Goal: Feedback & Contribution: Contribute content

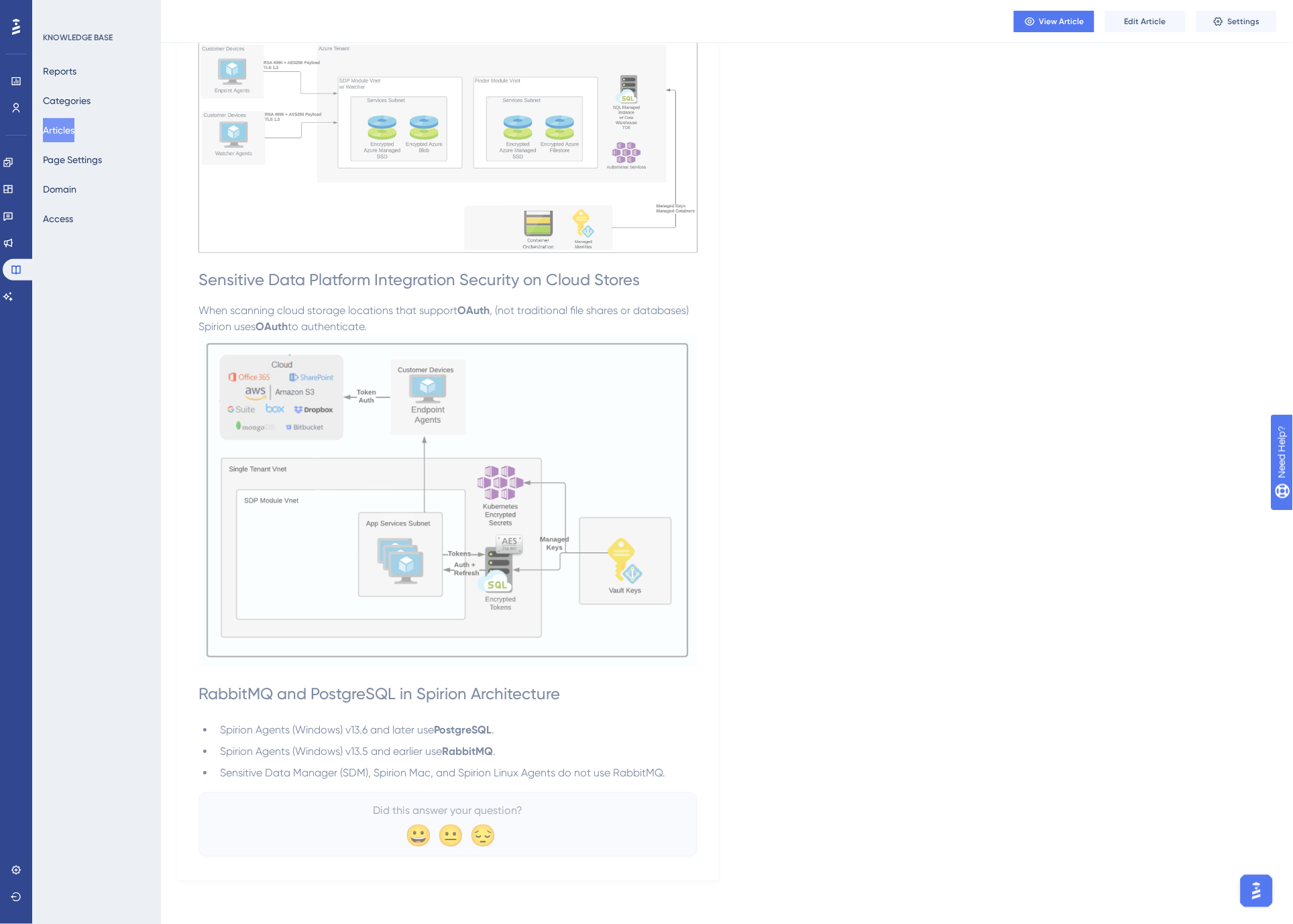
click at [592, 704] on h1 "RabbitMQ and PostgreSQL in Spirion Architecture" at bounding box center [448, 694] width 499 height 46
click at [1060, 14] on button "View Article" at bounding box center [1053, 21] width 80 height 21
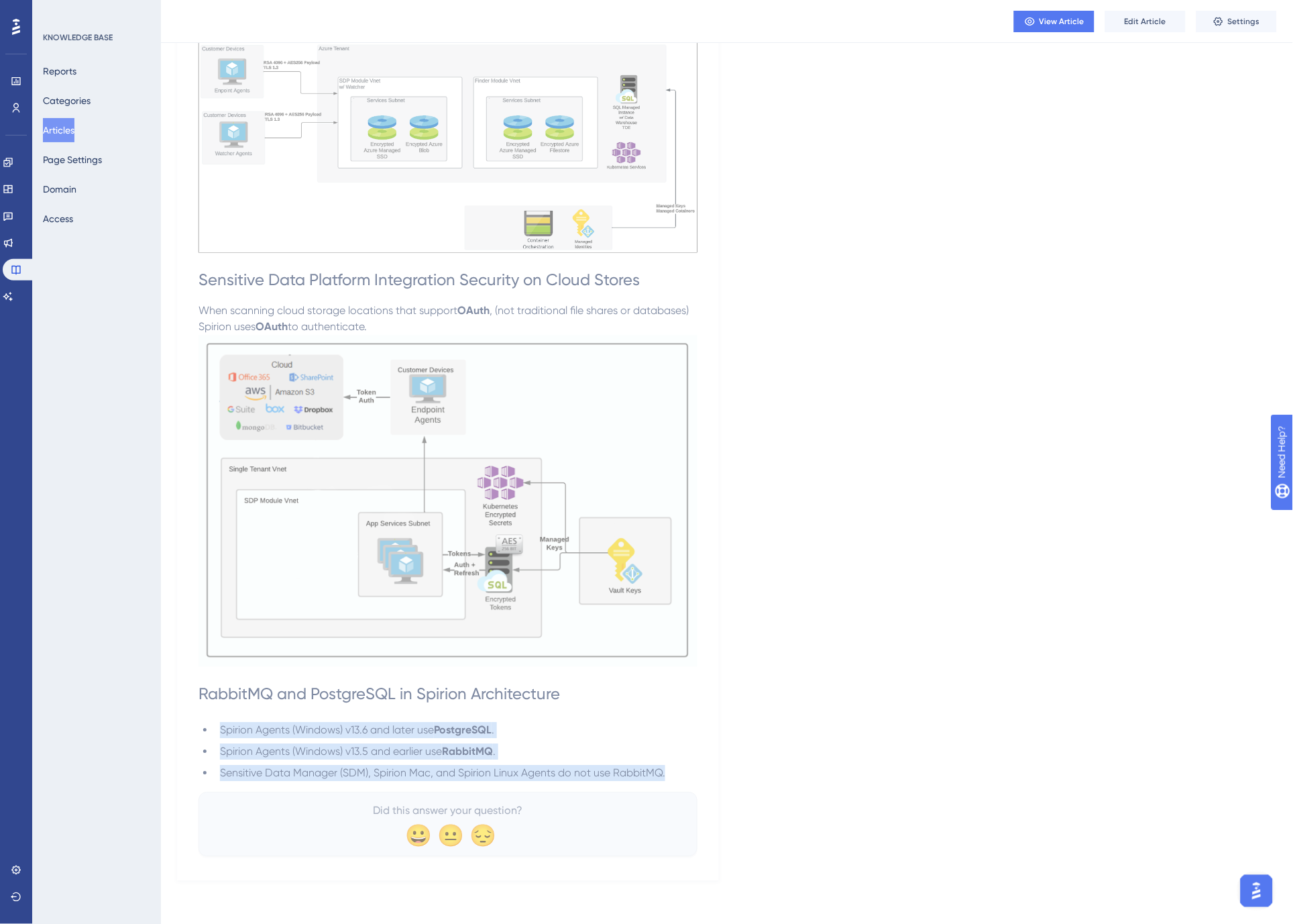
drag, startPoint x: 667, startPoint y: 774, endPoint x: 217, endPoint y: 728, distance: 452.3
click at [217, 728] on ul "Spirion Agents (Windows) v13.6 and later use PostgreSQL . Spirion Agents (Windo…" at bounding box center [448, 752] width 499 height 59
copy ul "Spirion Agents (Windows) v13.6 and later use PostgreSQL . Spirion Agents (Windo…"
click at [66, 130] on button "Articles" at bounding box center [58, 130] width 31 height 24
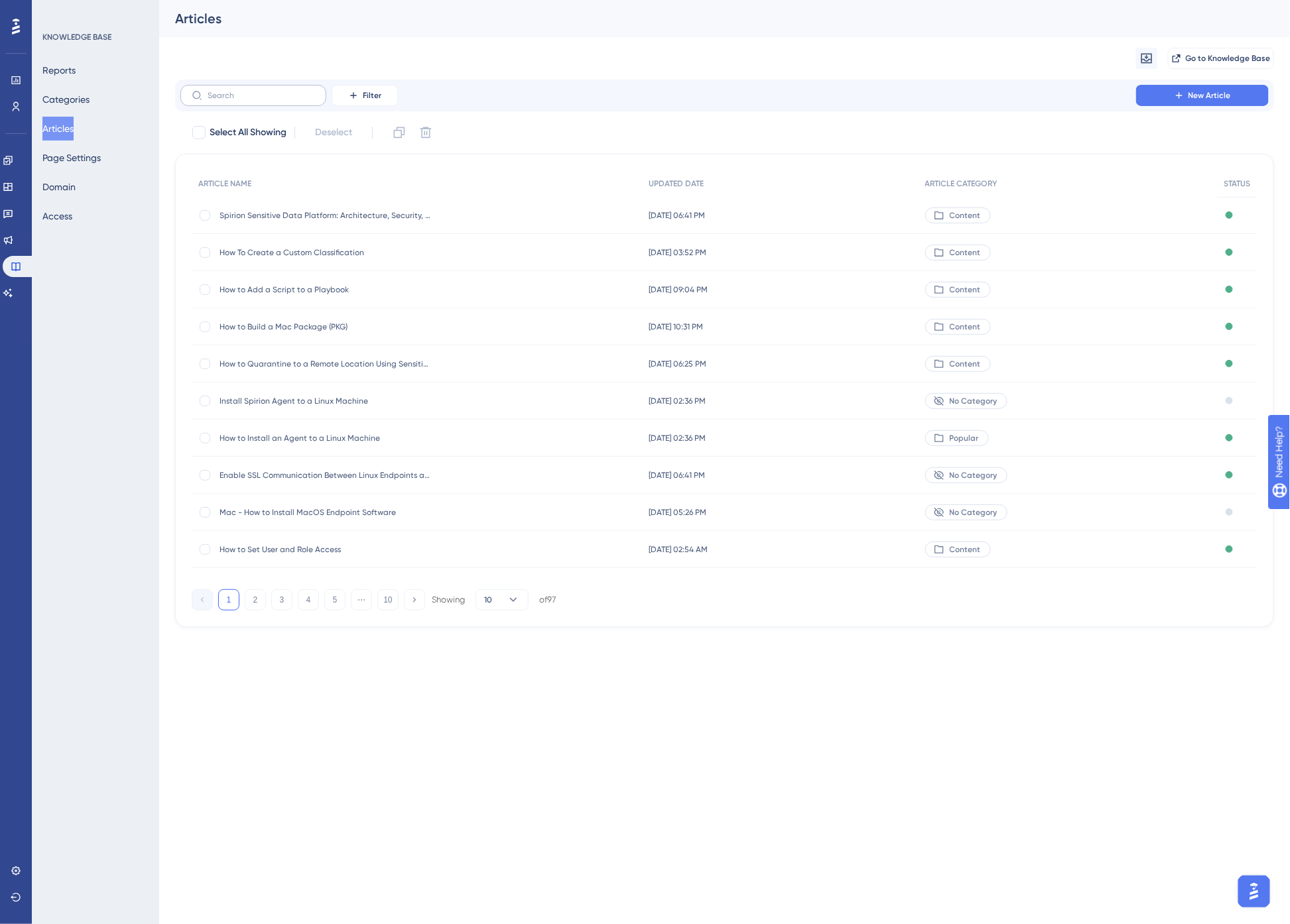
click at [233, 100] on label at bounding box center [253, 96] width 146 height 21
click at [233, 100] on input "text" at bounding box center [261, 95] width 107 height 9
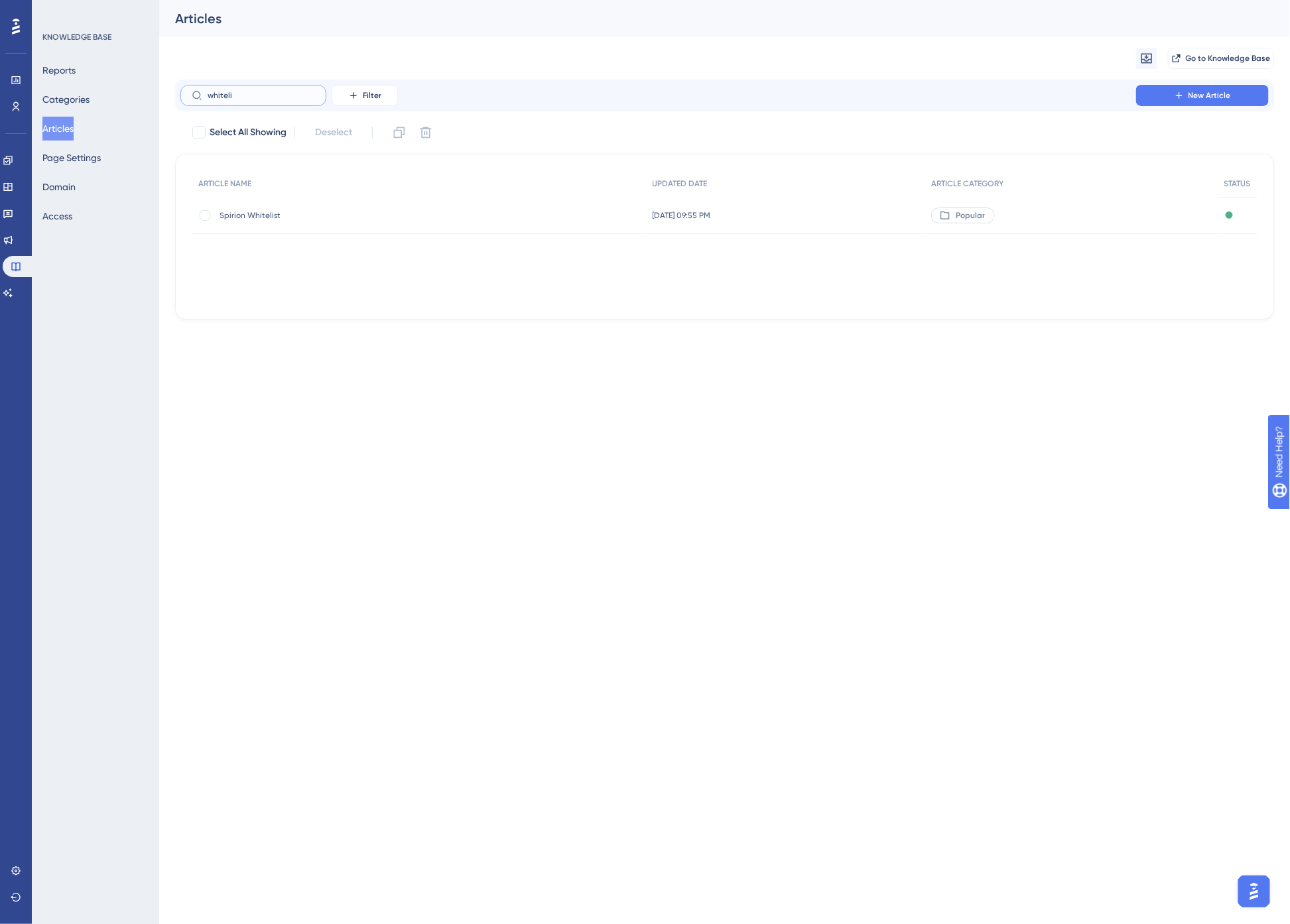
type input "whiteli"
click at [270, 212] on span "Spirion Whitelist" at bounding box center [325, 216] width 212 height 11
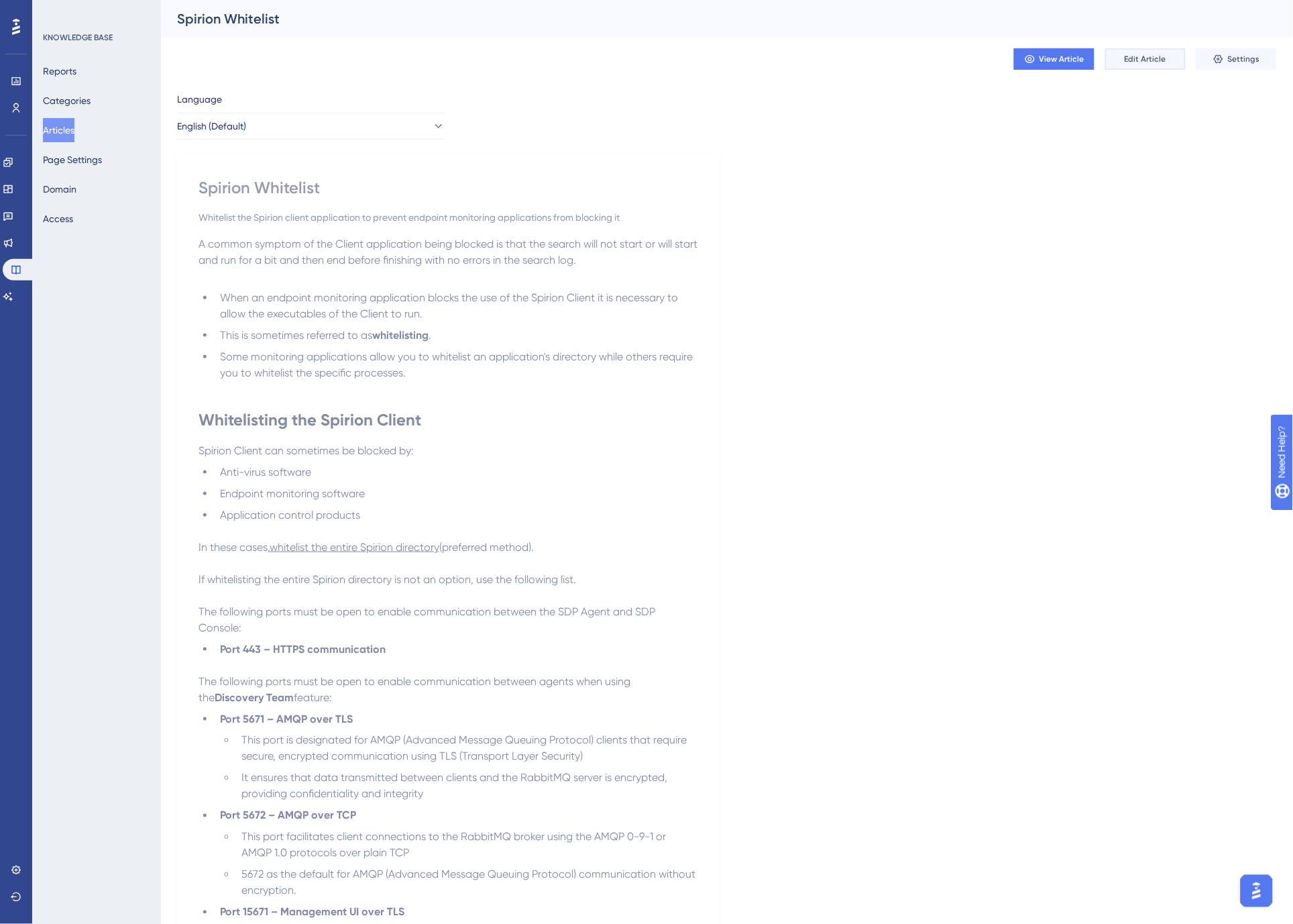
click at [1156, 56] on span "Edit Article" at bounding box center [1145, 59] width 42 height 11
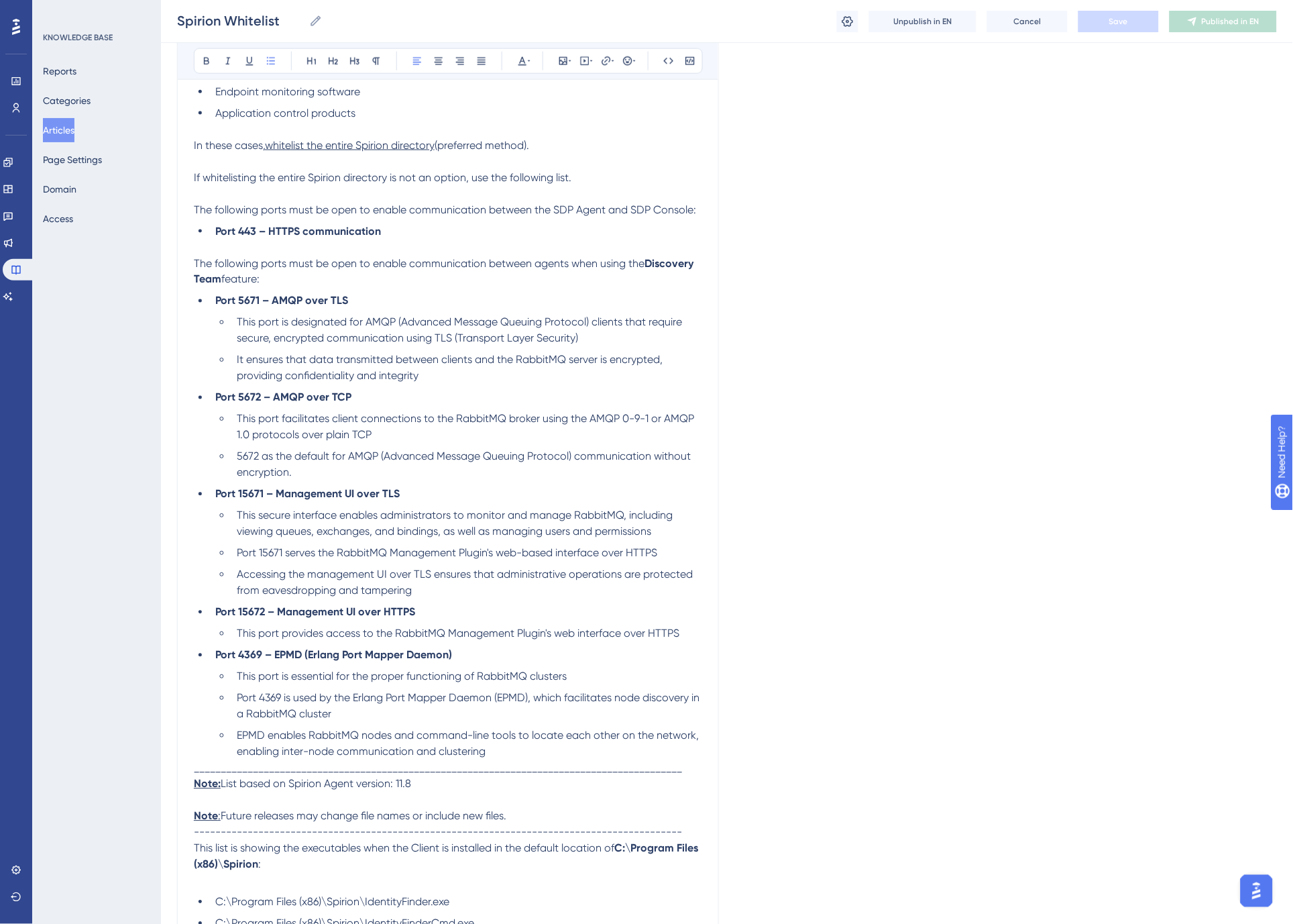
scroll to position [468, 0]
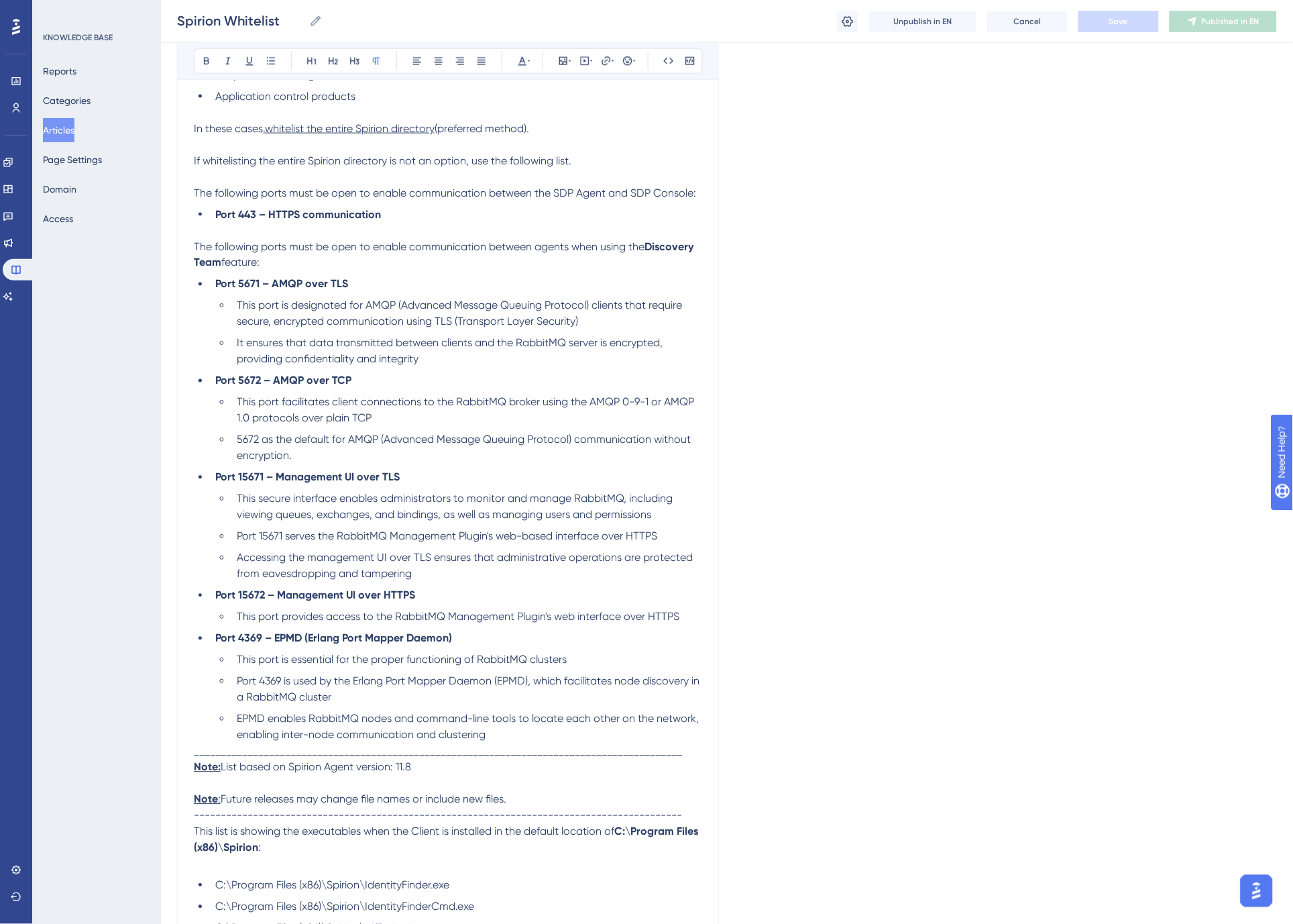
click at [432, 477] on li "Port 15671 – Management UI over TLS" at bounding box center [455, 477] width 492 height 16
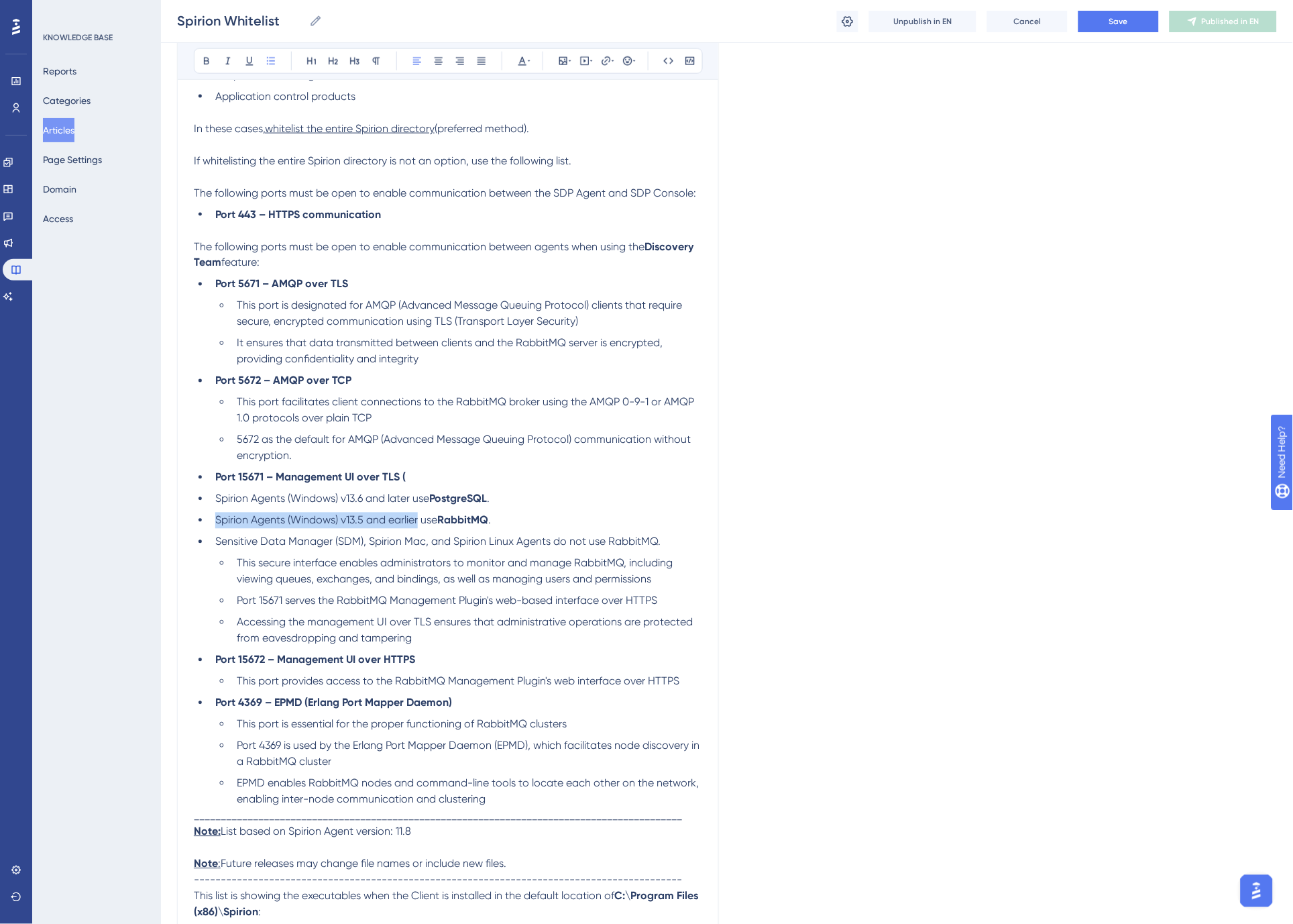
drag, startPoint x: 216, startPoint y: 519, endPoint x: 420, endPoint y: 513, distance: 204.1
click at [420, 513] on li "Spirion Agents (Windows) v13.5 and earlier use RabbitMQ ." at bounding box center [455, 520] width 492 height 16
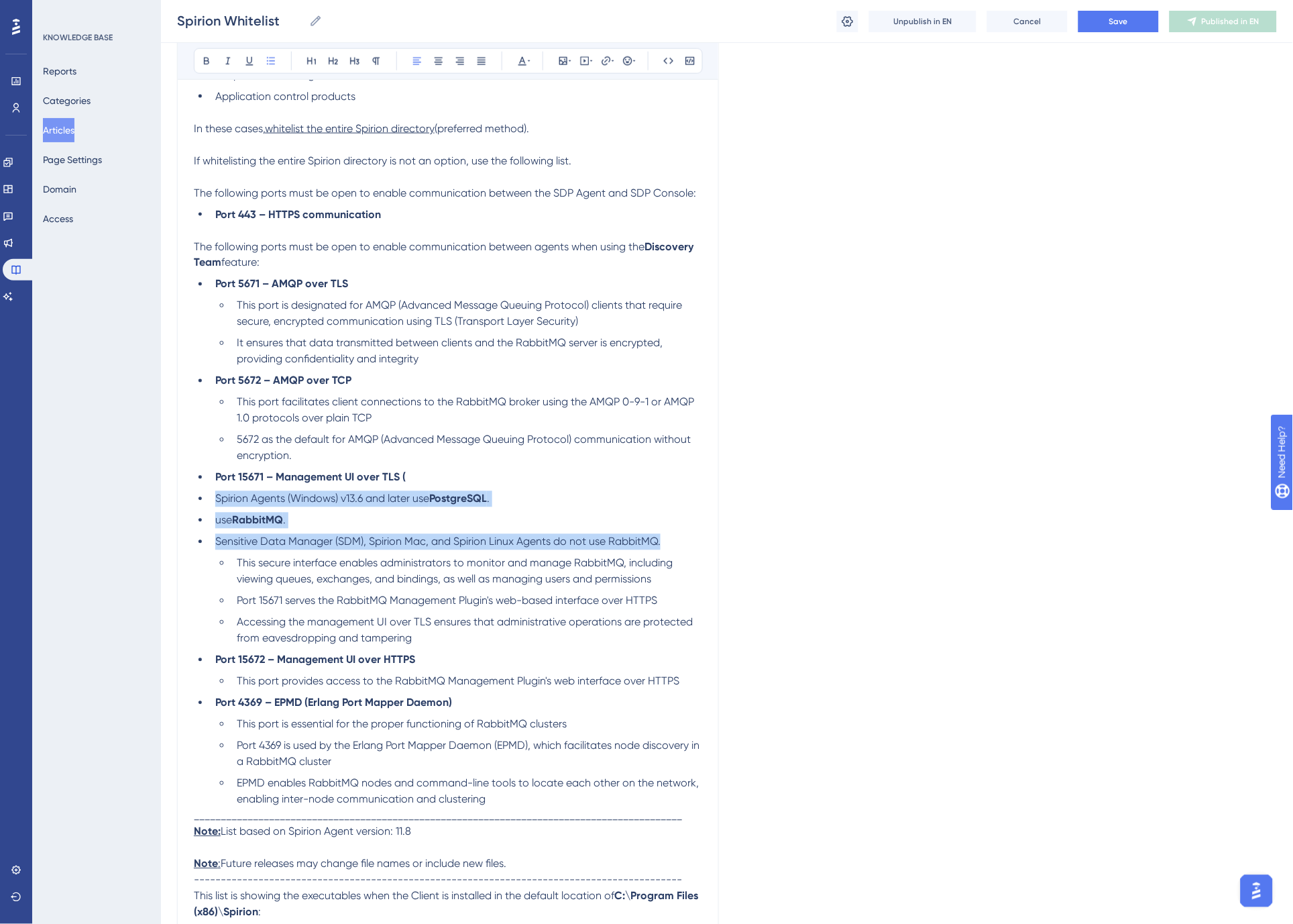
drag, startPoint x: 666, startPoint y: 540, endPoint x: 217, endPoint y: 497, distance: 451.1
click at [217, 497] on ul "Port 5671 – AMQP over TLS This port is designated for AMQP (Advanced Message Qu…" at bounding box center [448, 542] width 508 height 531
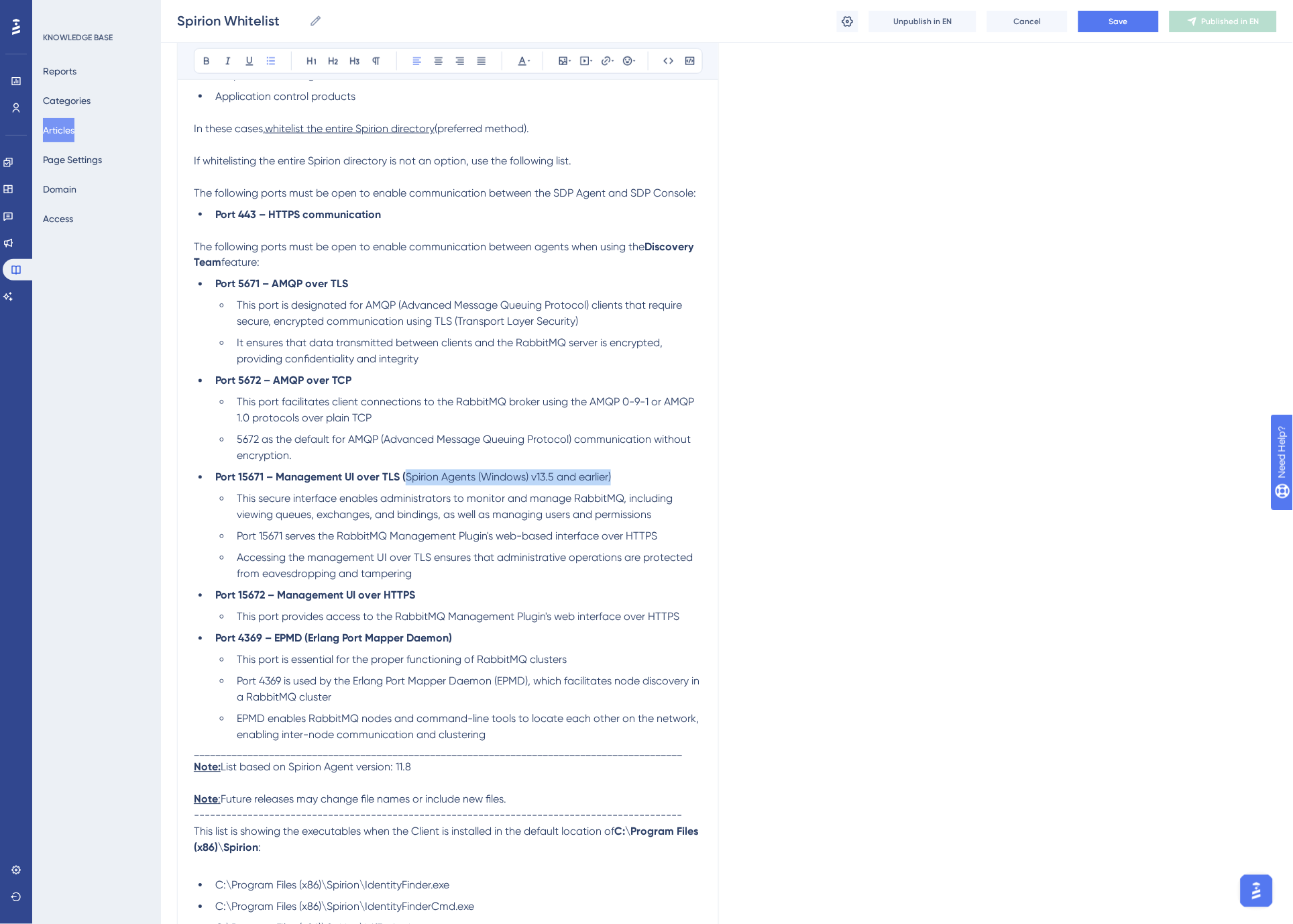
drag, startPoint x: 624, startPoint y: 475, endPoint x: 407, endPoint y: 484, distance: 217.2
click at [407, 484] on li "Port 15671 – Management UI over TLS ( Spirion Agents (Windows) v13.5 and earlie…" at bounding box center [455, 477] width 492 height 16
click at [458, 494] on span "This secure interface enables administrators to monitor and manage RabbitMQ, in…" at bounding box center [455, 507] width 439 height 29
drag, startPoint x: 637, startPoint y: 475, endPoint x: 401, endPoint y: 481, distance: 236.1
click at [401, 481] on li "Port 15671 – Management UI over TLS (Spirion Agents (Windows) v13.5 and earlier)" at bounding box center [455, 477] width 492 height 16
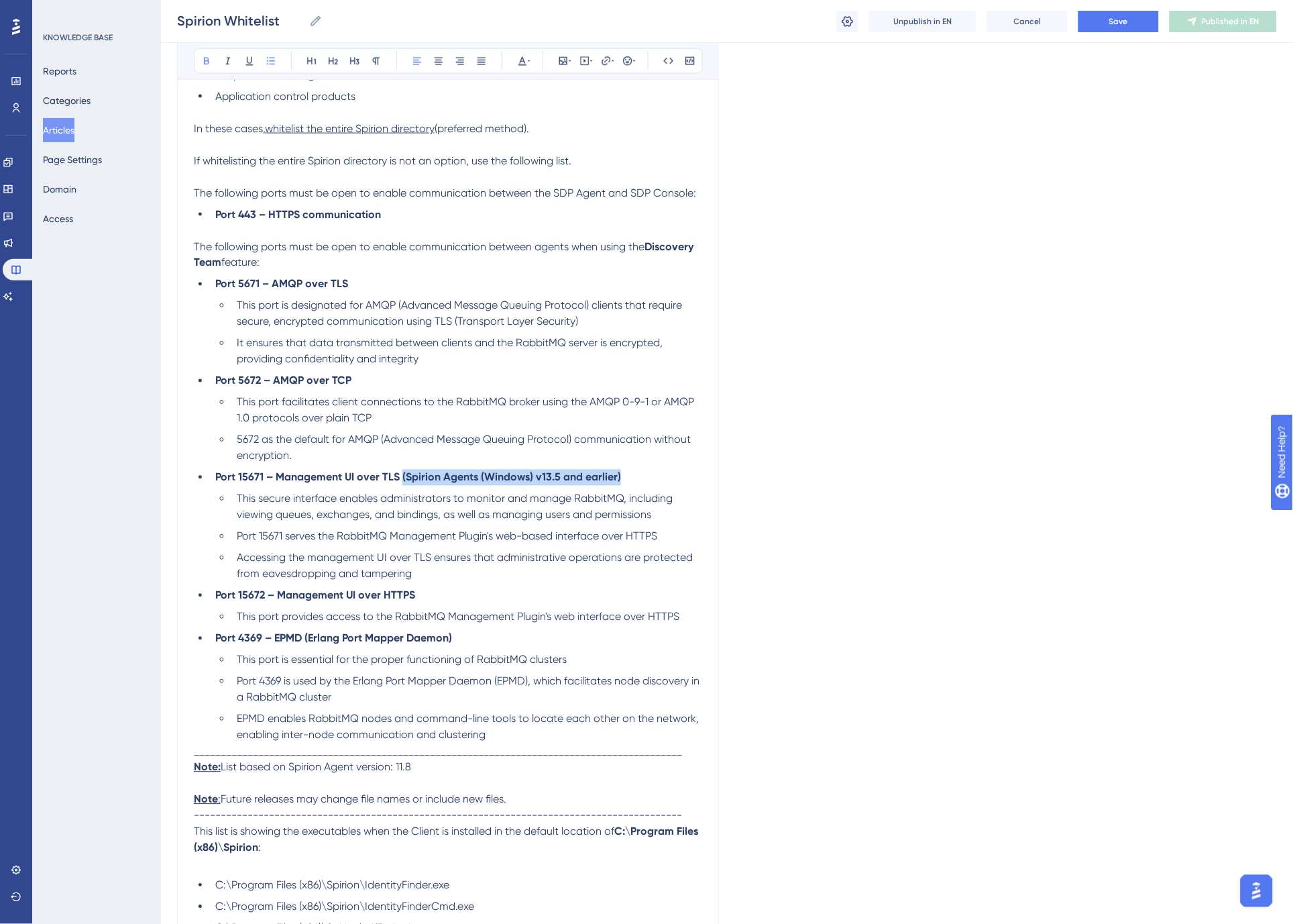
copy strong "(Spirion Agents (Windows) v13.5 and earlier)"
click at [545, 486] on ul "Port 5671 – AMQP over TLS This port is designated for AMQP (Advanced Message Qu…" at bounding box center [448, 510] width 508 height 467
drag, startPoint x: 541, startPoint y: 478, endPoint x: 692, endPoint y: 522, distance: 157.3
click at [545, 478] on strong "Port 15671 – Management UI over TLS (Spirion Agents (Windows) v13.5 and earlier)" at bounding box center [418, 477] width 406 height 13
click at [612, 475] on strong "Port 15671 – Management UI over TLS (Spirion Agents (Windows) v13-13.5 and earl…" at bounding box center [426, 477] width 421 height 13
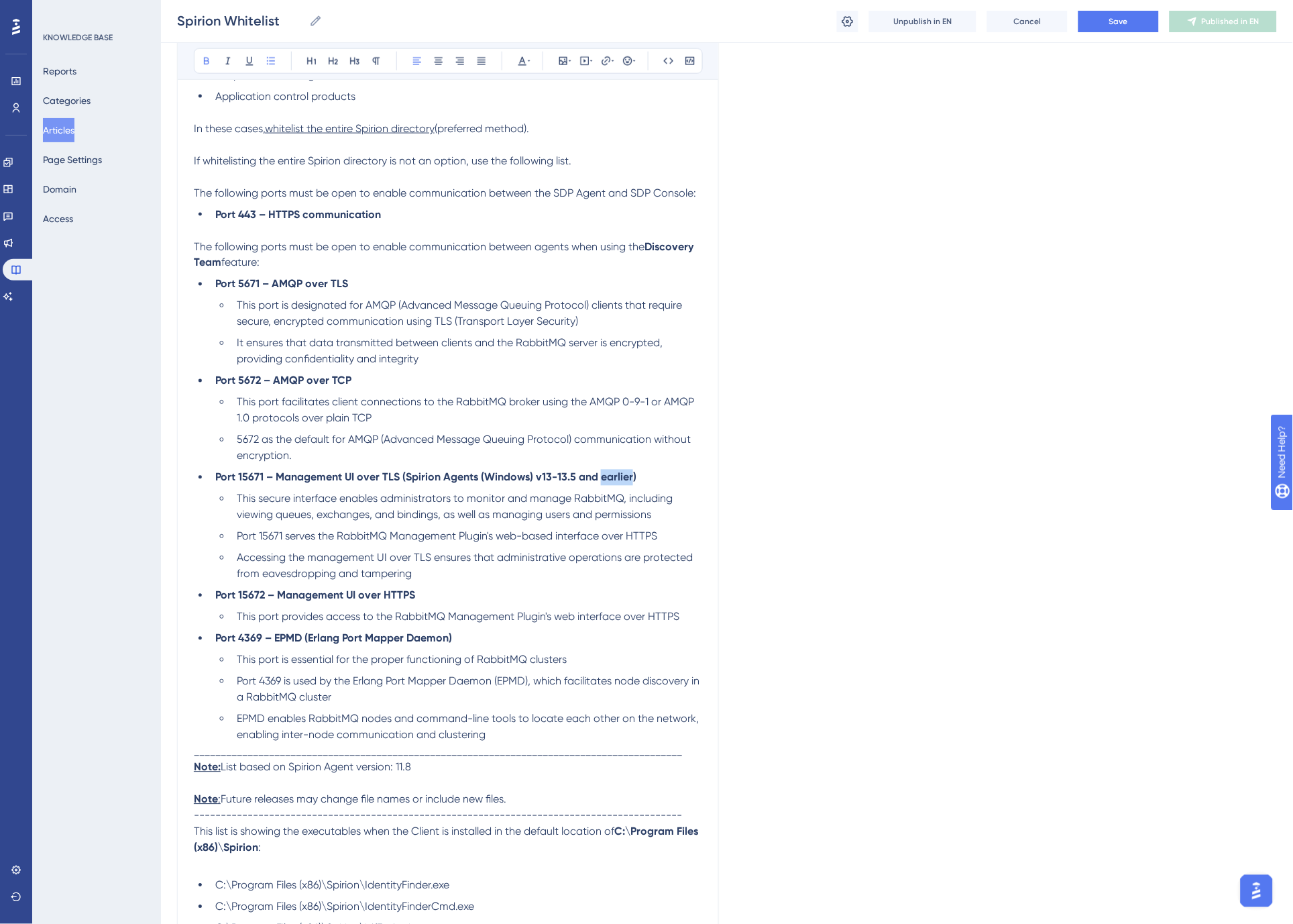
click at [612, 475] on strong "Port 15671 – Management UI over TLS (Spirion Agents (Windows) v13-13.5 and earl…" at bounding box center [426, 477] width 421 height 13
drag, startPoint x: 593, startPoint y: 475, endPoint x: 402, endPoint y: 478, distance: 191.0
click at [402, 478] on li "Port 15671 – Management UI over TLS (Spirion Agents (Windows) v13-13.5)" at bounding box center [455, 477] width 492 height 16
copy strong "(Spirion Agents (Windows) v13-13.5)"
click at [478, 522] on li "This secure interface enables administrators to monitor and manage RabbitMQ, in…" at bounding box center [466, 507] width 471 height 32
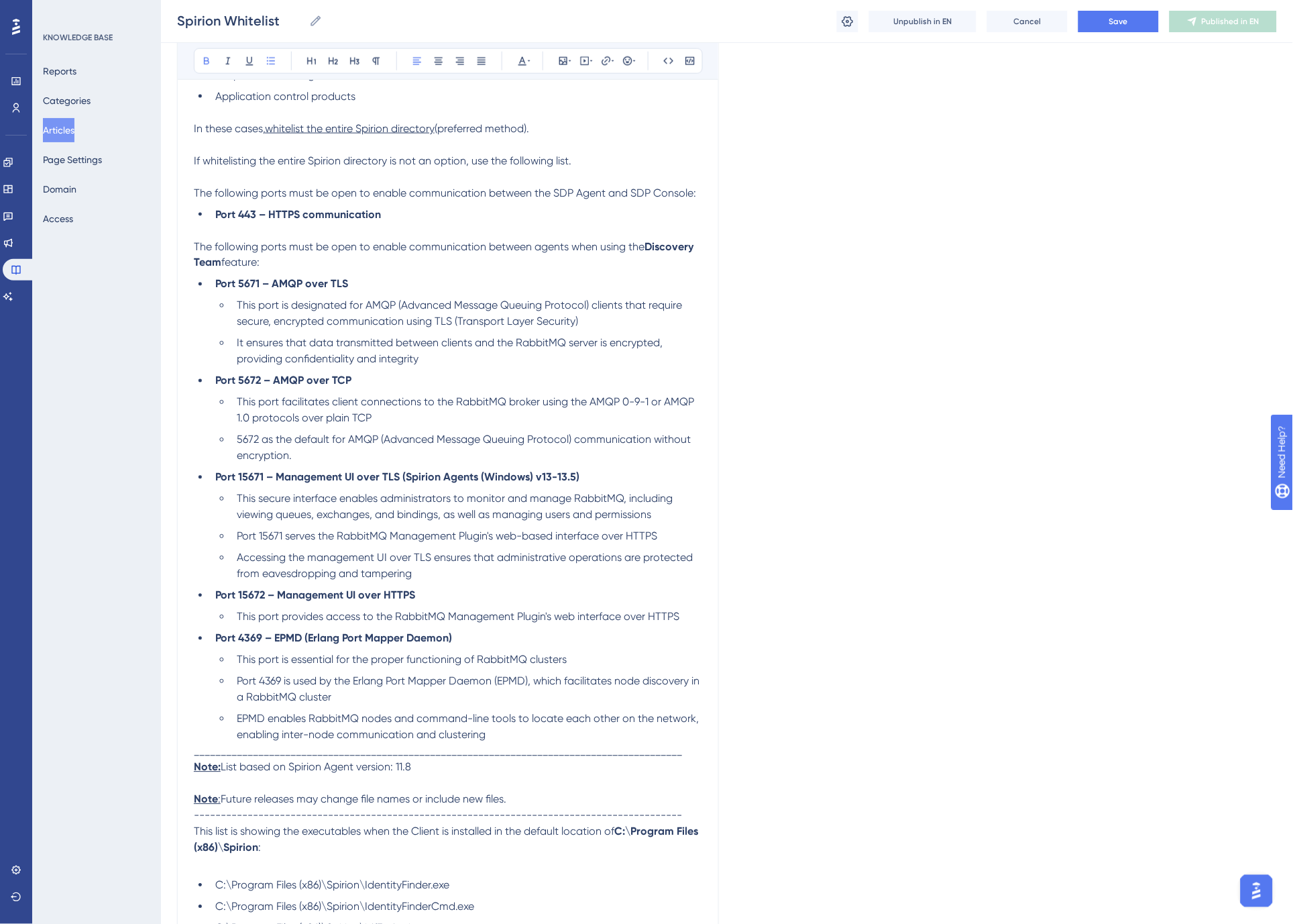
click at [511, 478] on strong "Port 15671 – Management UI over TLS (Spirion Agents (Windows) v13-13.5)" at bounding box center [397, 477] width 364 height 13
click at [443, 476] on strong "Port 15671 – Management UI over TLS (Spirion Agents () v13-13.5)" at bounding box center [375, 477] width 319 height 13
drag, startPoint x: 590, startPoint y: 477, endPoint x: 403, endPoint y: 480, distance: 187.0
click at [403, 480] on li "Port 15671 – Management UI over TLS (Spirion Windows Agents v13-13.5)" at bounding box center [455, 477] width 492 height 16
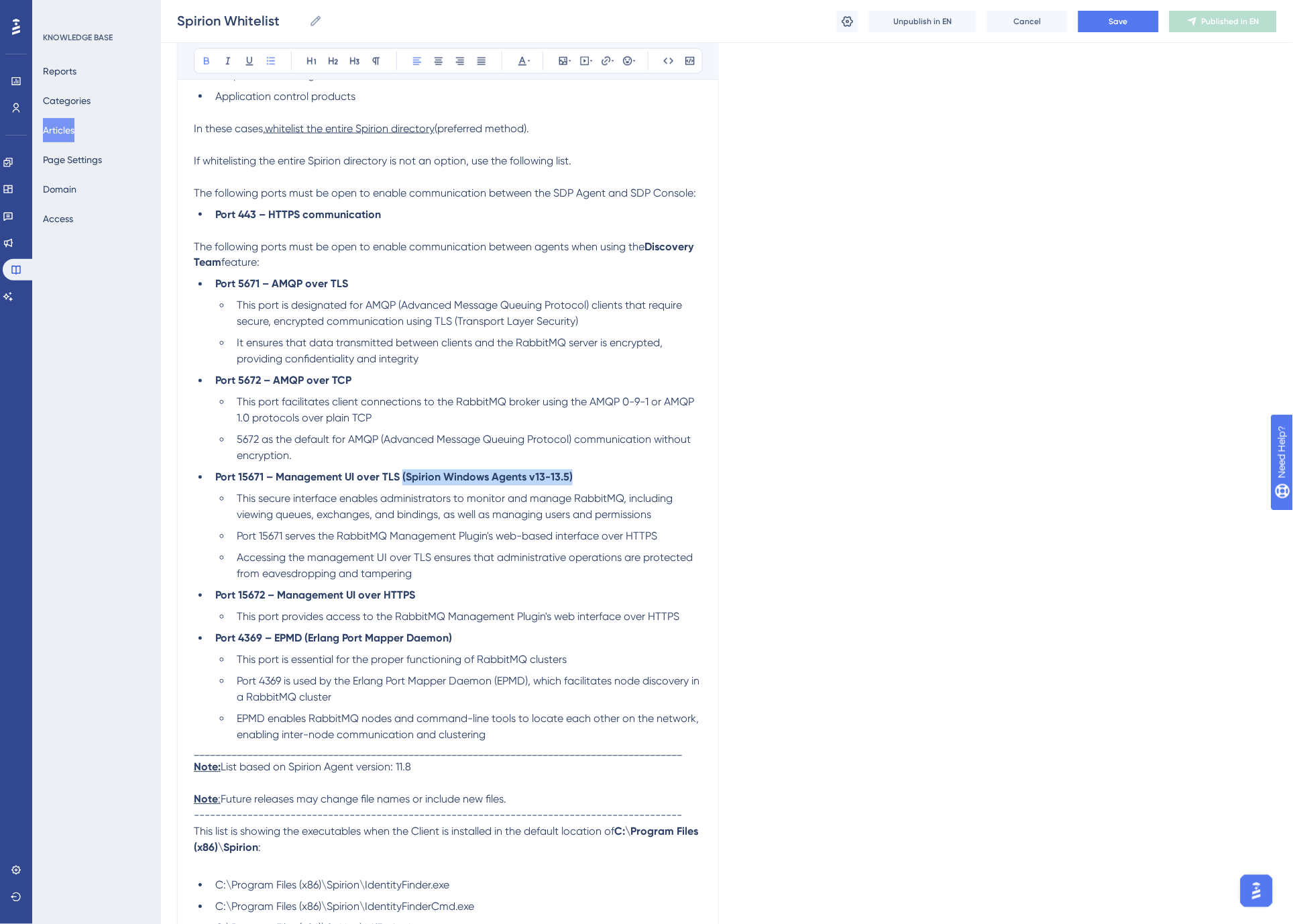
copy strong "(Spirion Windows Agents v13-13.5)"
click at [466, 568] on li "Accessing the management UI over TLS ensures that administrative operations are…" at bounding box center [466, 566] width 471 height 32
click at [465, 595] on li "Port 15672 – Management UI over HTTPS" at bounding box center [455, 595] width 492 height 16
click at [497, 636] on li "Port 4369 – EPMD (Erlang Port Mapper Daemon)" at bounding box center [455, 638] width 492 height 16
click at [370, 385] on li "Port 5672 – AMQP over TCP" at bounding box center [455, 381] width 492 height 16
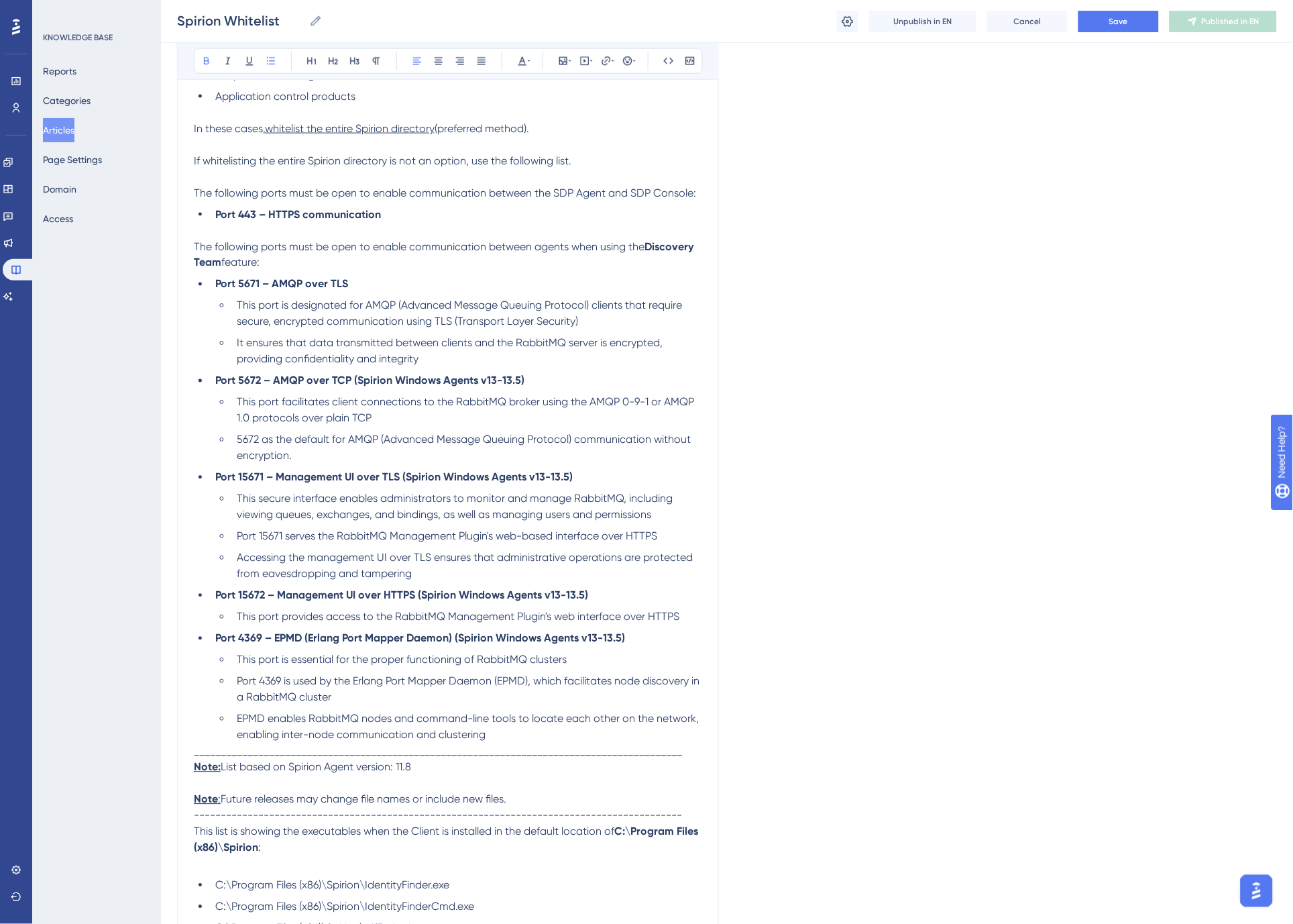
click at [413, 285] on li "Port 5671 – AMQP over TLS" at bounding box center [455, 284] width 492 height 16
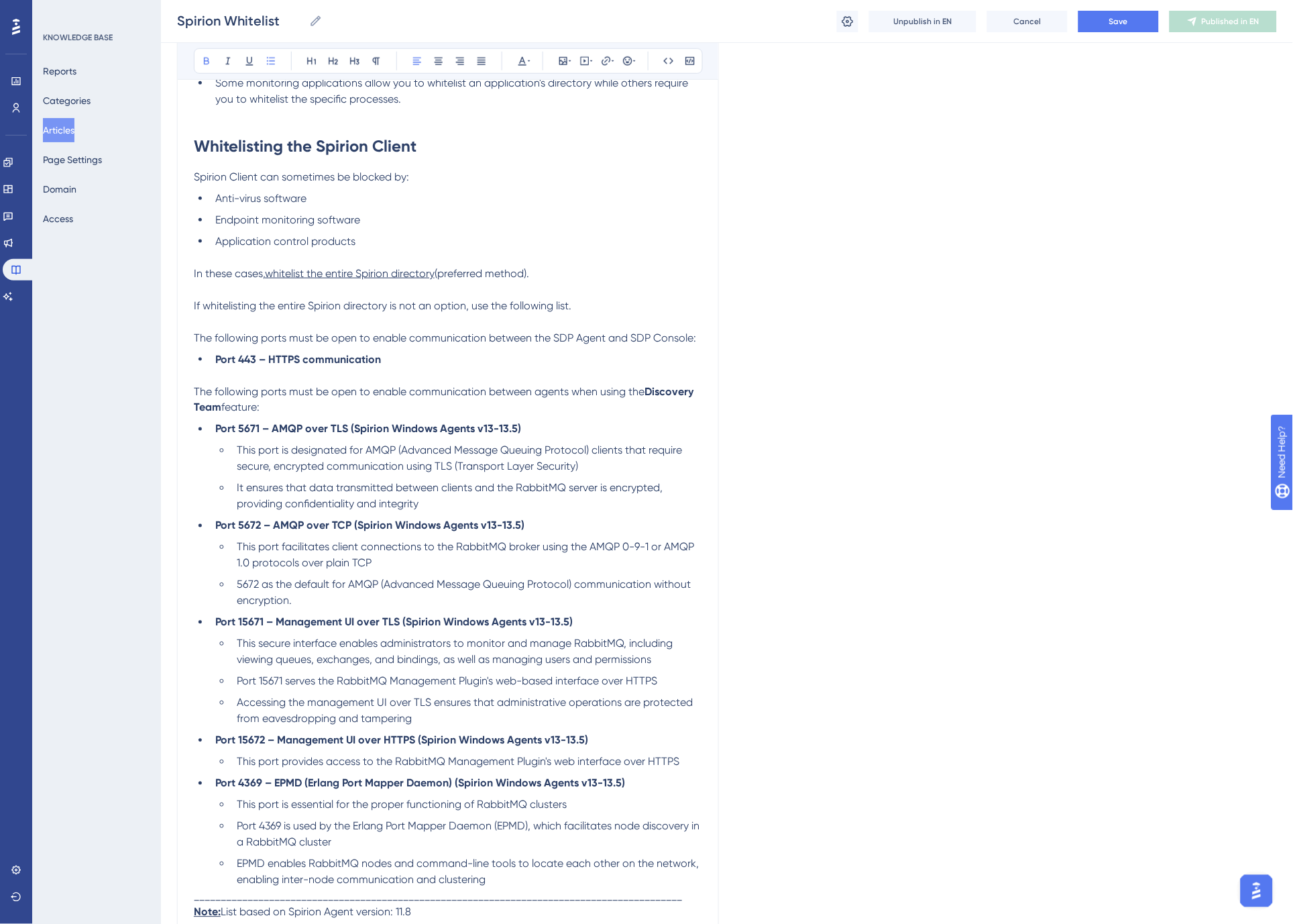
scroll to position [298, 0]
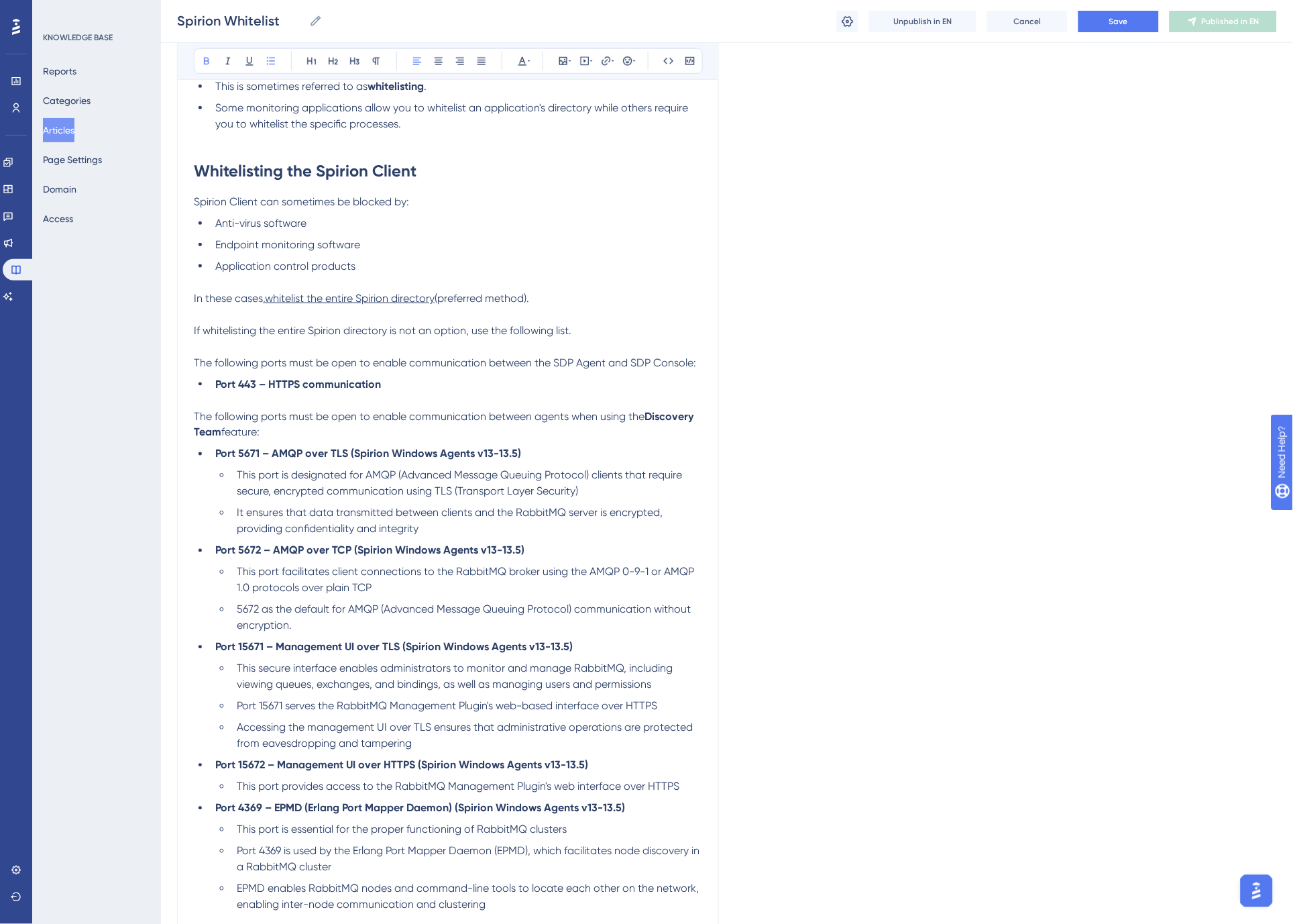
click at [568, 363] on span "The following ports must be open to enable communication between the SDP Agent …" at bounding box center [445, 362] width 502 height 13
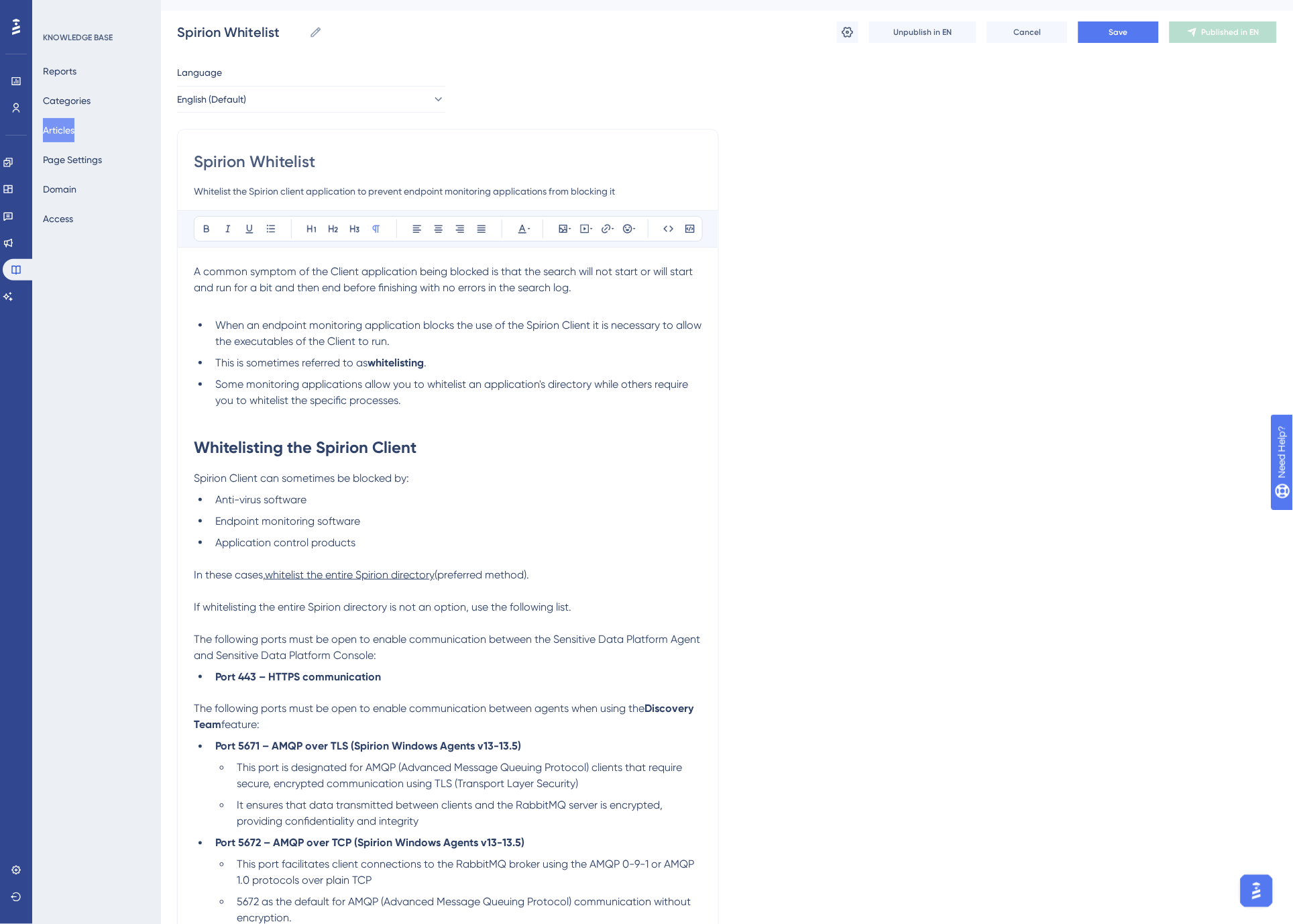
scroll to position [0, 0]
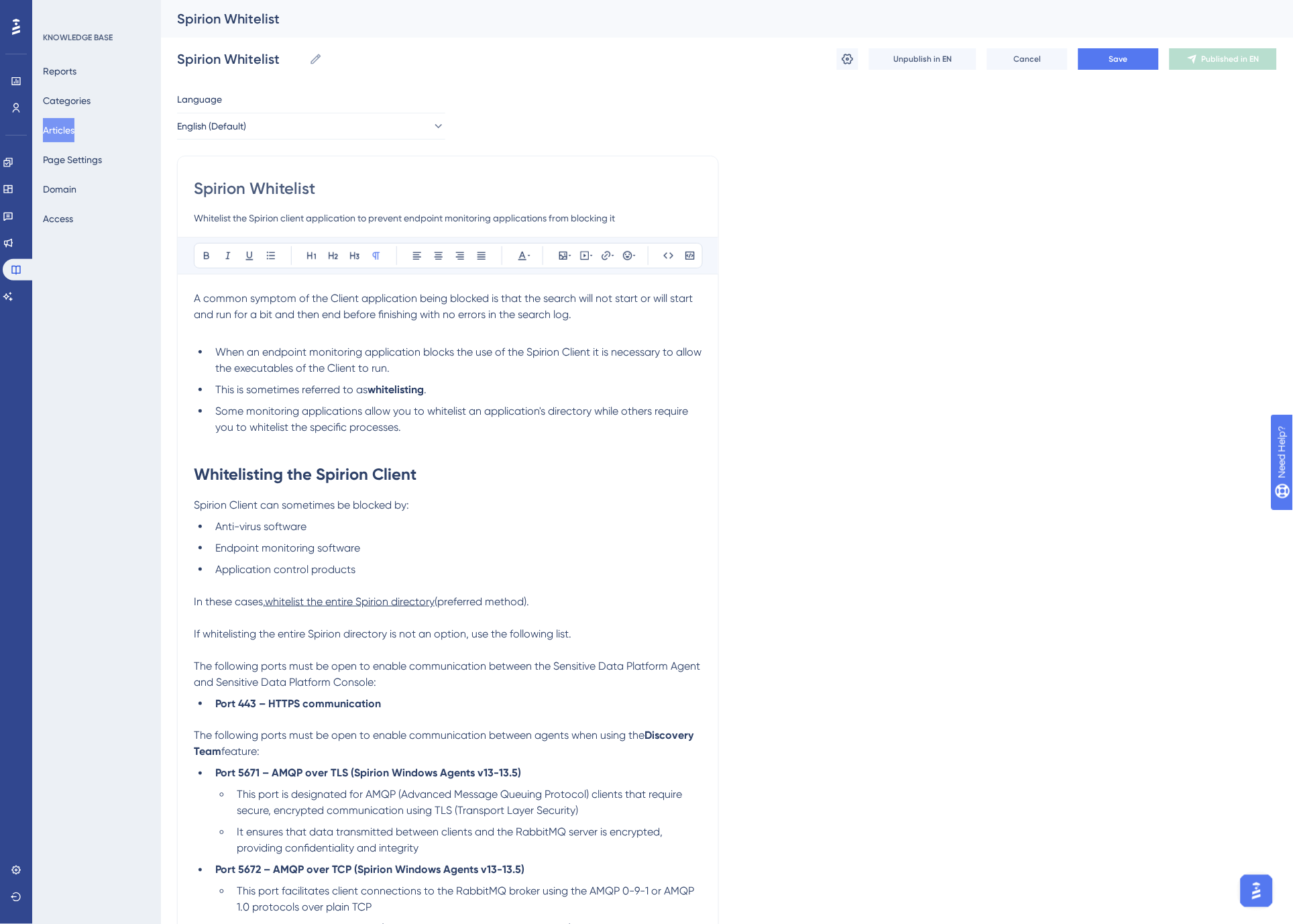
click at [432, 430] on li "Some monitoring applications allow you to whitelist an application's directory …" at bounding box center [455, 419] width 492 height 32
click at [320, 480] on strong "Whitelisting the Spirion Client" at bounding box center [305, 473] width 223 height 19
click at [426, 427] on li "Some monitoring applications allow you to whitelist an application's directory …" at bounding box center [455, 419] width 492 height 32
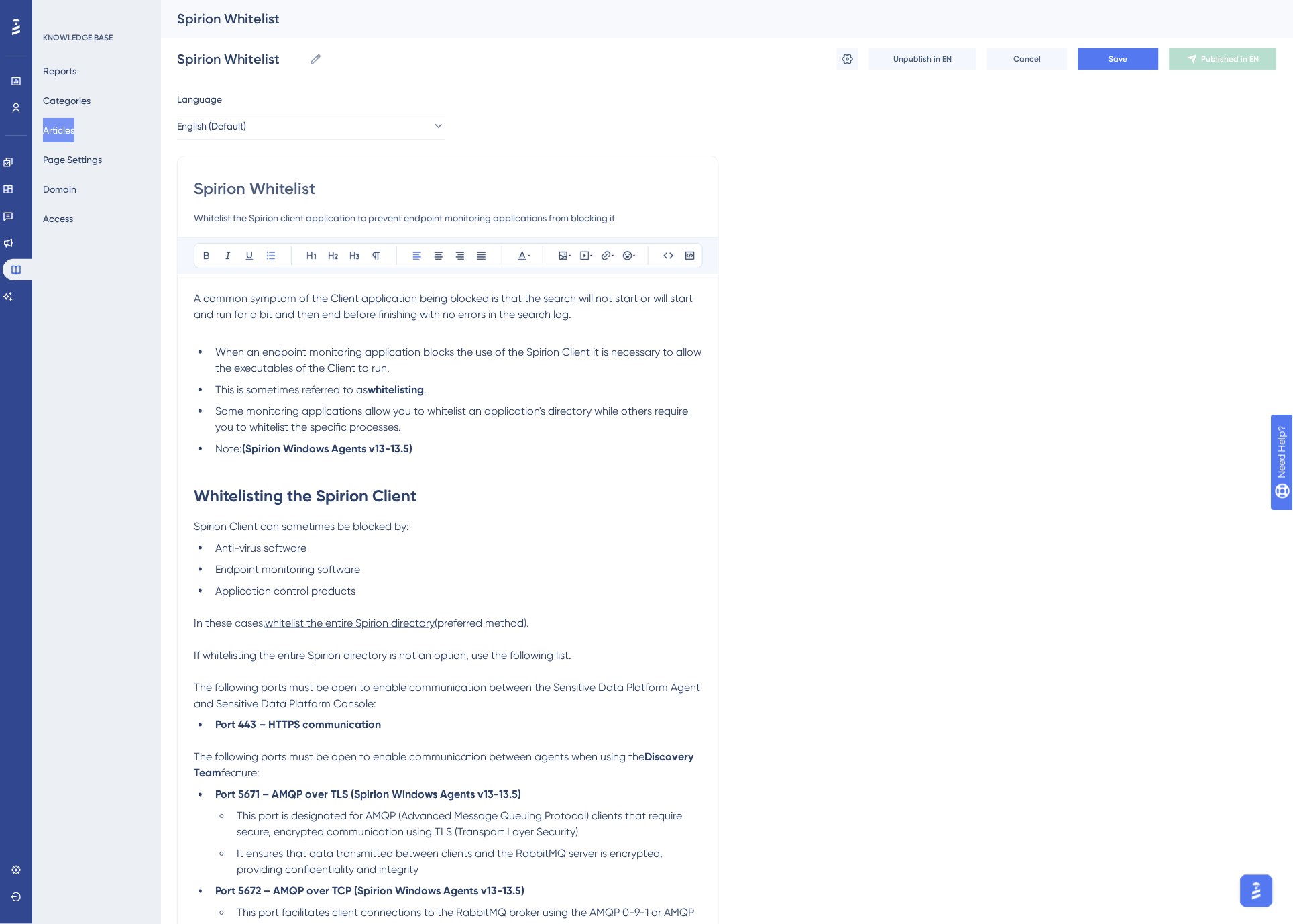
drag, startPoint x: 239, startPoint y: 445, endPoint x: 356, endPoint y: 452, distance: 117.2
click at [240, 445] on span "Note:" at bounding box center [228, 448] width 27 height 13
click at [227, 446] on span "Note:" at bounding box center [228, 448] width 27 height 13
drag, startPoint x: 339, startPoint y: 448, endPoint x: 243, endPoint y: 451, distance: 96.0
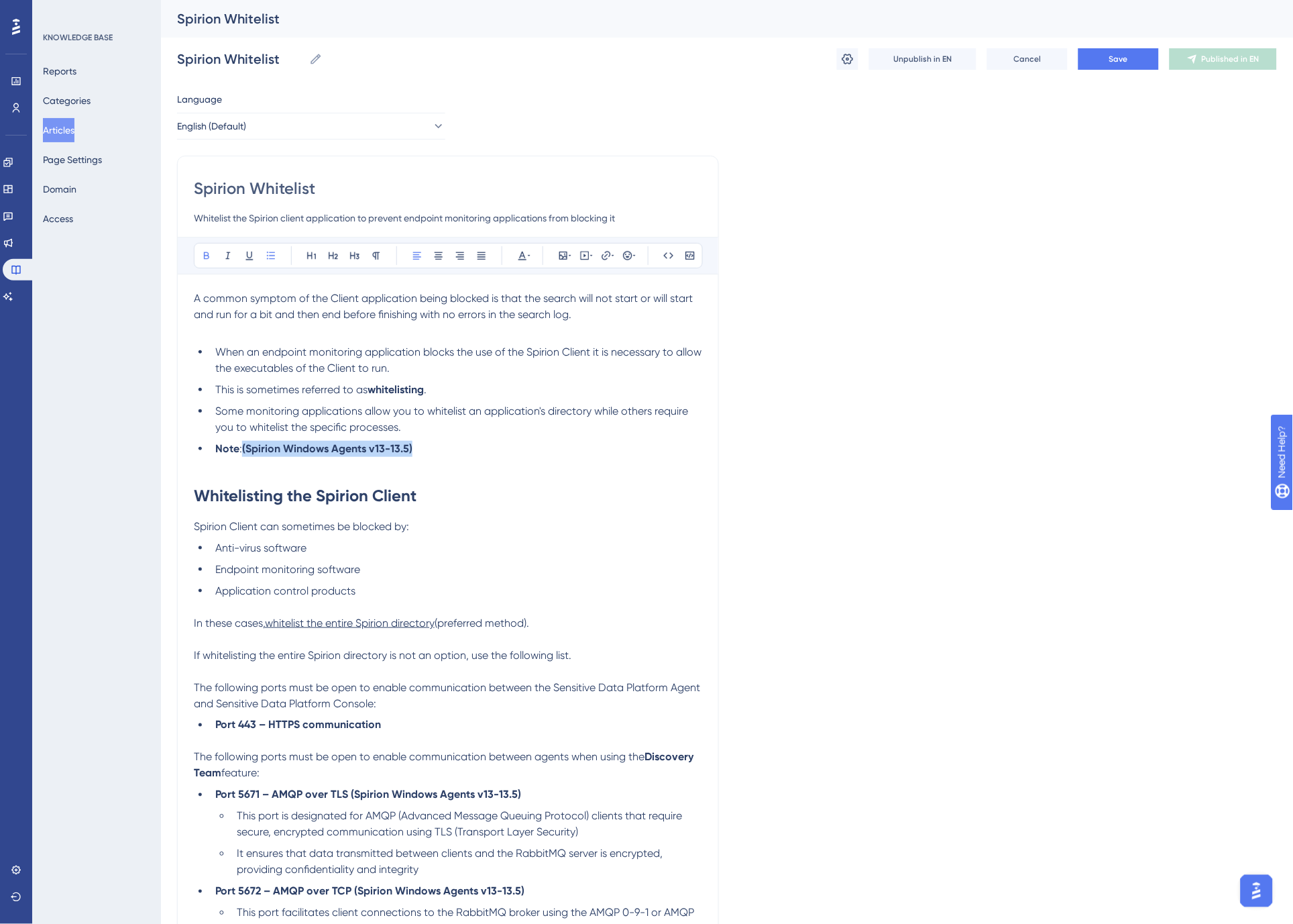
click at [243, 451] on li "Note : (Spirion Windows Agents v13-13.5)" at bounding box center [455, 449] width 492 height 16
click at [286, 450] on span ": (Spirion Windows Agents v13-13.5)" at bounding box center [323, 448] width 168 height 13
drag, startPoint x: 246, startPoint y: 445, endPoint x: 365, endPoint y: 469, distance: 121.4
click at [247, 445] on span ": (Spirion Windows Agents v13-13.5)" at bounding box center [323, 448] width 168 height 13
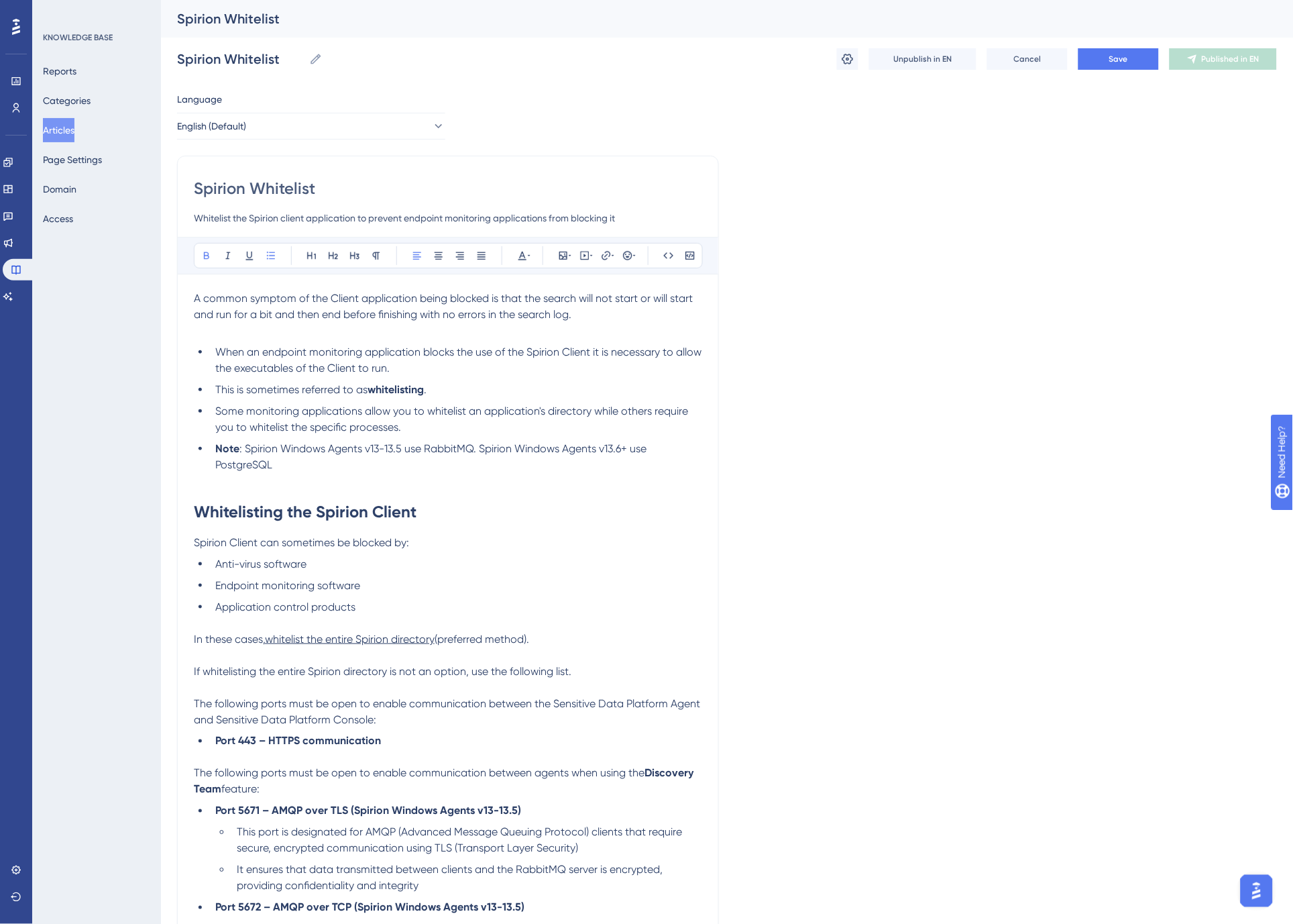
click at [221, 447] on strong "Note" at bounding box center [227, 448] width 24 height 13
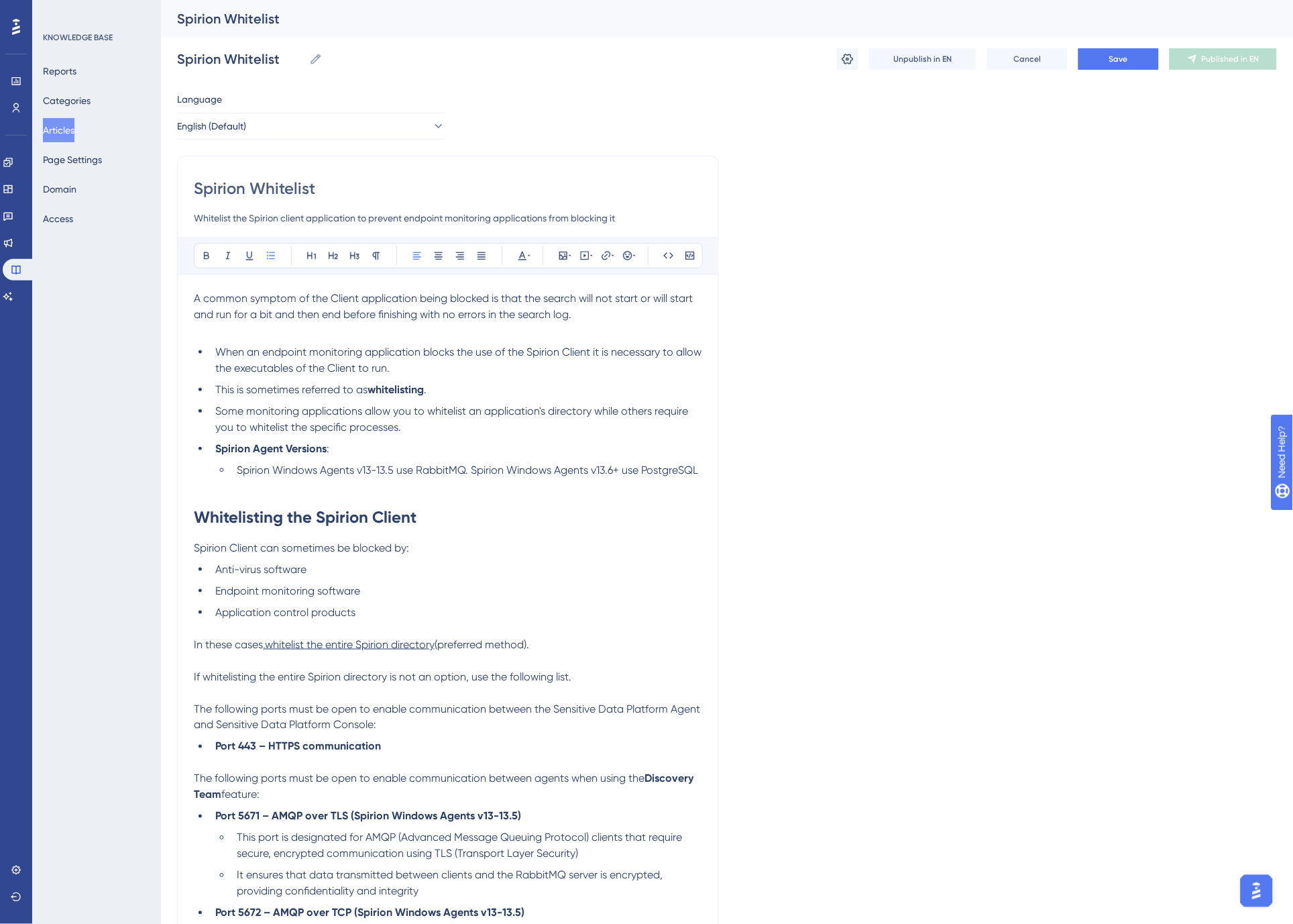
click at [478, 471] on span "Spirion Windows Agents v13-13.5 use RabbitMQ. Spirion Windows Agents v13.6+ use…" at bounding box center [467, 469] width 462 height 13
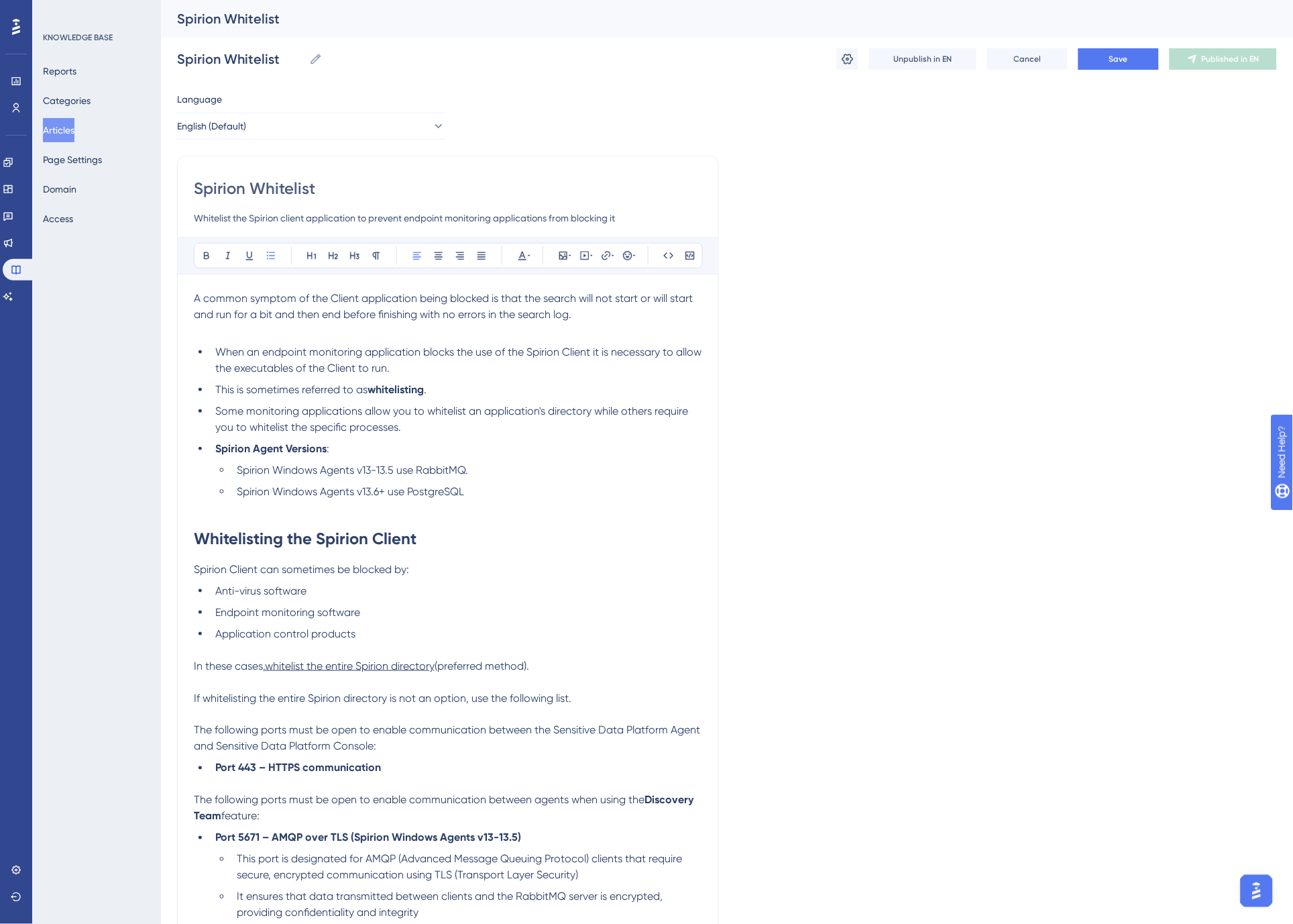
click at [480, 491] on li "Spirion Windows Agents v13.6+ use PostgreSQL" at bounding box center [466, 491] width 471 height 16
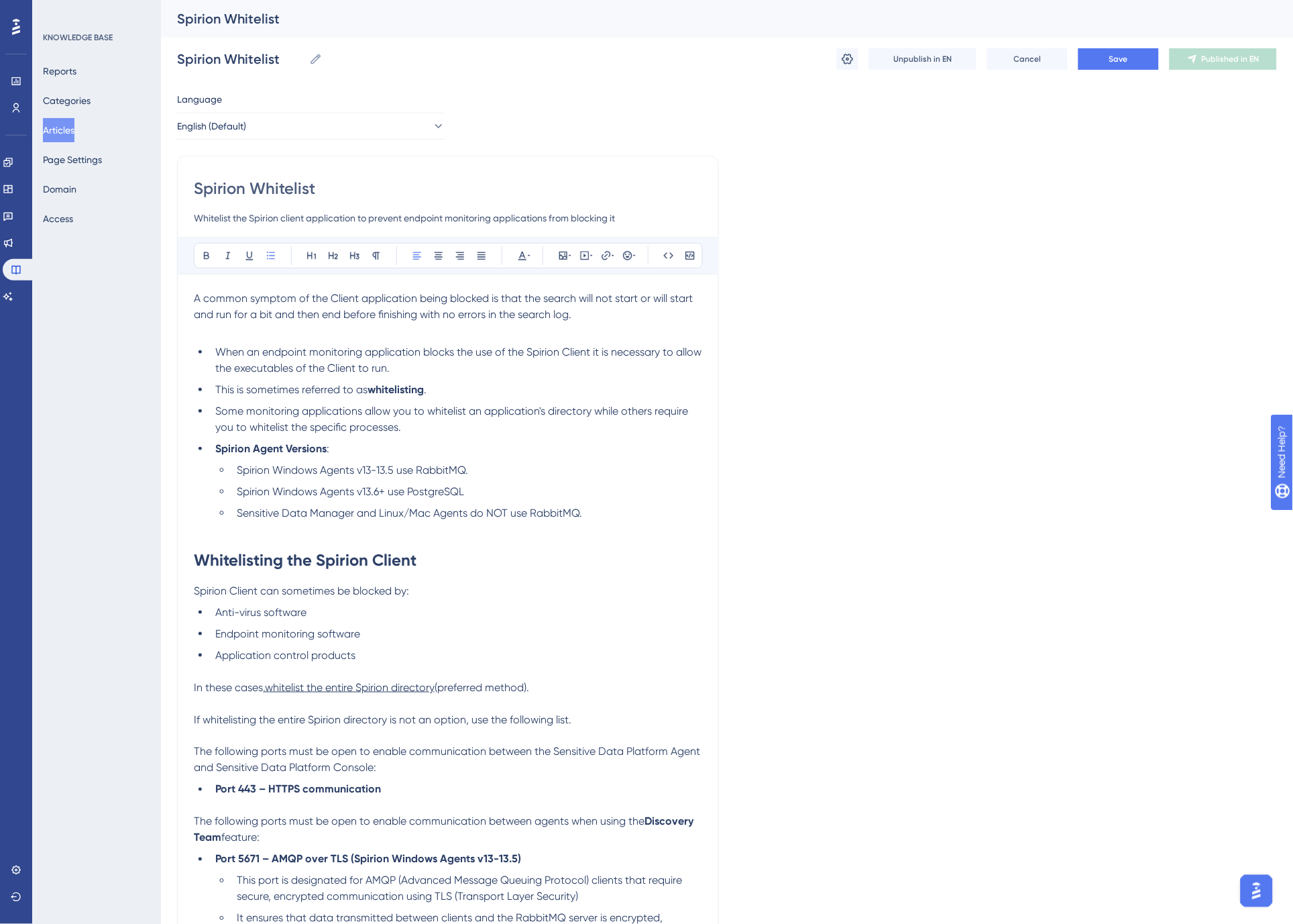
click at [409, 497] on li "Spirion Windows Agents v13.6+ use PostgreSQL" at bounding box center [466, 491] width 471 height 16
click at [1114, 58] on span "Save" at bounding box center [1118, 59] width 19 height 11
click at [285, 528] on p at bounding box center [448, 529] width 508 height 16
click at [1236, 58] on span "Publish in EN" at bounding box center [1230, 59] width 47 height 11
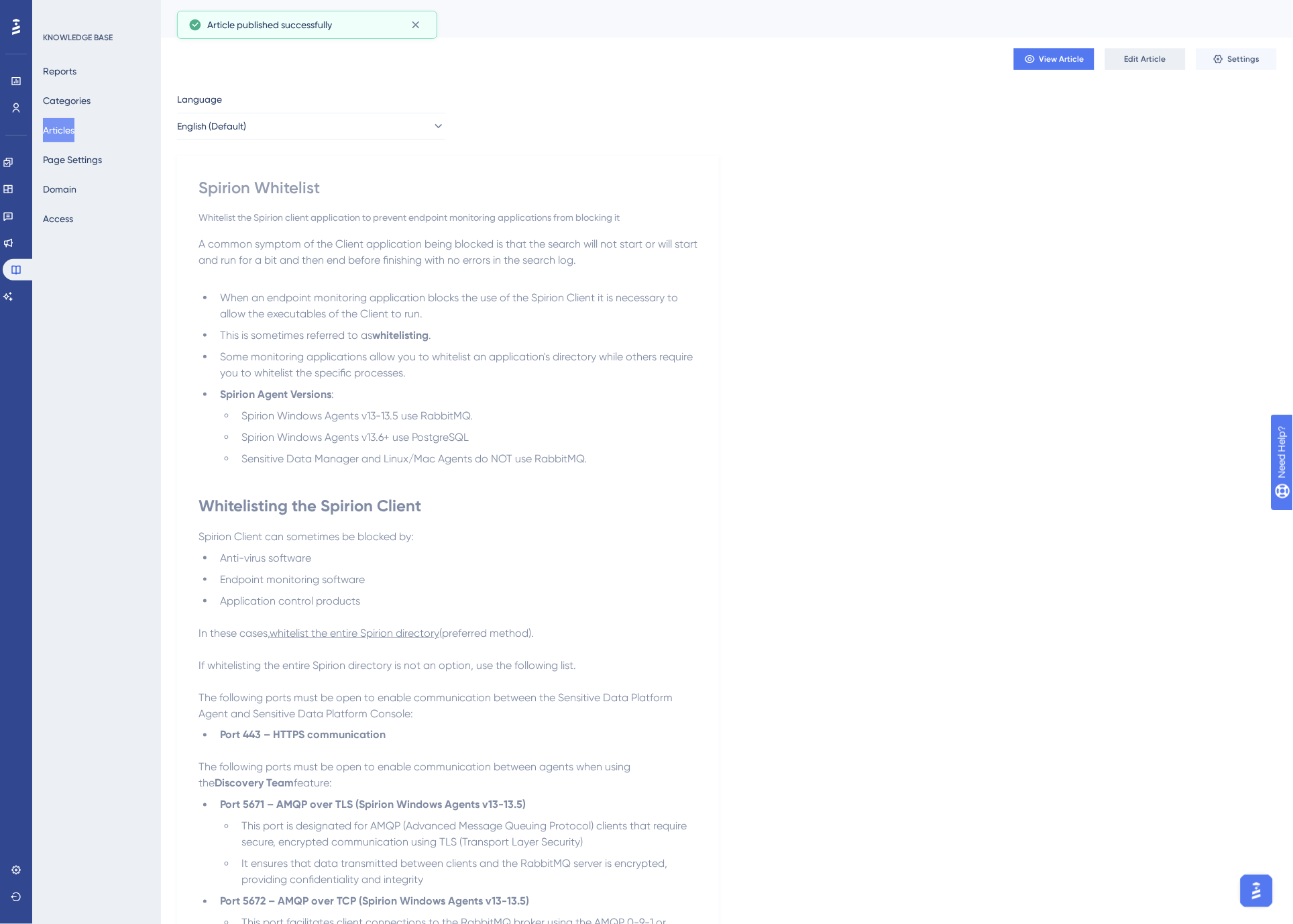
click at [1139, 53] on span "Edit Article" at bounding box center [1145, 59] width 42 height 11
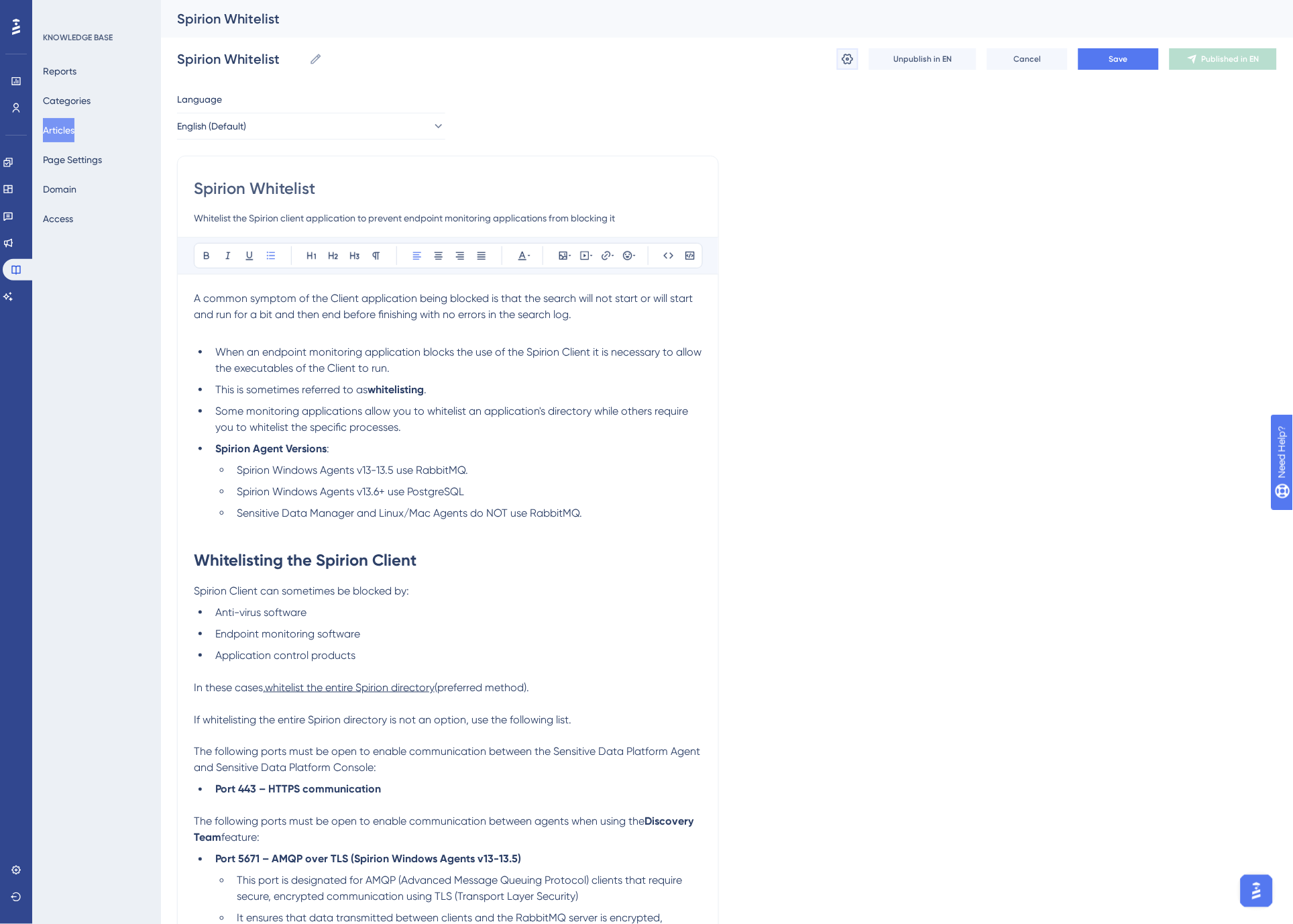
click at [843, 53] on icon at bounding box center [848, 60] width 14 height 14
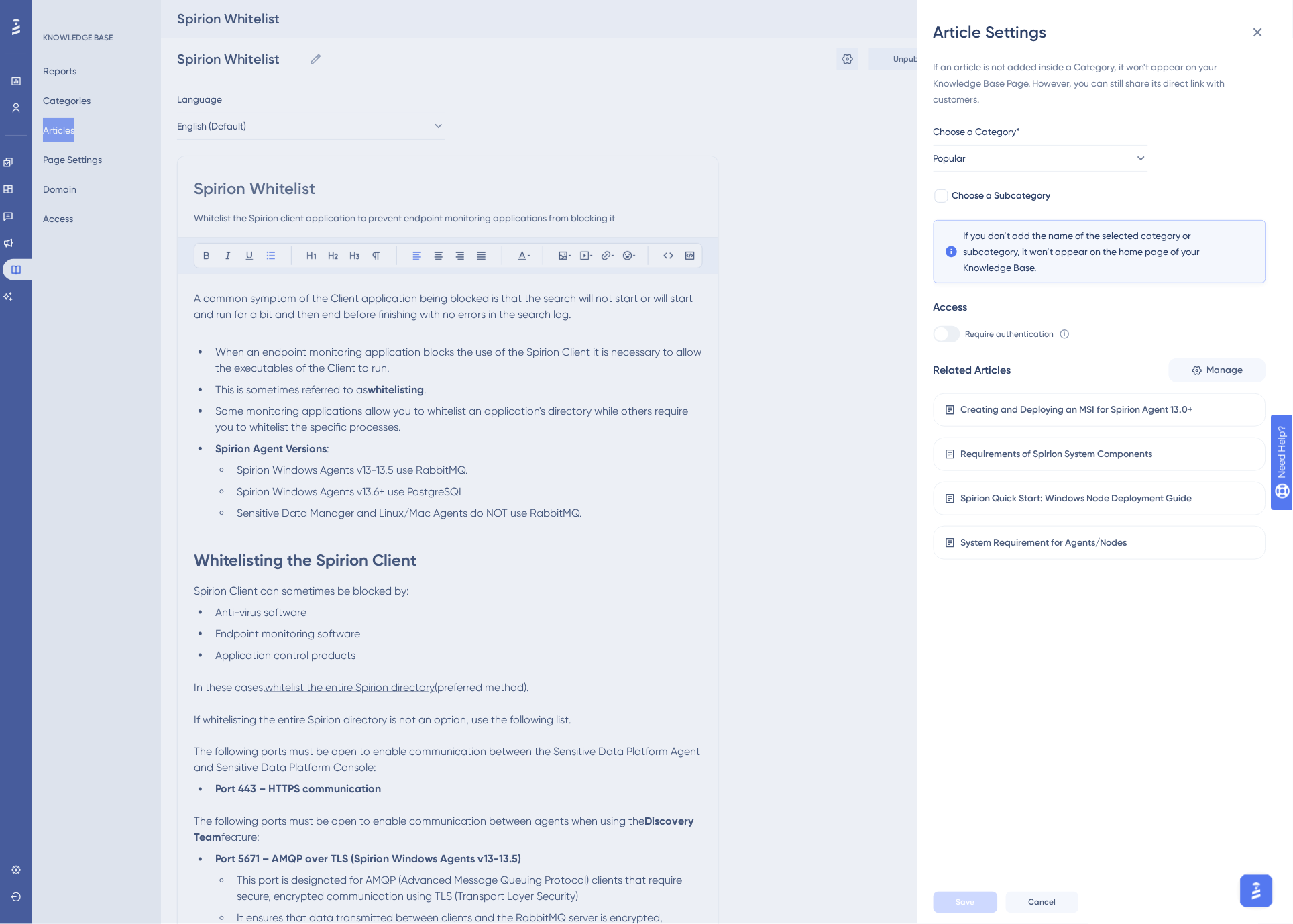
click at [815, 181] on div "Article Settings If an article is not added inside a Category, it won't appear …" at bounding box center [646, 462] width 1293 height 924
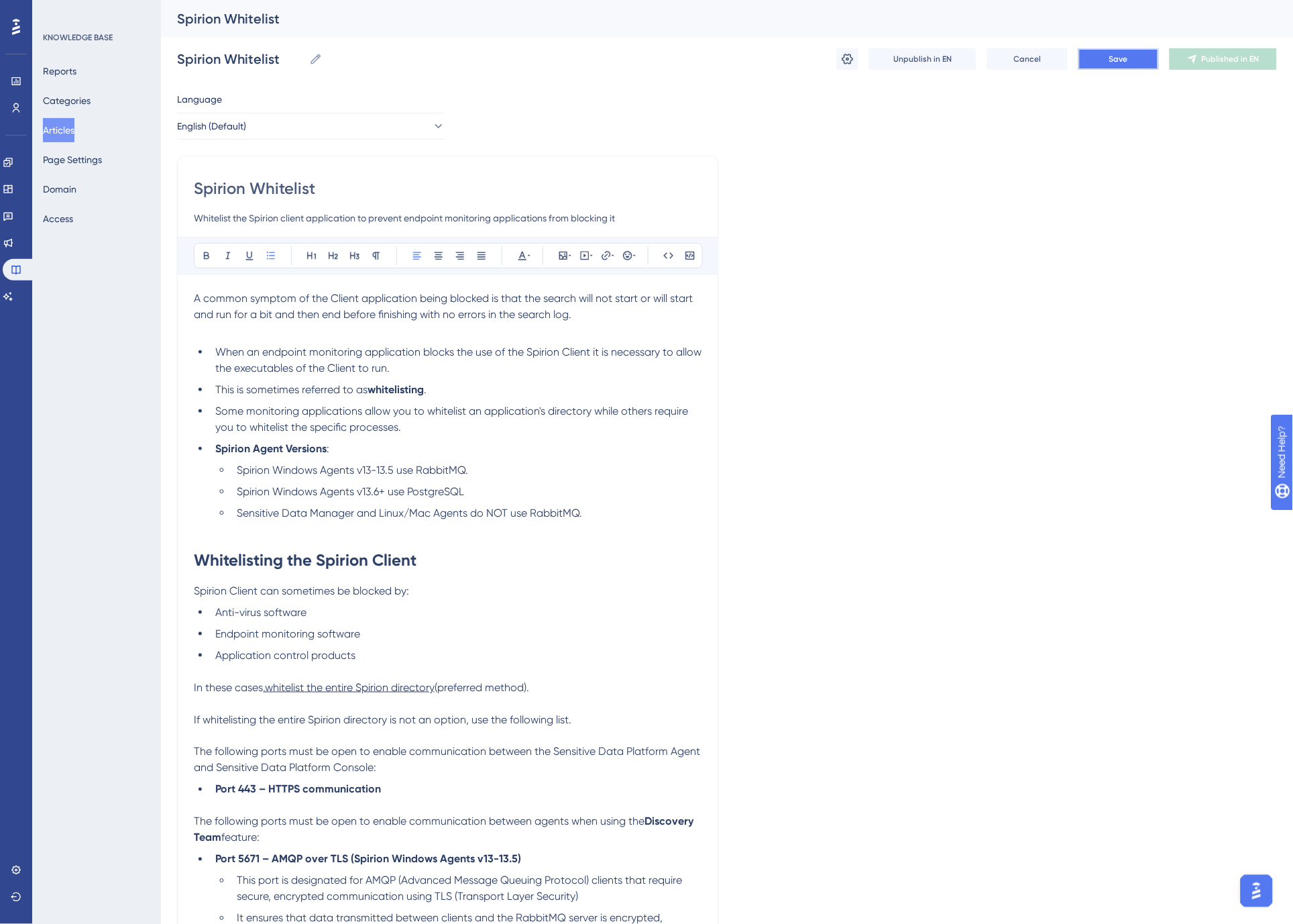
click at [1134, 66] on button "Save" at bounding box center [1118, 59] width 80 height 21
click at [1229, 60] on span "Publish in EN" at bounding box center [1230, 59] width 47 height 11
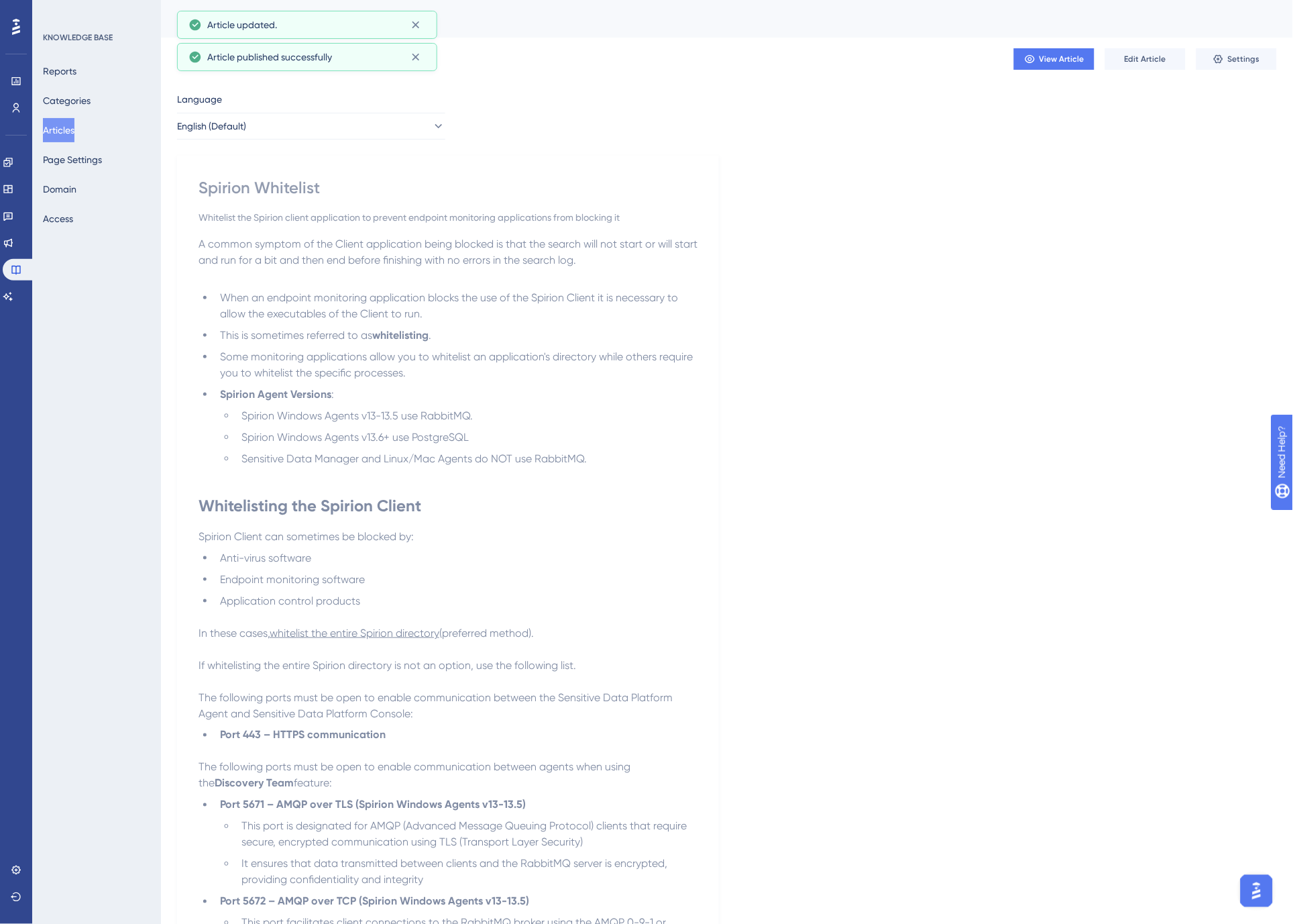
click at [60, 130] on button "Articles" at bounding box center [58, 130] width 31 height 24
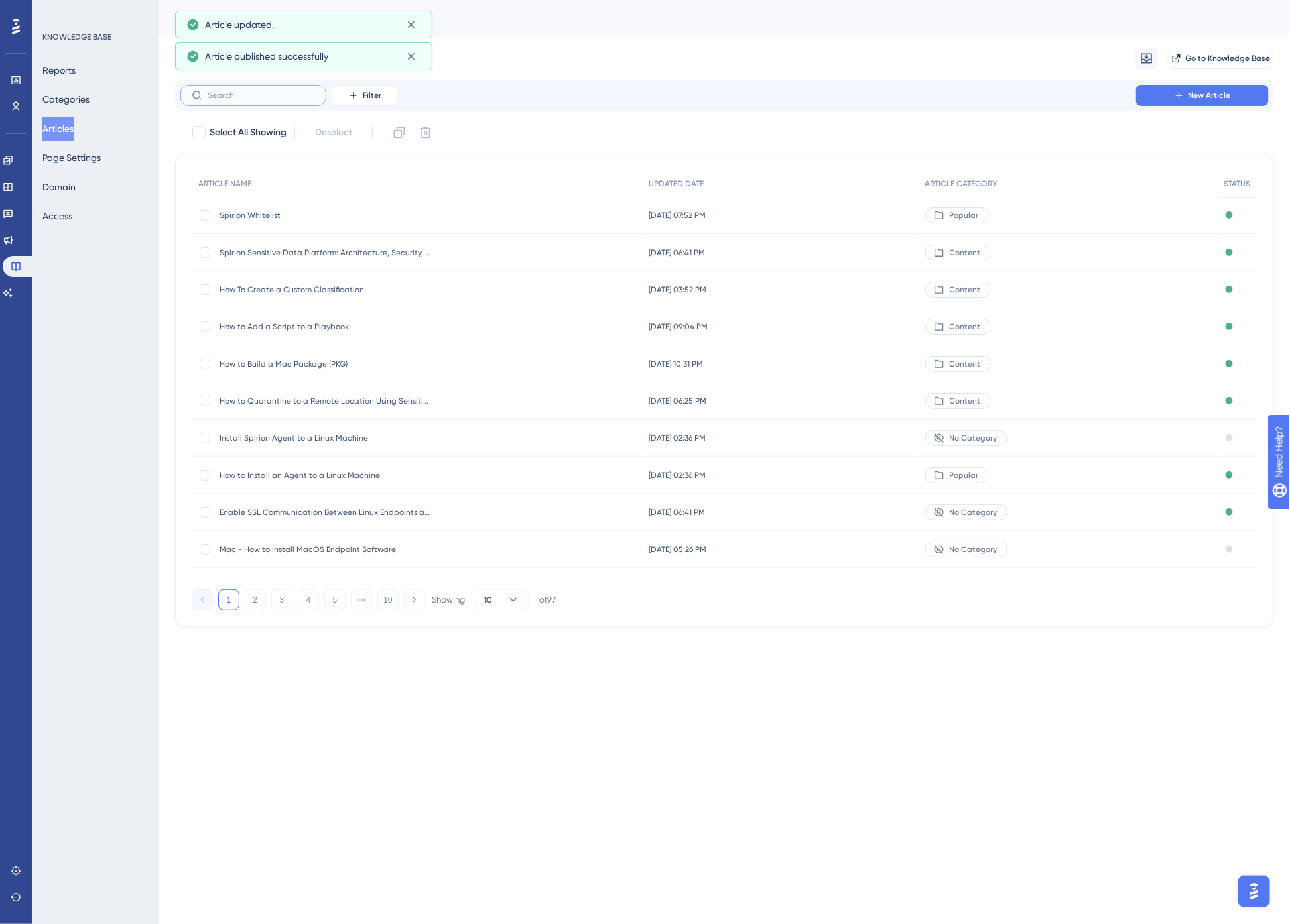
click at [247, 97] on input "text" at bounding box center [261, 95] width 107 height 9
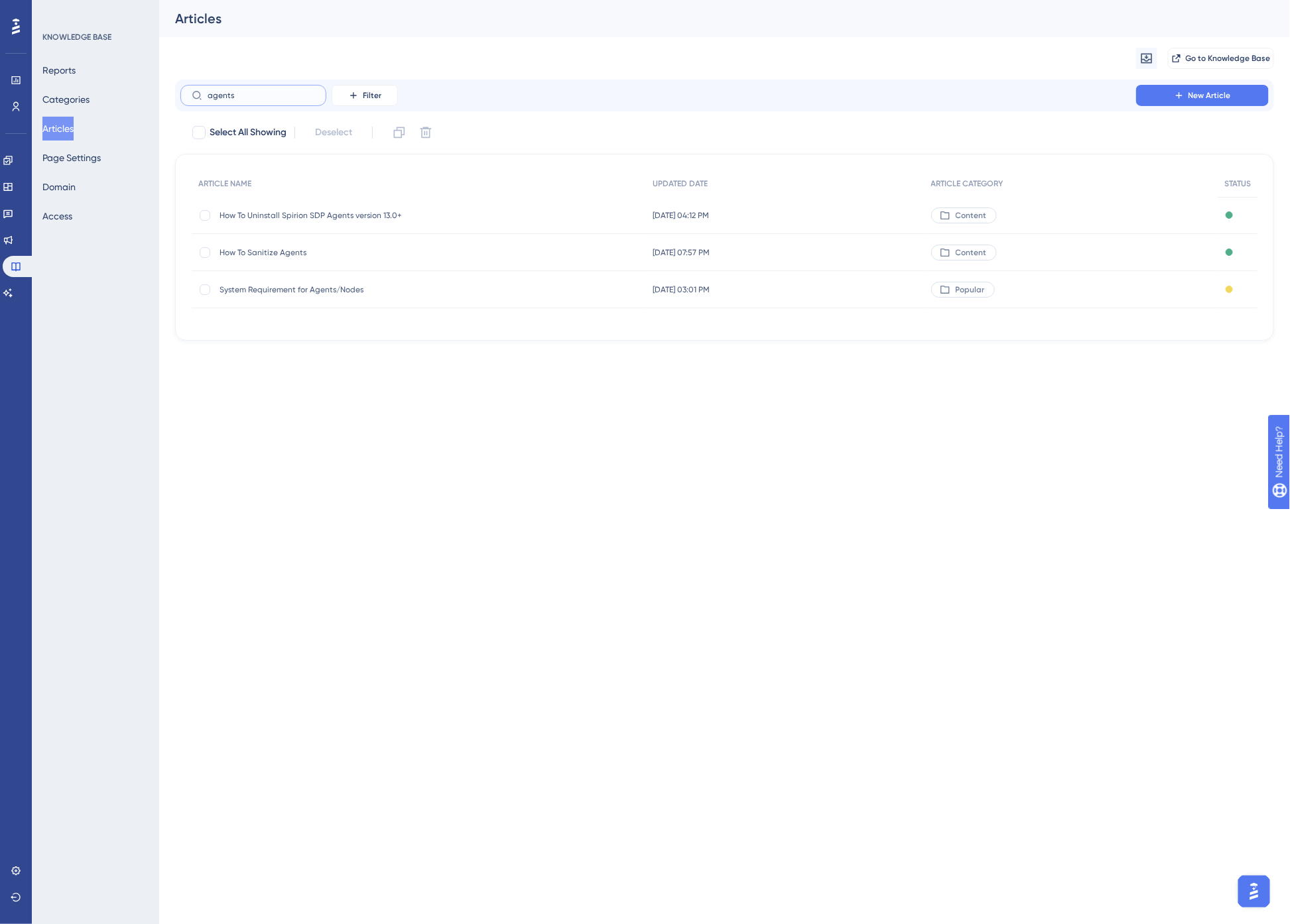
type input "agents"
click at [359, 287] on span "System Requirement for Agents/Nodes" at bounding box center [325, 290] width 212 height 11
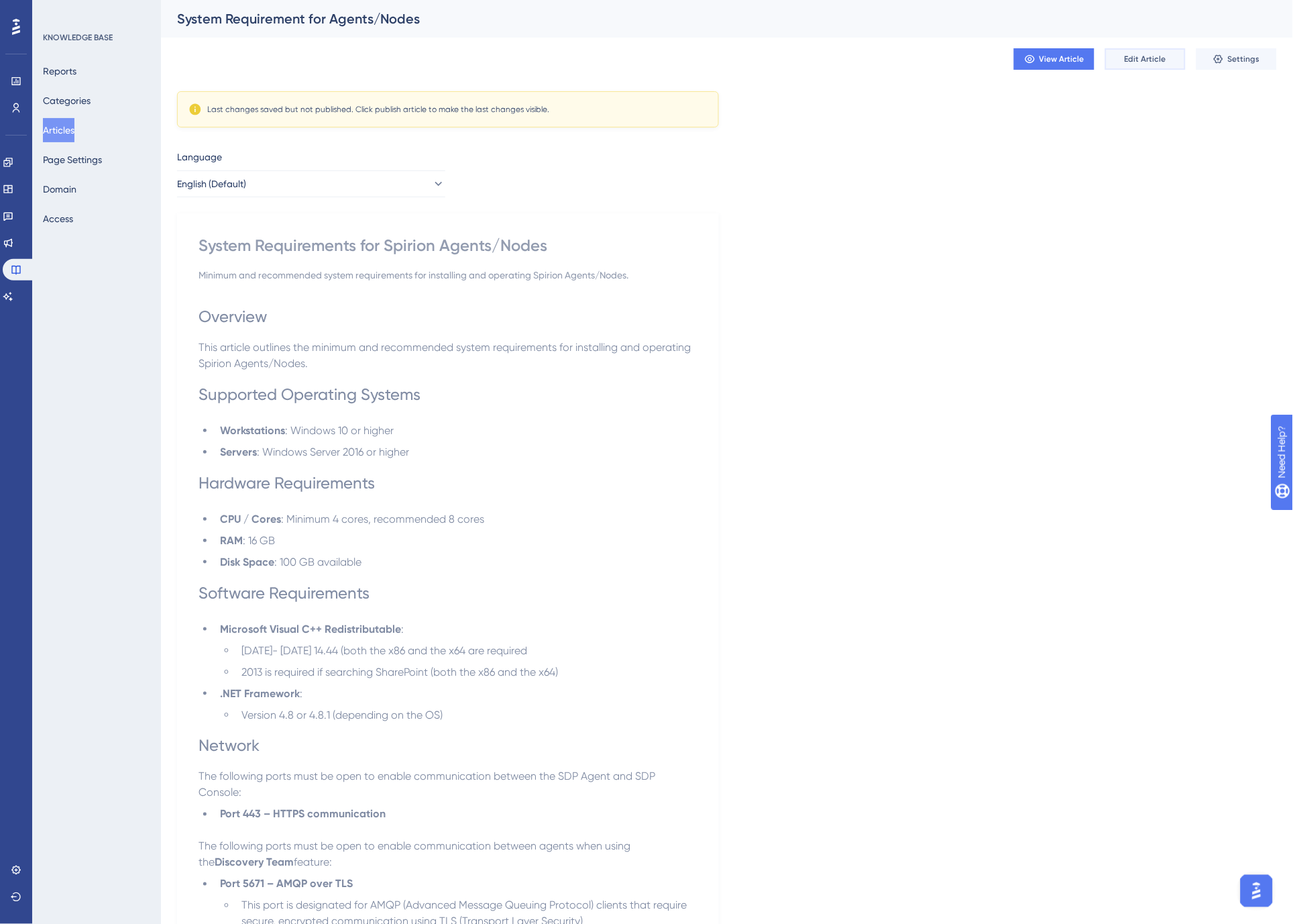
click at [1138, 59] on span "Edit Article" at bounding box center [1145, 59] width 42 height 11
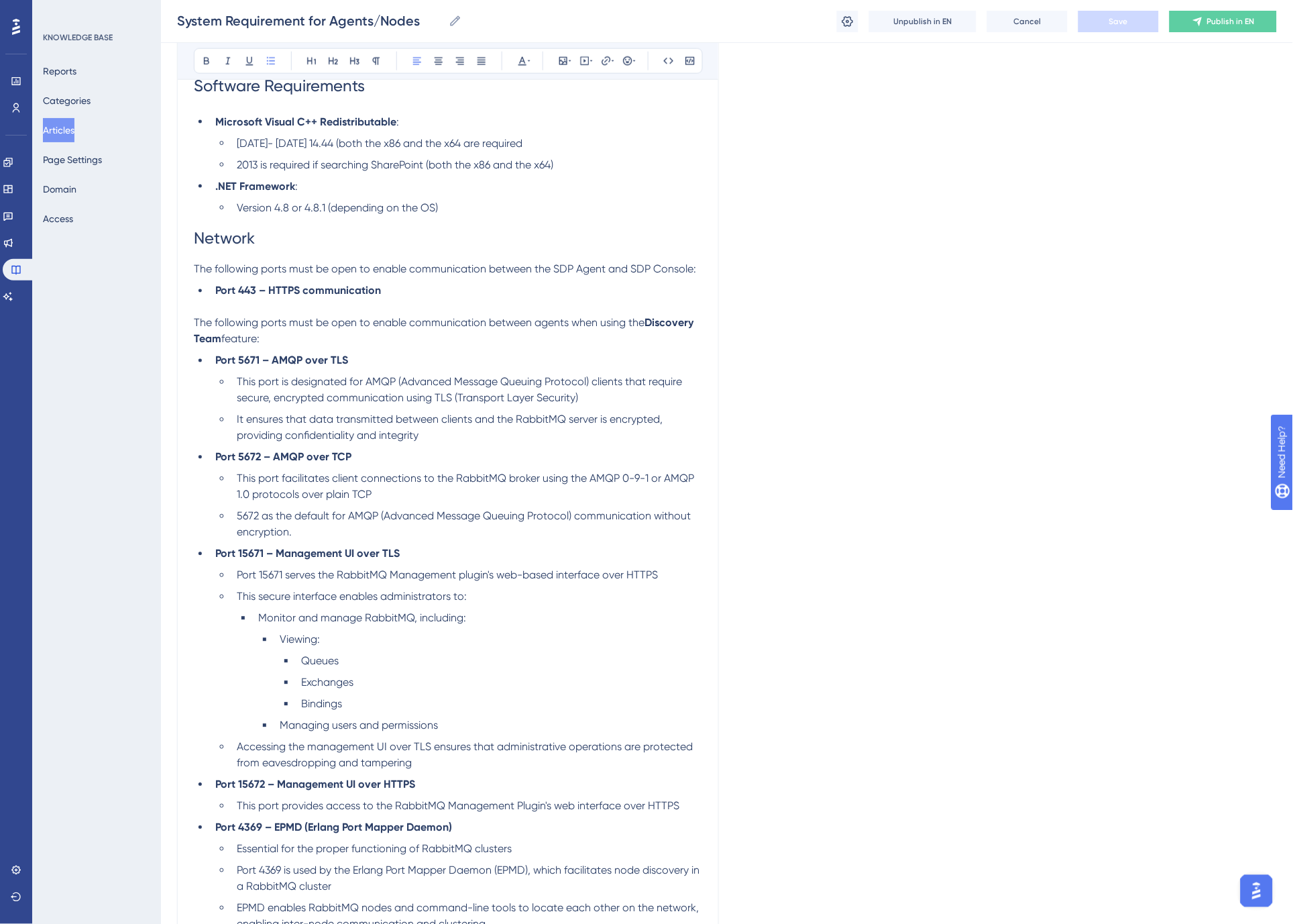
scroll to position [497, 0]
click at [446, 554] on li "Port 15671 – Management UI over TLS" at bounding box center [455, 554] width 492 height 16
click at [394, 370] on ul "Port 5671 – AMQP over TLS This port is designated for AMQP (Advanced Message Qu…" at bounding box center [448, 643] width 508 height 580
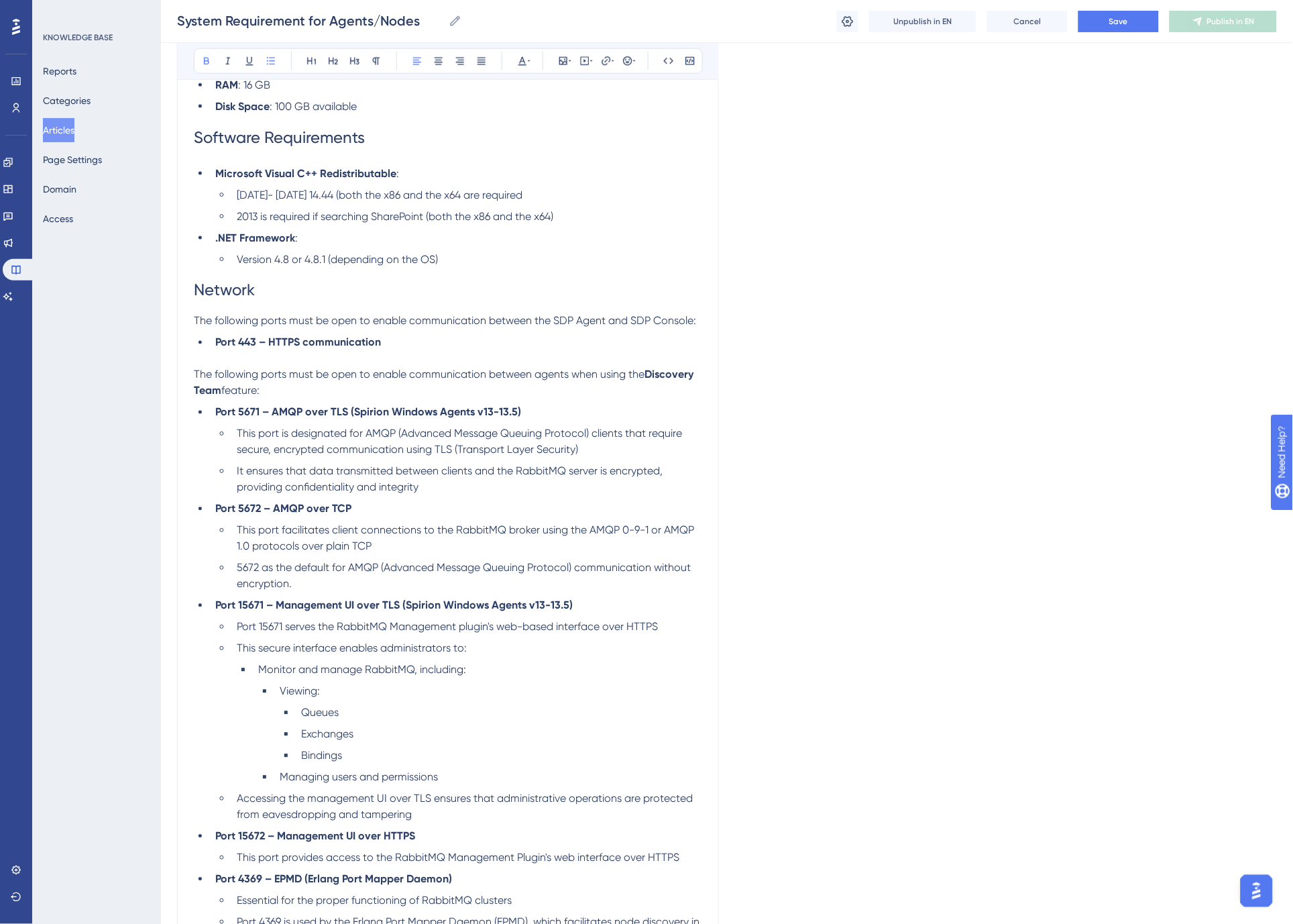
scroll to position [423, 0]
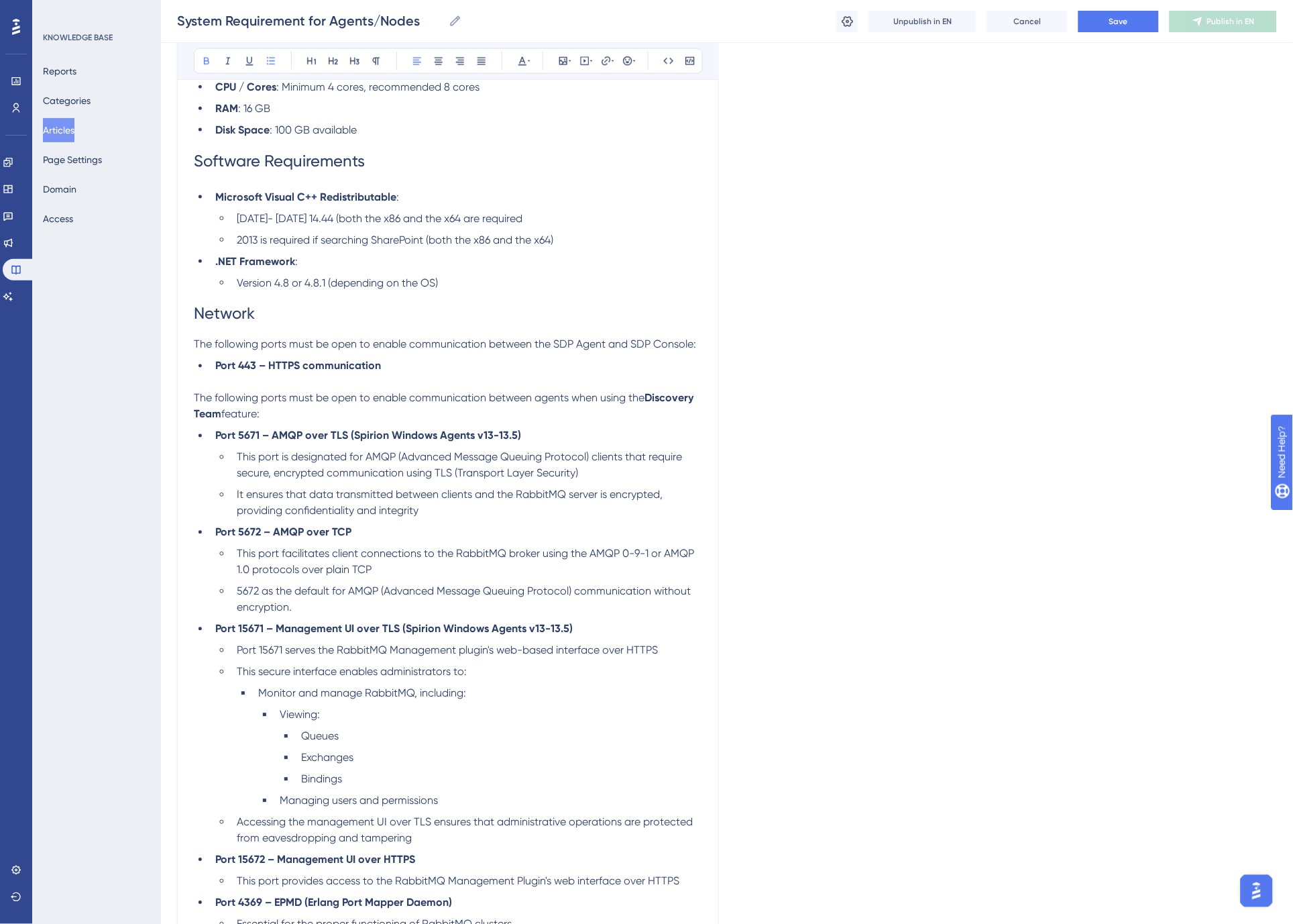
click at [562, 343] on span "The following ports must be open to enable communication between the SDP Agent …" at bounding box center [445, 344] width 502 height 13
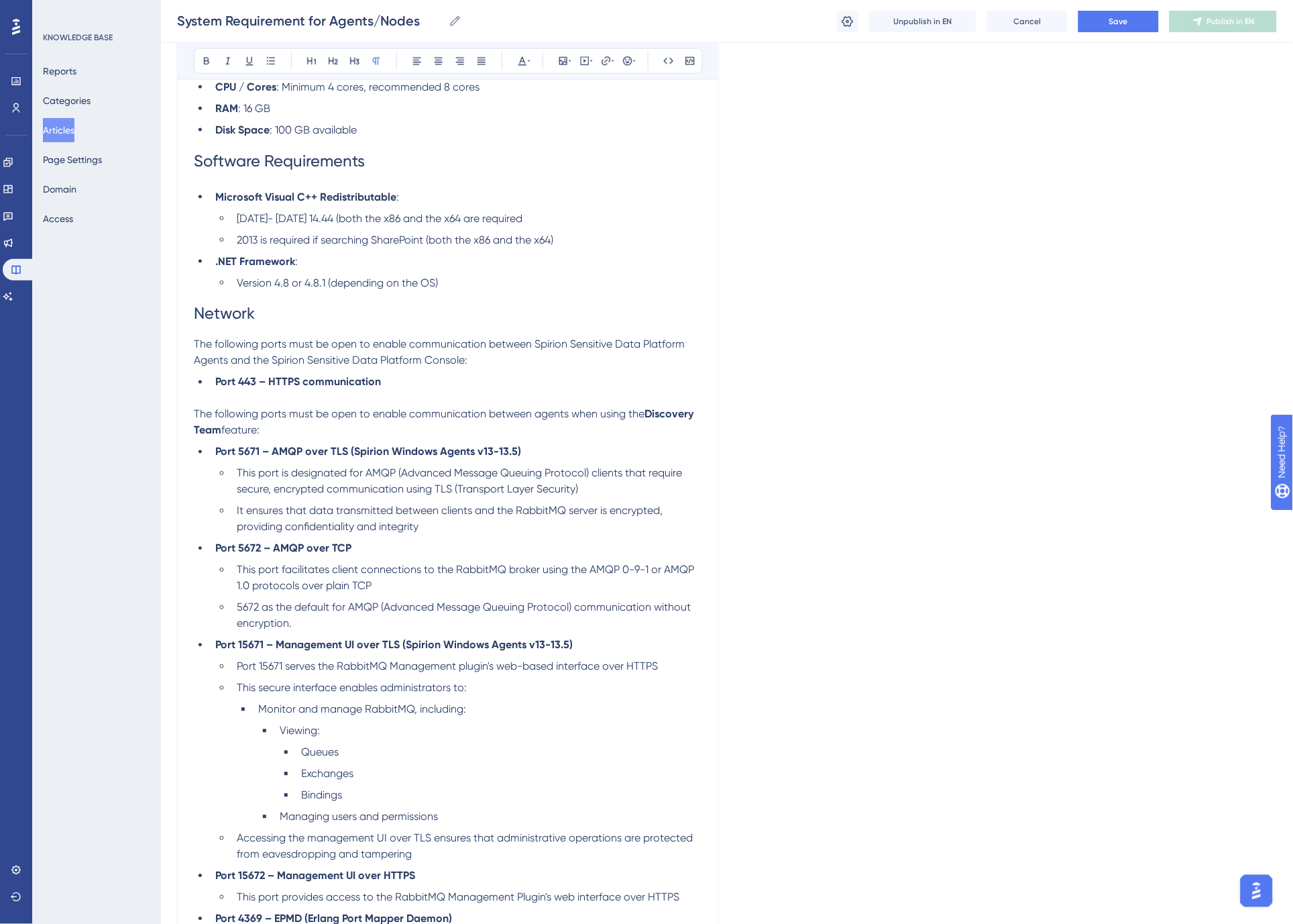
click at [211, 359] on span "The following ports must be open to enable communication between Spirion Sensit…" at bounding box center [440, 353] width 494 height 29
click at [456, 362] on span "and the Spirion Sensitive Data Platform Console:" at bounding box center [388, 360] width 236 height 13
click at [460, 396] on p at bounding box center [448, 398] width 508 height 16
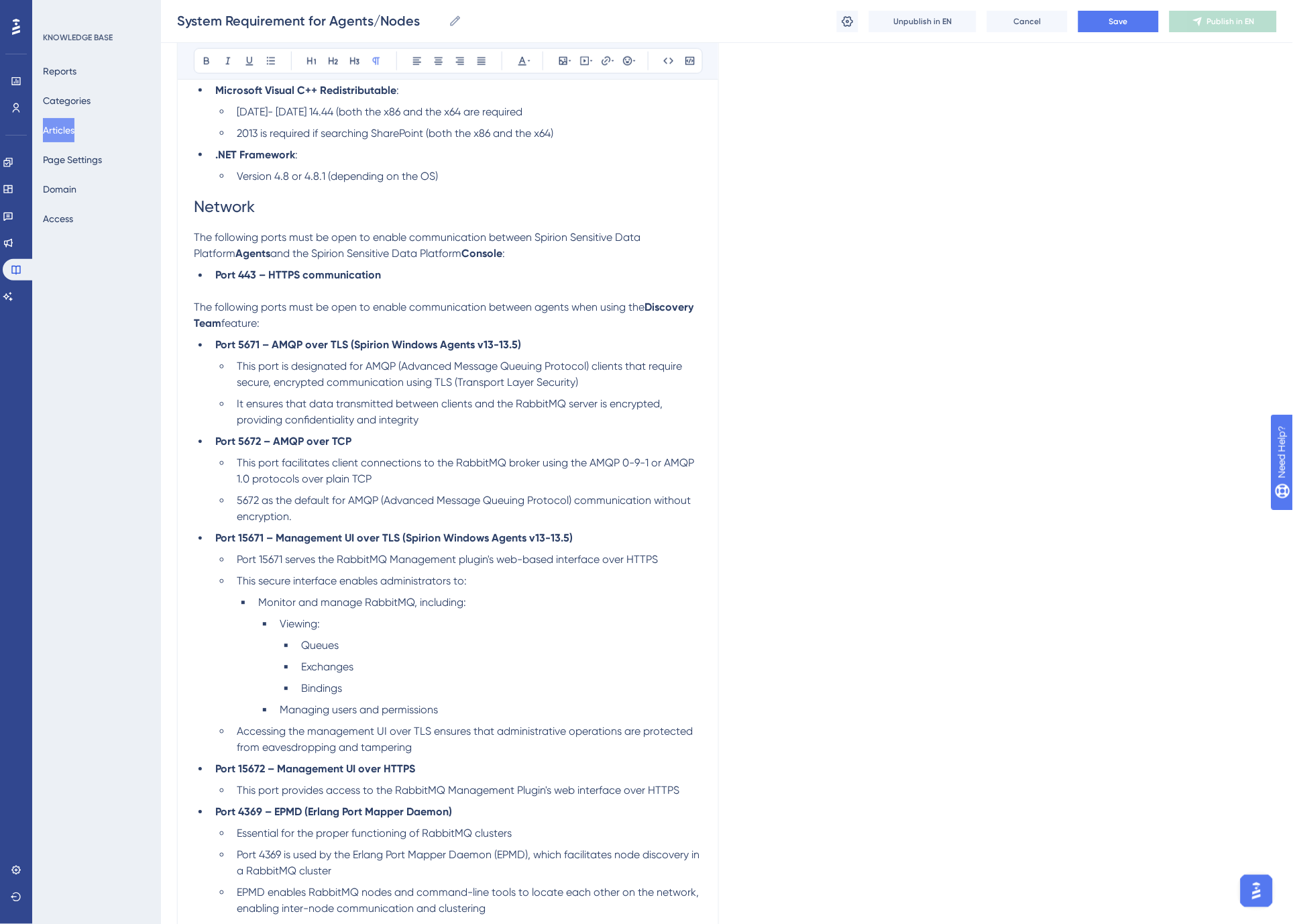
scroll to position [596, 0]
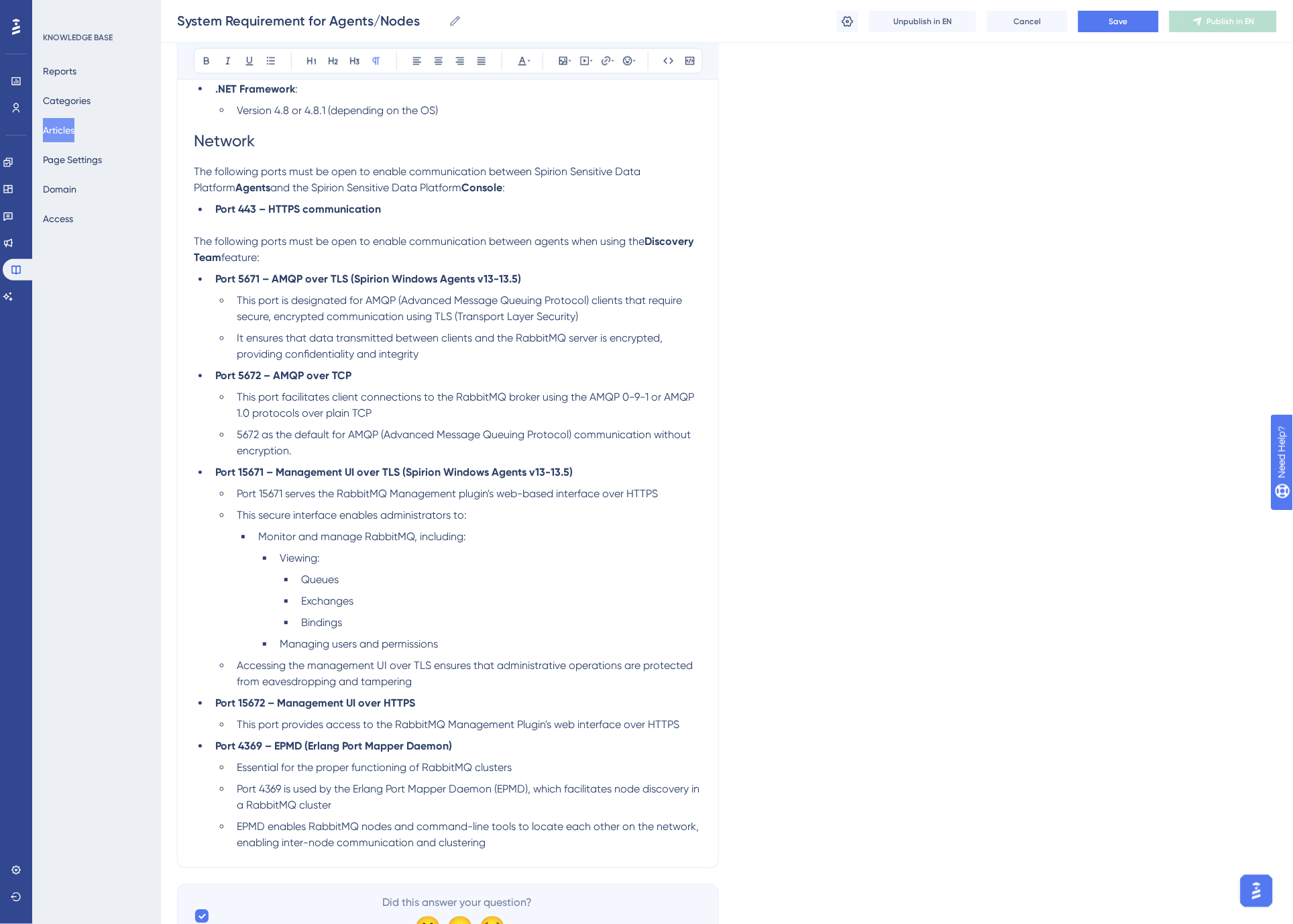
click at [391, 376] on li "Port 5672 – AMQP over TCP" at bounding box center [455, 376] width 492 height 16
click at [600, 472] on li "Port 15671 – Management UI over TLS (Spirion Windows Agents v13-13.5)" at bounding box center [455, 472] width 492 height 16
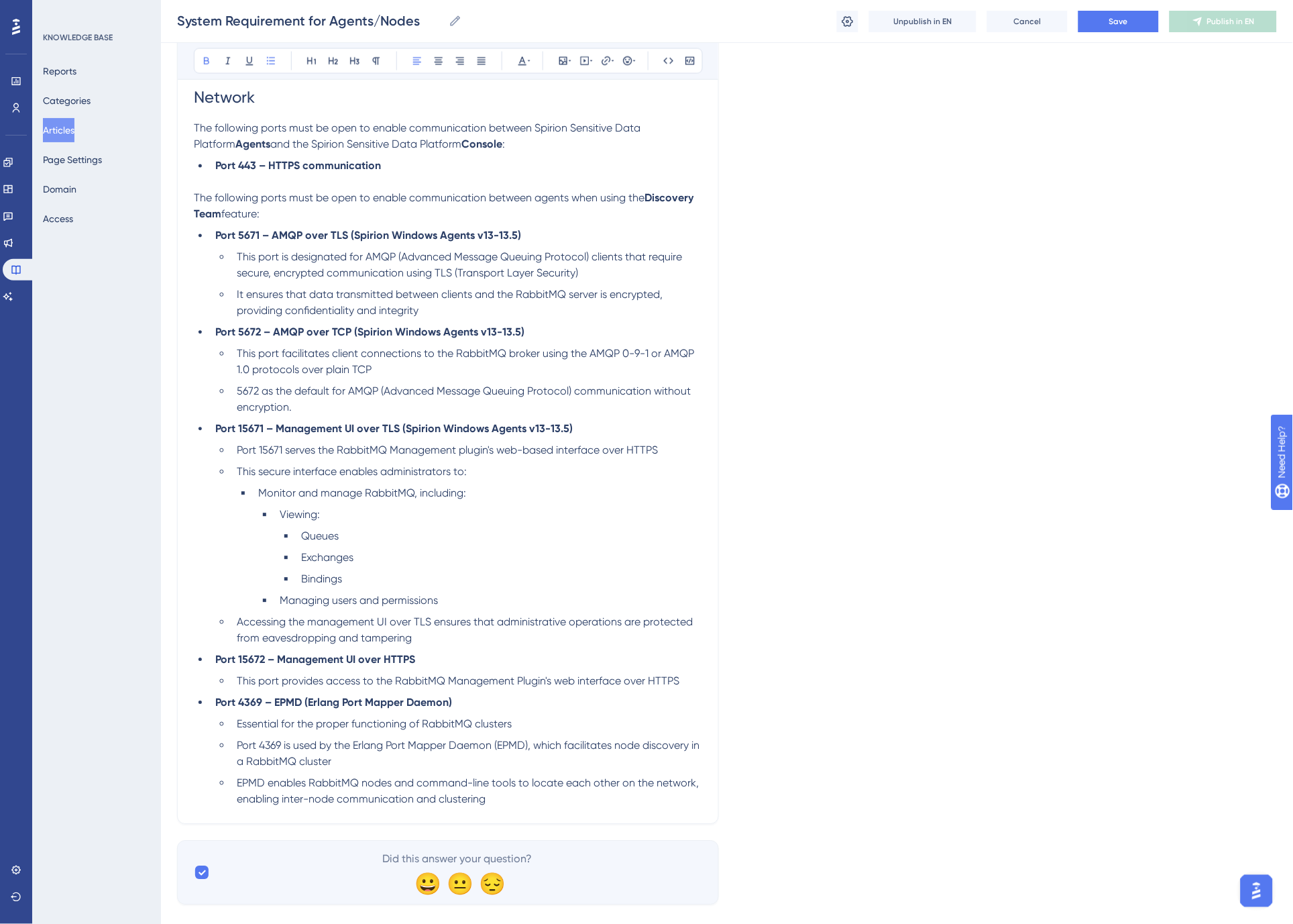
scroll to position [663, 0]
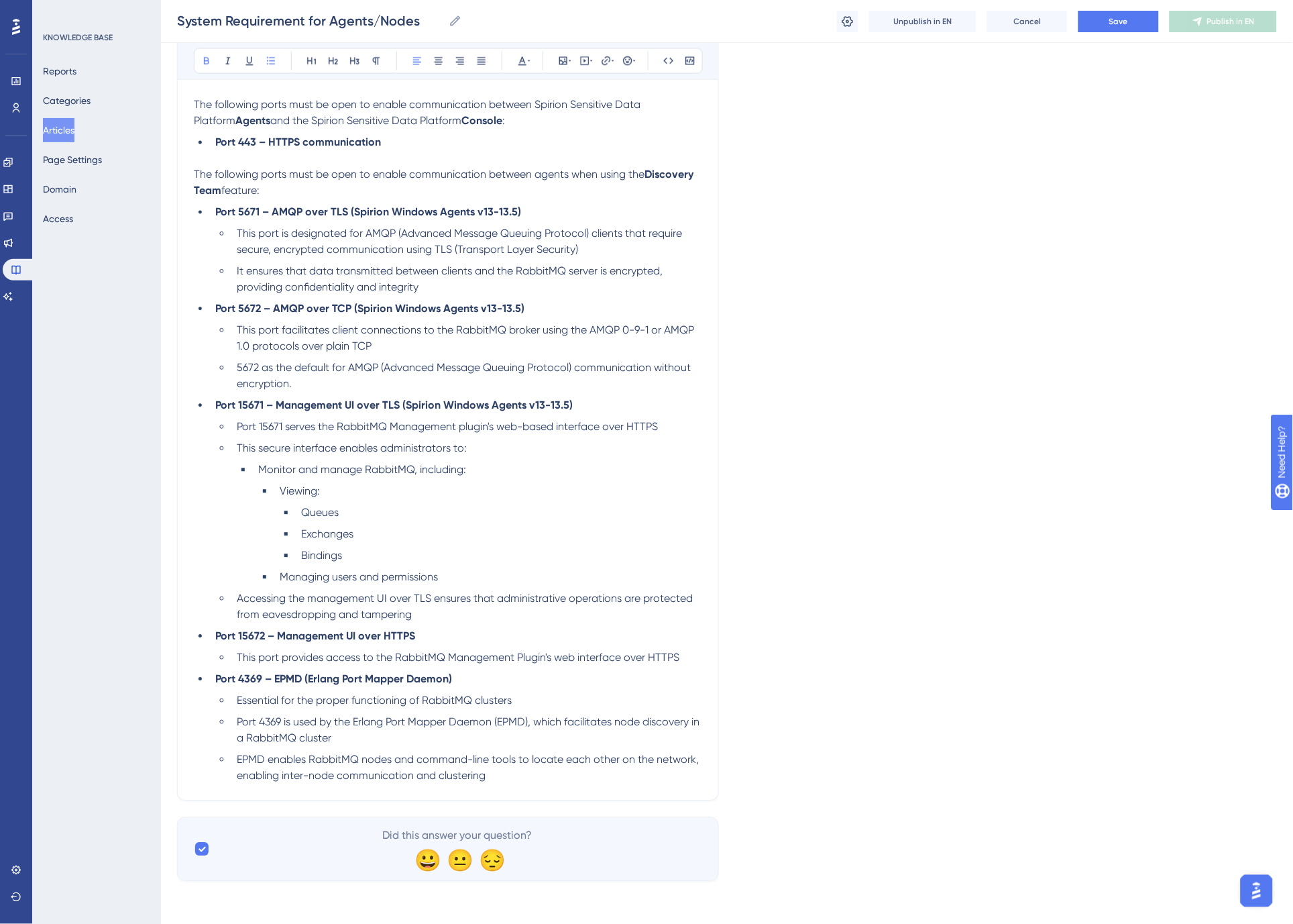
click at [516, 632] on li "Port 15672 – Management UI over HTTPS" at bounding box center [455, 636] width 492 height 16
click at [513, 678] on li "Port 4369 – EPMD (Erlang Port Mapper Daemon)" at bounding box center [455, 679] width 492 height 16
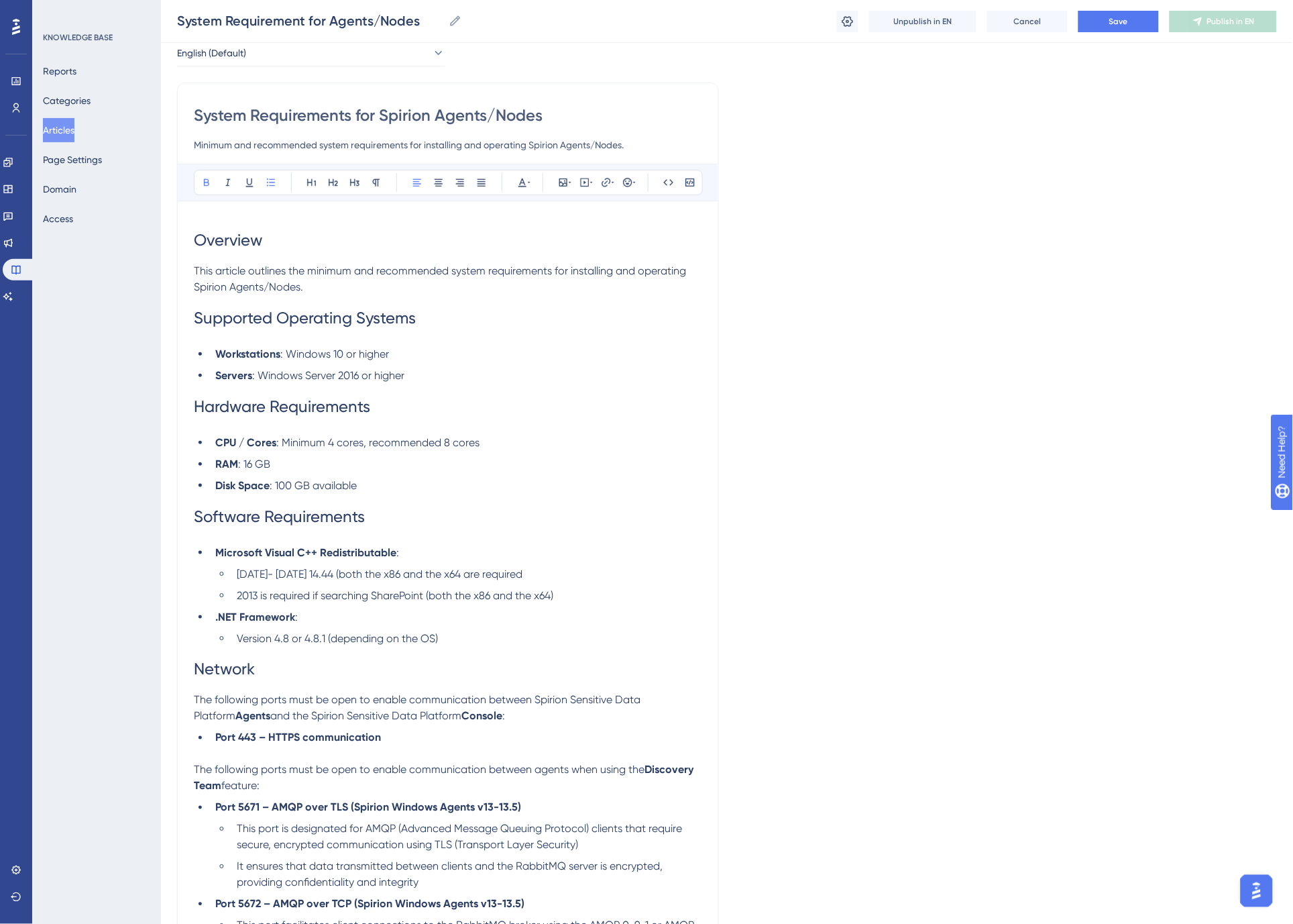
scroll to position [0, 0]
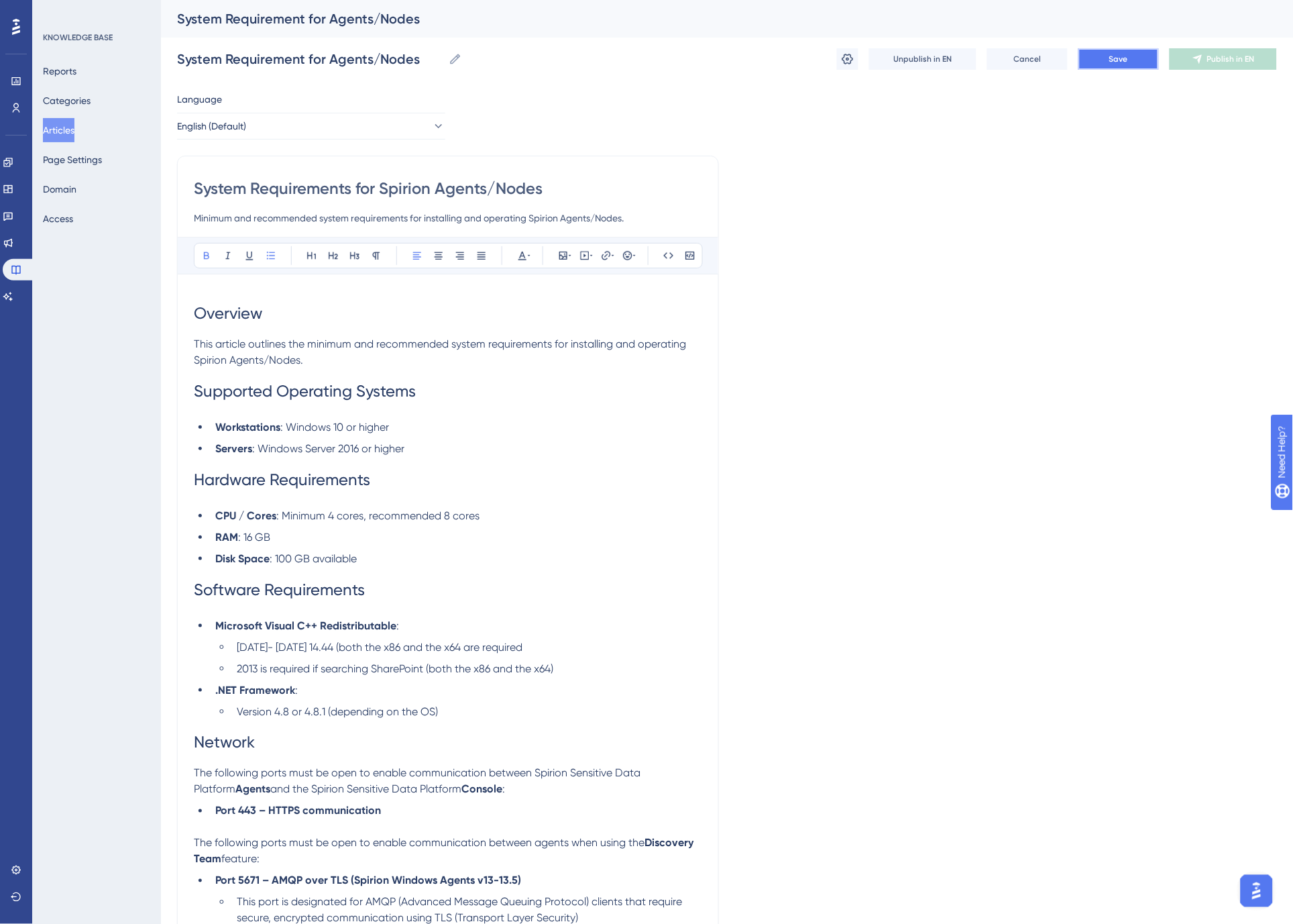
click at [1109, 58] on span "Save" at bounding box center [1118, 59] width 19 height 11
click at [1238, 63] on span "Publish in EN" at bounding box center [1230, 59] width 47 height 11
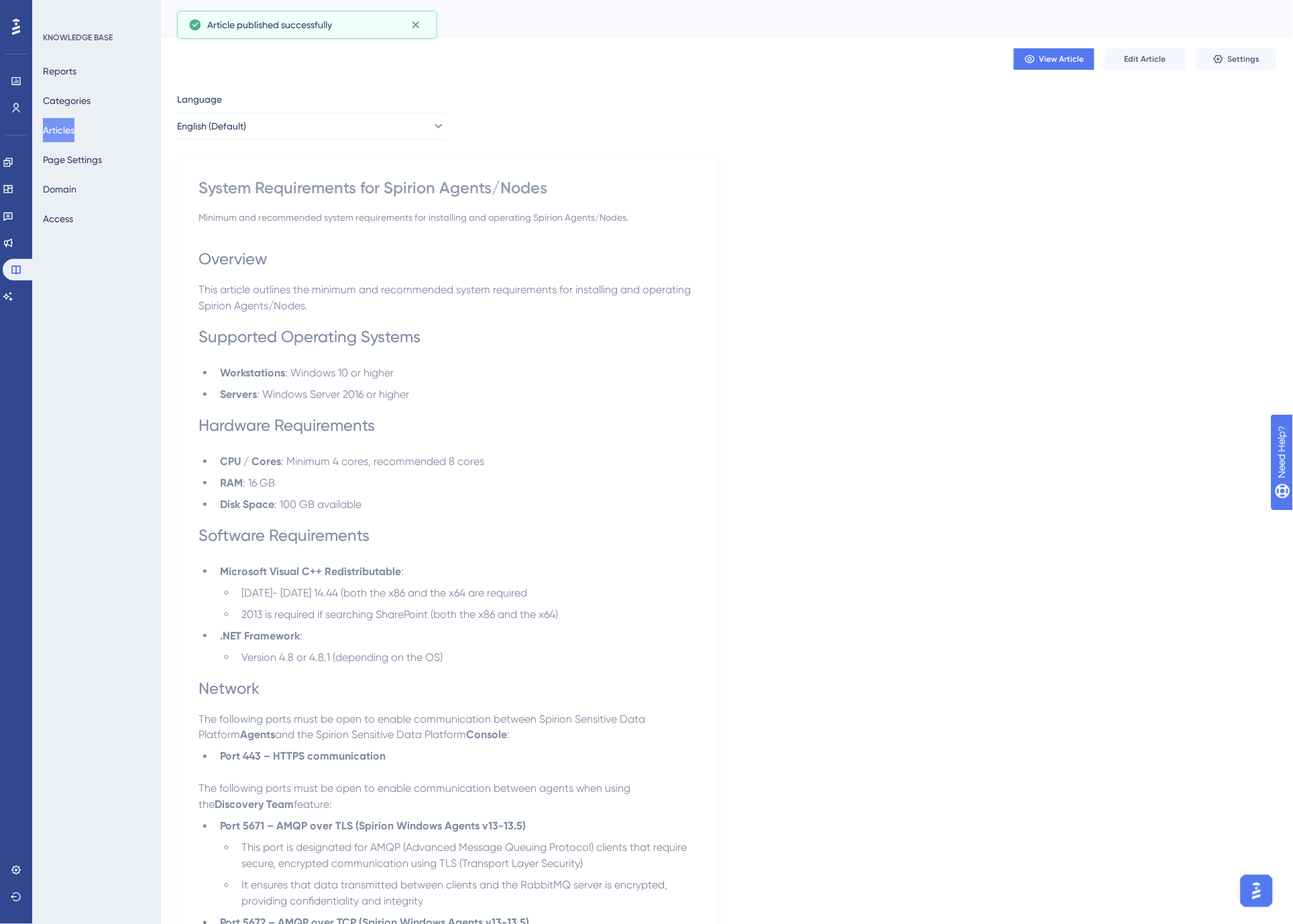
click at [72, 125] on button "Articles" at bounding box center [58, 130] width 31 height 24
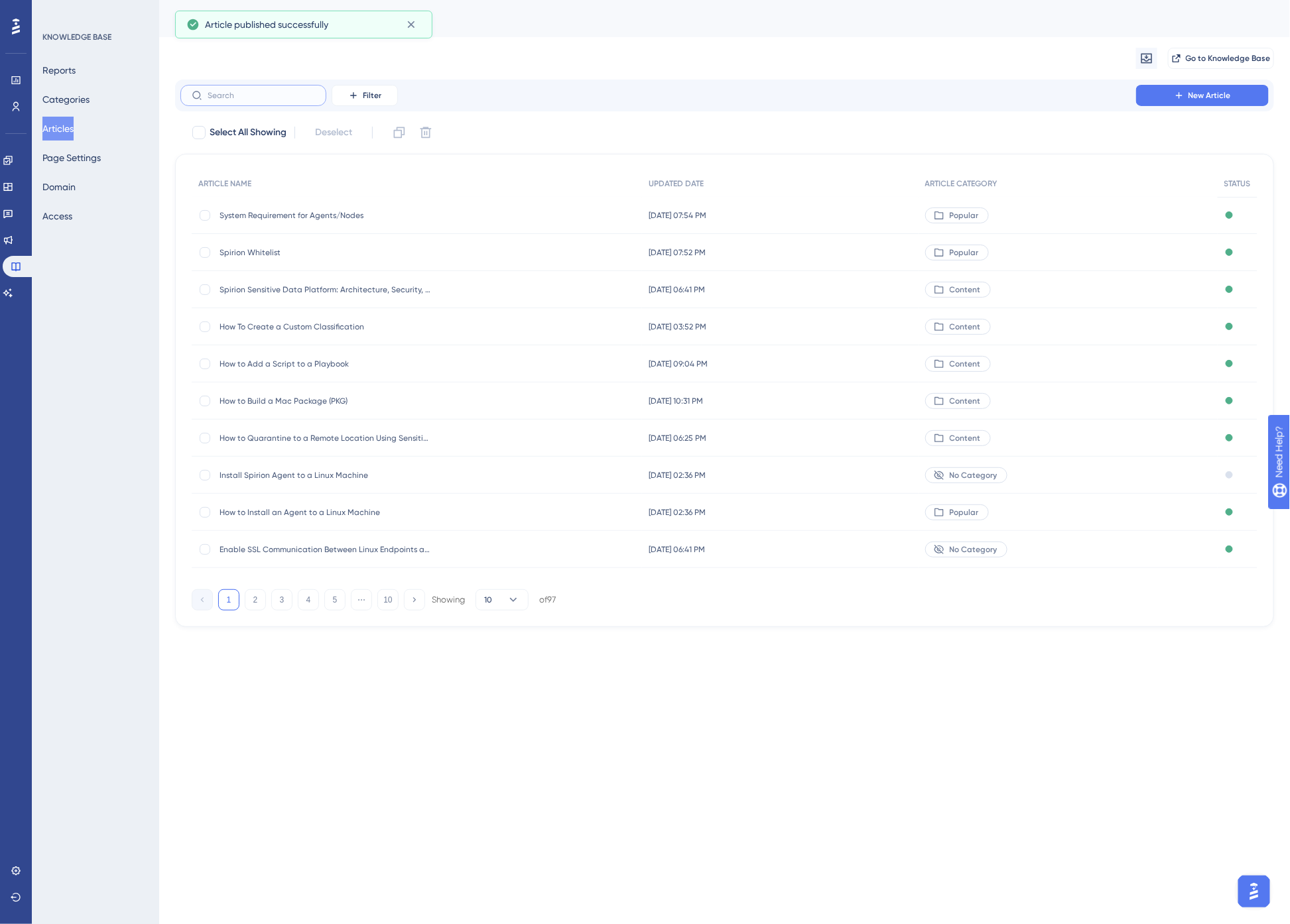
click at [276, 91] on input "text" at bounding box center [261, 95] width 107 height 9
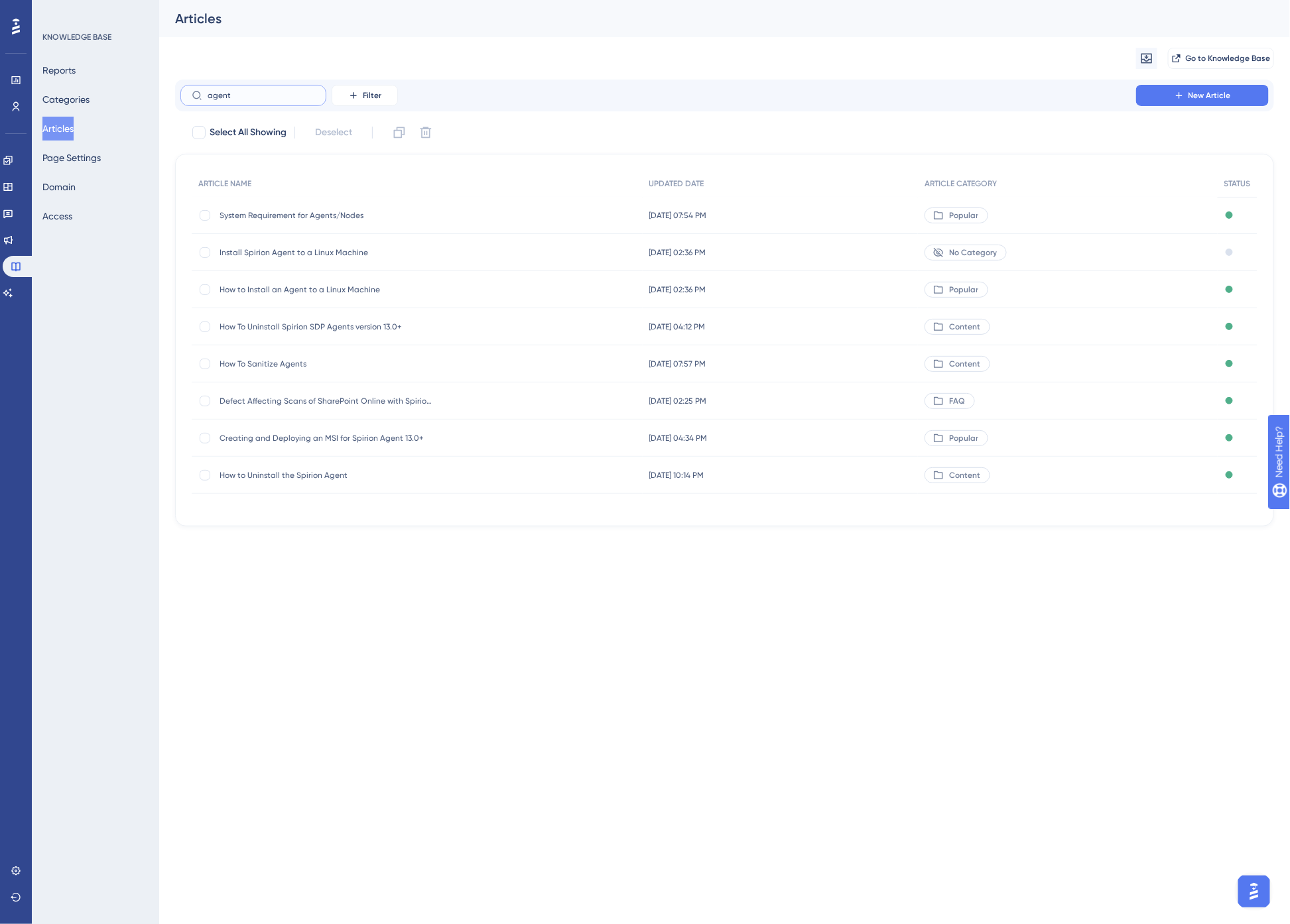
type input "agent"
click at [284, 361] on span "How To Sanitize Agents" at bounding box center [325, 364] width 212 height 11
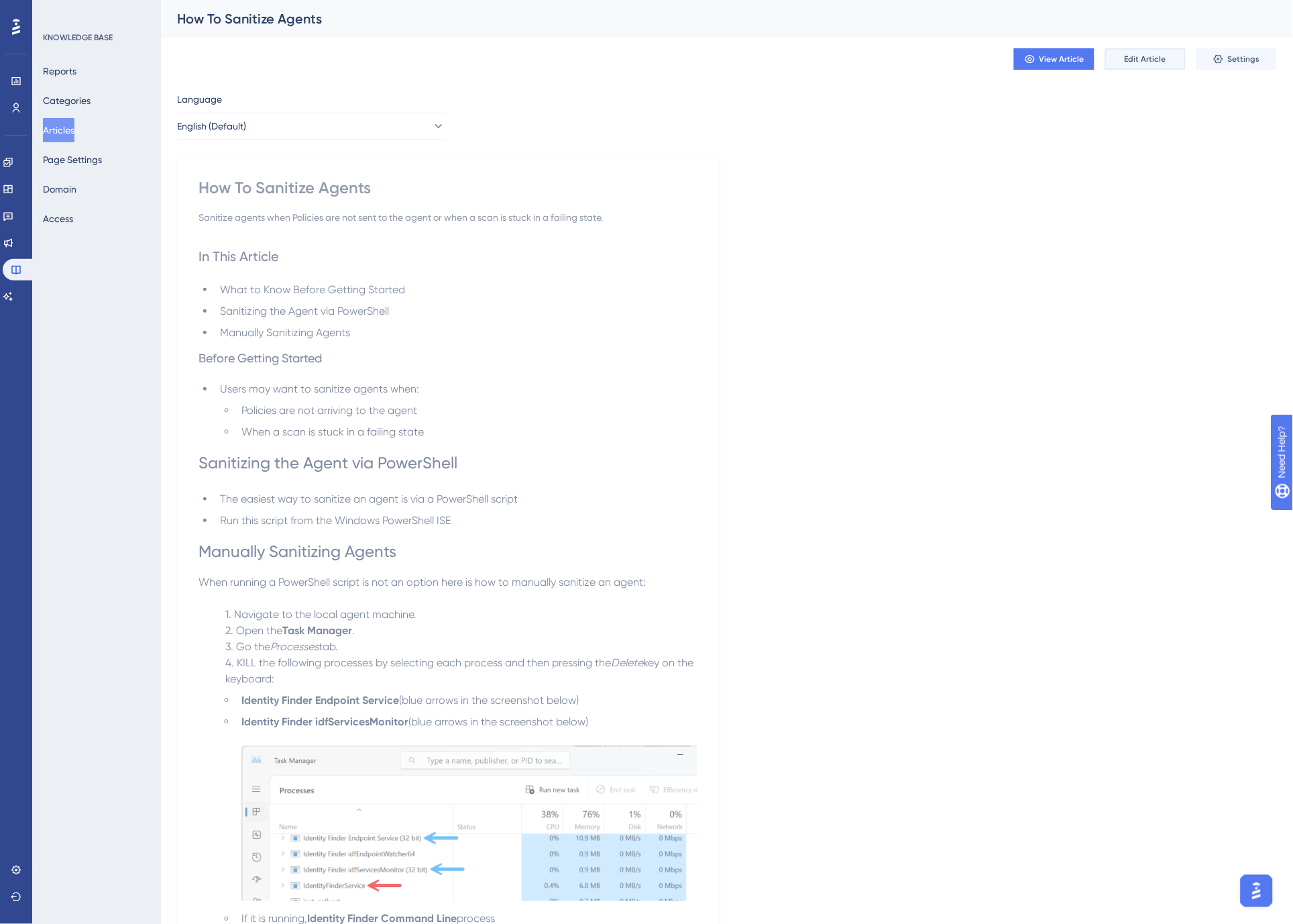
click at [1154, 59] on span "Edit Article" at bounding box center [1145, 59] width 42 height 11
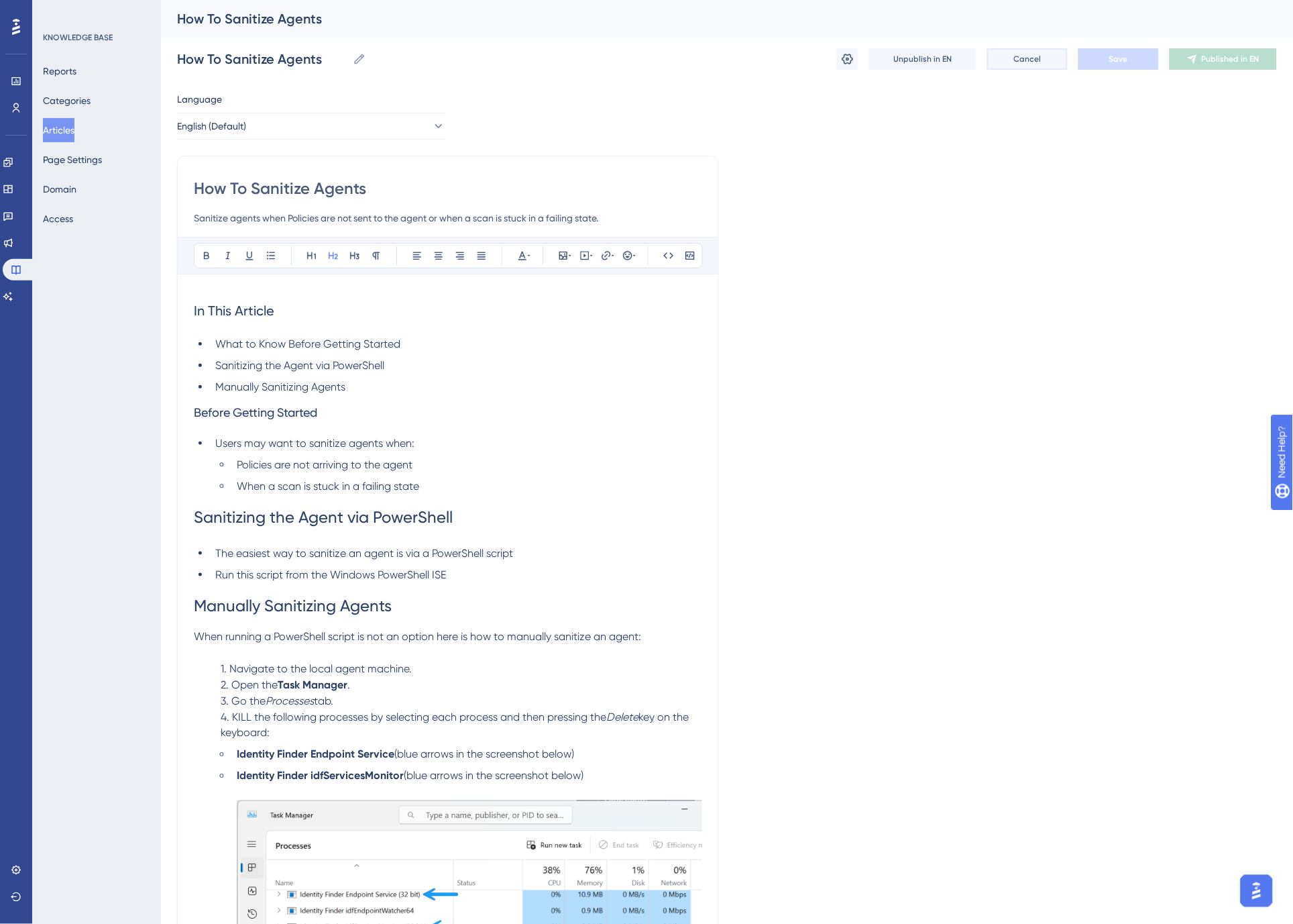
click at [1029, 52] on button "Cancel" at bounding box center [1027, 59] width 80 height 21
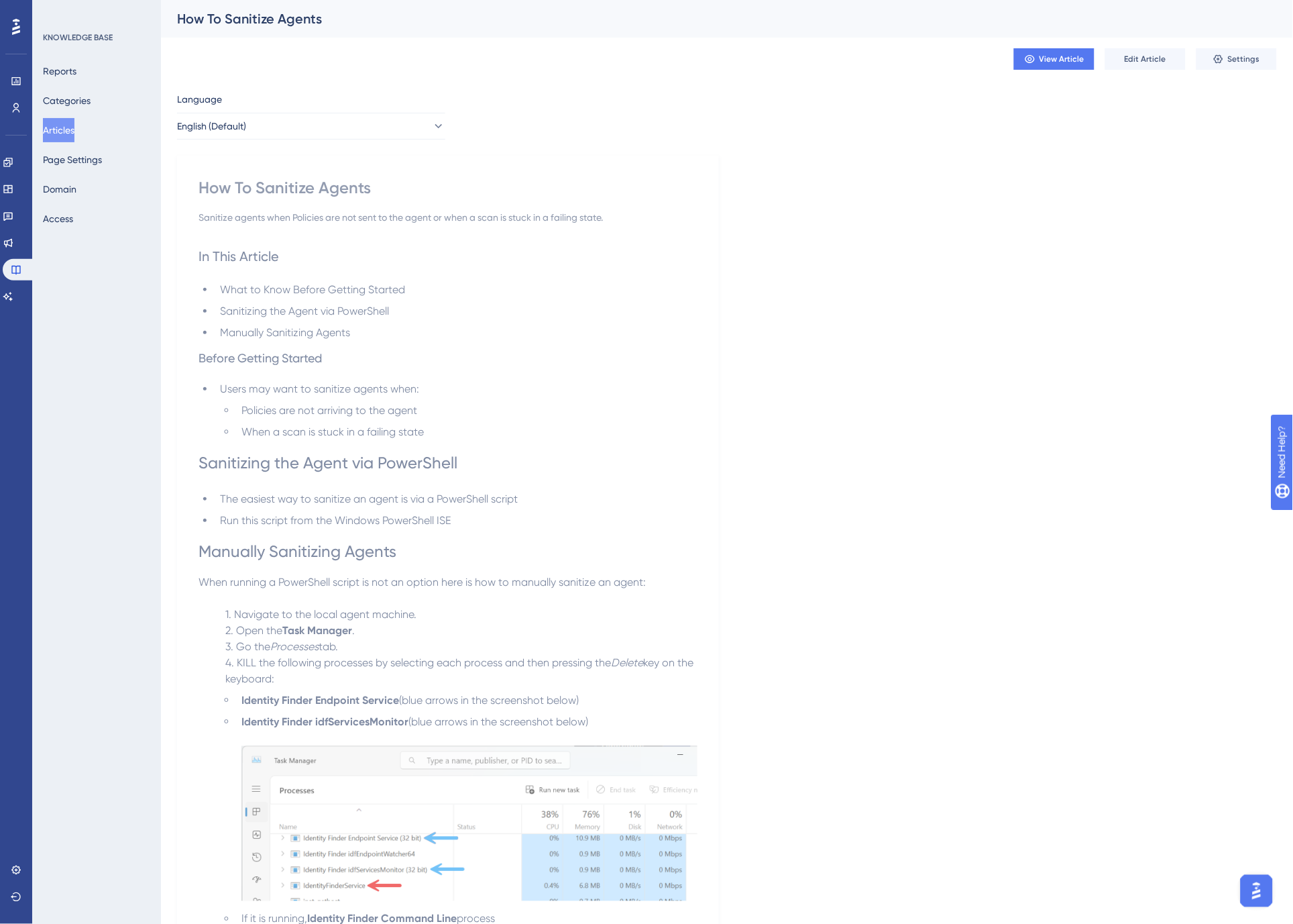
click at [67, 130] on button "Articles" at bounding box center [58, 130] width 31 height 24
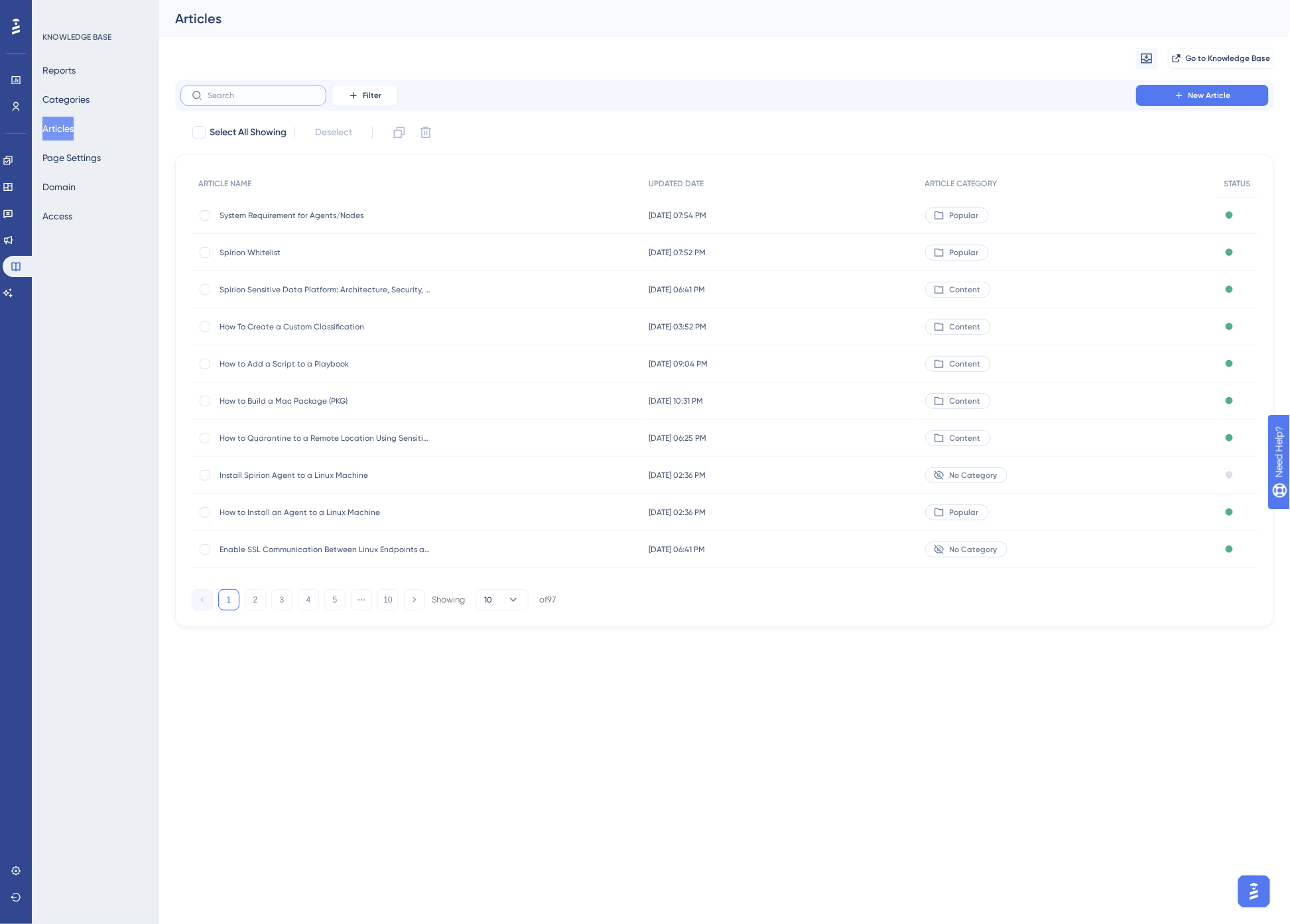
click at [257, 96] on input "text" at bounding box center [261, 95] width 107 height 9
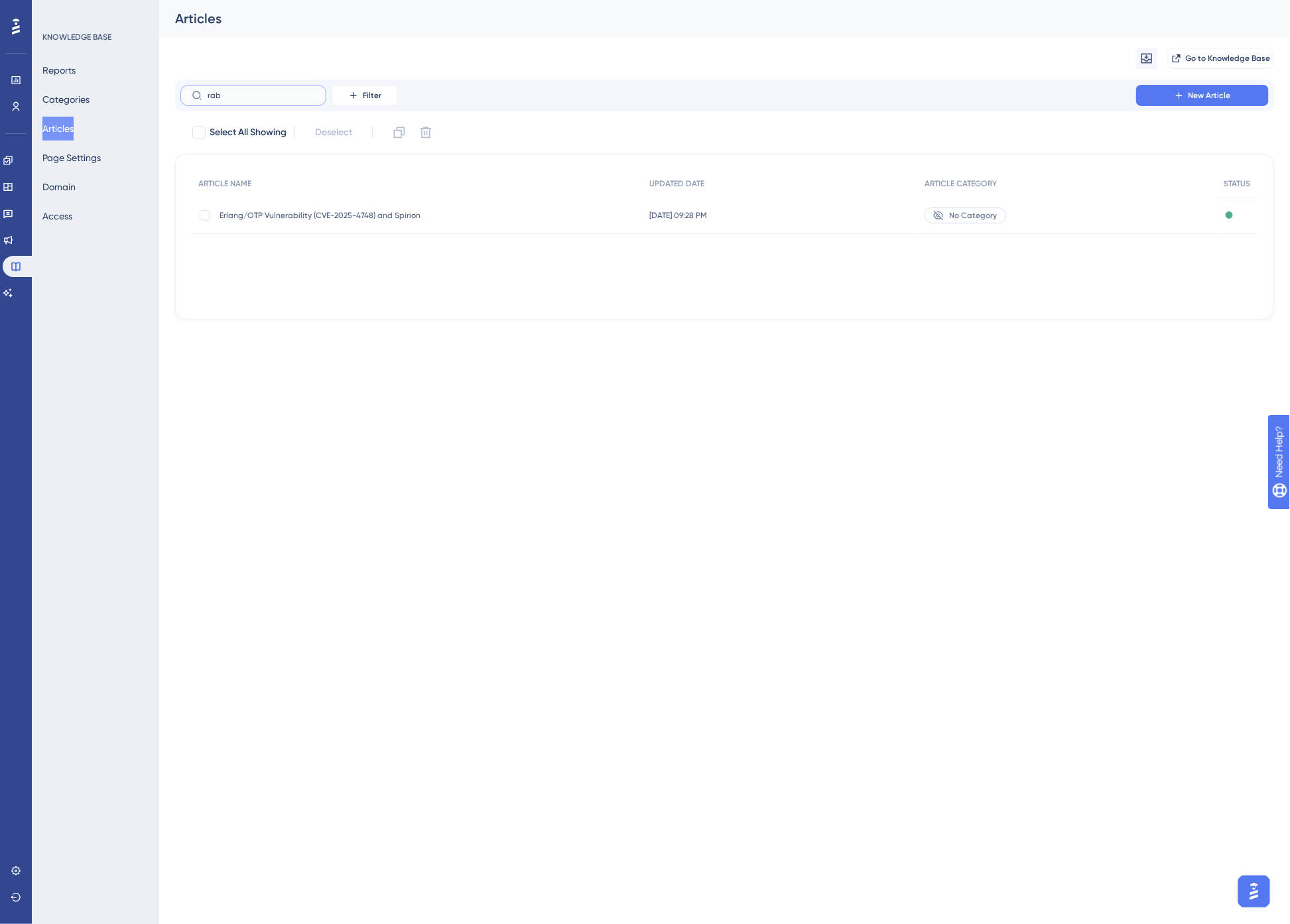
type input "[PERSON_NAME]"
checkbox input "true"
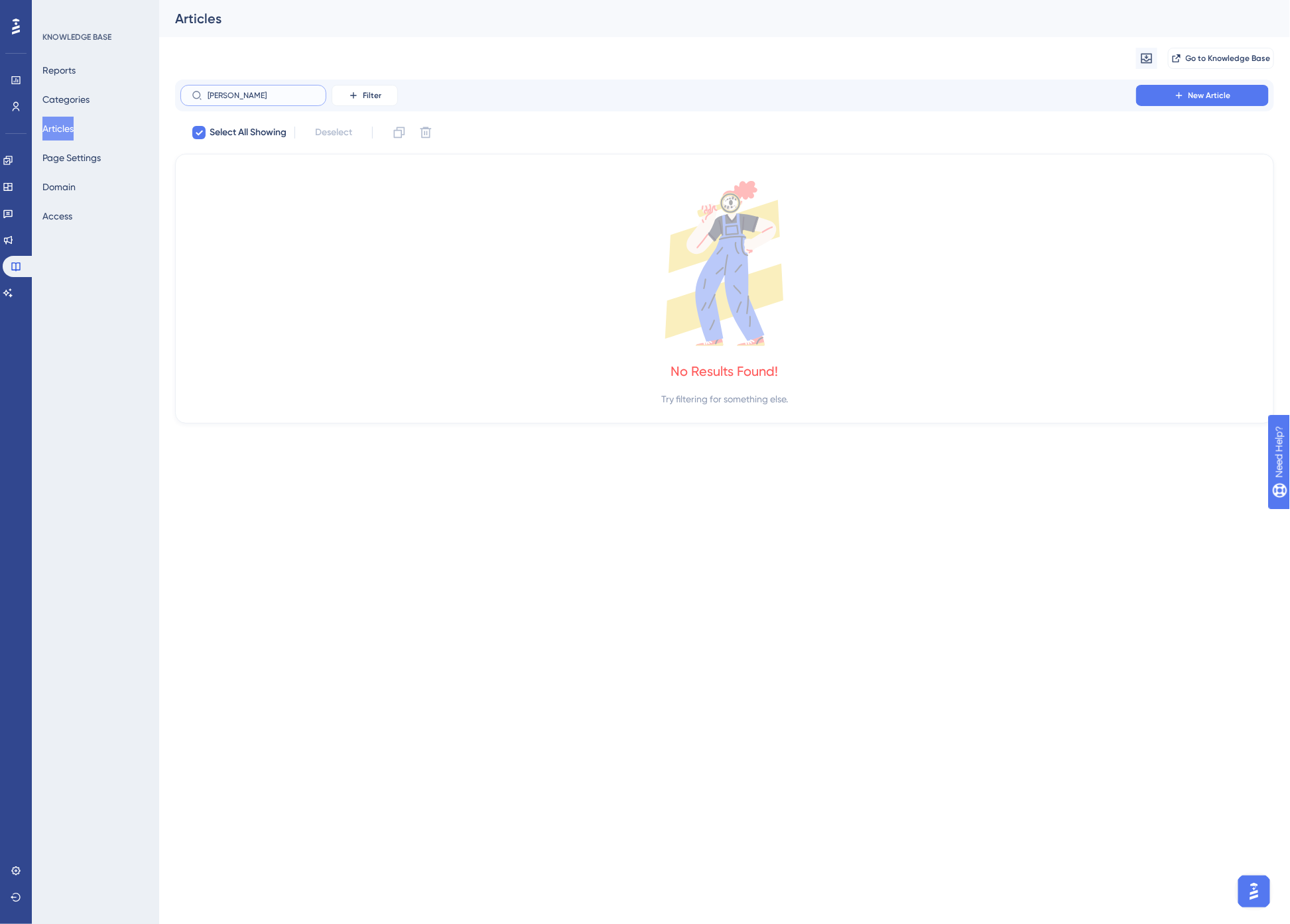
type input "rab"
checkbox input "false"
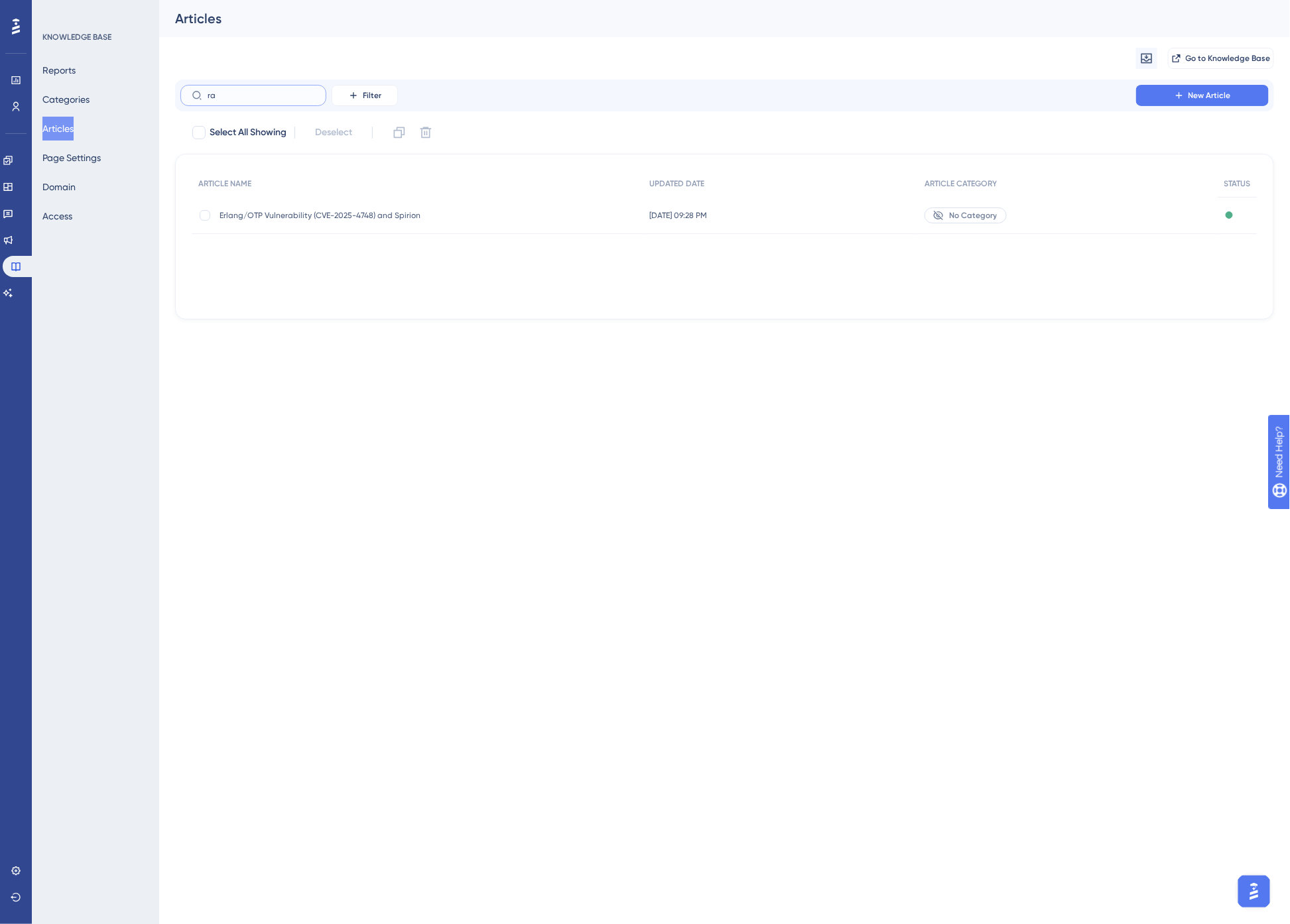
type input "r"
type input "uninstall"
click at [303, 247] on span "How to Uninstall the Spirion Agent" at bounding box center [325, 253] width 212 height 11
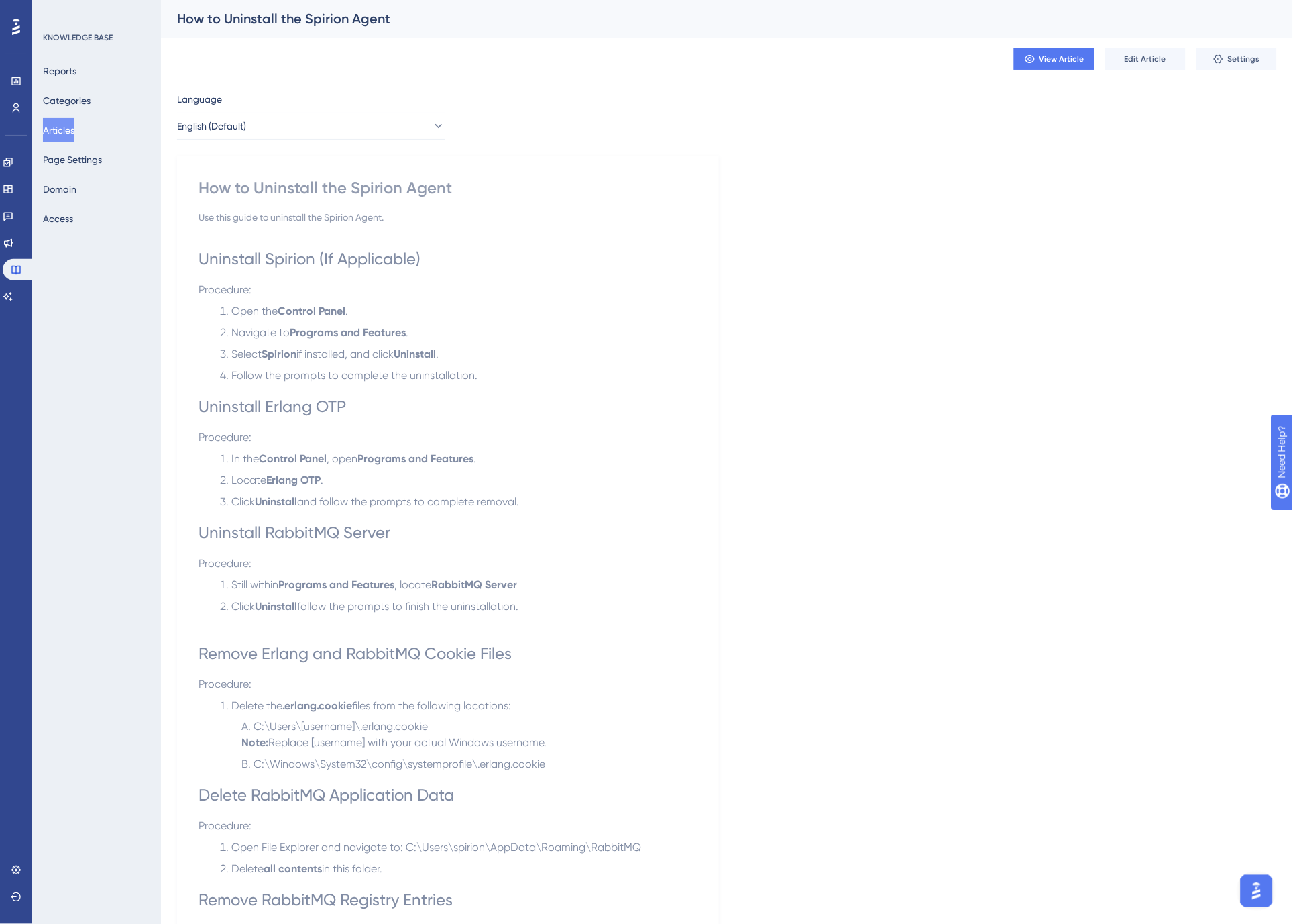
click at [64, 125] on button "Articles" at bounding box center [58, 130] width 31 height 24
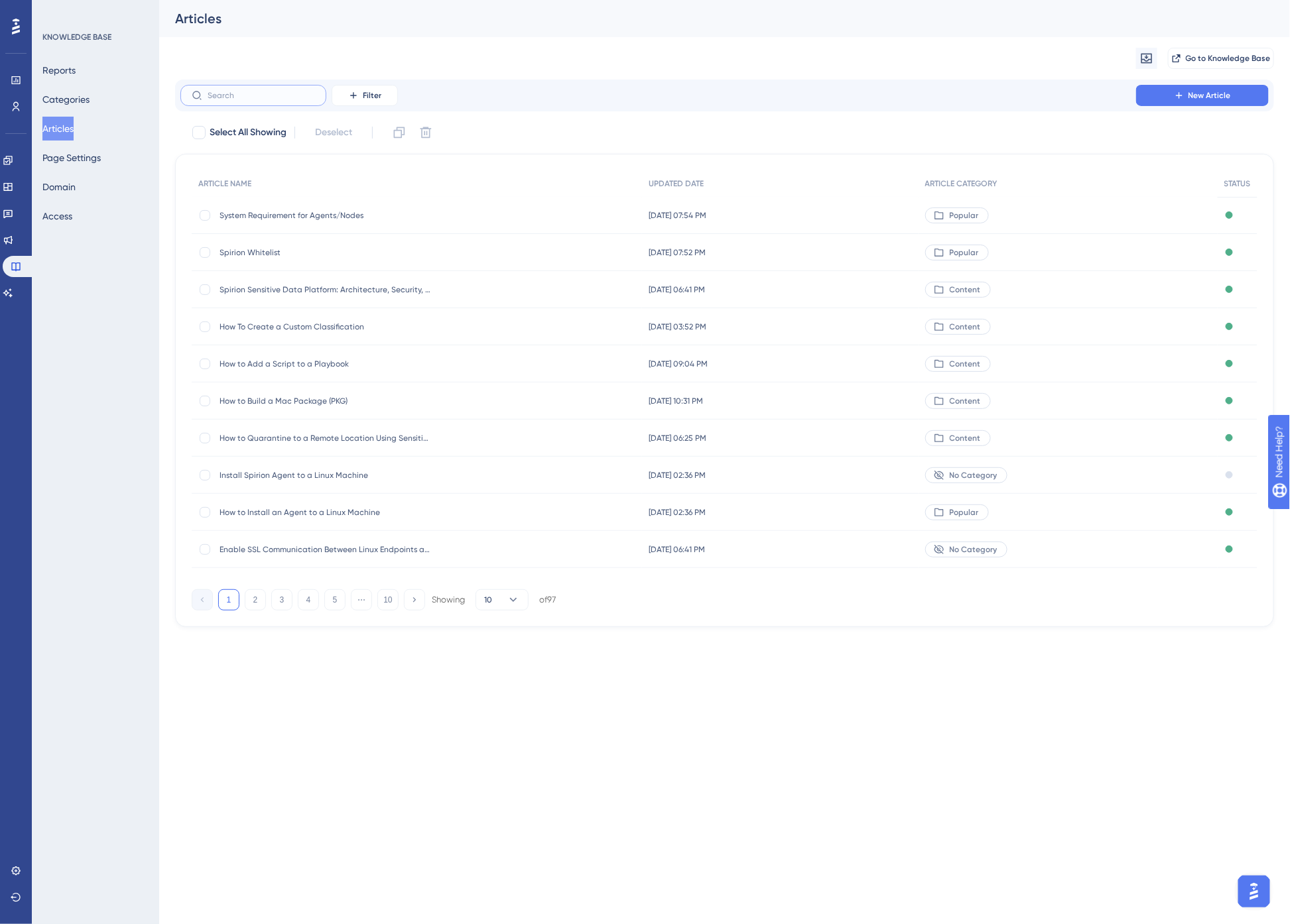
drag, startPoint x: 246, startPoint y: 100, endPoint x: 157, endPoint y: 98, distance: 89.0
click at [159, 98] on div "Performance Users Engagement Widgets Feedback Product Updates Knowledge Base AI…" at bounding box center [724, 324] width 1131 height 649
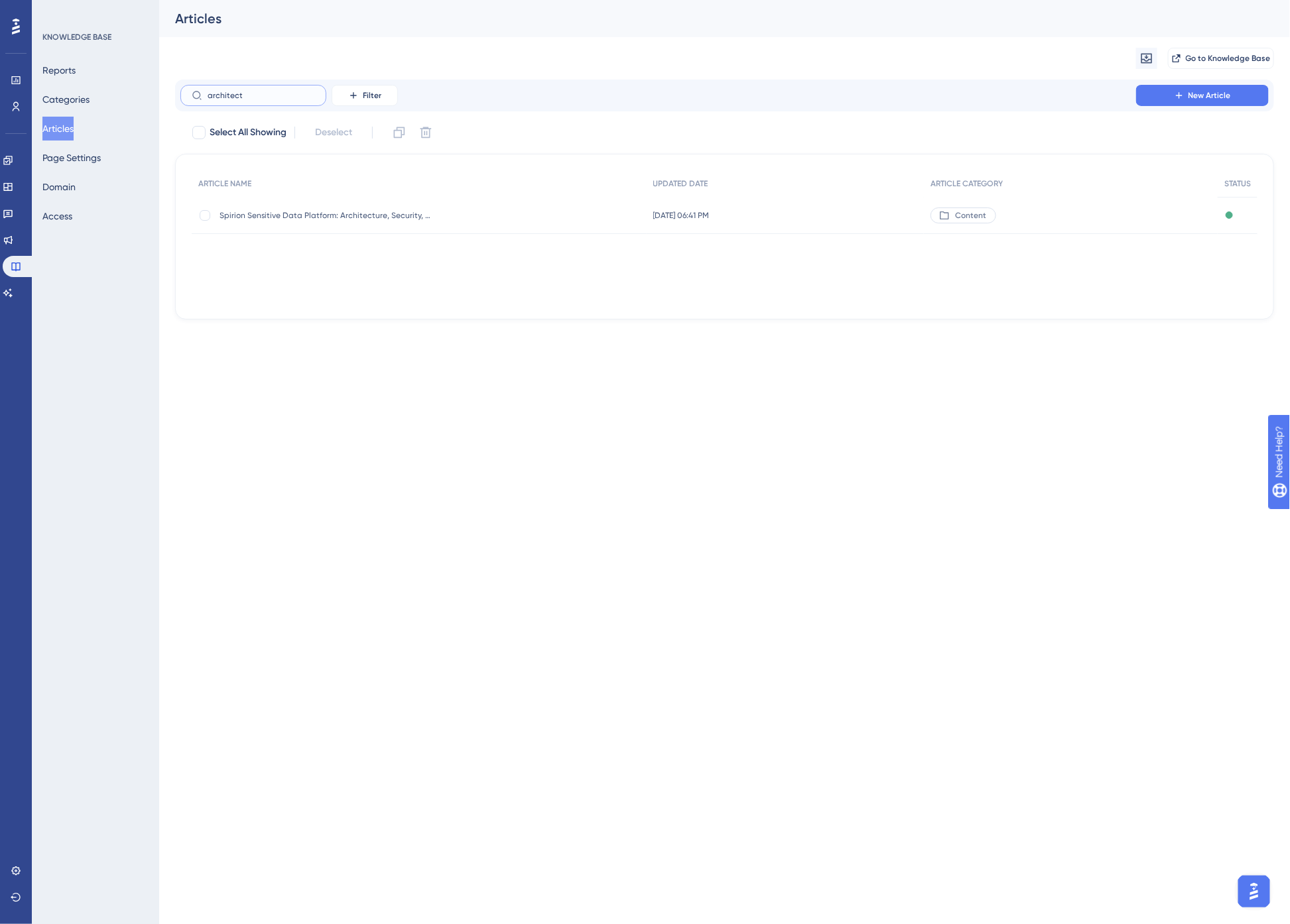
type input "architect"
click at [329, 222] on div "Spirion Sensitive Data Platform: Architecture, Security, and Data Flow Spirion …" at bounding box center [325, 215] width 212 height 37
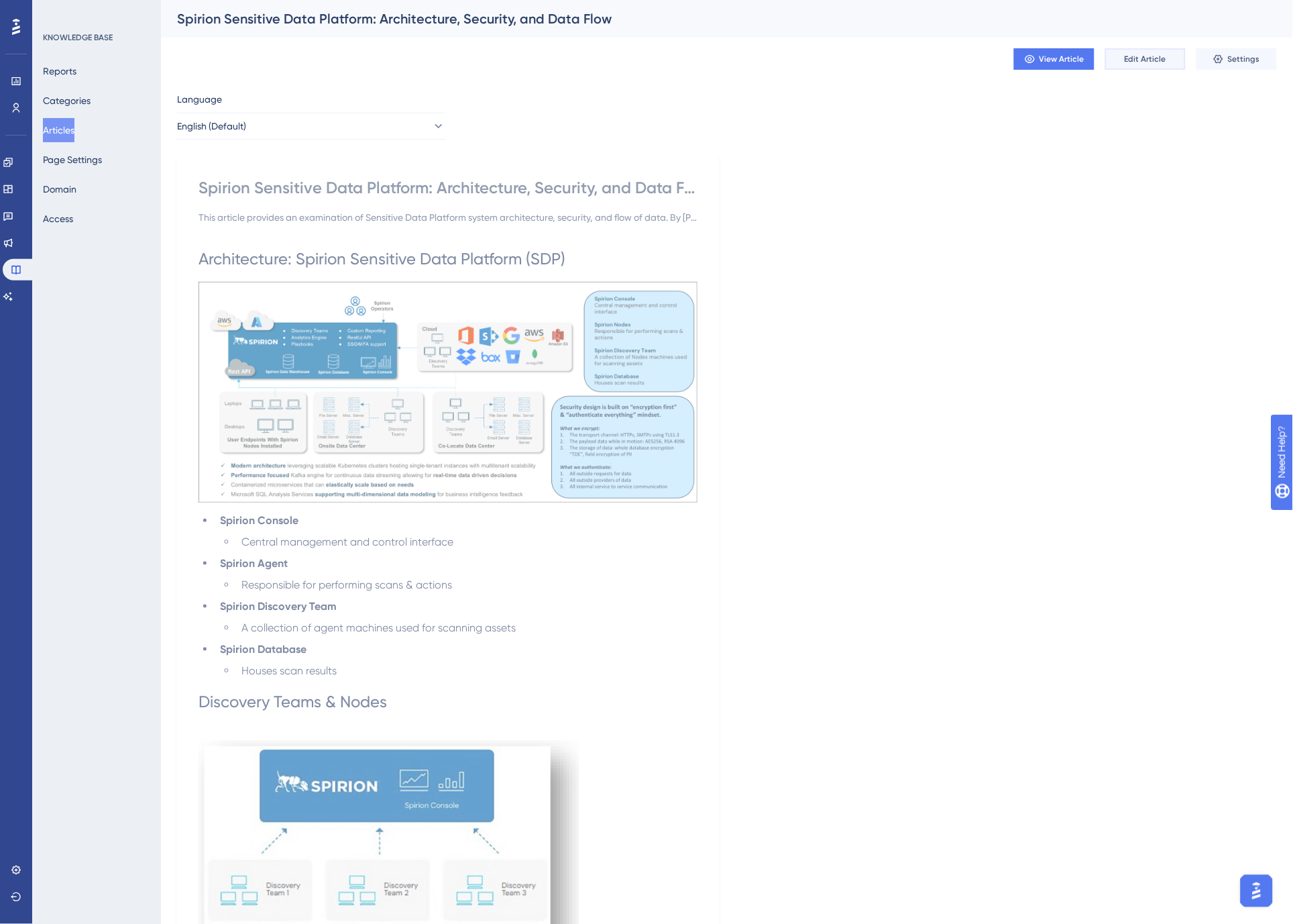
click at [1150, 63] on span "Edit Article" at bounding box center [1145, 59] width 42 height 11
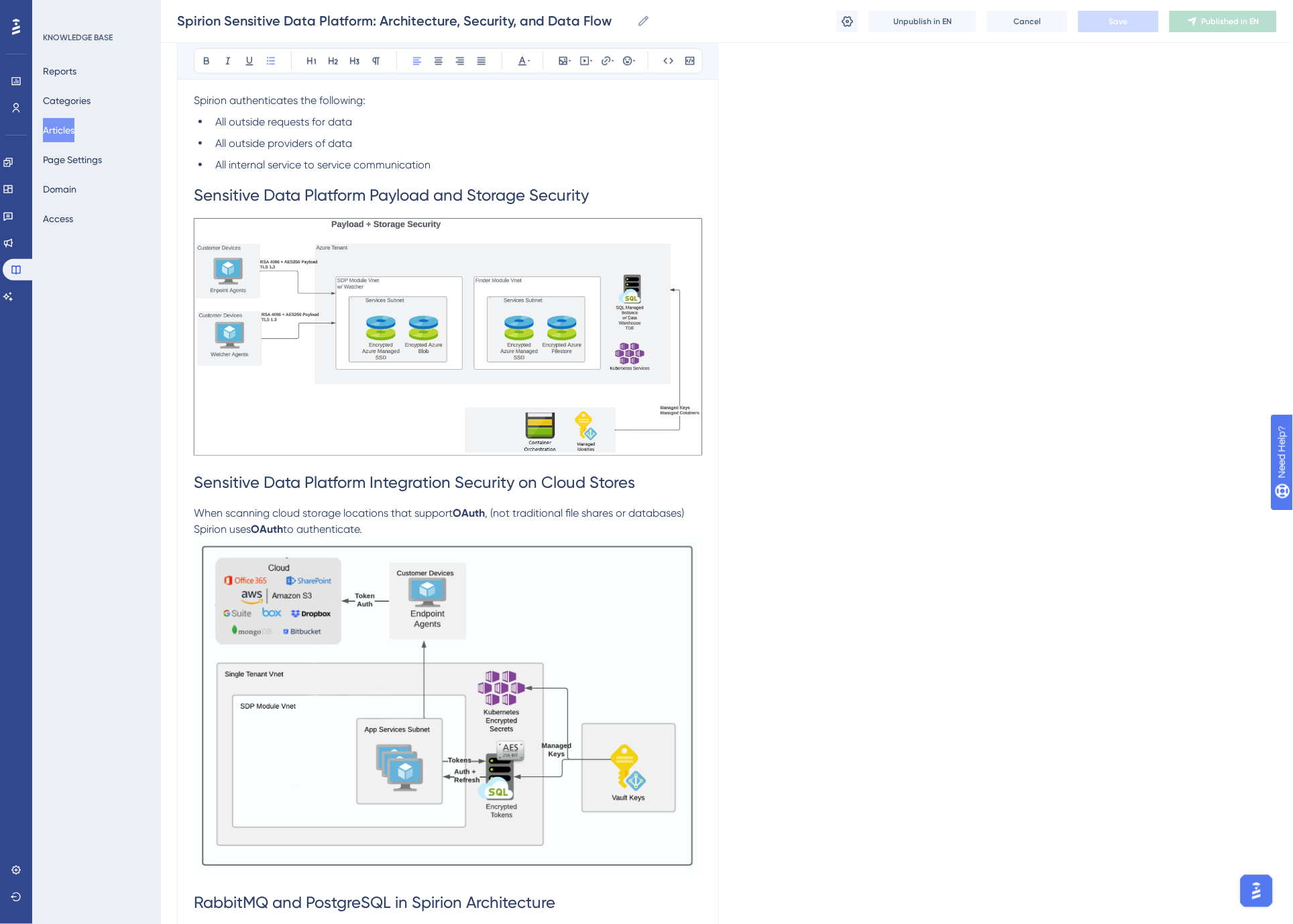
scroll to position [2207, 0]
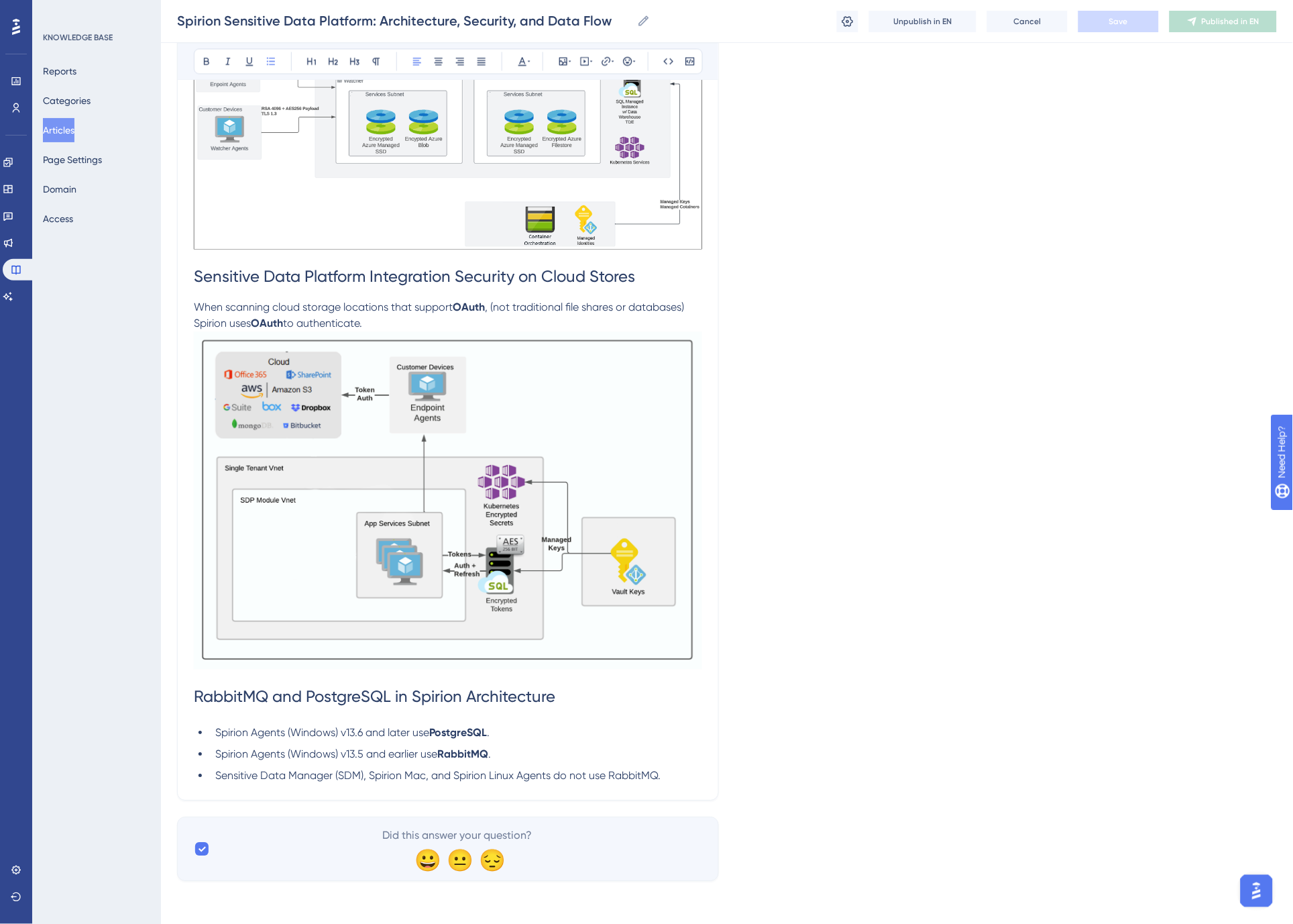
click at [360, 752] on span "Spirion Agents (Windows) v13.5 and earlier use" at bounding box center [326, 753] width 222 height 13
click at [633, 774] on span "Sensitive Data Manager (SDM), Spirion Mac, and Spirion Linux Agents do not use …" at bounding box center [438, 774] width 445 height 13
click at [578, 738] on li "Spirion Agents (Windows) v13.6 and later use PostgreSQL ." at bounding box center [455, 732] width 492 height 16
click at [1132, 27] on button "Save" at bounding box center [1118, 21] width 80 height 21
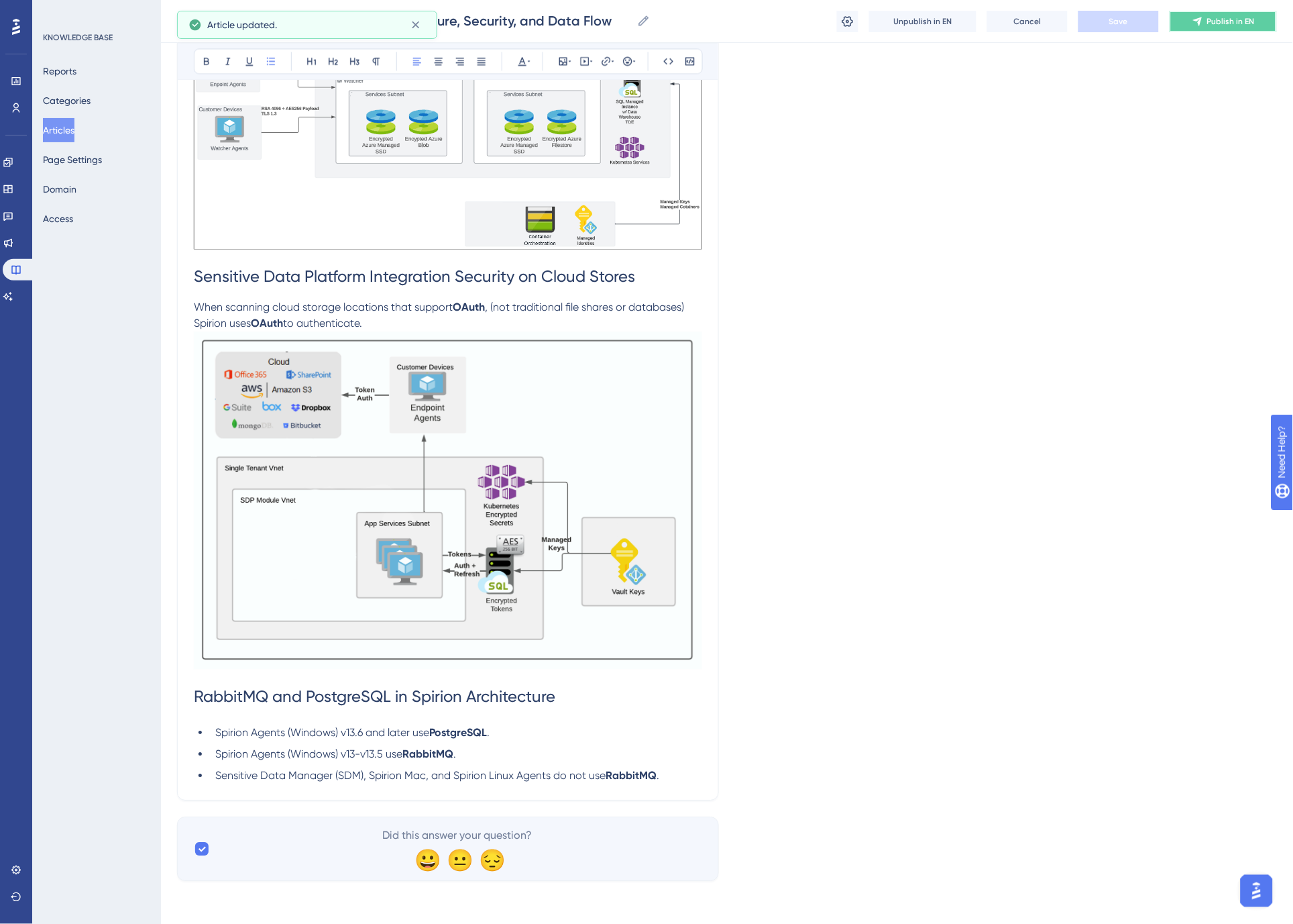
click at [1219, 19] on span "Publish in EN" at bounding box center [1230, 21] width 47 height 11
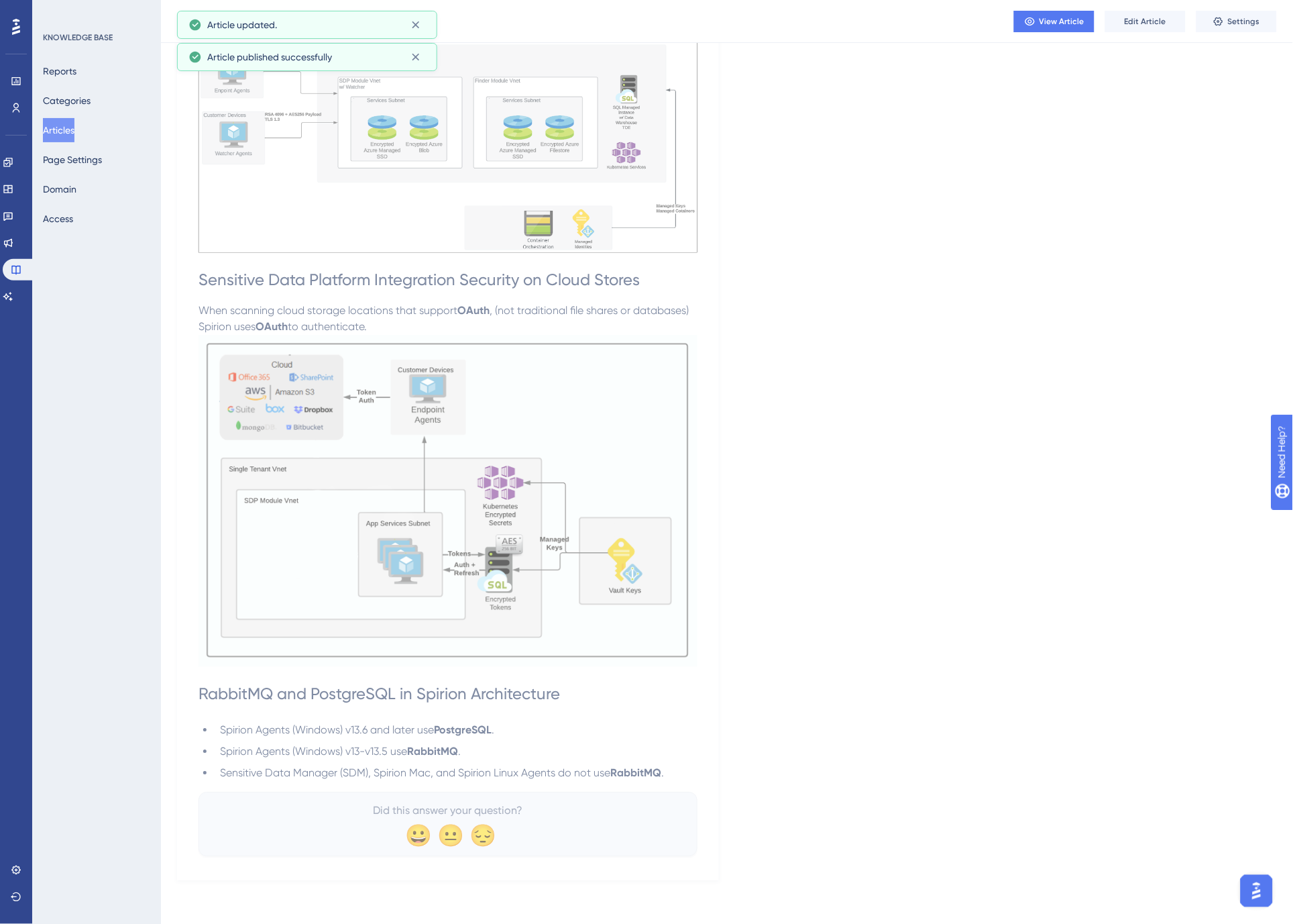
scroll to position [2152, 0]
click at [64, 128] on button "Articles" at bounding box center [58, 130] width 31 height 24
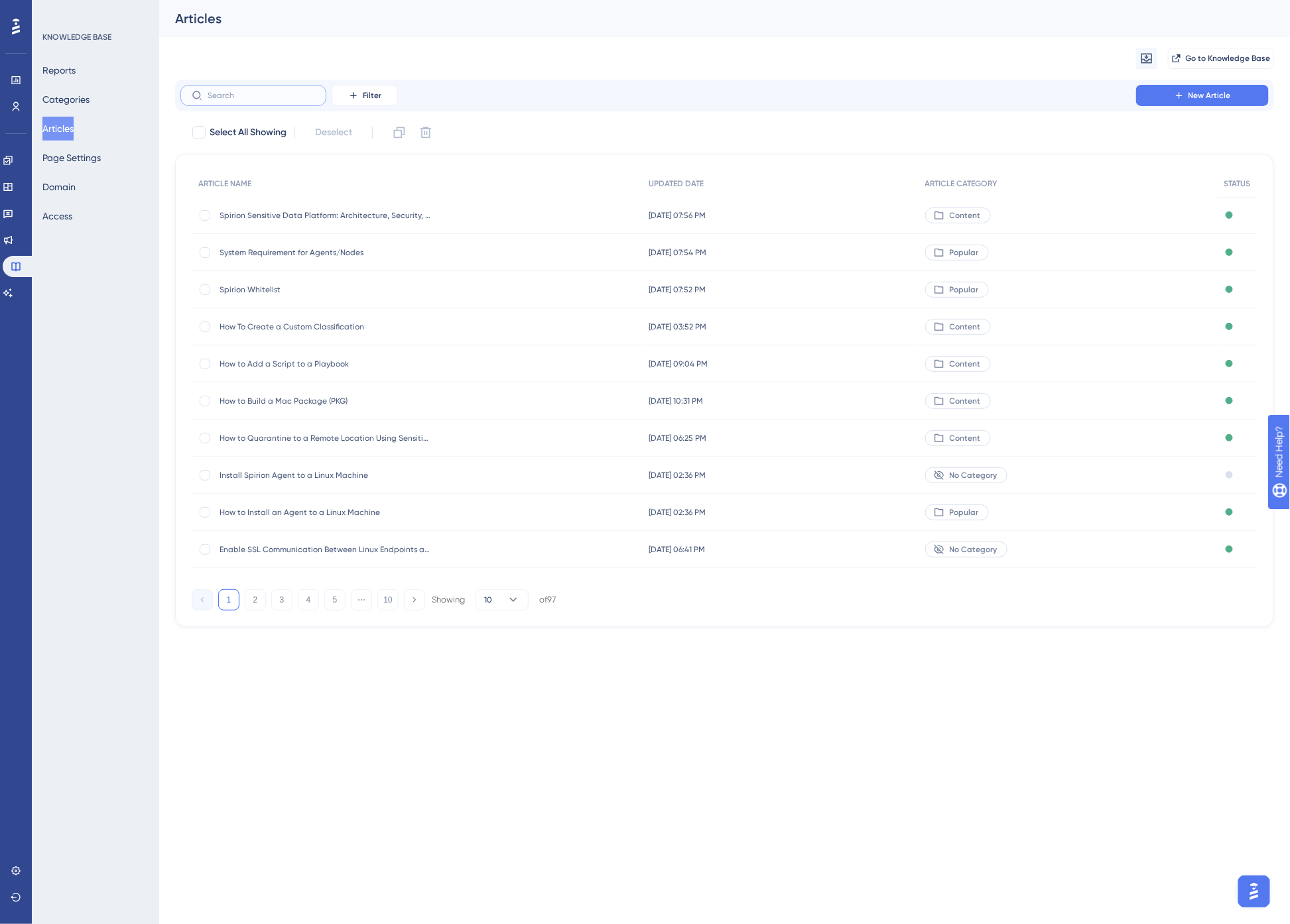
click at [256, 94] on input "text" at bounding box center [261, 95] width 107 height 9
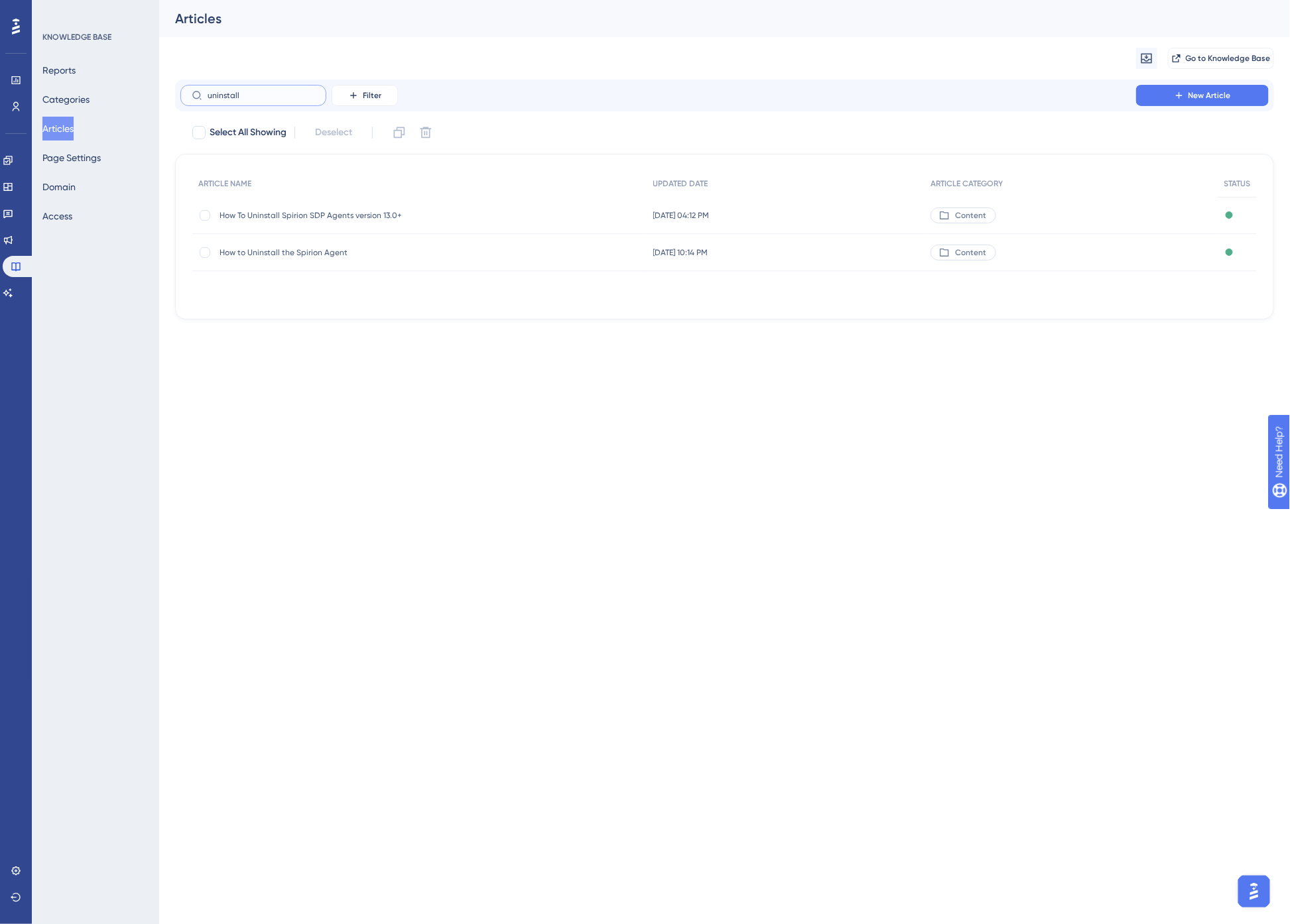
type input "uninstall"
click at [340, 214] on span "How To Uninstall Spirion SDP Agents version 13.0+" at bounding box center [325, 216] width 212 height 11
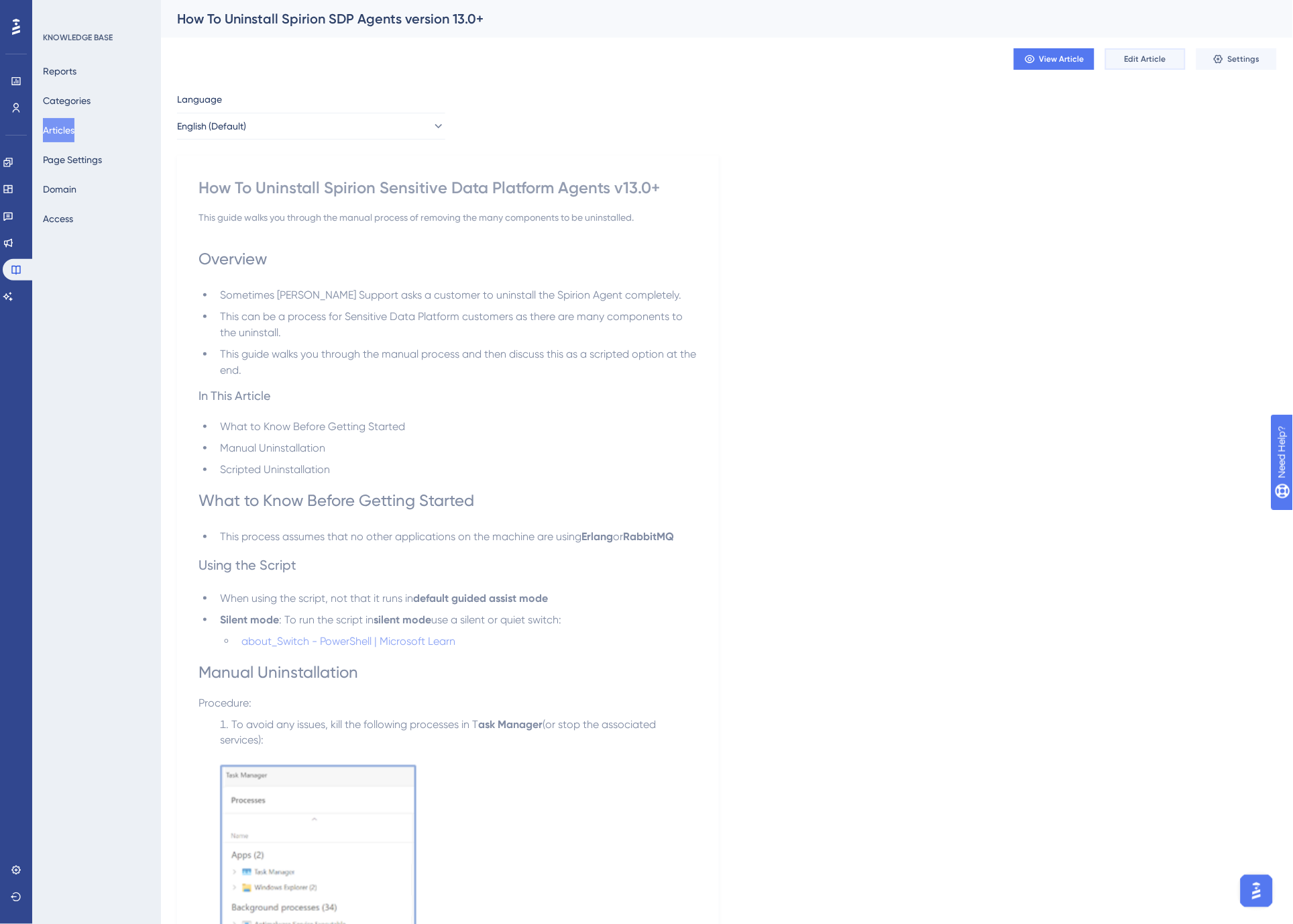
click at [1147, 58] on span "Edit Article" at bounding box center [1145, 59] width 42 height 11
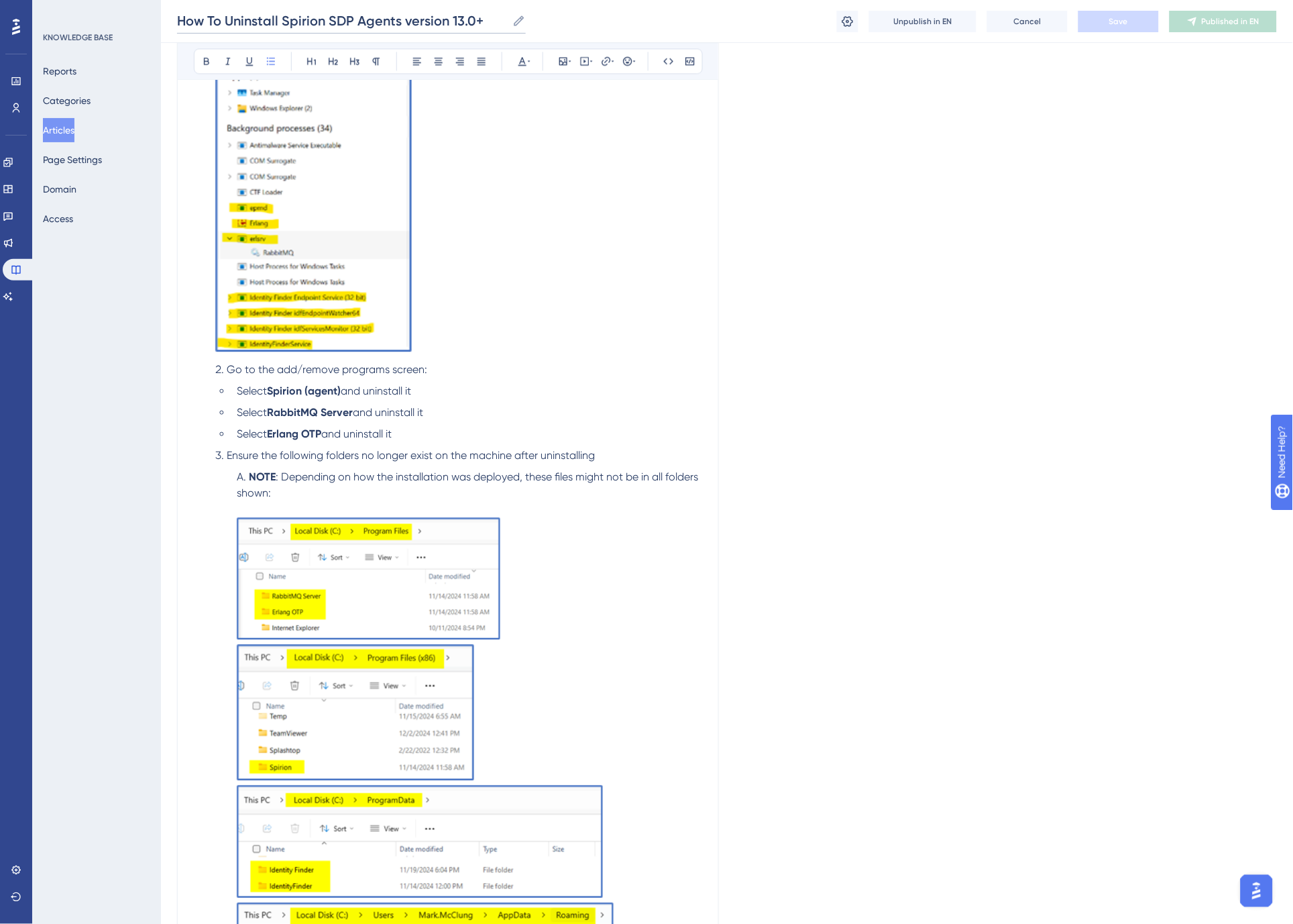
click at [346, 19] on input "How To Uninstall Spirion SDP Agents version 13.0+" at bounding box center [342, 21] width 330 height 19
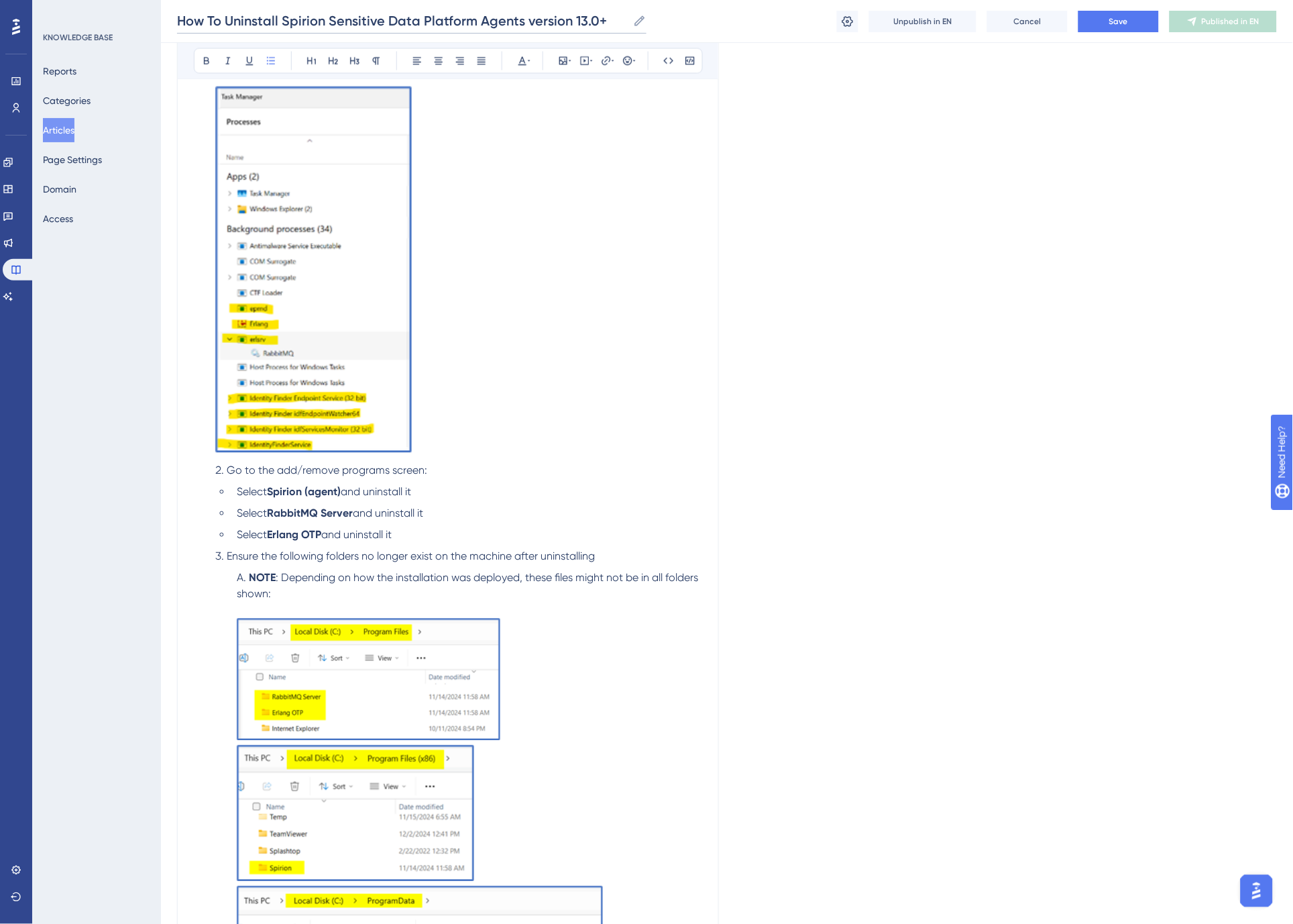
scroll to position [514, 0]
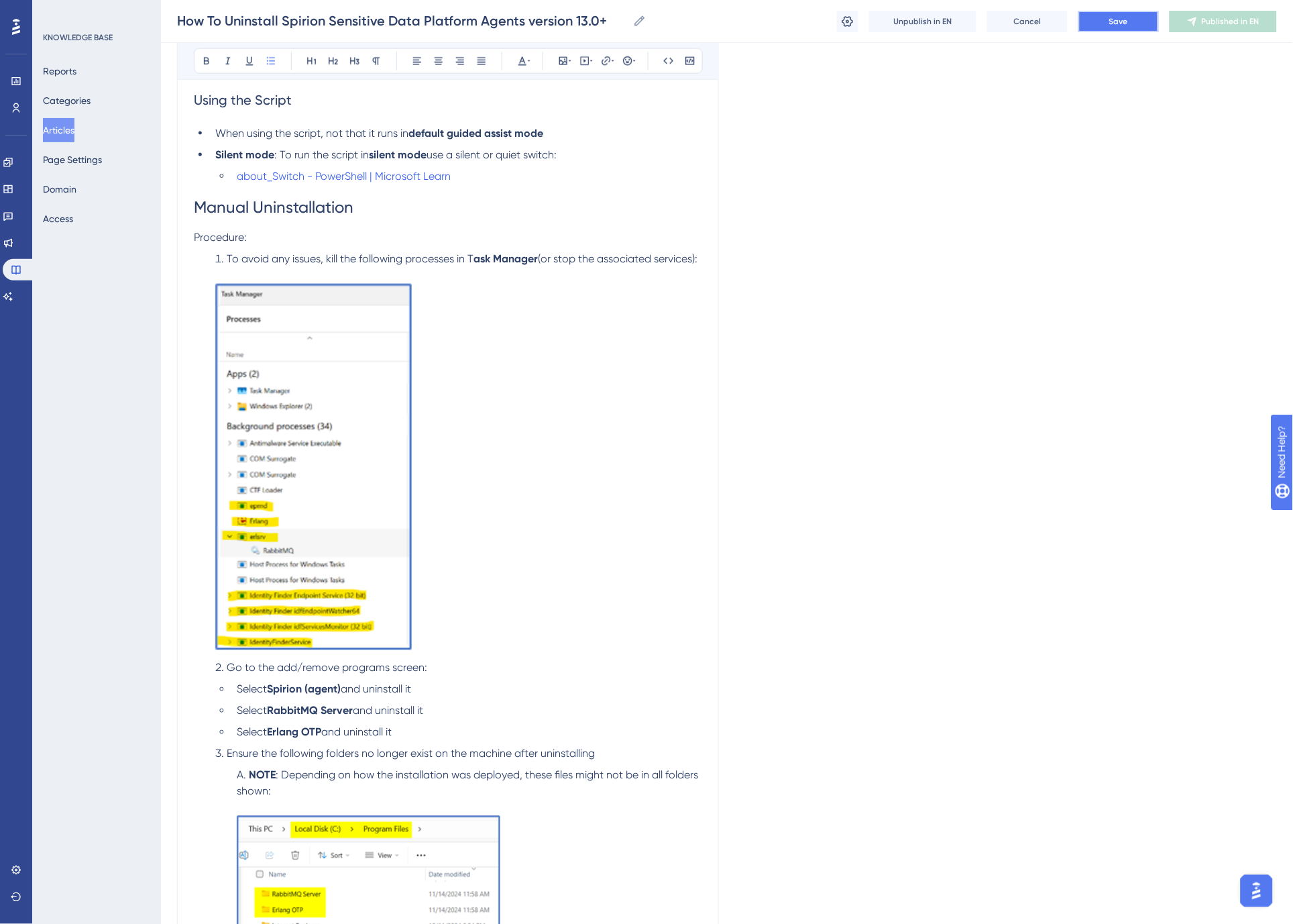
click at [1139, 22] on button "Save" at bounding box center [1118, 21] width 80 height 21
click at [597, 21] on input "How To Uninstall Spirion Sensitive Data Platform Agents version 13.0+" at bounding box center [402, 21] width 451 height 19
type input "How To Uninstall Spirion Sensitive Data Platform Agents versions 13-13.5"
click at [1127, 28] on button "Save" at bounding box center [1118, 21] width 80 height 21
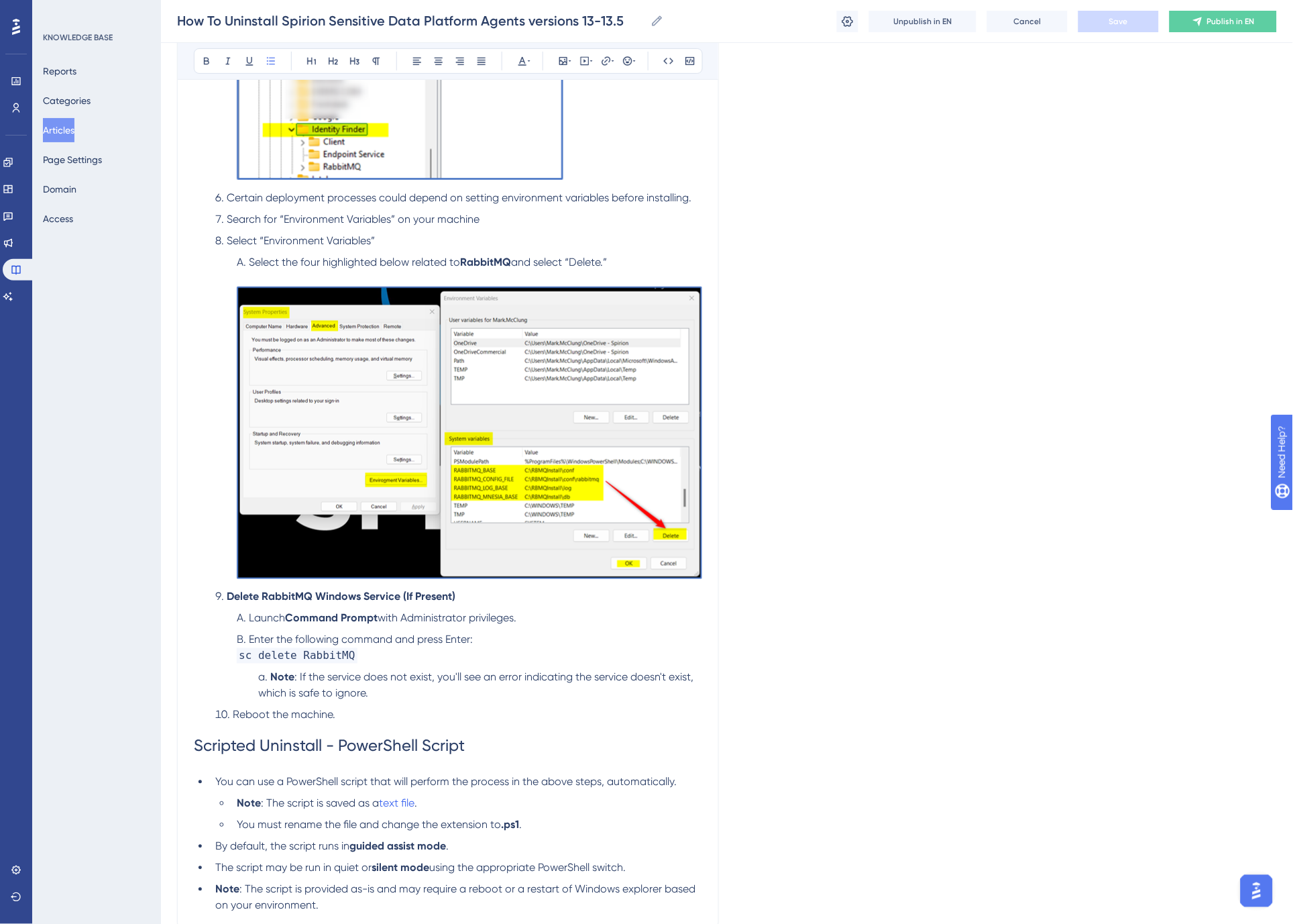
scroll to position [3175, 0]
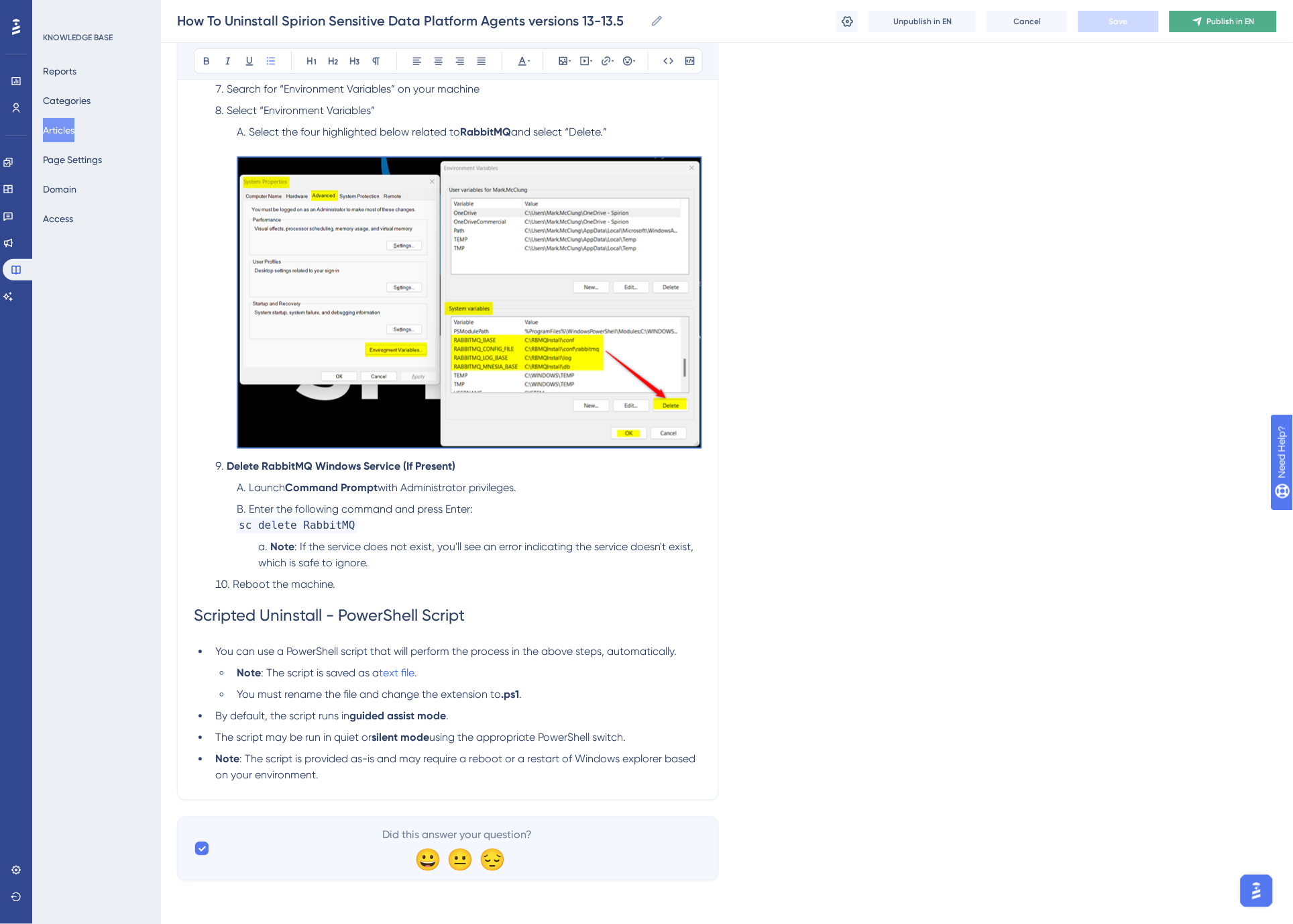
click at [1211, 18] on span "Publish in EN" at bounding box center [1230, 21] width 47 height 11
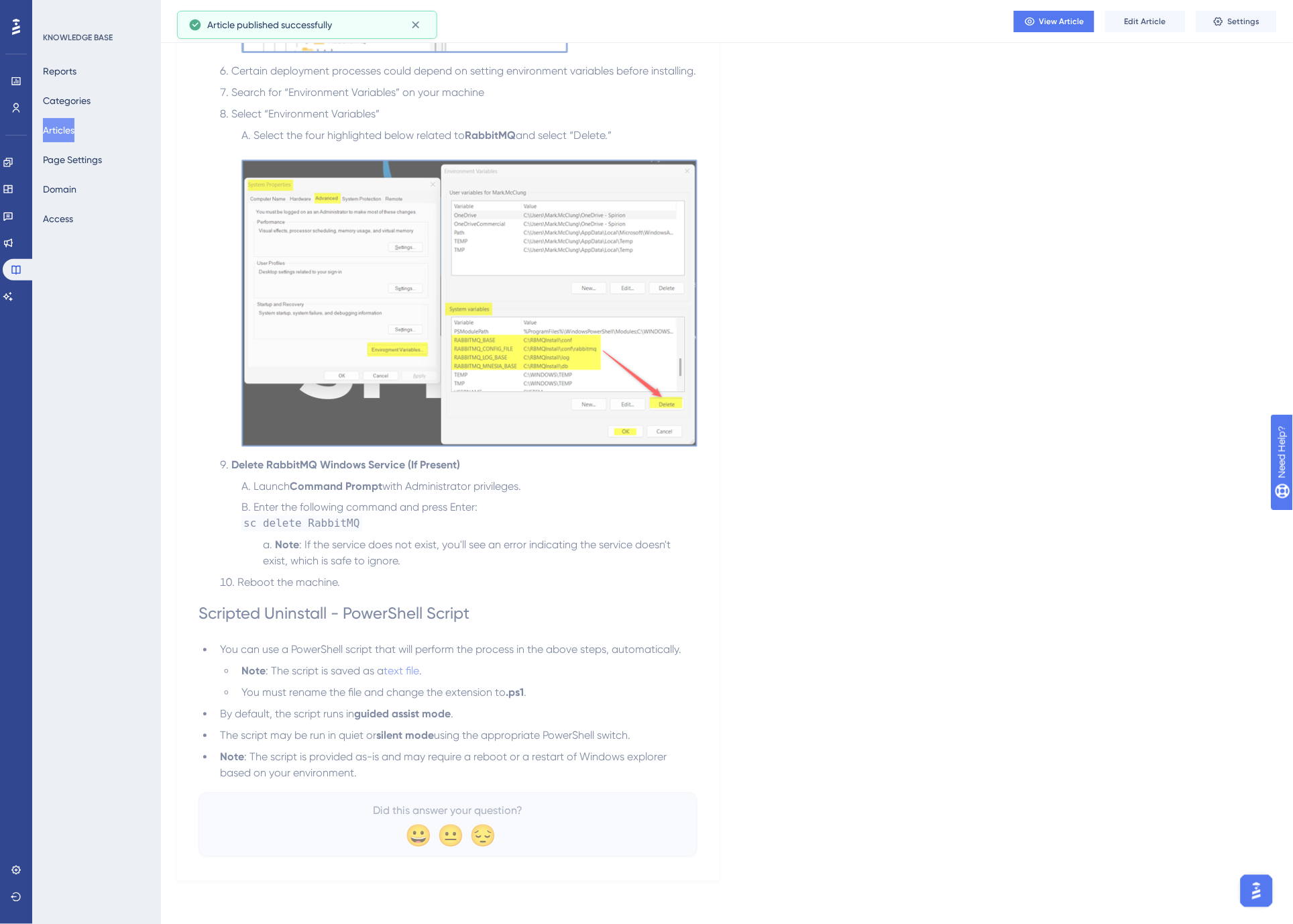
click at [63, 123] on button "Articles" at bounding box center [58, 130] width 31 height 24
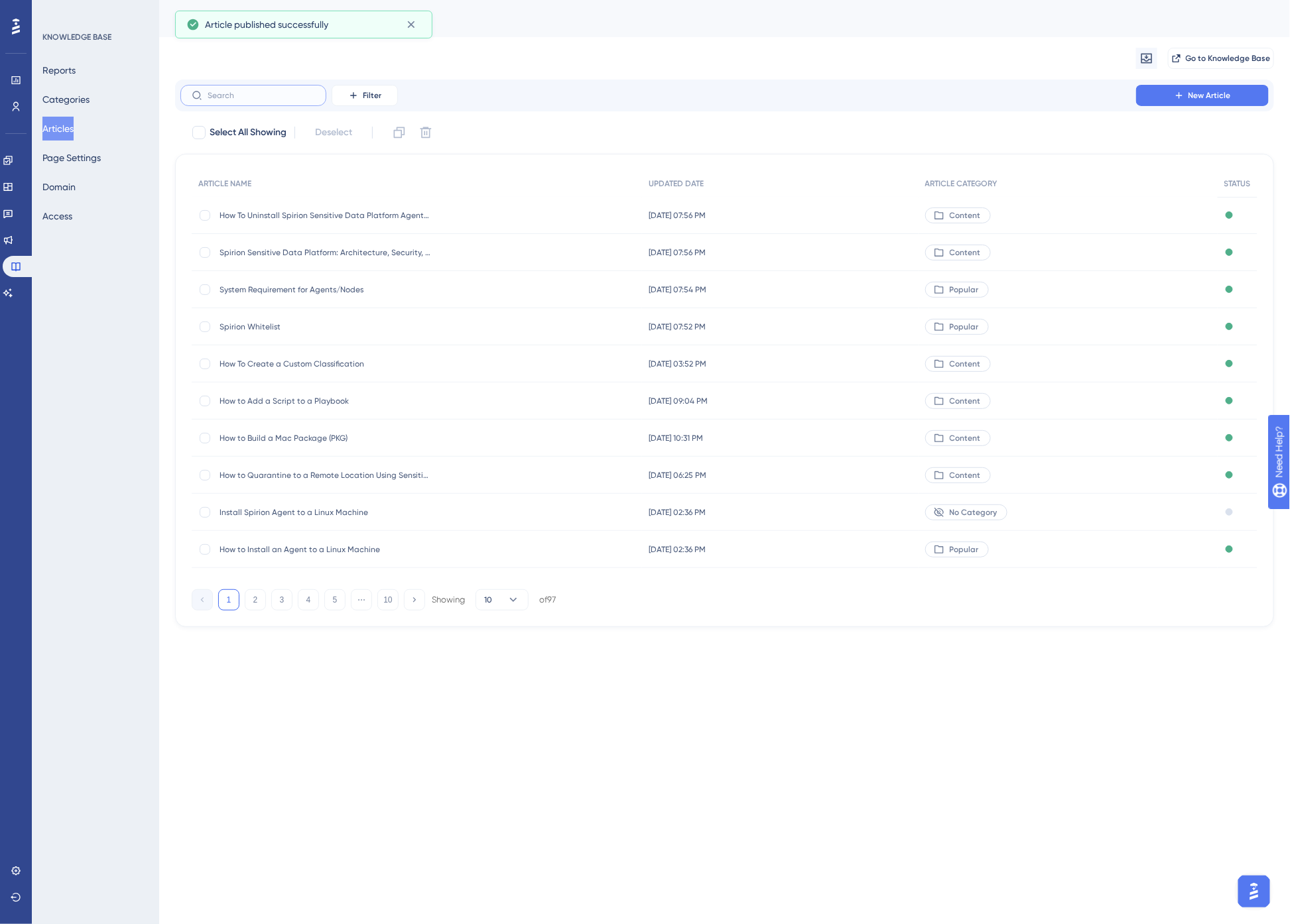
click at [274, 94] on input "text" at bounding box center [261, 95] width 107 height 9
click at [269, 94] on input "text" at bounding box center [261, 95] width 107 height 9
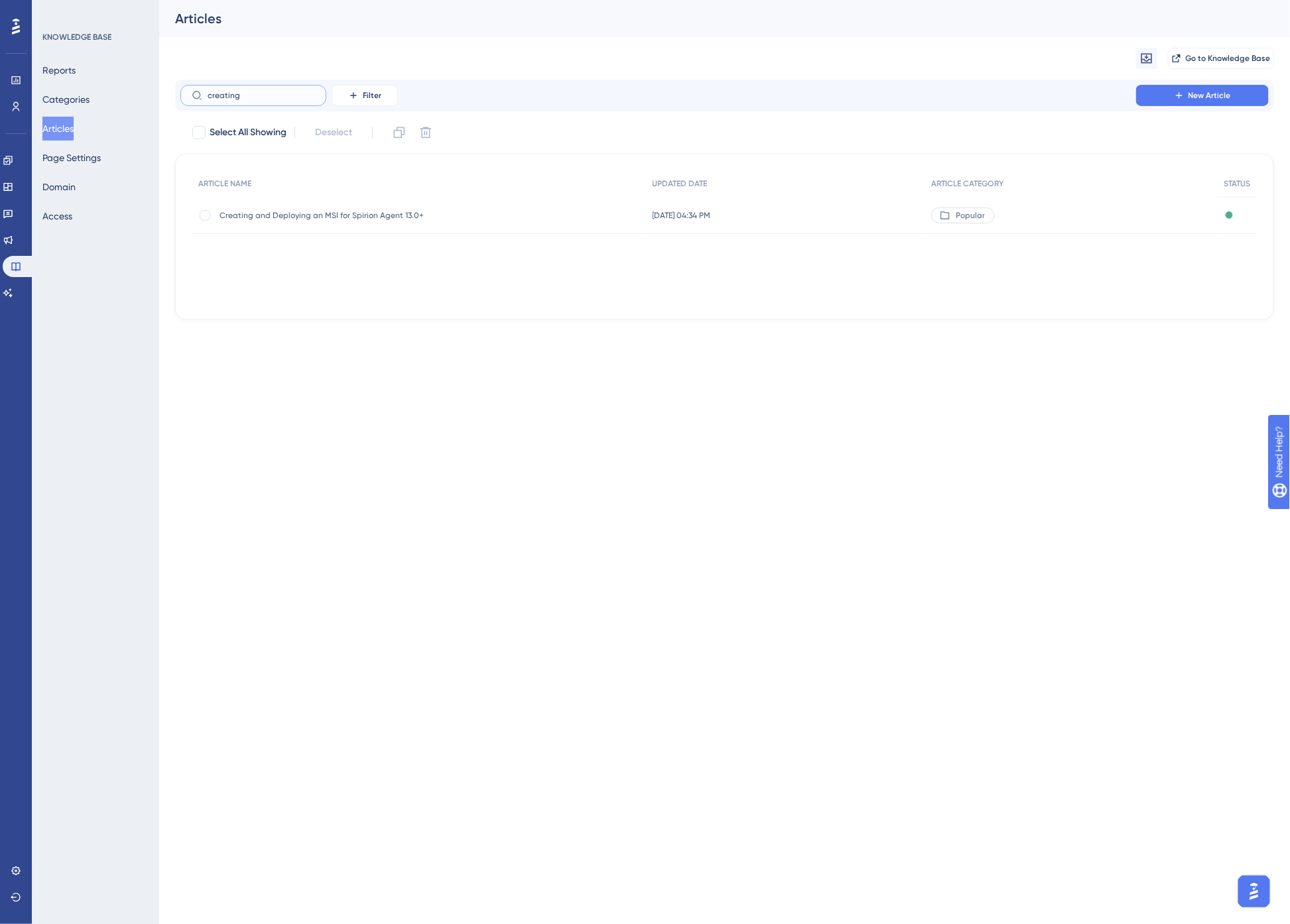
type input "creating"
click at [324, 222] on div "Creating and Deploying an MSI for Spirion Agent 13.0+ Creating and Deploying an…" at bounding box center [325, 215] width 212 height 37
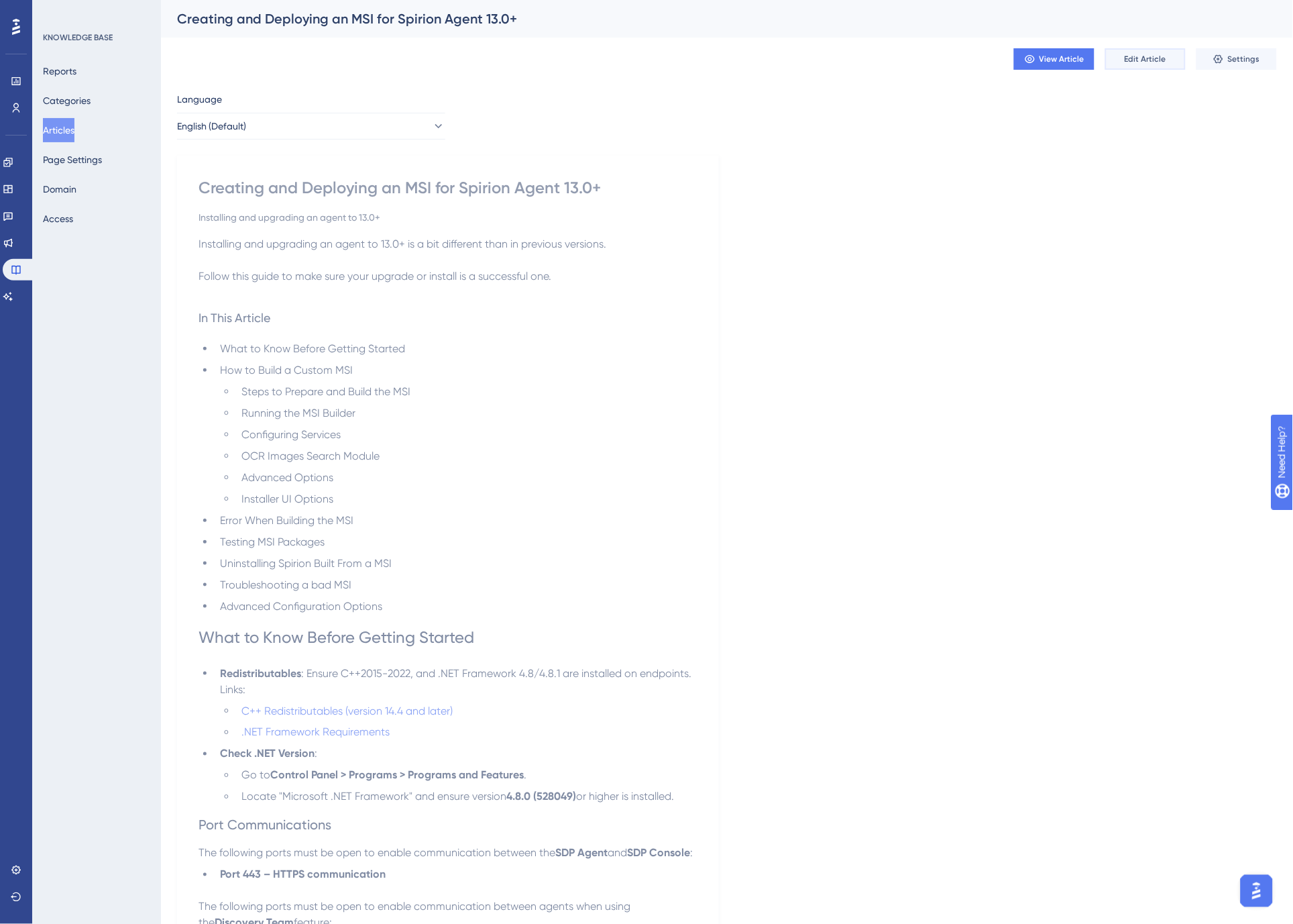
click at [1141, 59] on span "Edit Article" at bounding box center [1145, 59] width 42 height 11
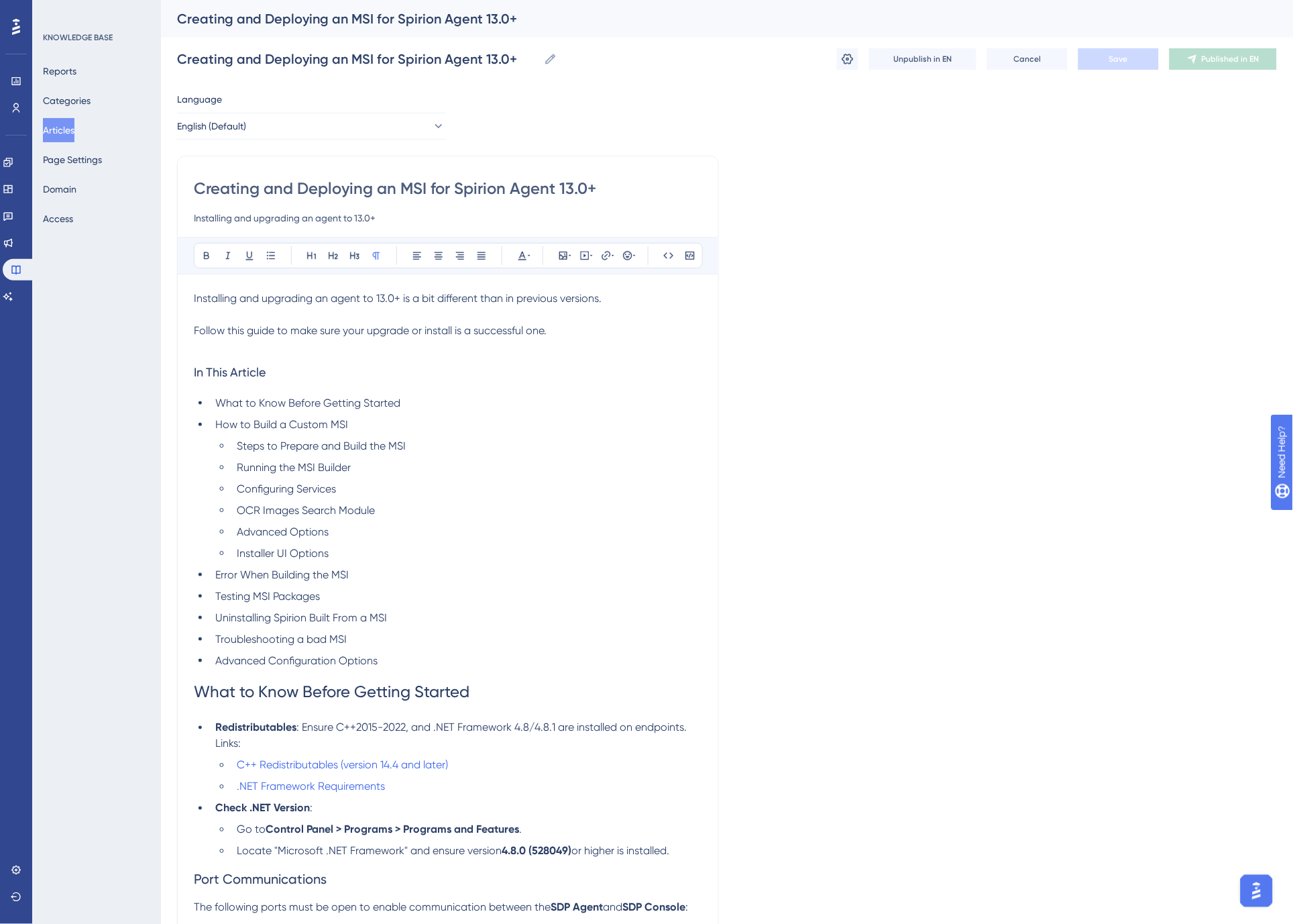
click at [548, 189] on input "Creating and Deploying an MSI for Spirion Agent 13.0+" at bounding box center [448, 188] width 508 height 21
type input "Creating and Deploying an MSI for Spirion Agent v13.0+"
type input "Creating and Deploying an MSI for Spirion Agent v13"
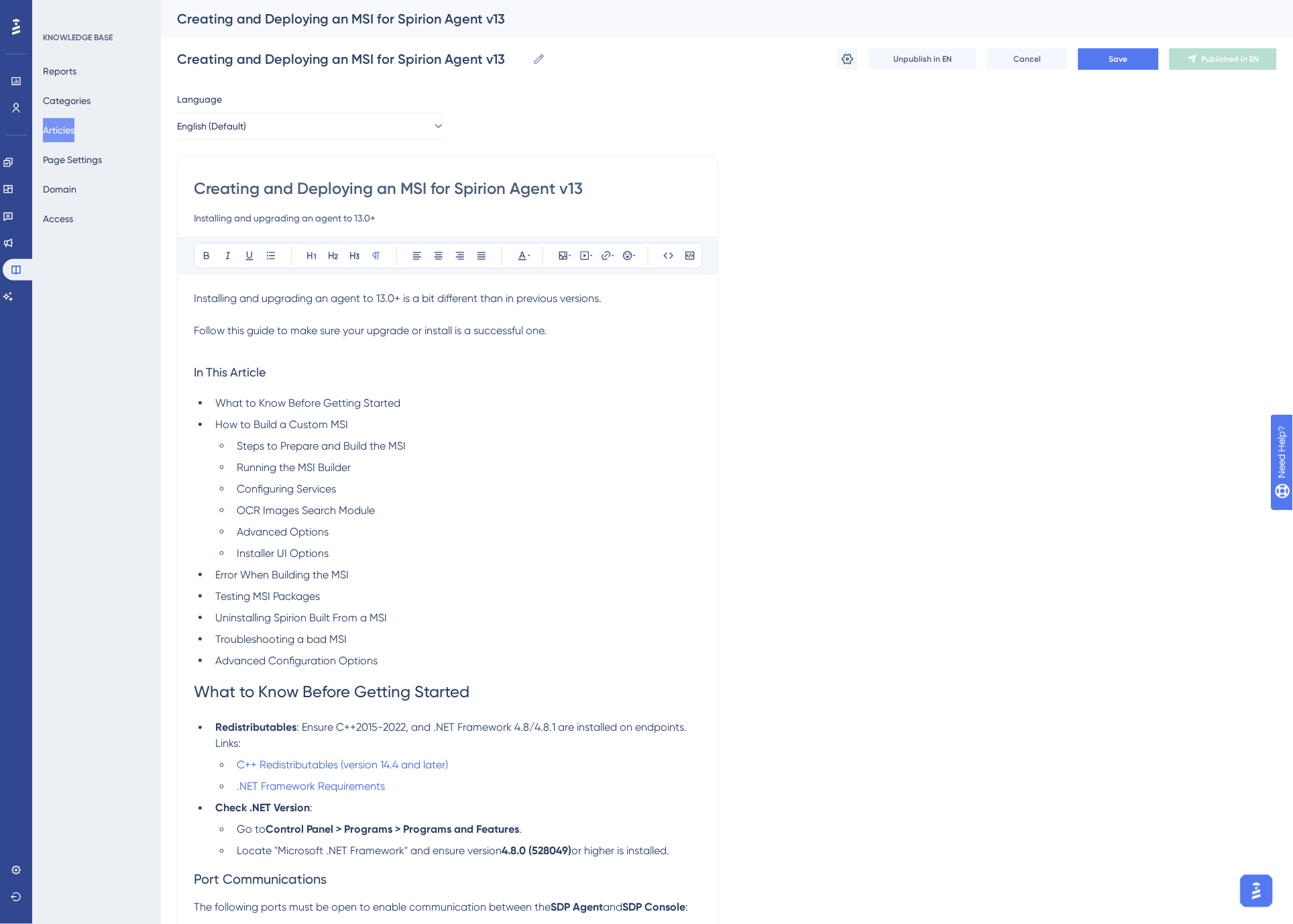
type input "Creating and Deploying an MSI for Spirion Agent v13-"
type input "Creating and Deploying an MSI for Spirion Agent v13-13.5"
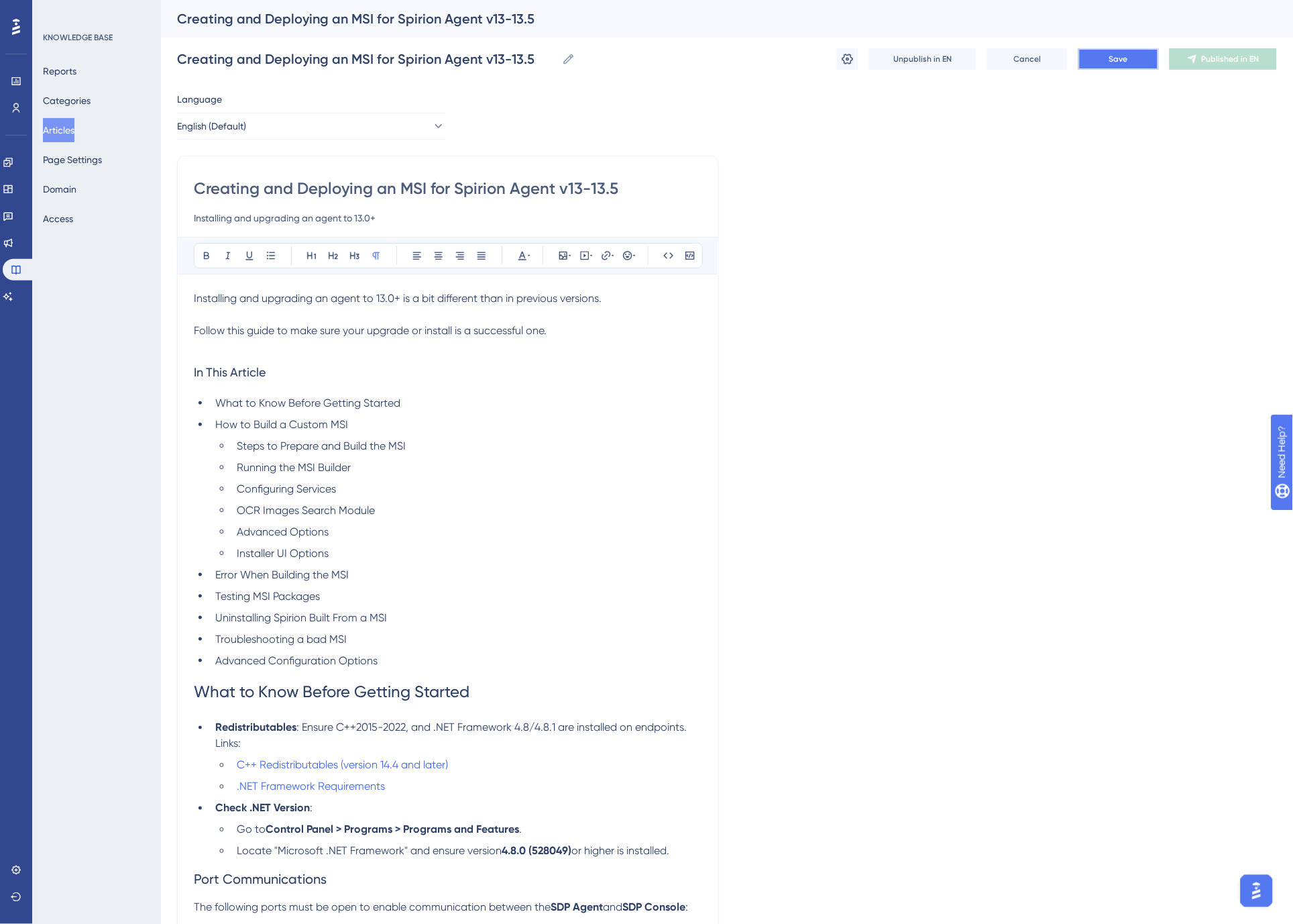
click at [1129, 66] on button "Save" at bounding box center [1118, 59] width 80 height 21
click at [403, 219] on input "Installing and upgrading an agent to 13.0+" at bounding box center [448, 217] width 508 height 16
type input "Installing and upgrading a Spirion agent to version 13.5. Version 13.6 requires…"
click at [1128, 60] on span "Save" at bounding box center [1118, 59] width 19 height 11
click at [401, 298] on span "Installing and upgrading an agent to 13.0+ is a bit different than in previous …" at bounding box center [397, 298] width 407 height 13
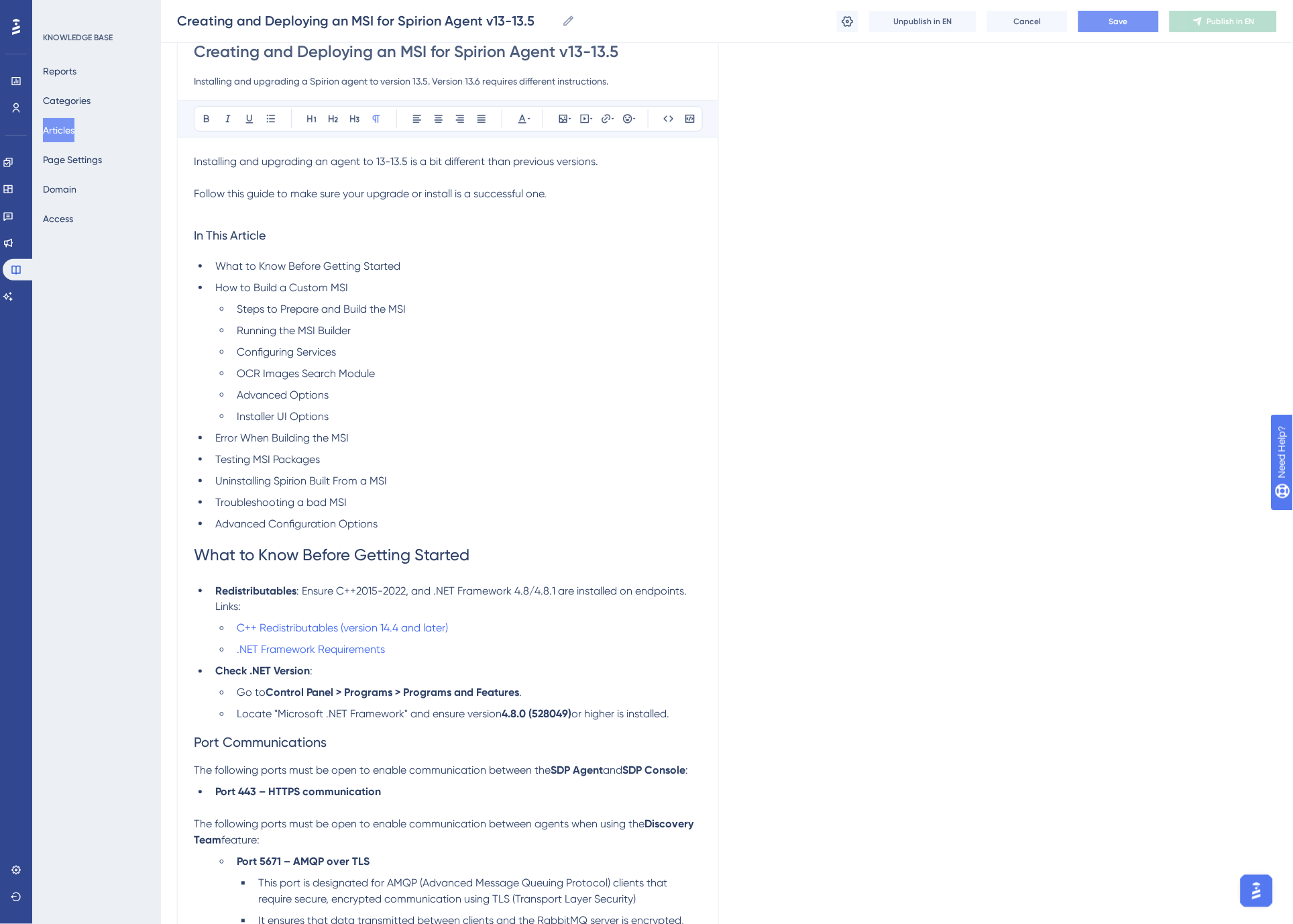
scroll to position [224, 0]
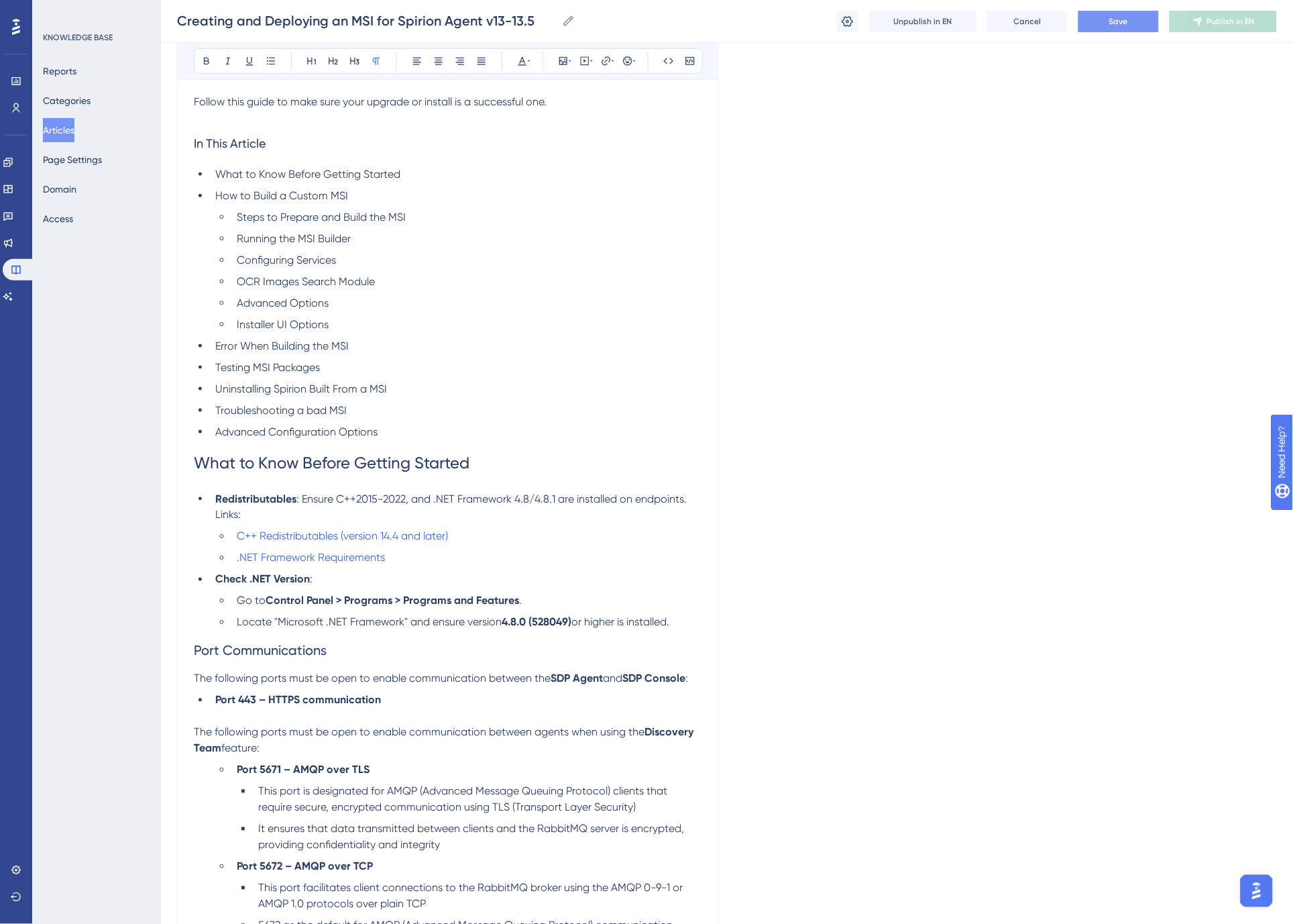
click at [1109, 22] on span "Save" at bounding box center [1118, 21] width 19 height 11
click at [564, 680] on strong "SDP Agent" at bounding box center [577, 678] width 53 height 13
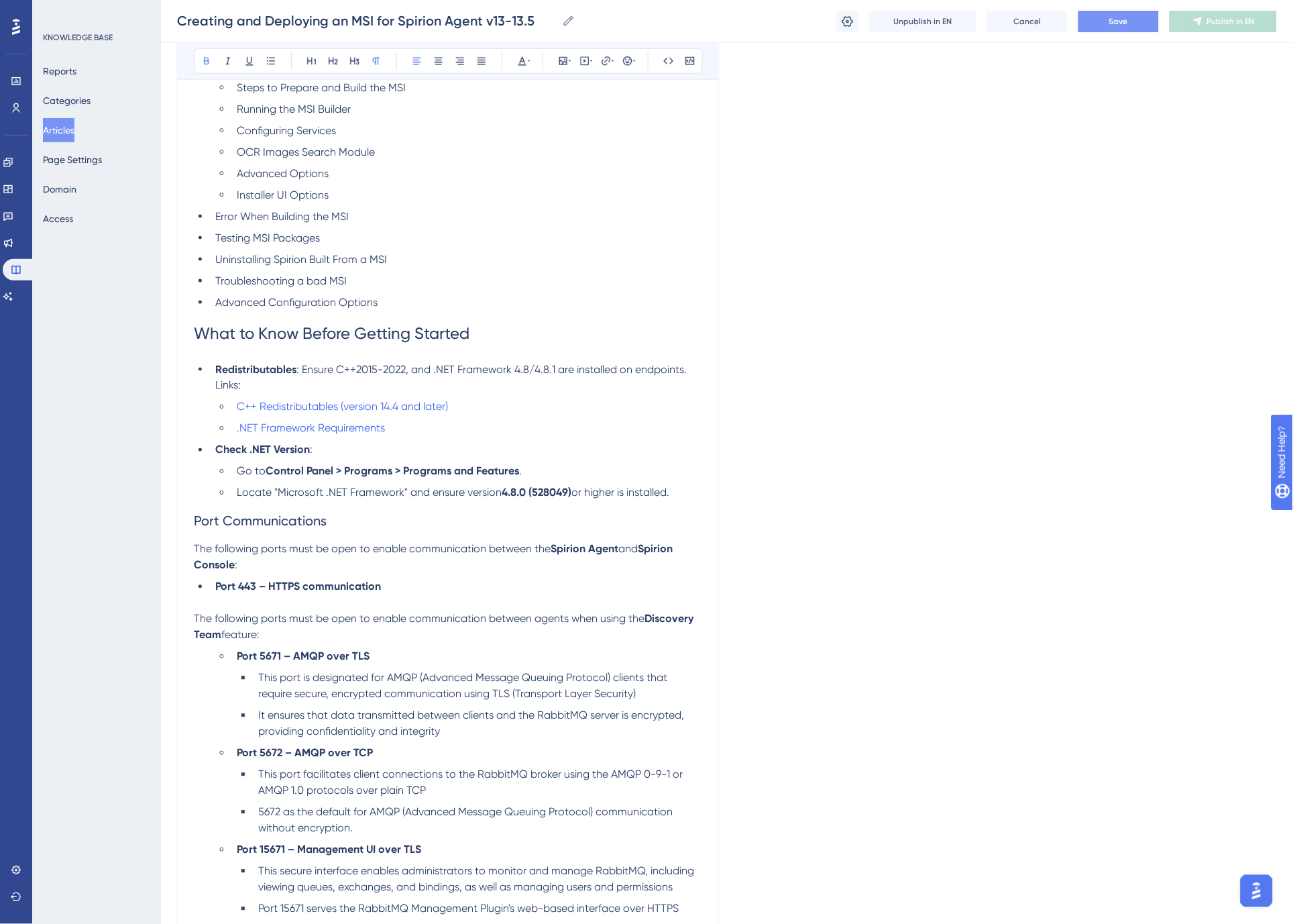
scroll to position [372, 0]
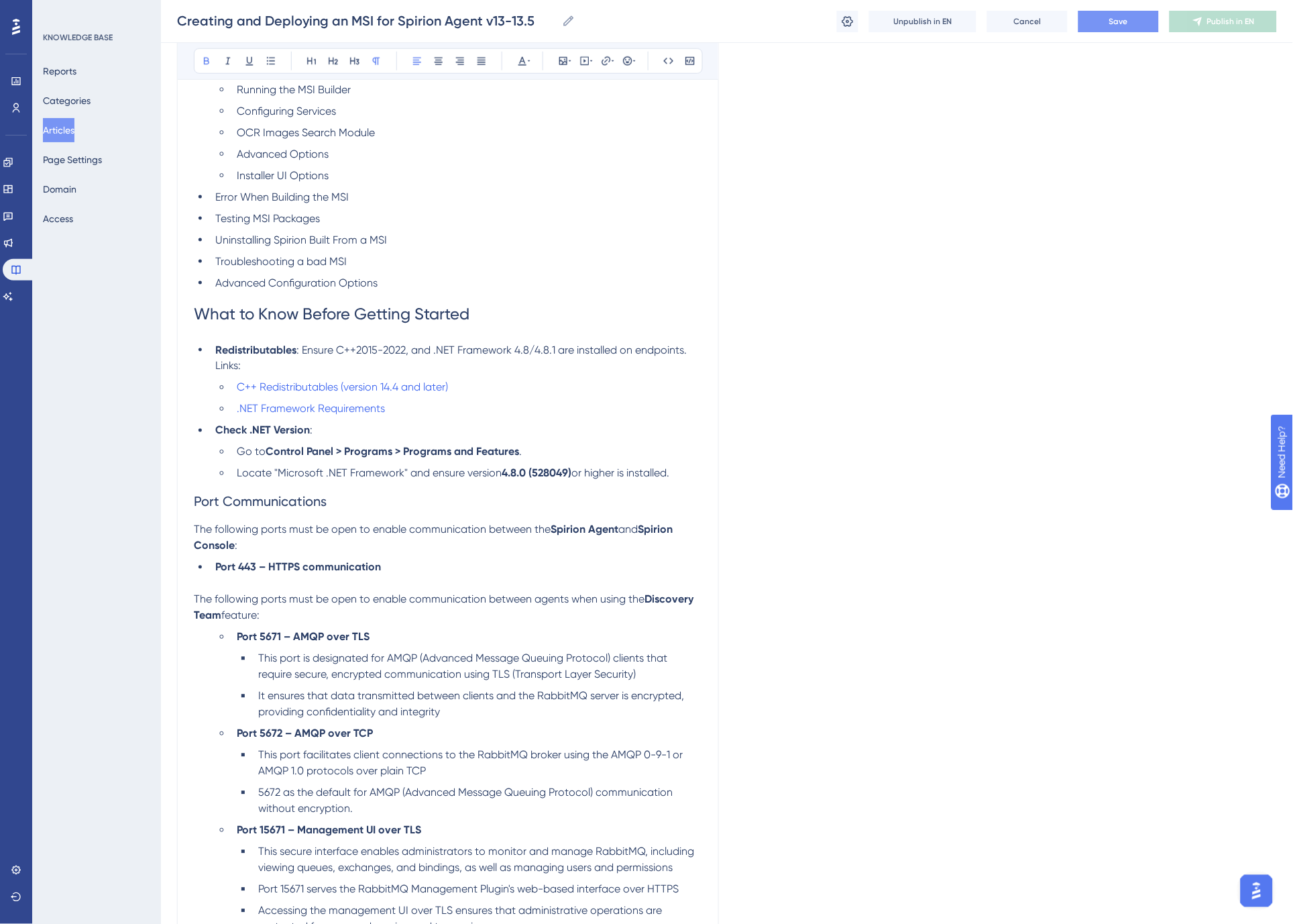
click at [441, 636] on li "Port 5671 – AMQP over TLS" at bounding box center [466, 637] width 471 height 16
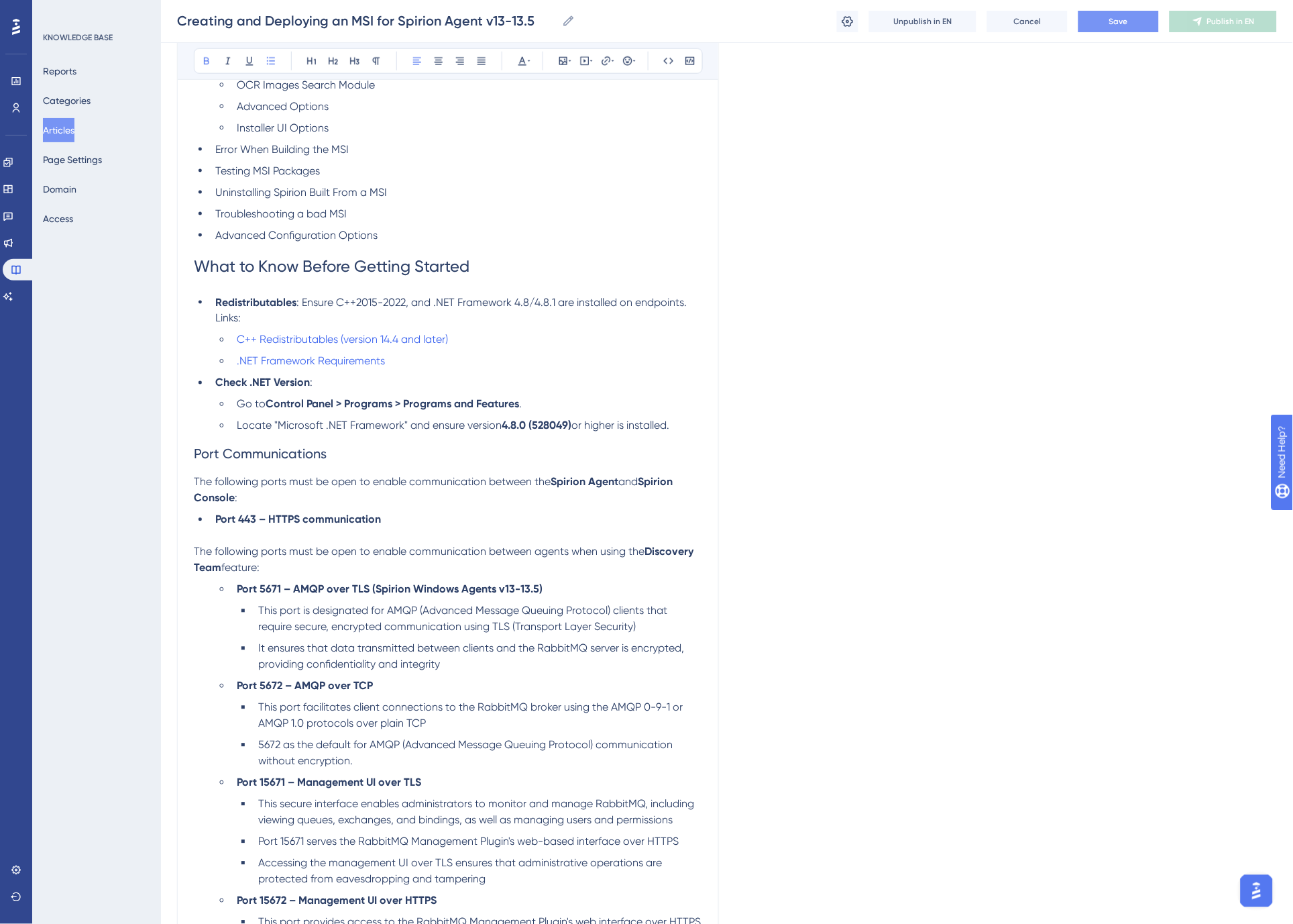
scroll to position [446, 0]
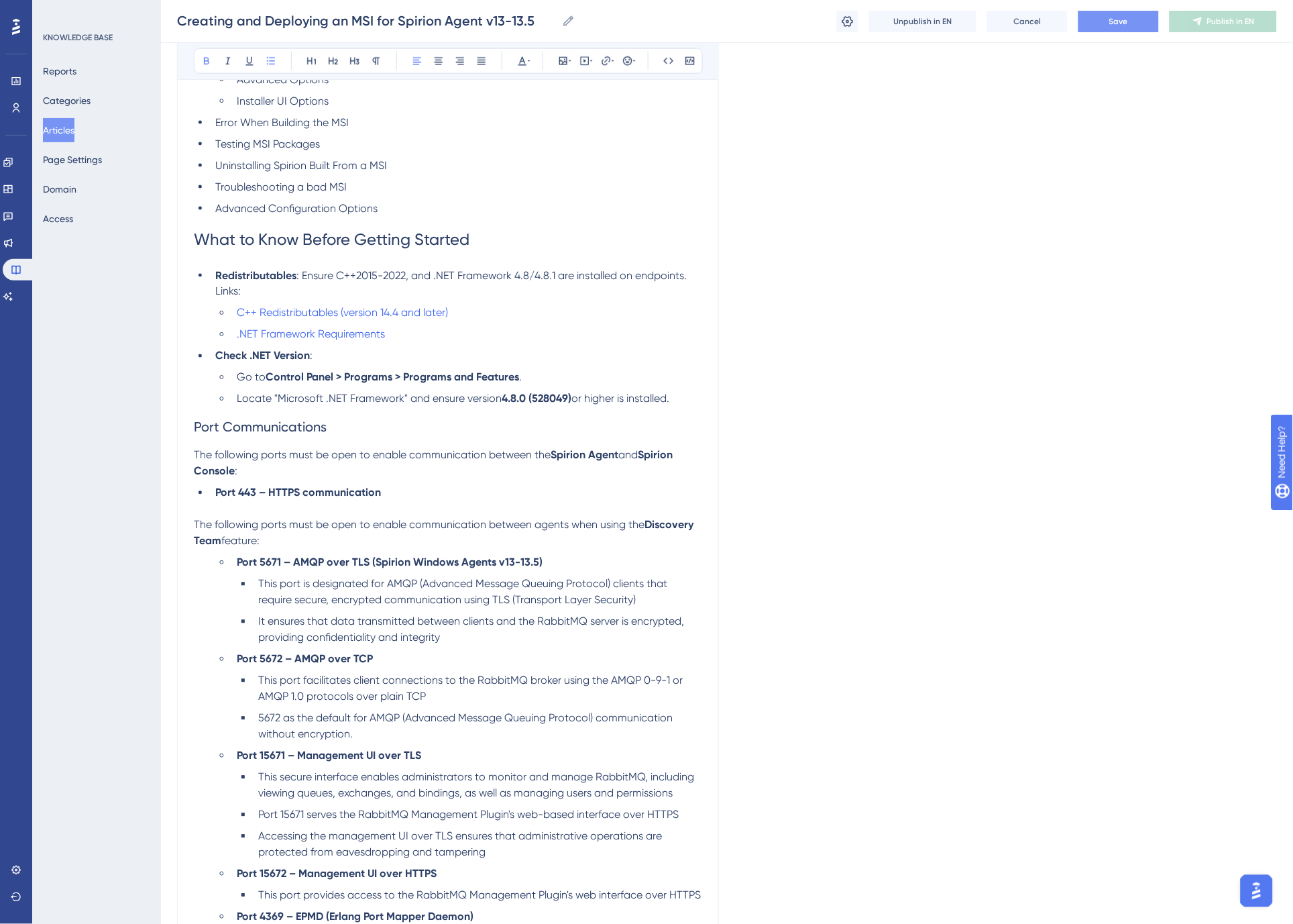
click at [443, 652] on li "Port 5672 – AMQP over TCP" at bounding box center [466, 659] width 471 height 16
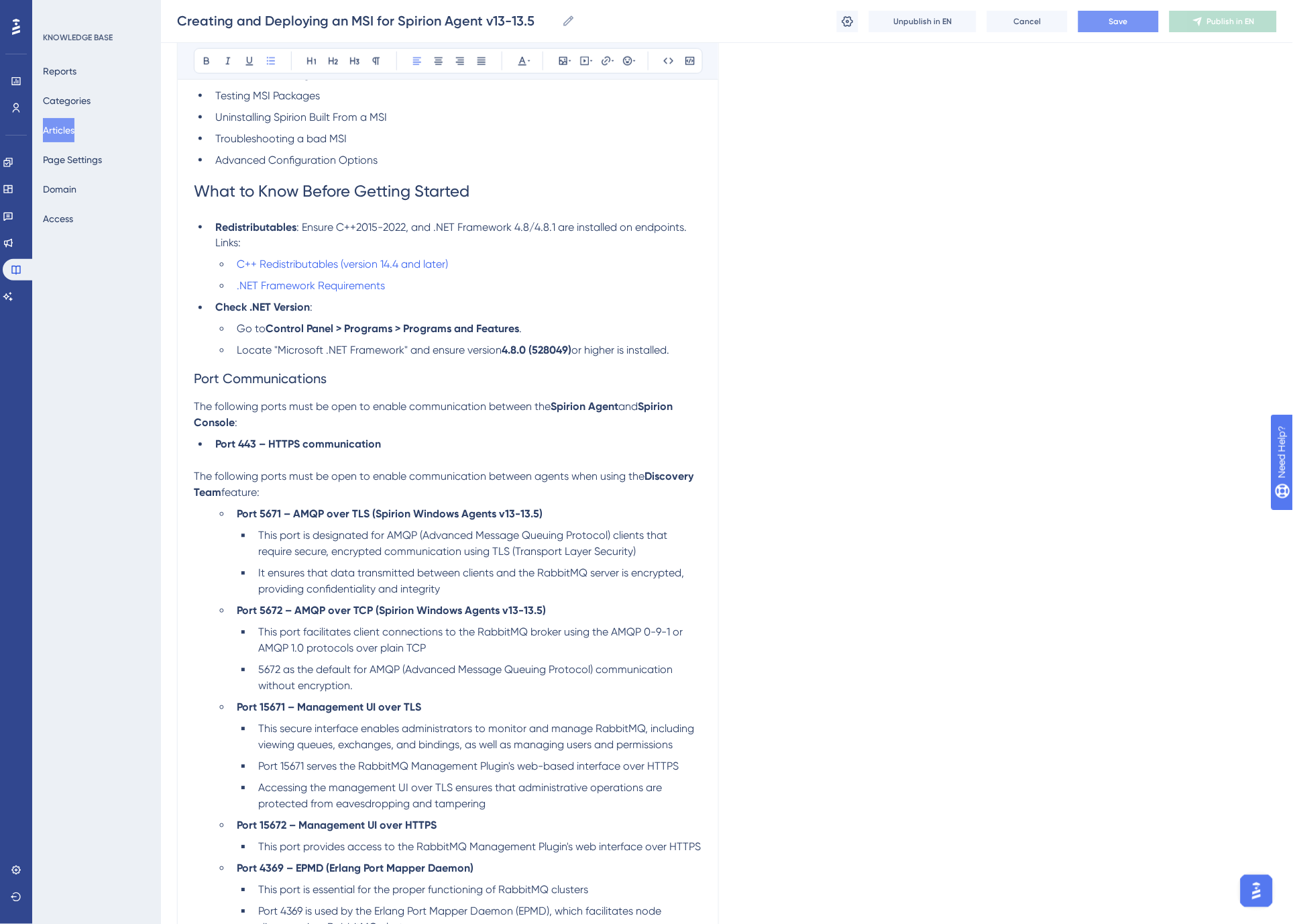
scroll to position [521, 0]
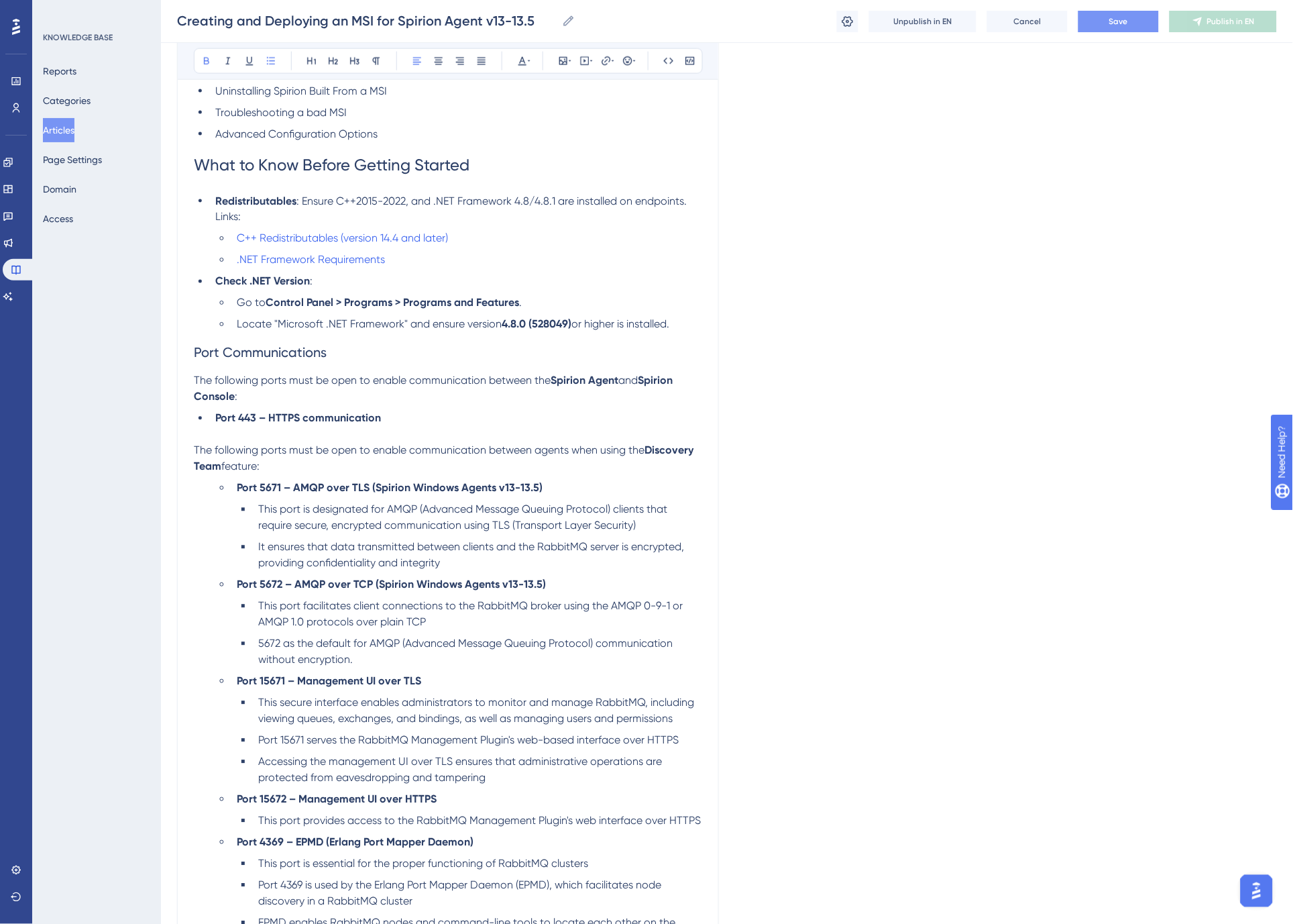
click at [463, 680] on li "Port 15671 – Management UI over TLS" at bounding box center [466, 681] width 471 height 16
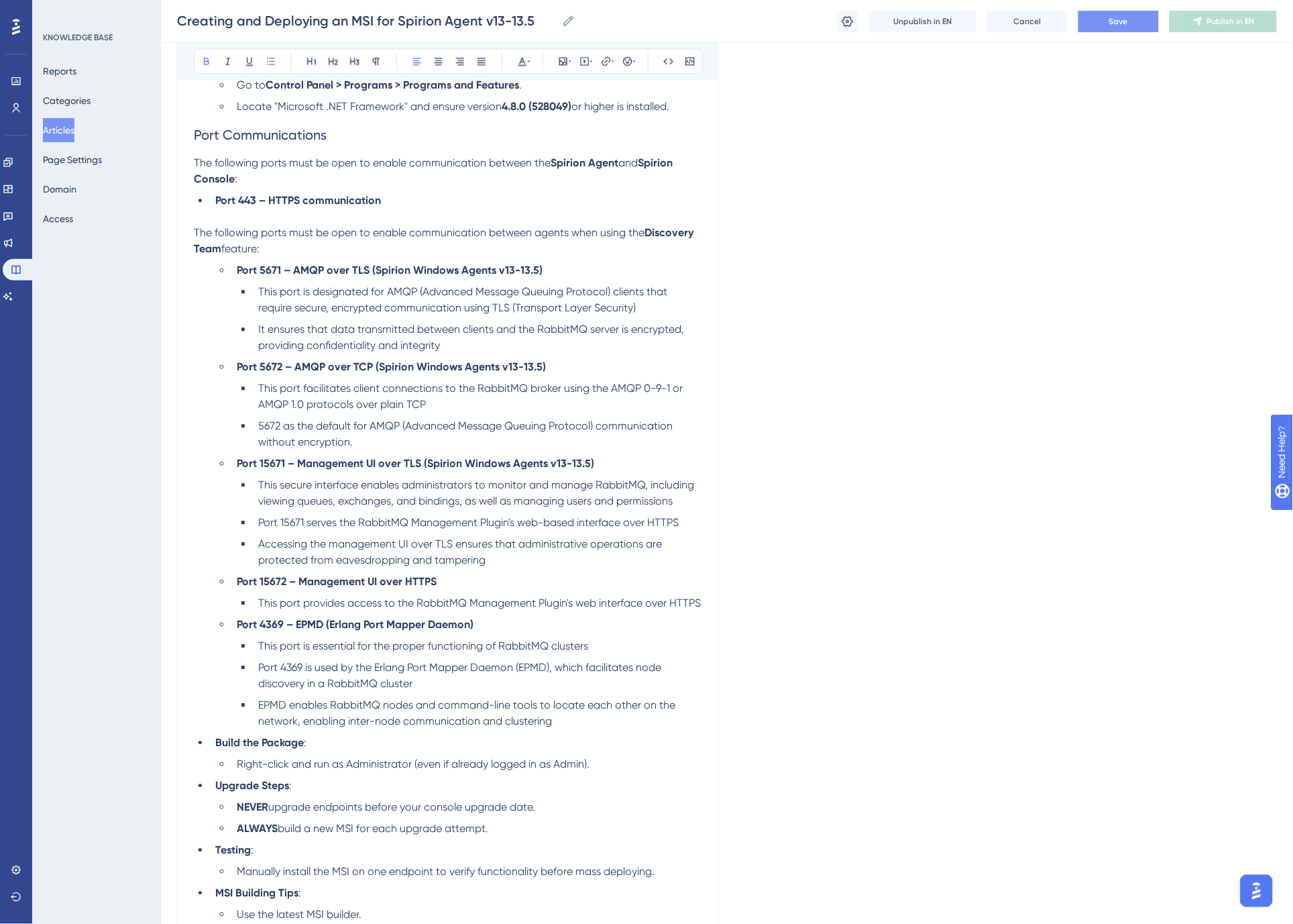
scroll to position [745, 0]
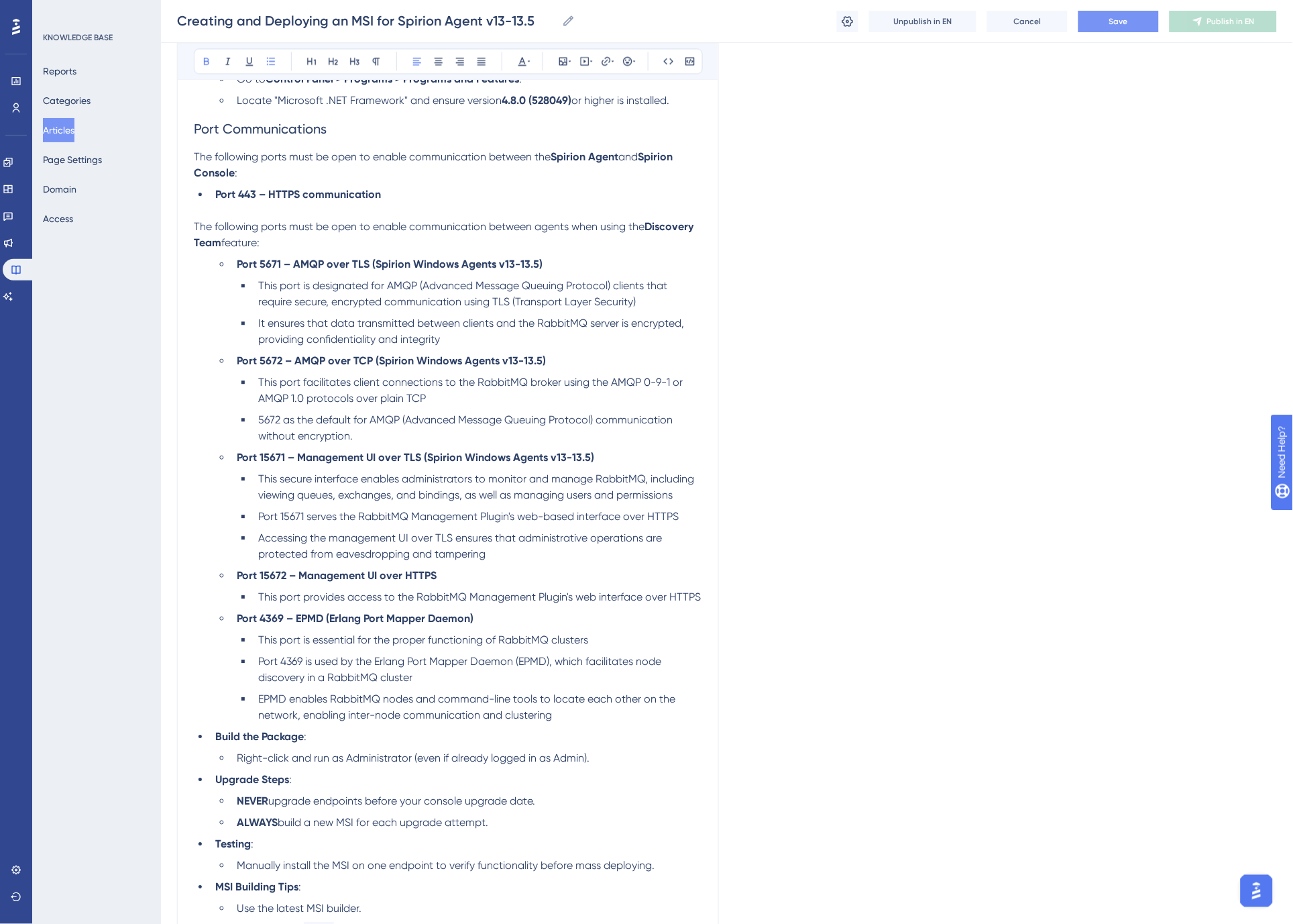
click at [484, 577] on li "Port 15672 – Management UI over HTTPS" at bounding box center [466, 575] width 471 height 16
click at [512, 619] on li "Port 4369 – EPMD (Erlang Port Mapper Daemon)" at bounding box center [466, 618] width 471 height 16
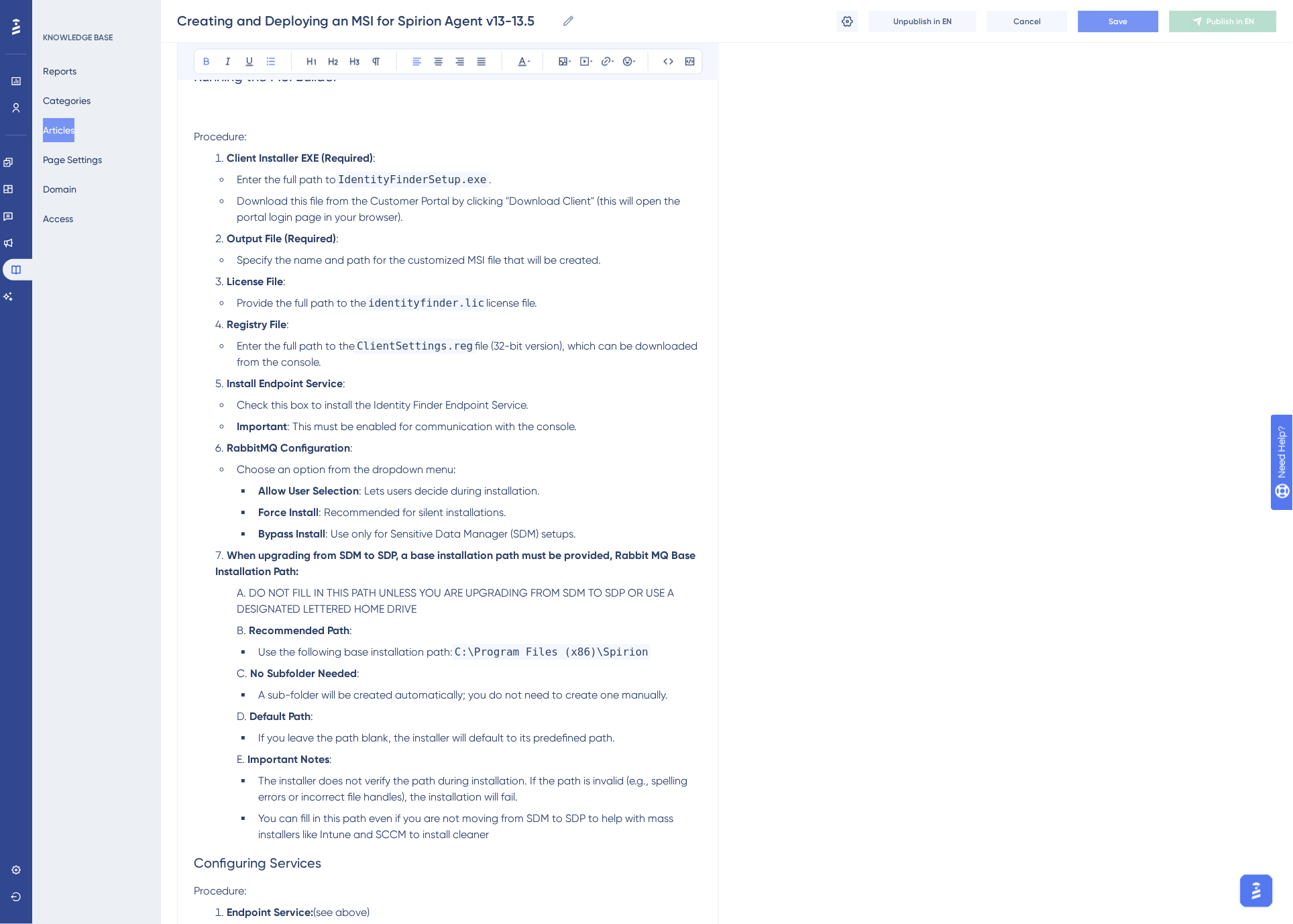
scroll to position [2236, 0]
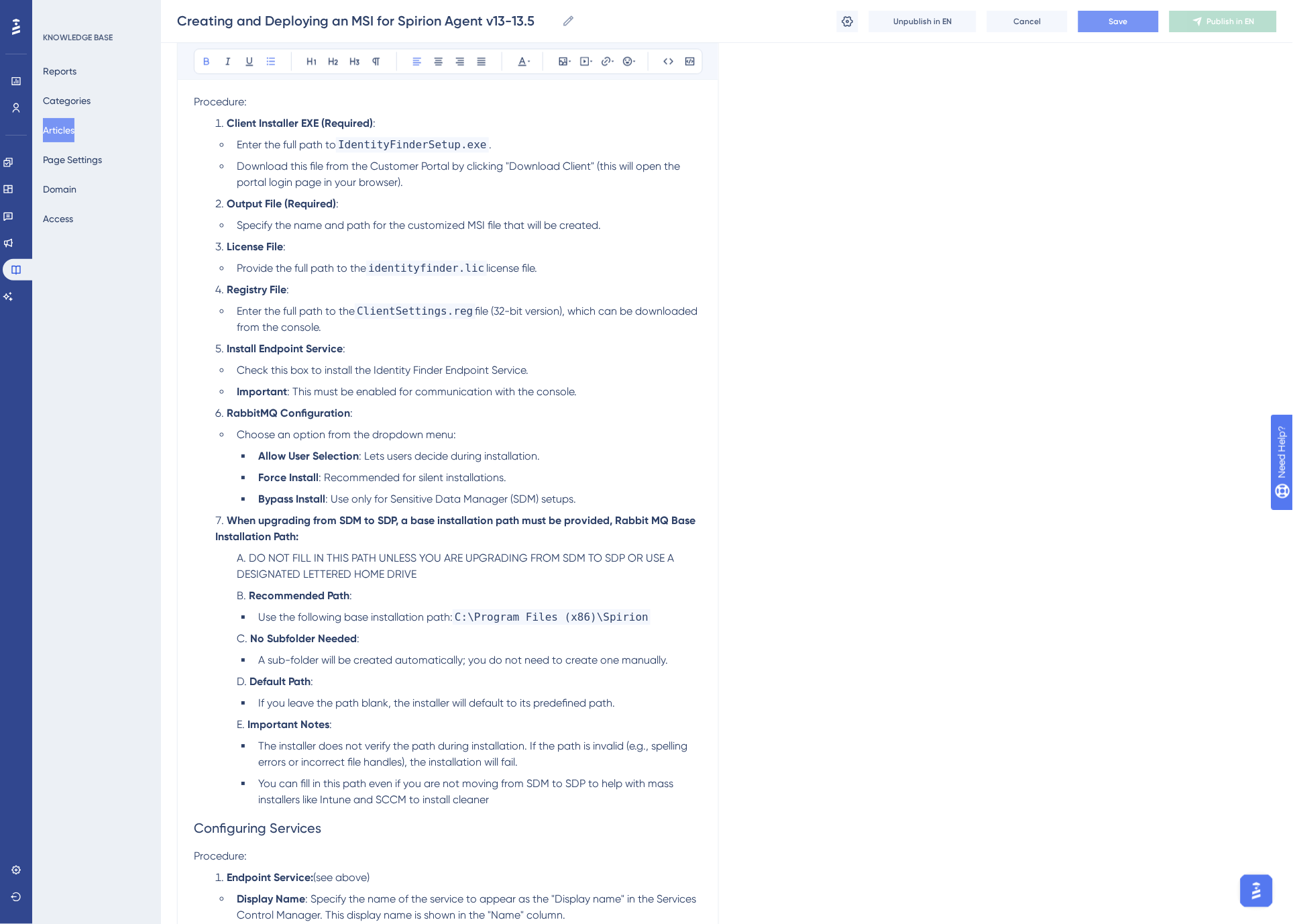
click at [354, 539] on strong "When upgrading from SDM to SDP, a base installation path must be provided, Rabb…" at bounding box center [456, 528] width 483 height 29
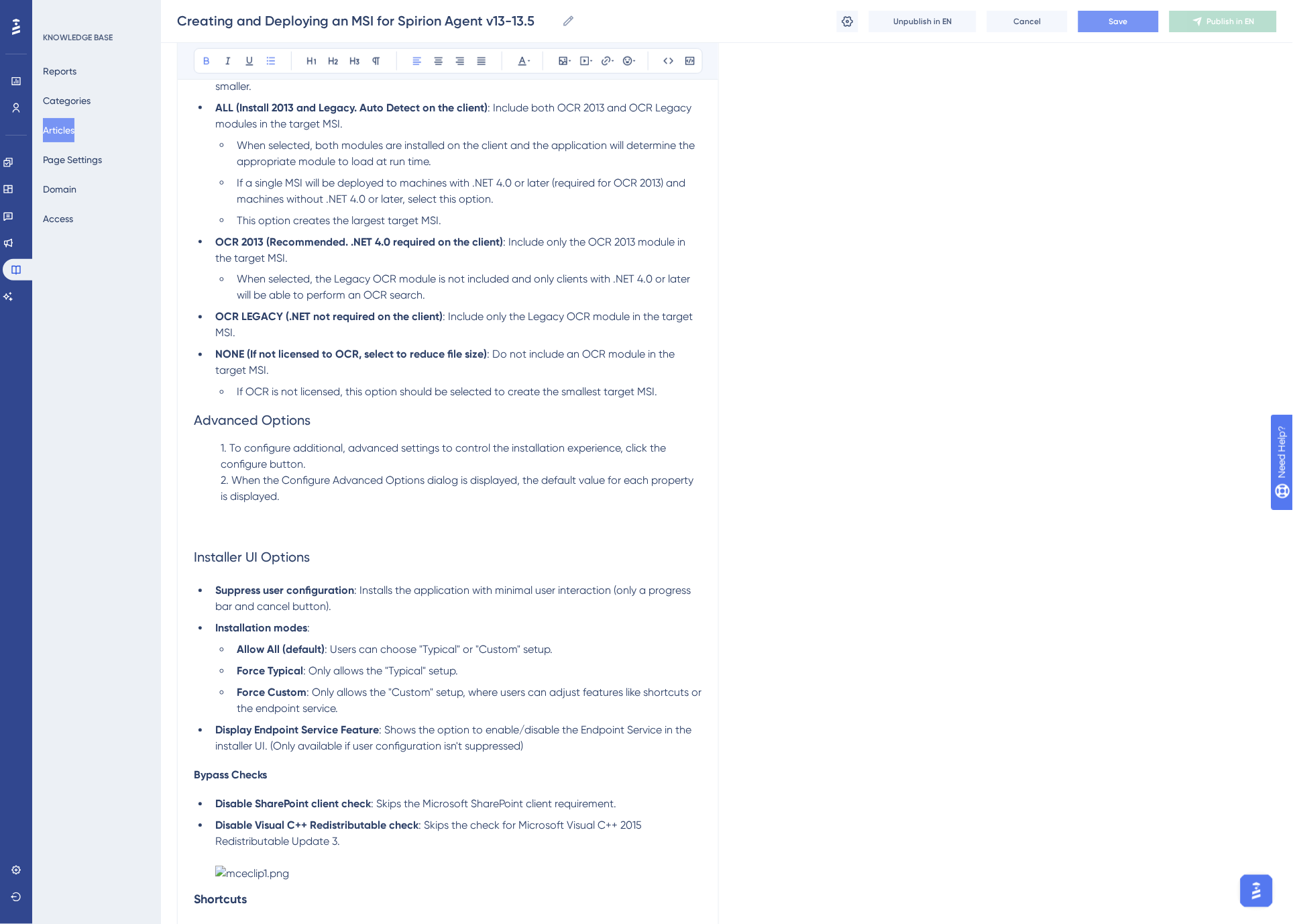
scroll to position [3353, 0]
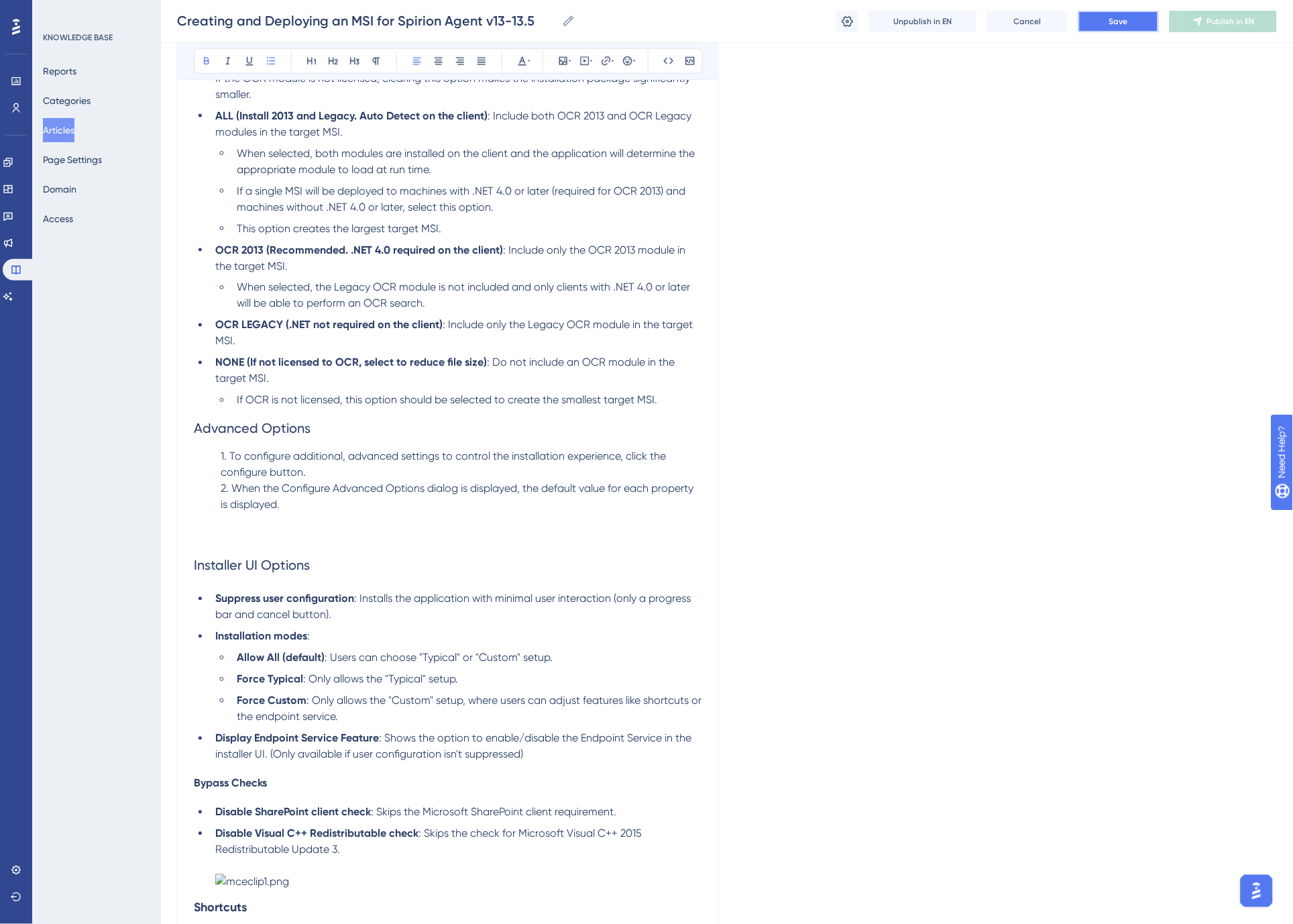
click at [1118, 21] on span "Save" at bounding box center [1118, 21] width 19 height 11
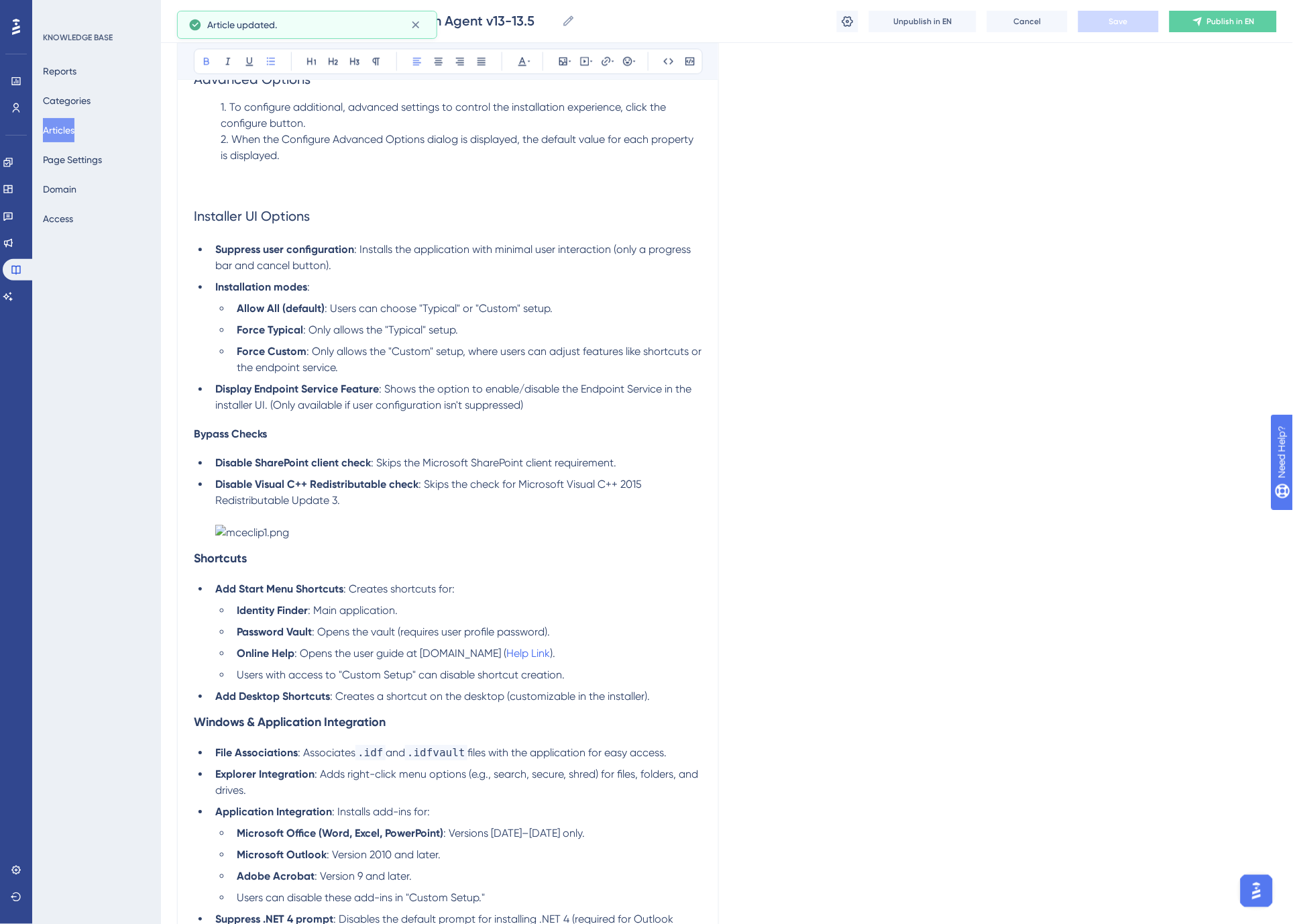
scroll to position [3726, 0]
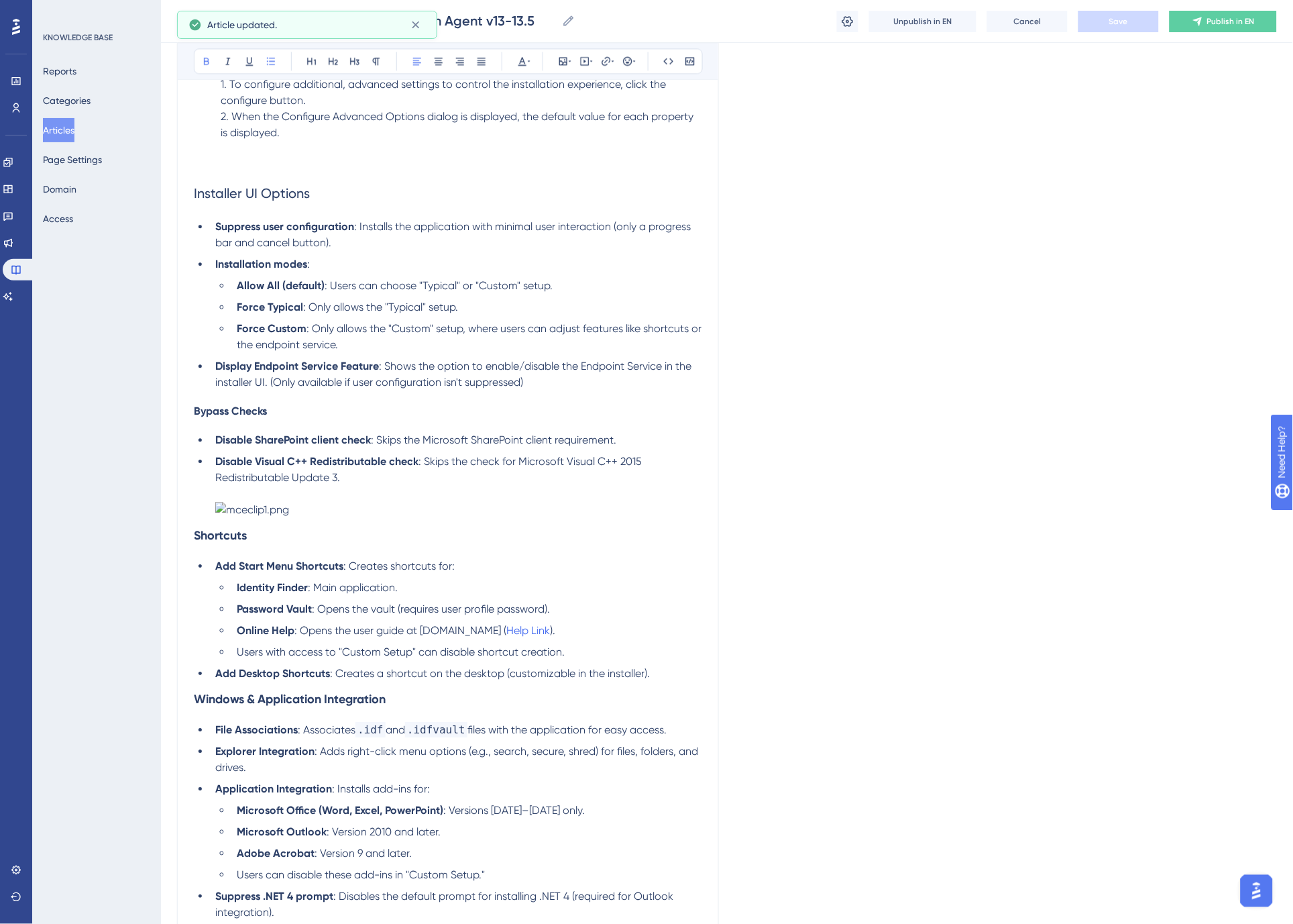
click at [433, 518] on li "Disable Visual C++ Redistributable check : Skips the check for Microsoft Visual…" at bounding box center [455, 485] width 492 height 64
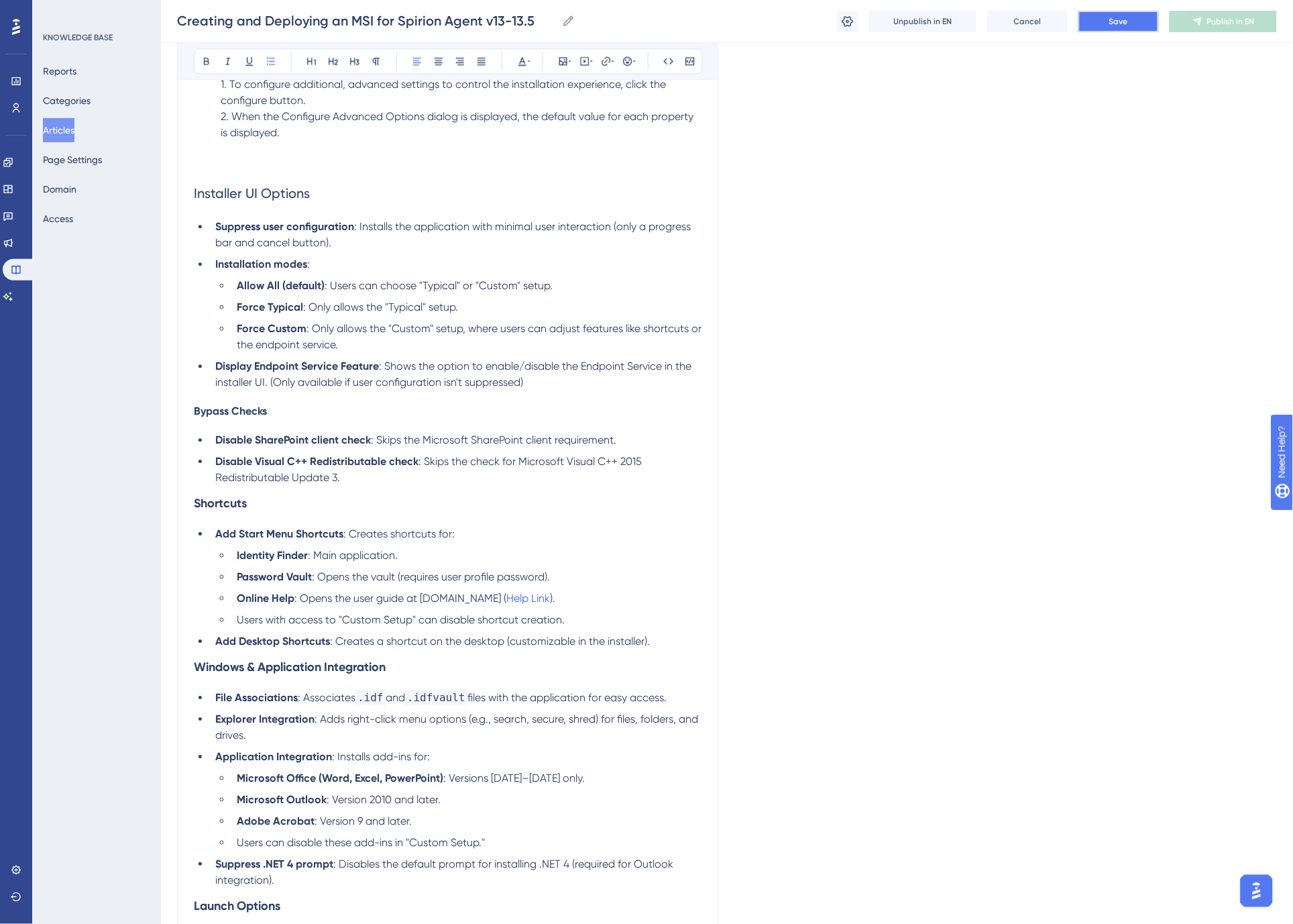
click at [1128, 18] on span "Save" at bounding box center [1118, 21] width 19 height 11
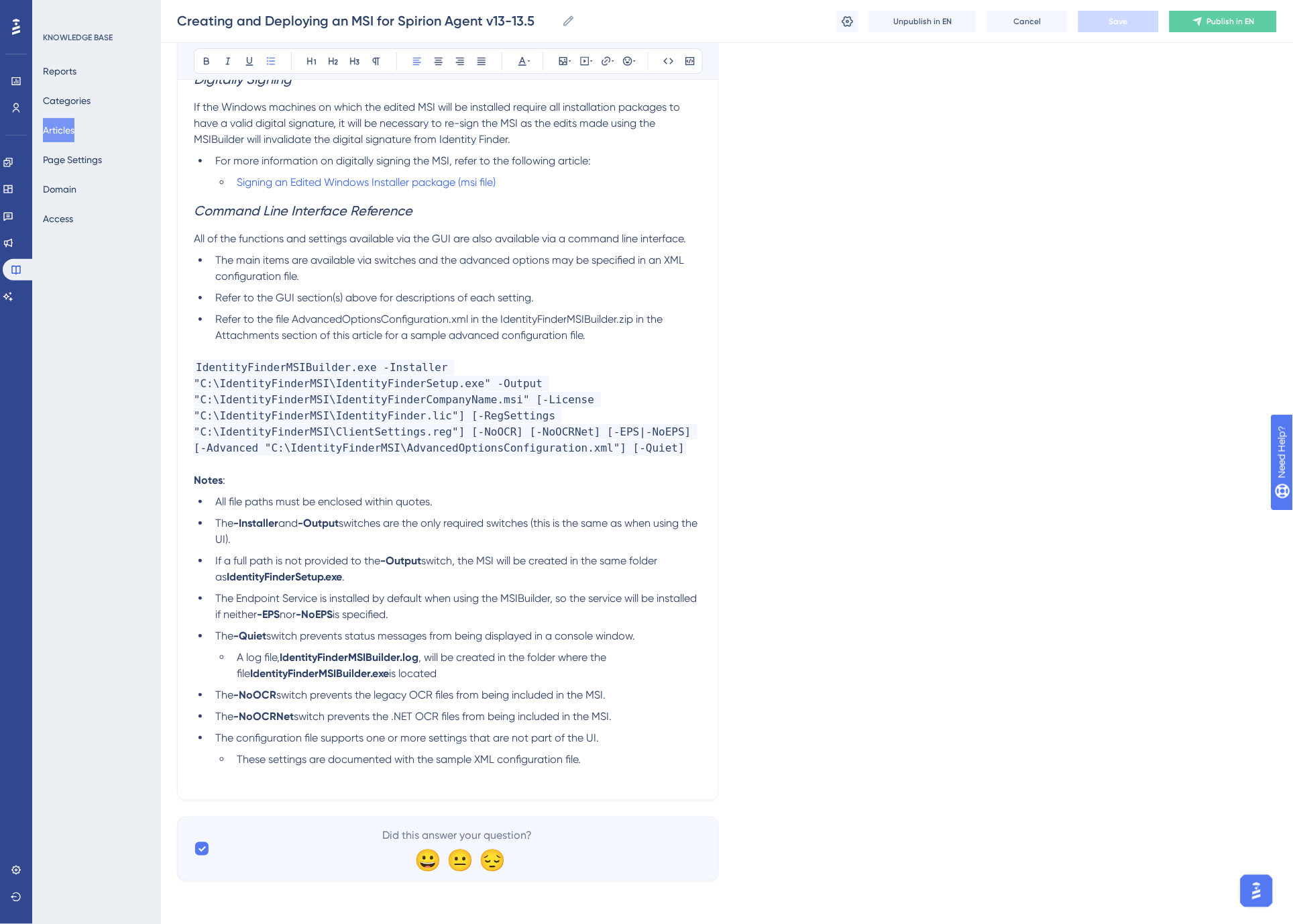
scroll to position [7159, 0]
click at [516, 562] on span "switch, the MSI will be created in the same folder as" at bounding box center [437, 568] width 445 height 29
click at [624, 600] on span "The Endpoint Service is installed by default when using the MSIBuilder, so the …" at bounding box center [457, 606] width 484 height 29
click at [371, 696] on span "switch prevents the legacy OCR files from being included in the MSI." at bounding box center [441, 694] width 330 height 13
click at [352, 749] on ul "All file paths must be enclosed within quotes. The -Installer and -Output switc…" at bounding box center [448, 630] width 508 height 274
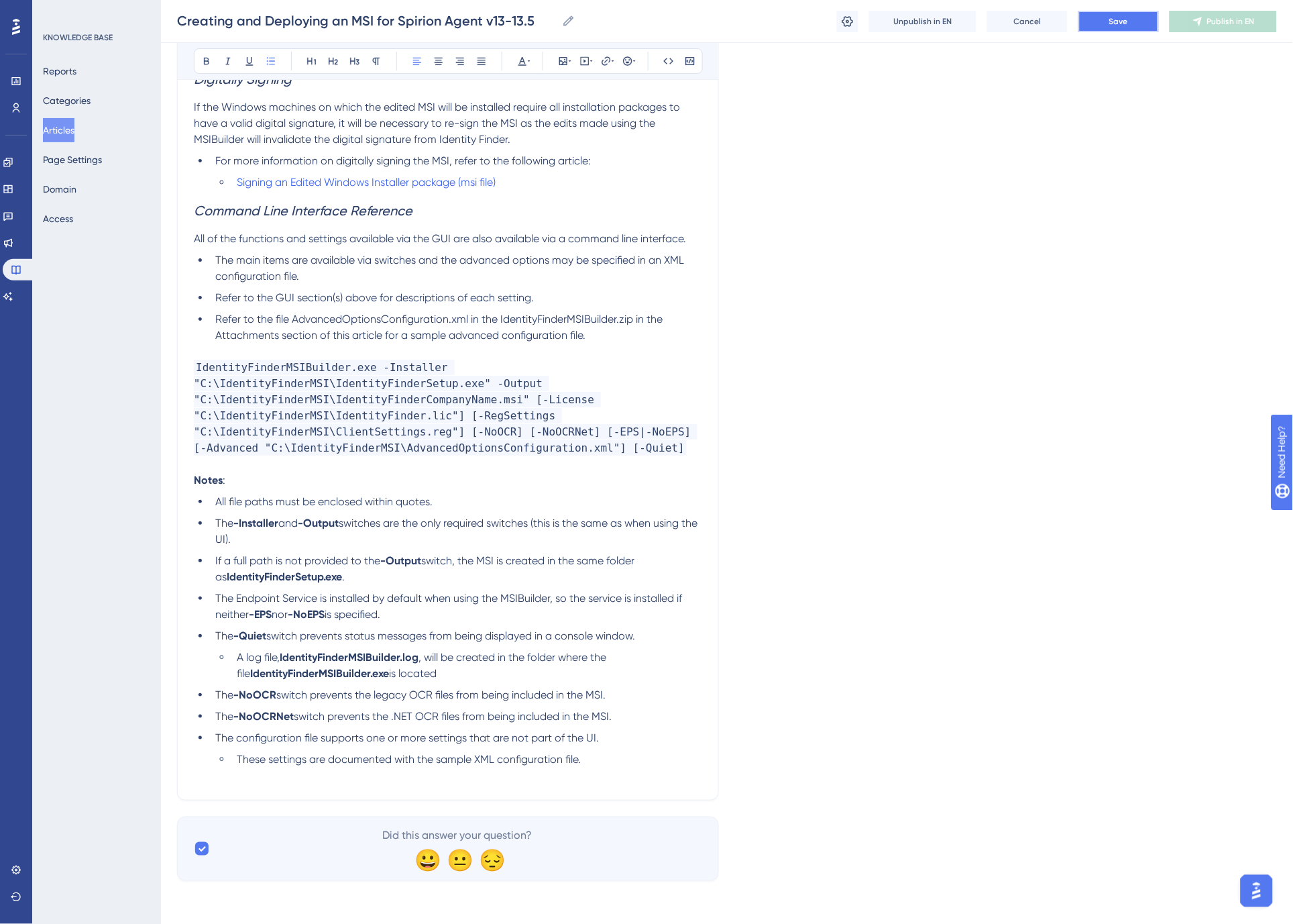
click at [1107, 25] on button "Save" at bounding box center [1118, 21] width 80 height 21
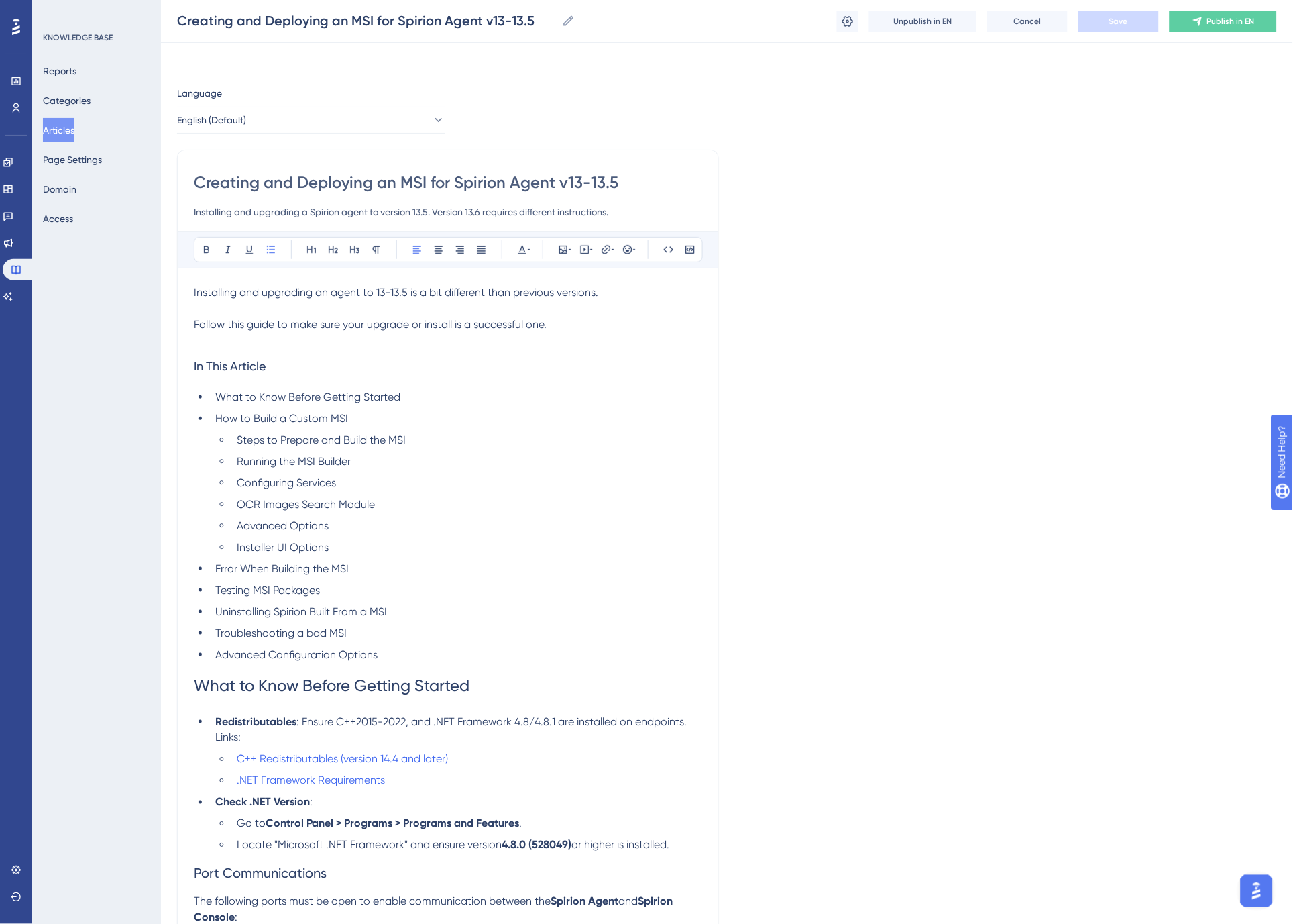
scroll to position [0, 0]
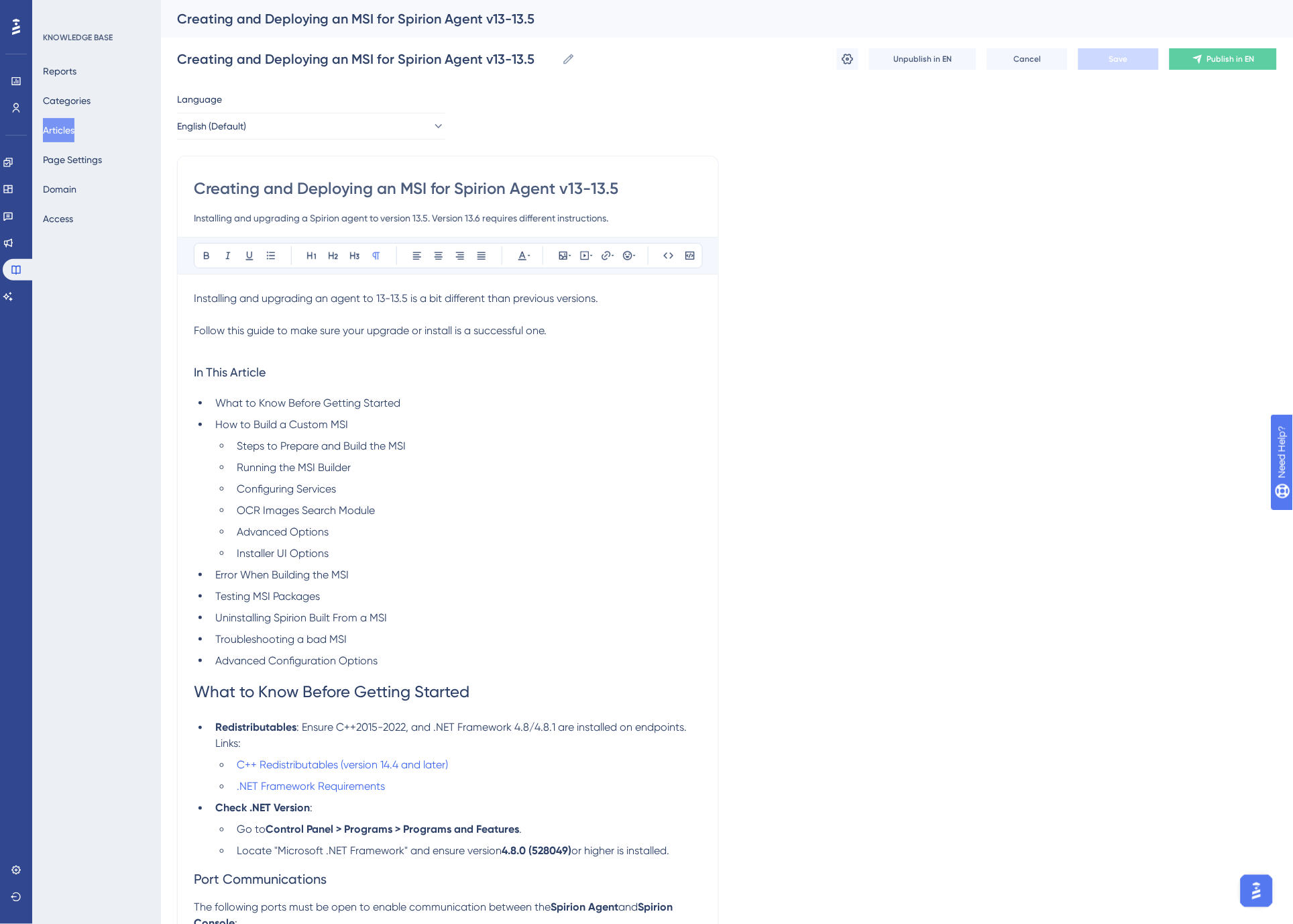
click at [378, 301] on span "Installing and upgrading an agent to 13-13.5 is a bit different than previous v…" at bounding box center [396, 298] width 404 height 13
click at [1114, 59] on span "Save" at bounding box center [1118, 59] width 19 height 11
click at [668, 302] on p "Installing and upgrading an agent to version 13-13.5 is a bit different than pr…" at bounding box center [448, 298] width 508 height 16
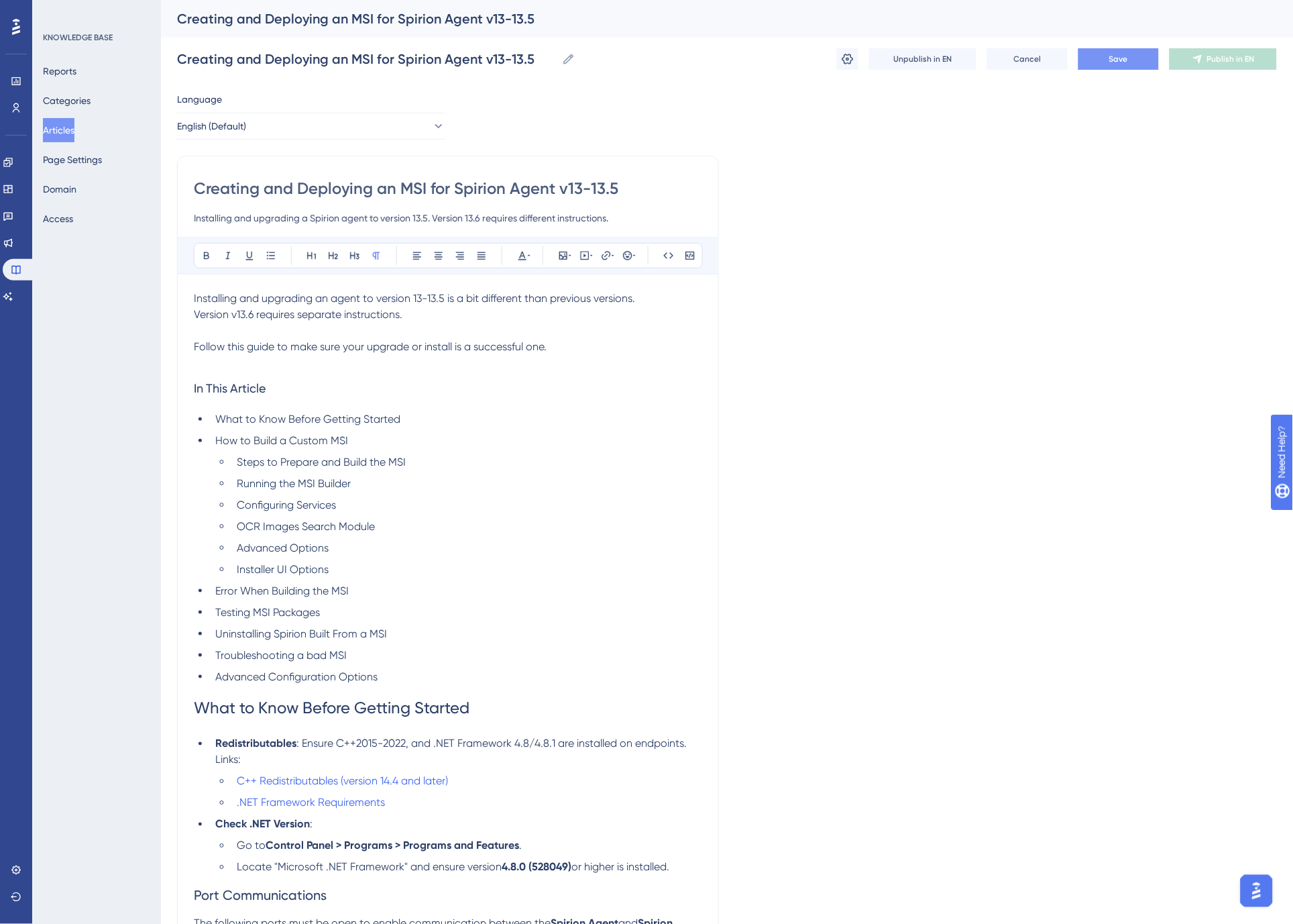
click at [198, 314] on span "Version v13.6 requires separate instructions." at bounding box center [298, 314] width 208 height 13
click at [438, 327] on p at bounding box center [448, 330] width 508 height 16
click at [1122, 57] on span "Save" at bounding box center [1118, 59] width 19 height 11
click at [1225, 61] on span "Publish in EN" at bounding box center [1230, 59] width 47 height 11
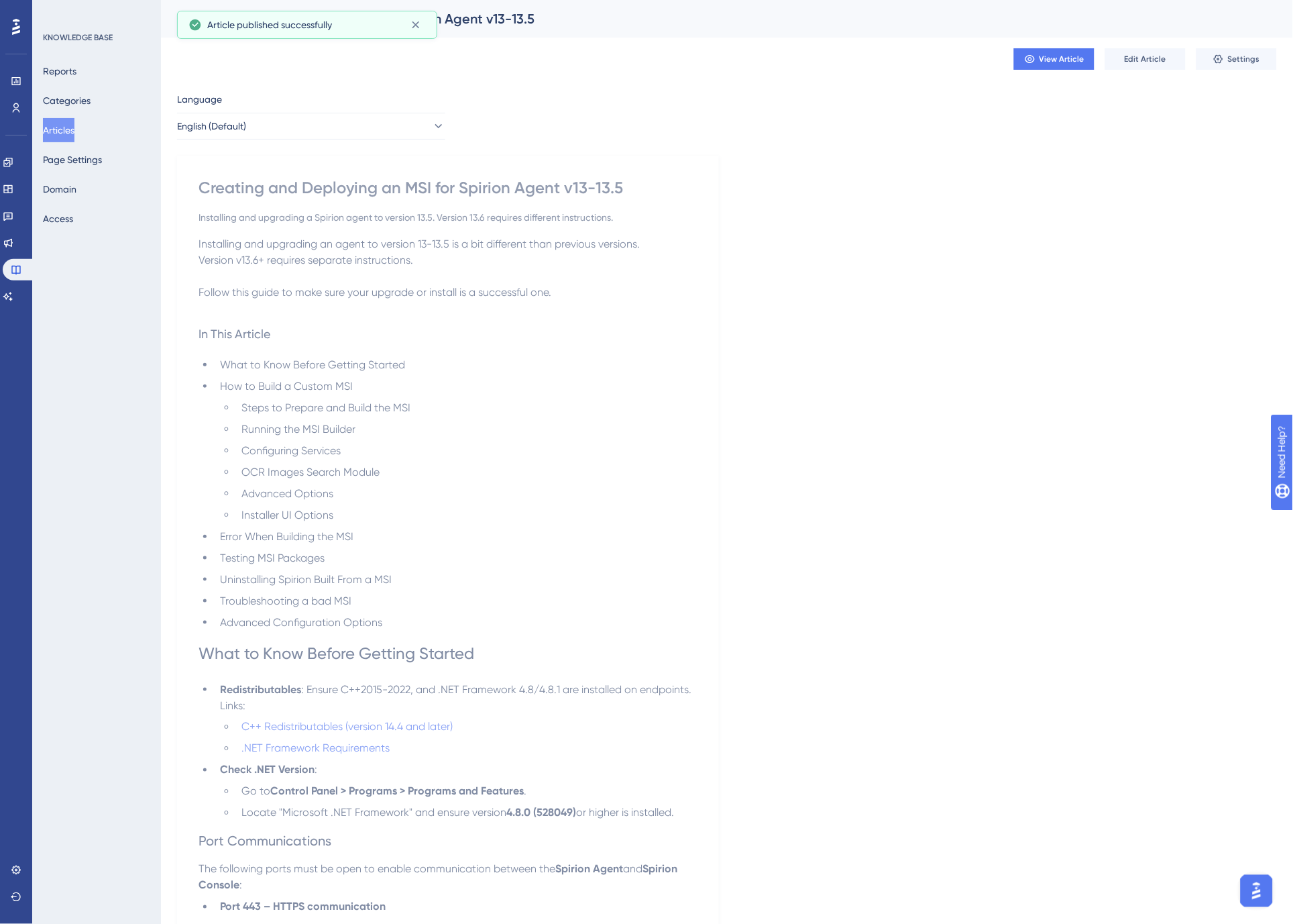
click at [61, 127] on button "Articles" at bounding box center [58, 130] width 31 height 24
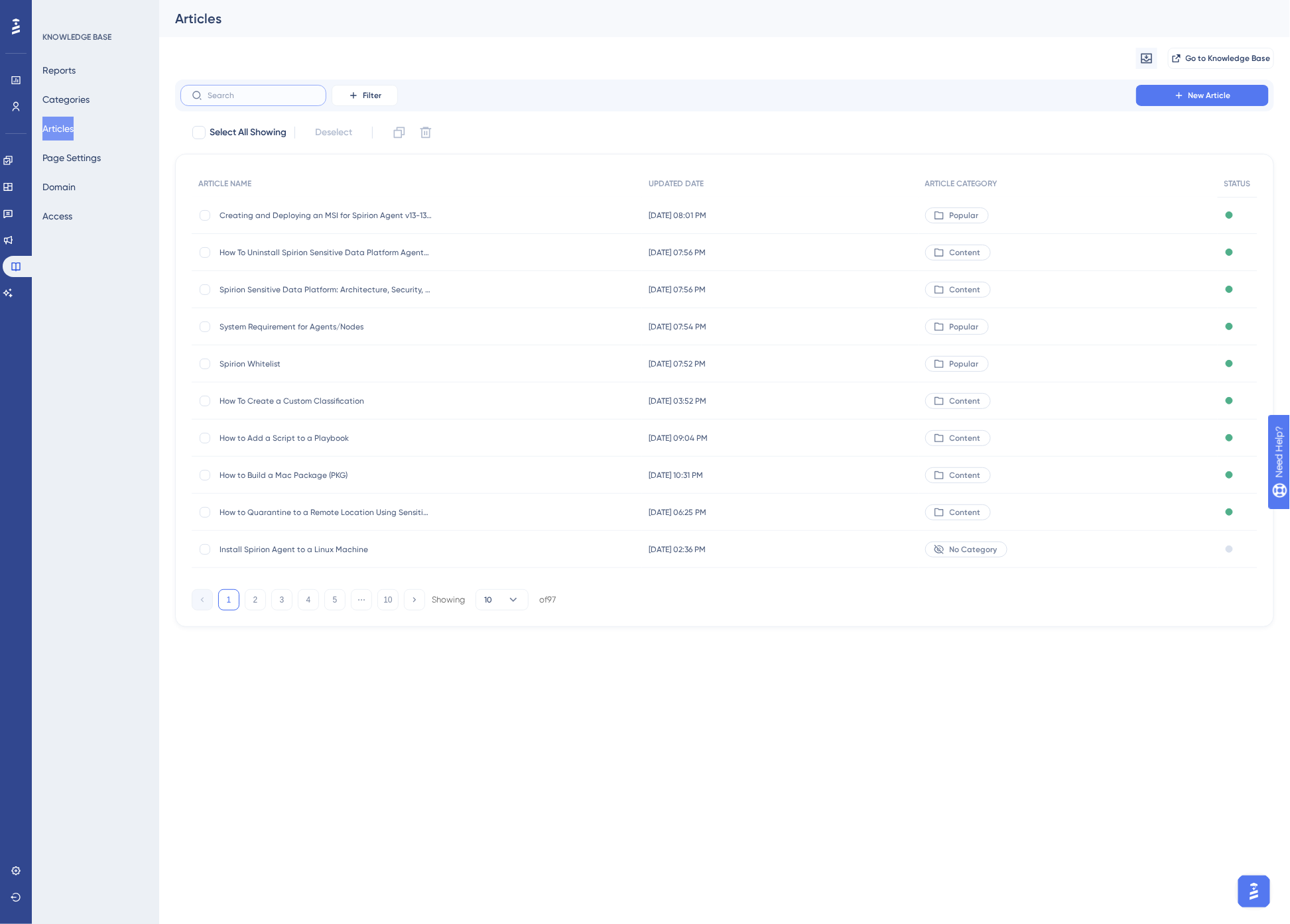
click at [221, 94] on input "text" at bounding box center [261, 95] width 107 height 9
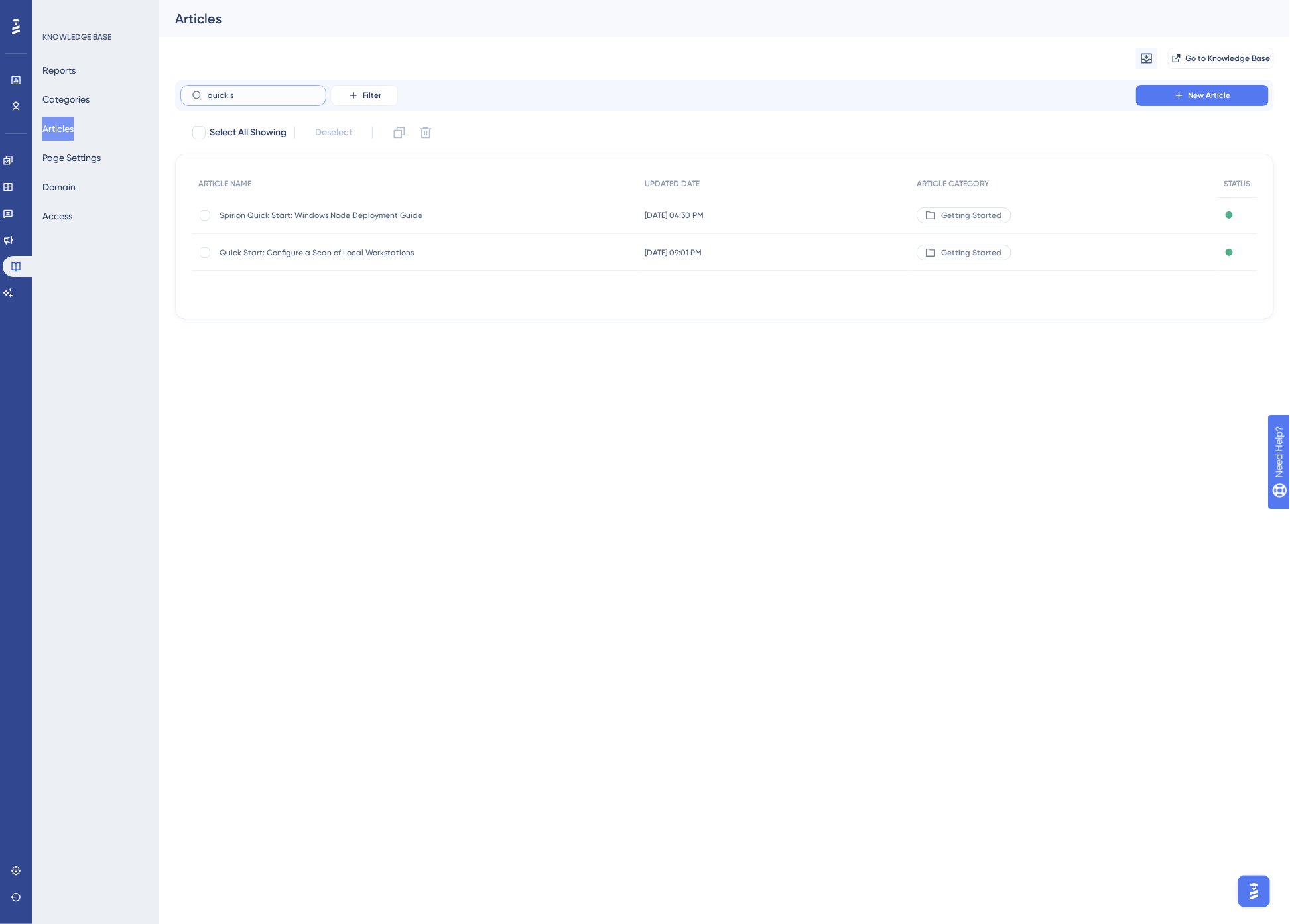
type input "quick s"
click at [332, 216] on span "Spirion Quick Start: Windows Node Deployment Guide" at bounding box center [325, 216] width 212 height 11
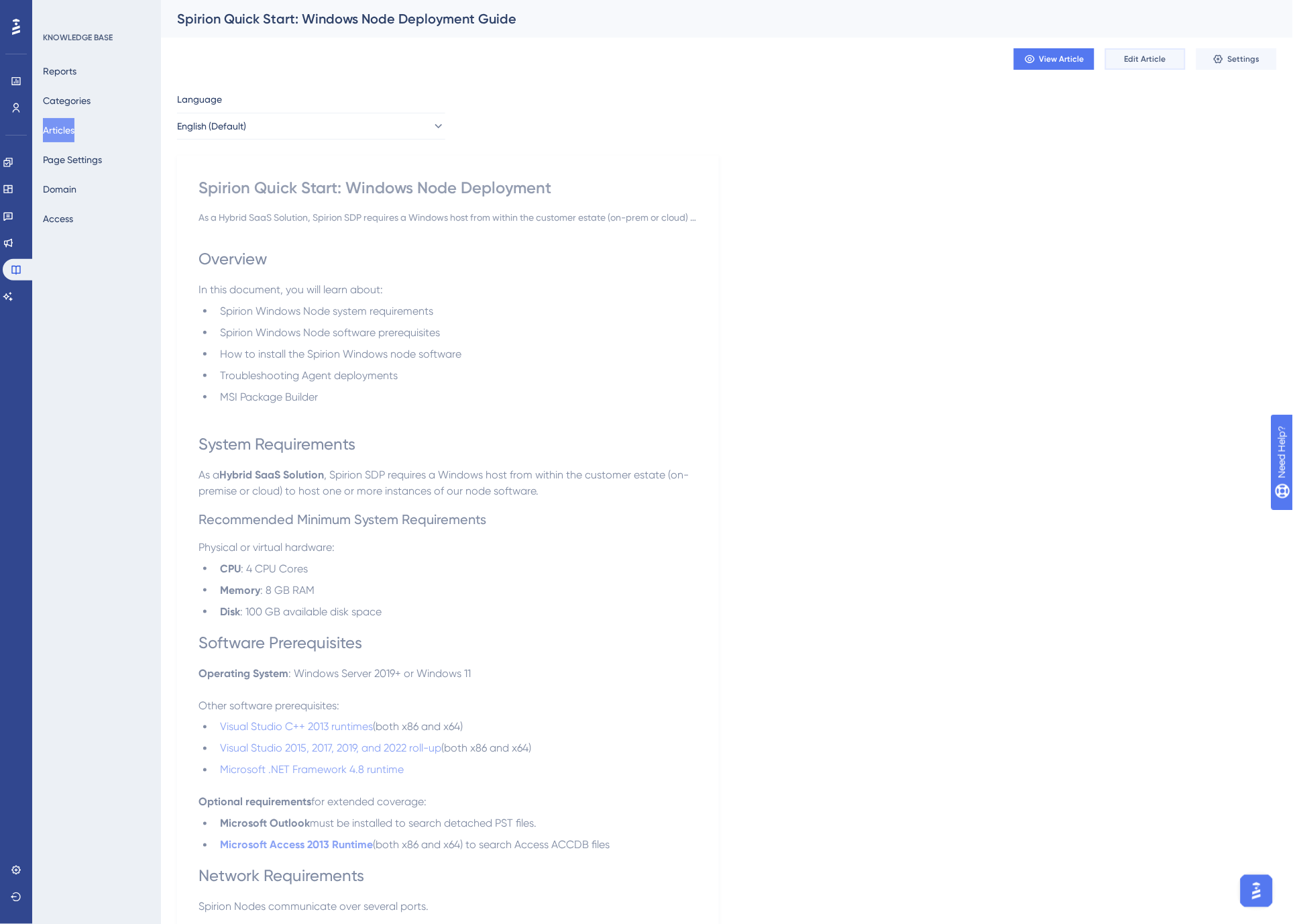
click at [1151, 50] on button "Edit Article" at bounding box center [1145, 59] width 80 height 21
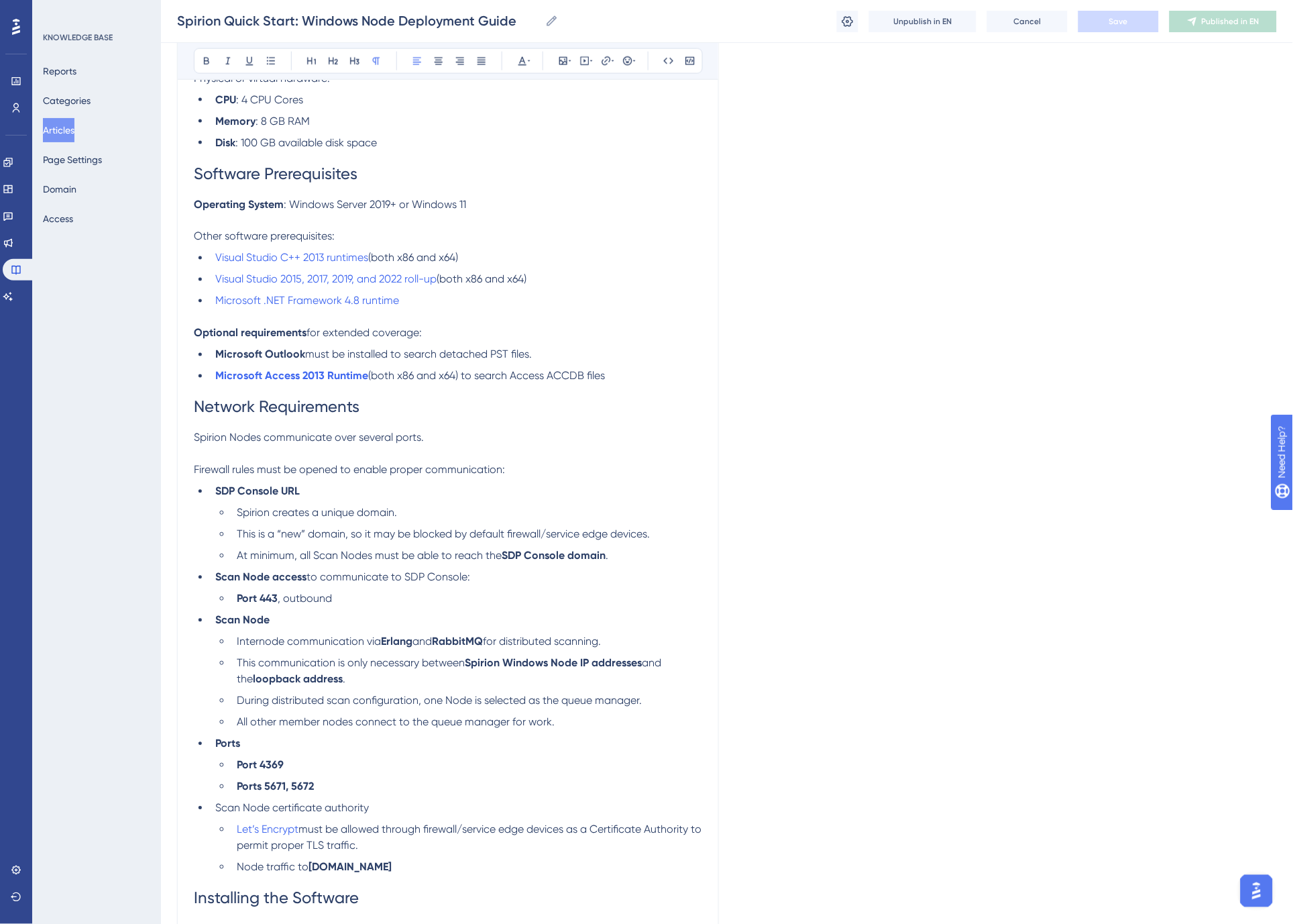
scroll to position [521, 0]
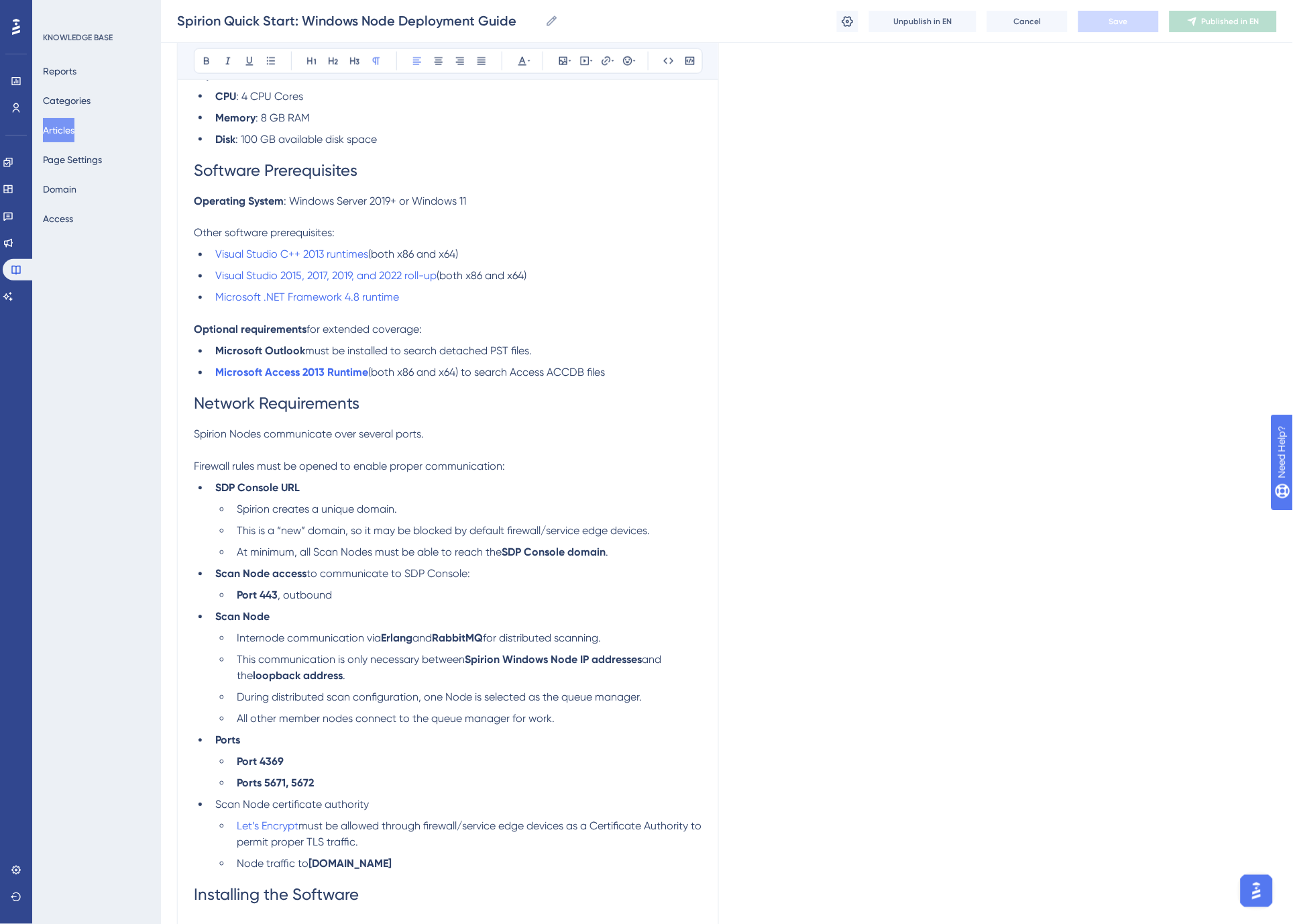
click at [230, 485] on strong "SDP Console URL" at bounding box center [257, 488] width 85 height 13
drag, startPoint x: 384, startPoint y: 799, endPoint x: 211, endPoint y: 810, distance: 173.3
click at [211, 810] on li "Scan Node certificate authority" at bounding box center [455, 804] width 492 height 16
click at [417, 686] on ul "Internode communication via Erlang and RabbitMQ for distributed scanning. This …" at bounding box center [458, 678] width 487 height 97
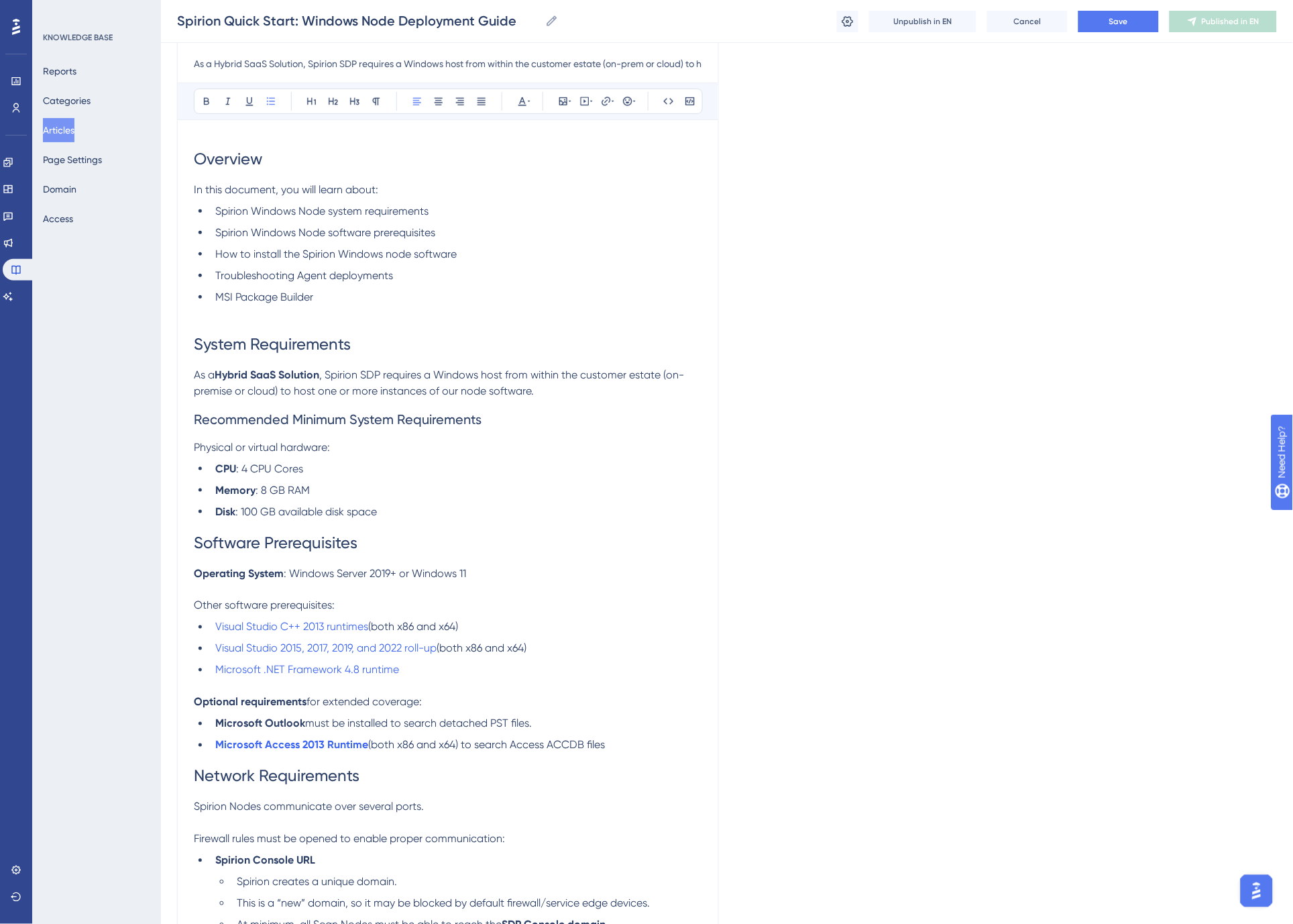
scroll to position [1096, 0]
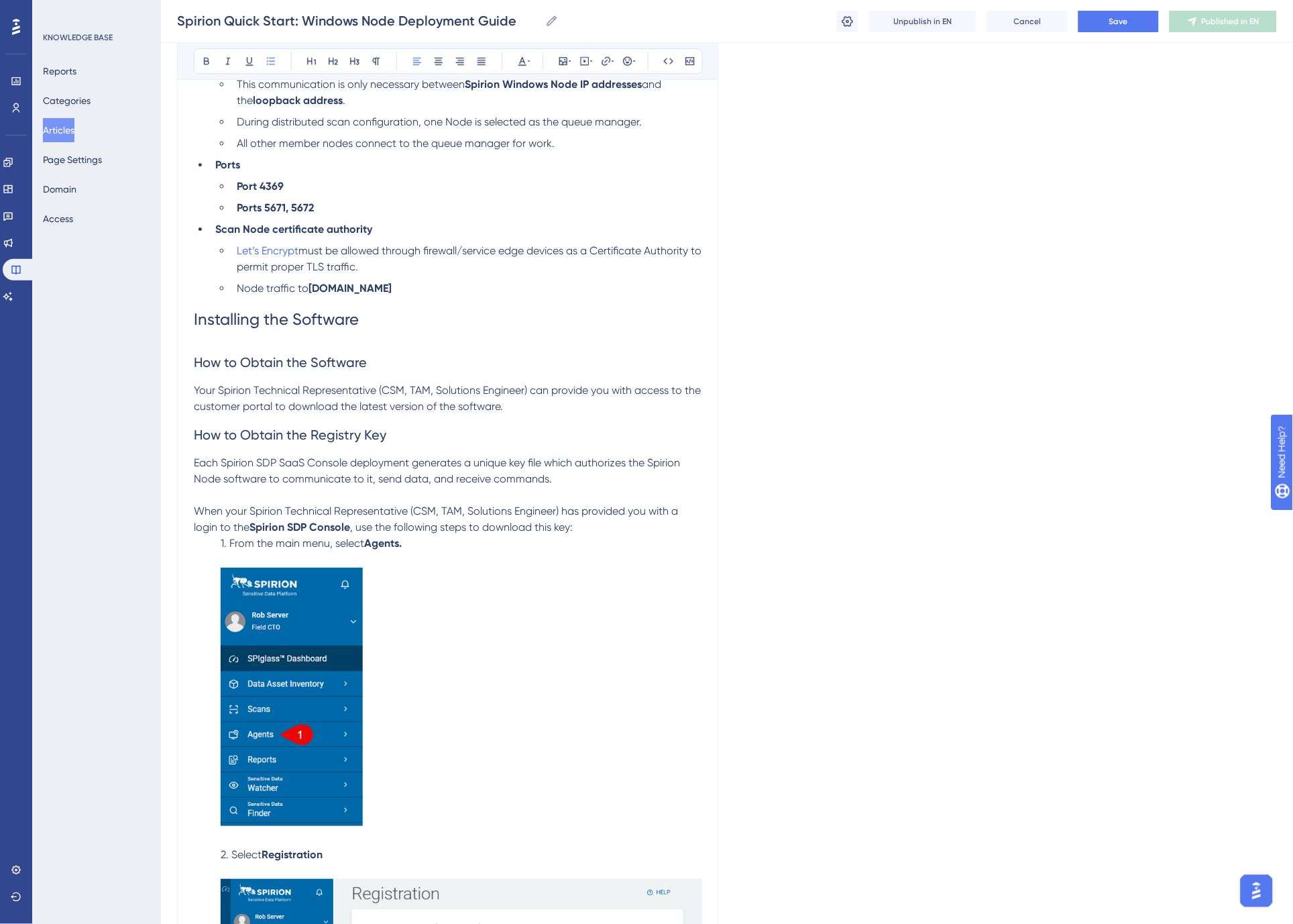
click at [346, 527] on strong "Spirion SDP Console" at bounding box center [300, 526] width 101 height 13
click at [280, 473] on span "Each Spirion SDP SaaS Console deployment generates a unique key file which auth…" at bounding box center [438, 471] width 489 height 29
click at [269, 463] on span "Each Spirion SDP SaaS Console deployment generates a unique key file which auth…" at bounding box center [438, 471] width 489 height 29
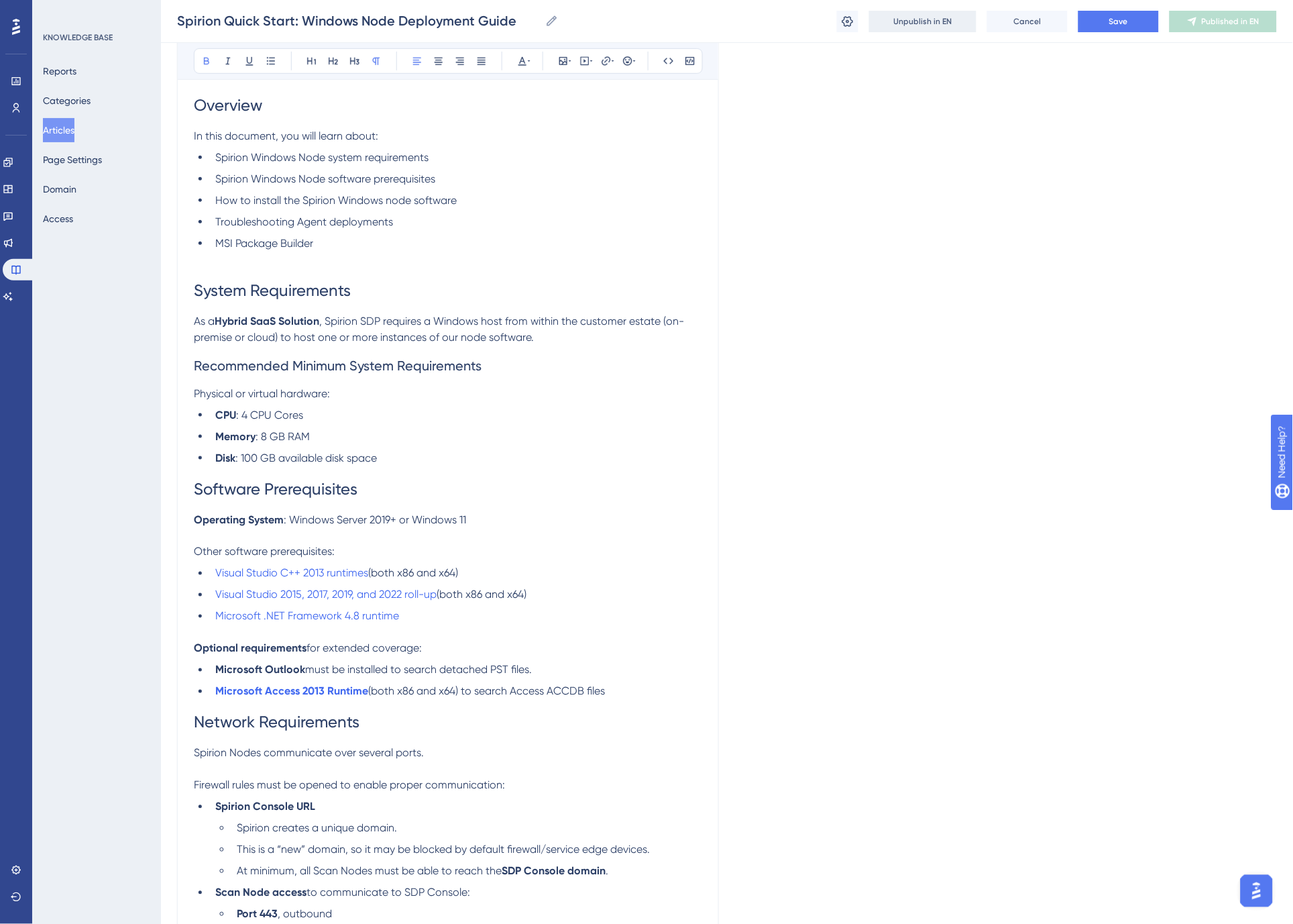
scroll to position [3788, 0]
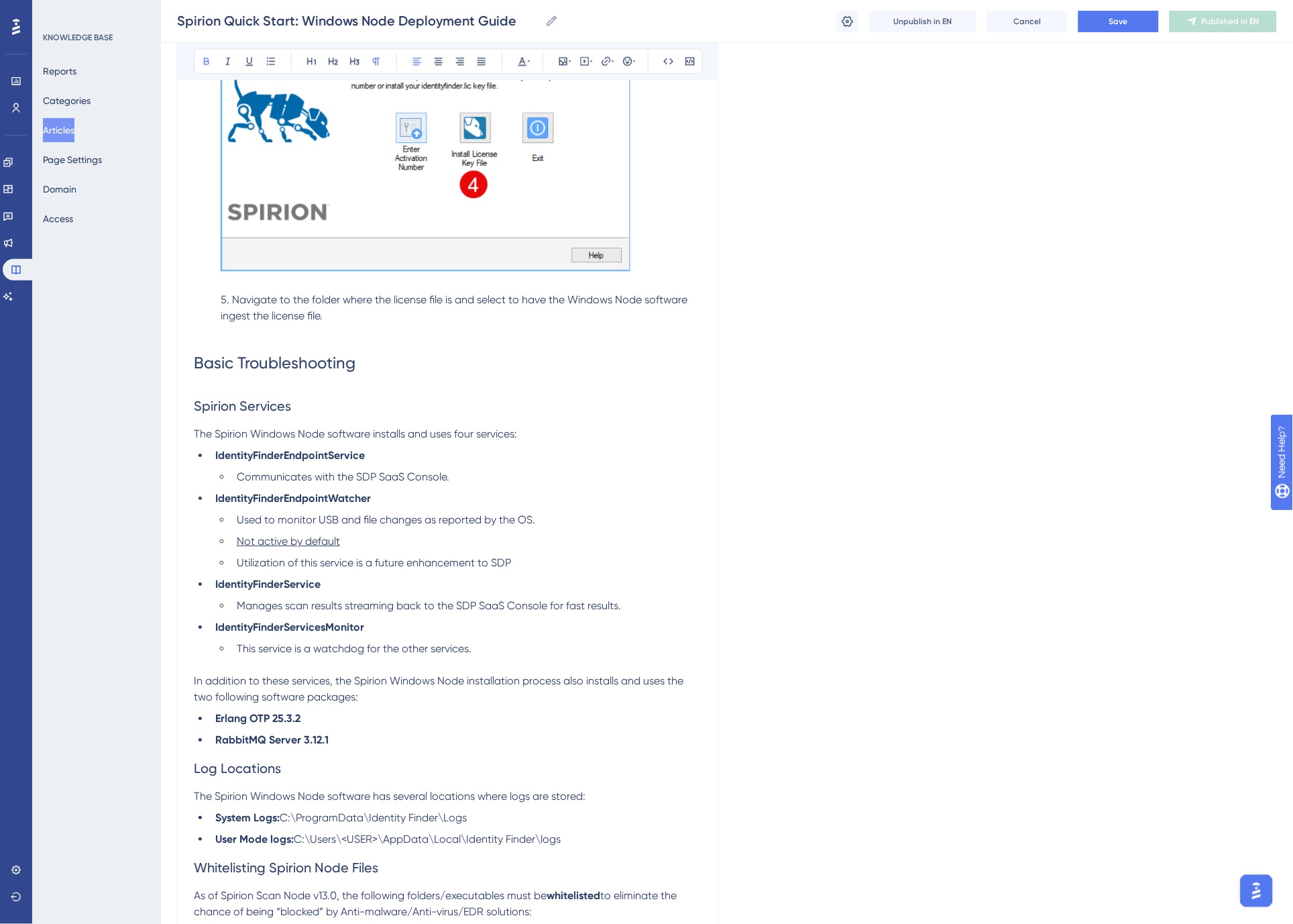
click at [332, 448] on ul "IdentityFinderEndpointService Communicates with the SDP SaaS Console. IdentityF…" at bounding box center [448, 552] width 508 height 209
click at [363, 470] on span "Communicates with the SDP SaaS Console." at bounding box center [343, 476] width 213 height 13
click at [406, 470] on span "Communicates with the Spirion SaaS Console." at bounding box center [349, 476] width 225 height 13
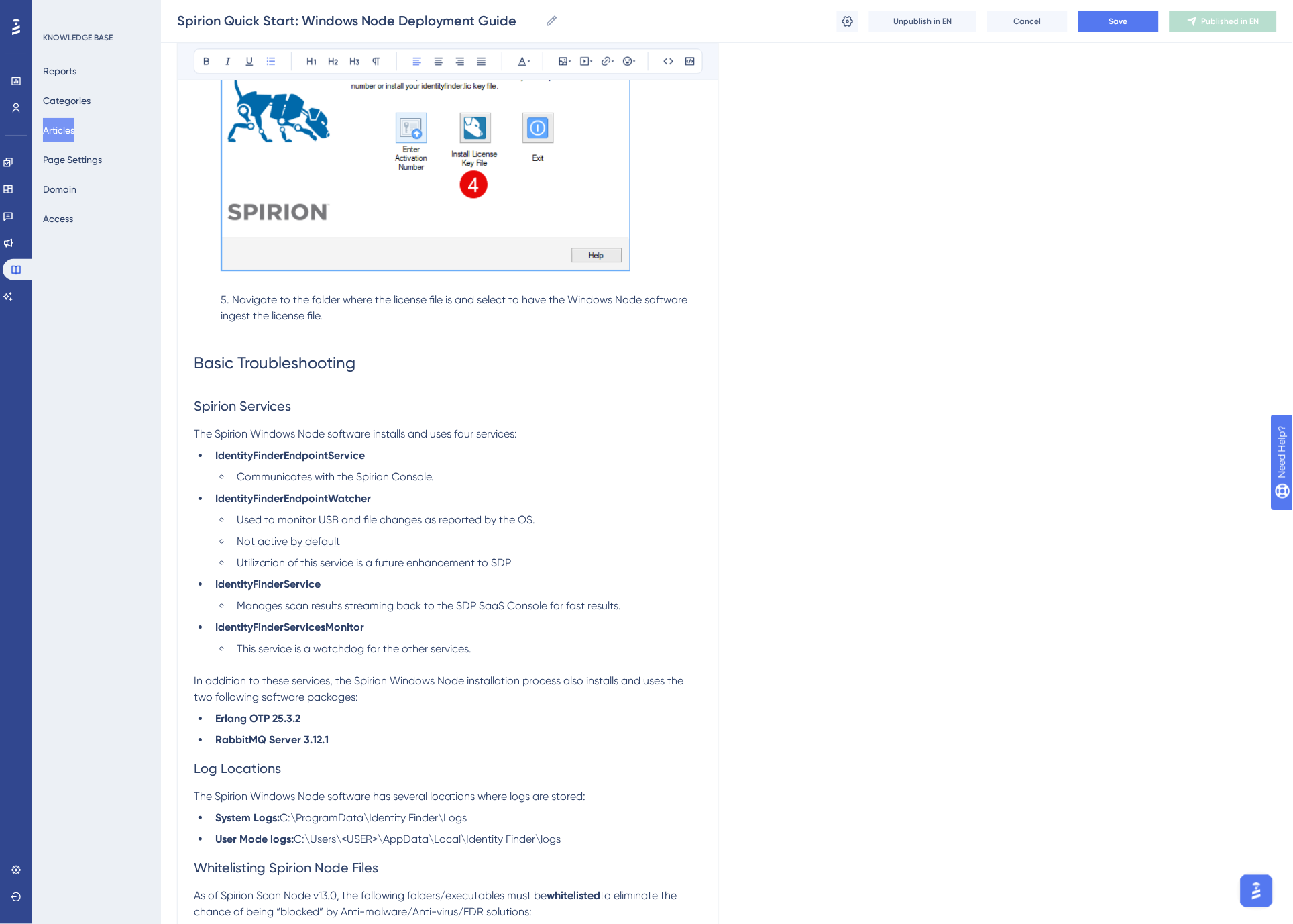
click at [501, 556] on span "Utilization of this service is a future enhancement to SDP" at bounding box center [374, 562] width 275 height 13
click at [463, 599] on span "Manages scan results streaming back to the SDP SaaS Console for fast results." at bounding box center [429, 605] width 384 height 13
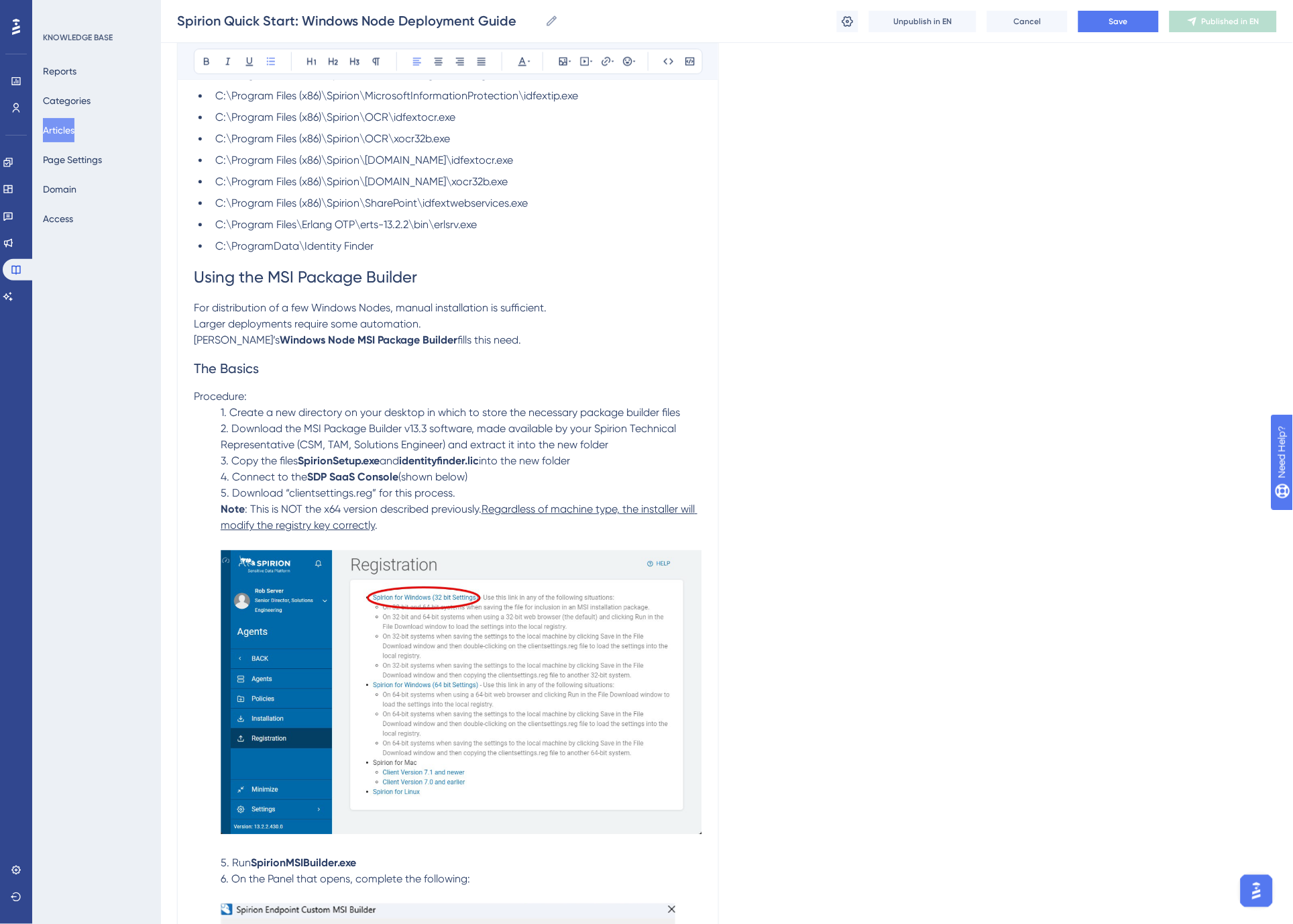
click at [386, 406] on span "1. Create a new directory on your desktop in which to store the necessary packa…" at bounding box center [450, 412] width 459 height 13
click at [333, 486] on span "5. Download “clientsettings.reg” for this process." at bounding box center [338, 492] width 235 height 13
click at [319, 470] on strong "SDP SaaS Console" at bounding box center [353, 476] width 92 height 13
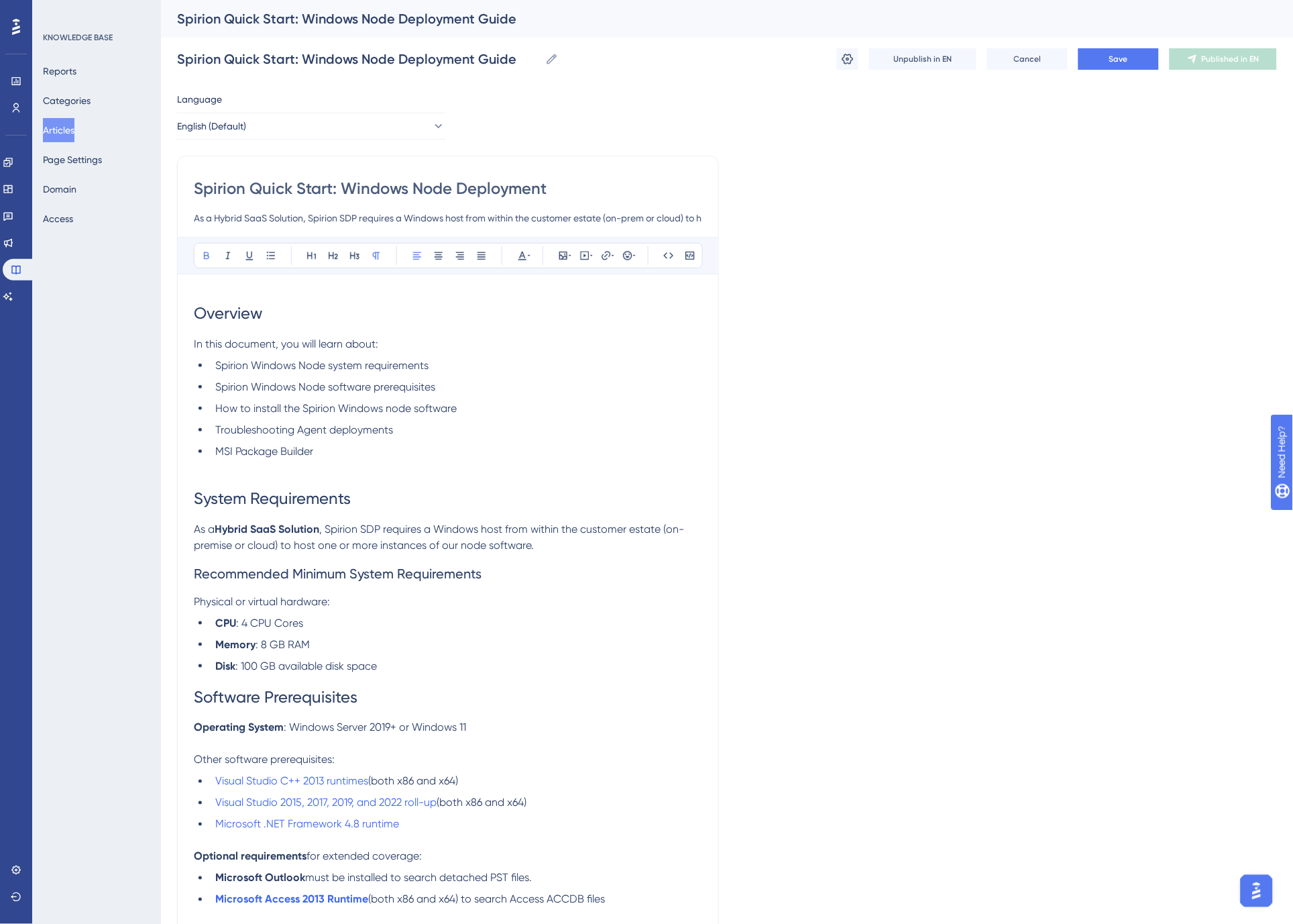
click at [370, 544] on span ", Spirion SDP requires a Windows host from within the customer estate (on-premi…" at bounding box center [439, 537] width 491 height 29
click at [376, 526] on span ", Spirion SDP requires a Windows host from within the customer estate (on-premi…" at bounding box center [439, 537] width 491 height 29
drag, startPoint x: 480, startPoint y: 529, endPoint x: 365, endPoint y: 531, distance: 115.0
click at [365, 531] on span ", Spirion Sensitive Data Platform requires a Windows host from within the custo…" at bounding box center [434, 537] width 481 height 29
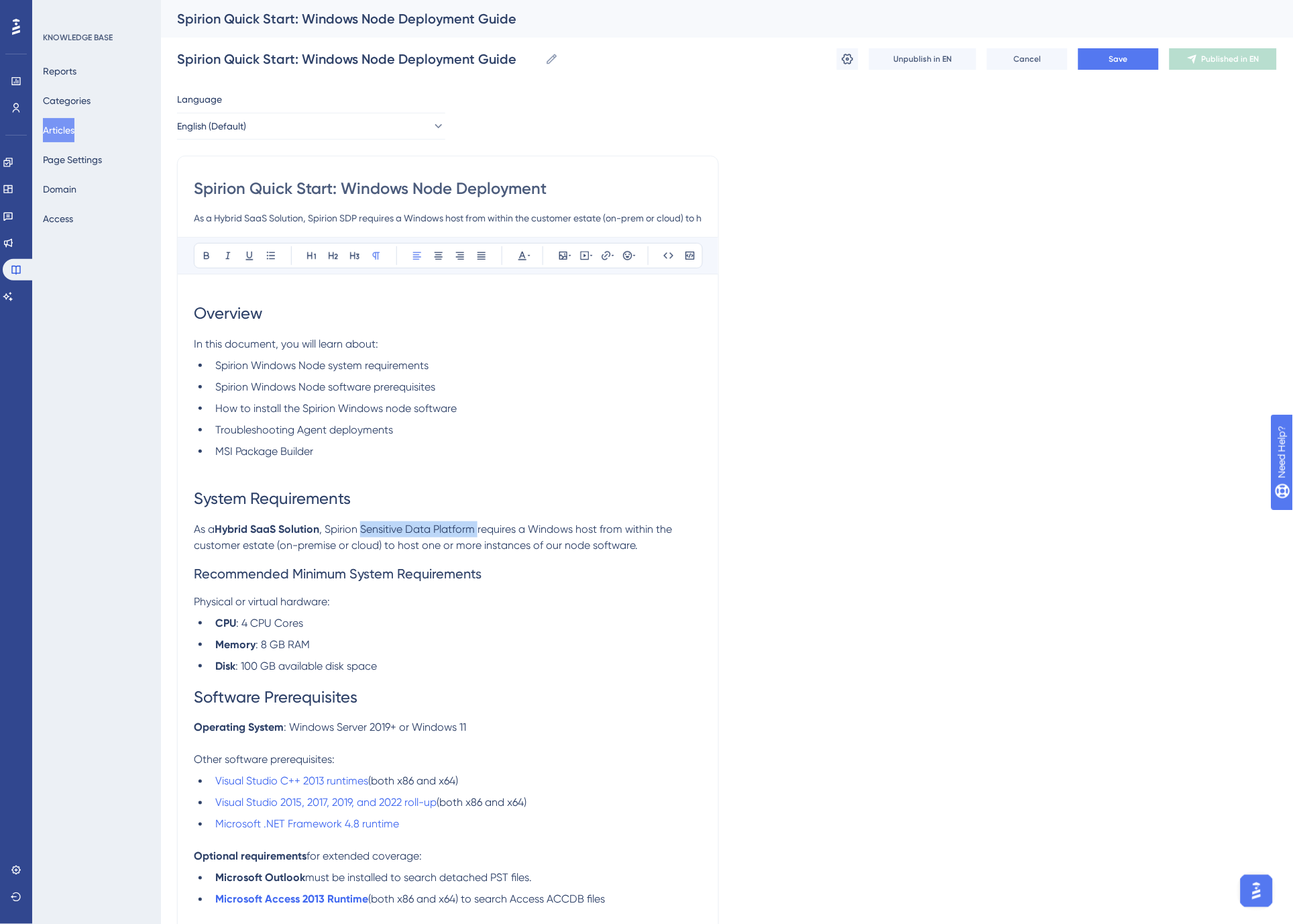
copy span "Sensitive Data Platform"
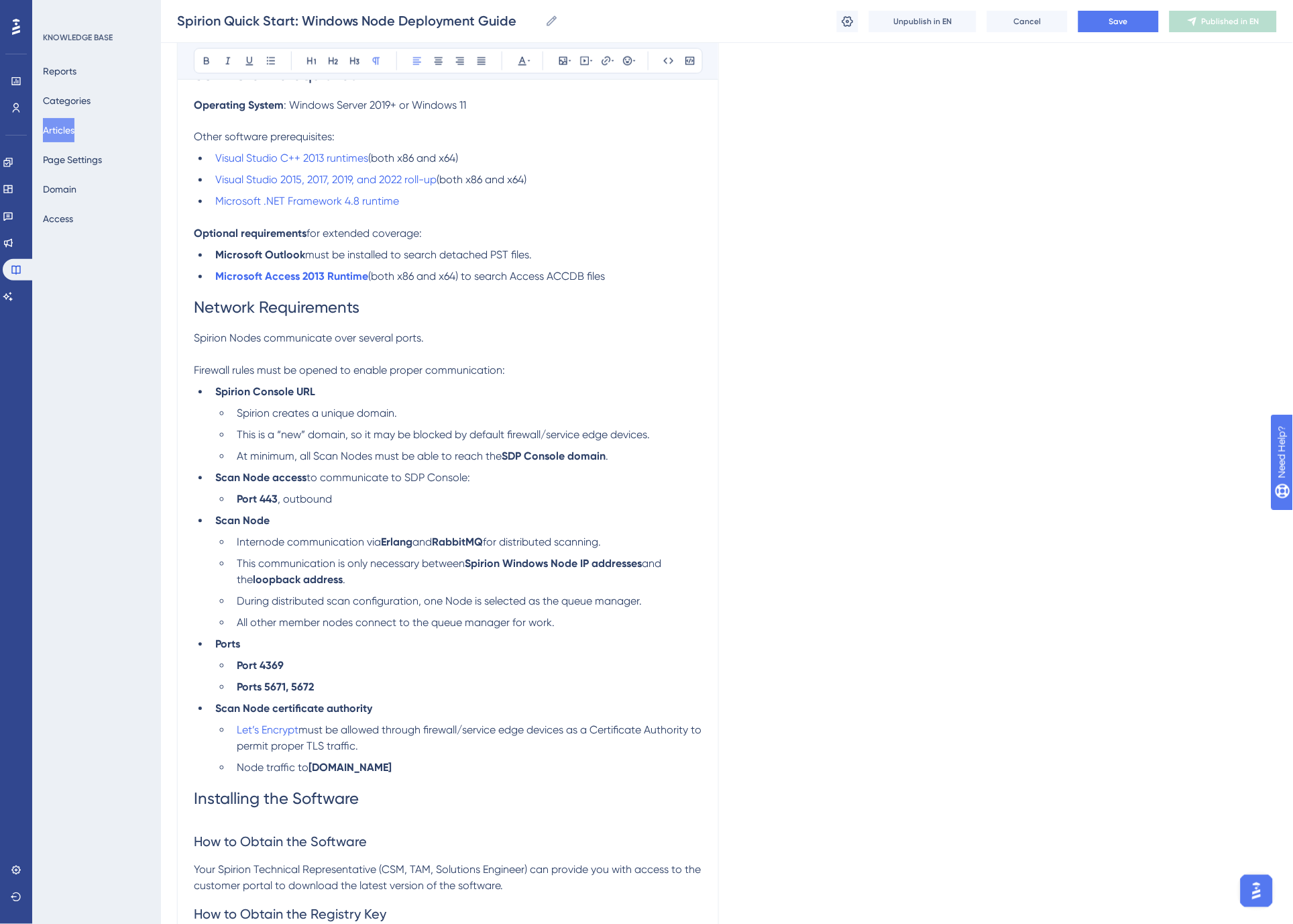
click at [437, 522] on li "Scan Node" at bounding box center [455, 521] width 492 height 16
click at [513, 457] on strong "SDP Console domain" at bounding box center [554, 456] width 104 height 13
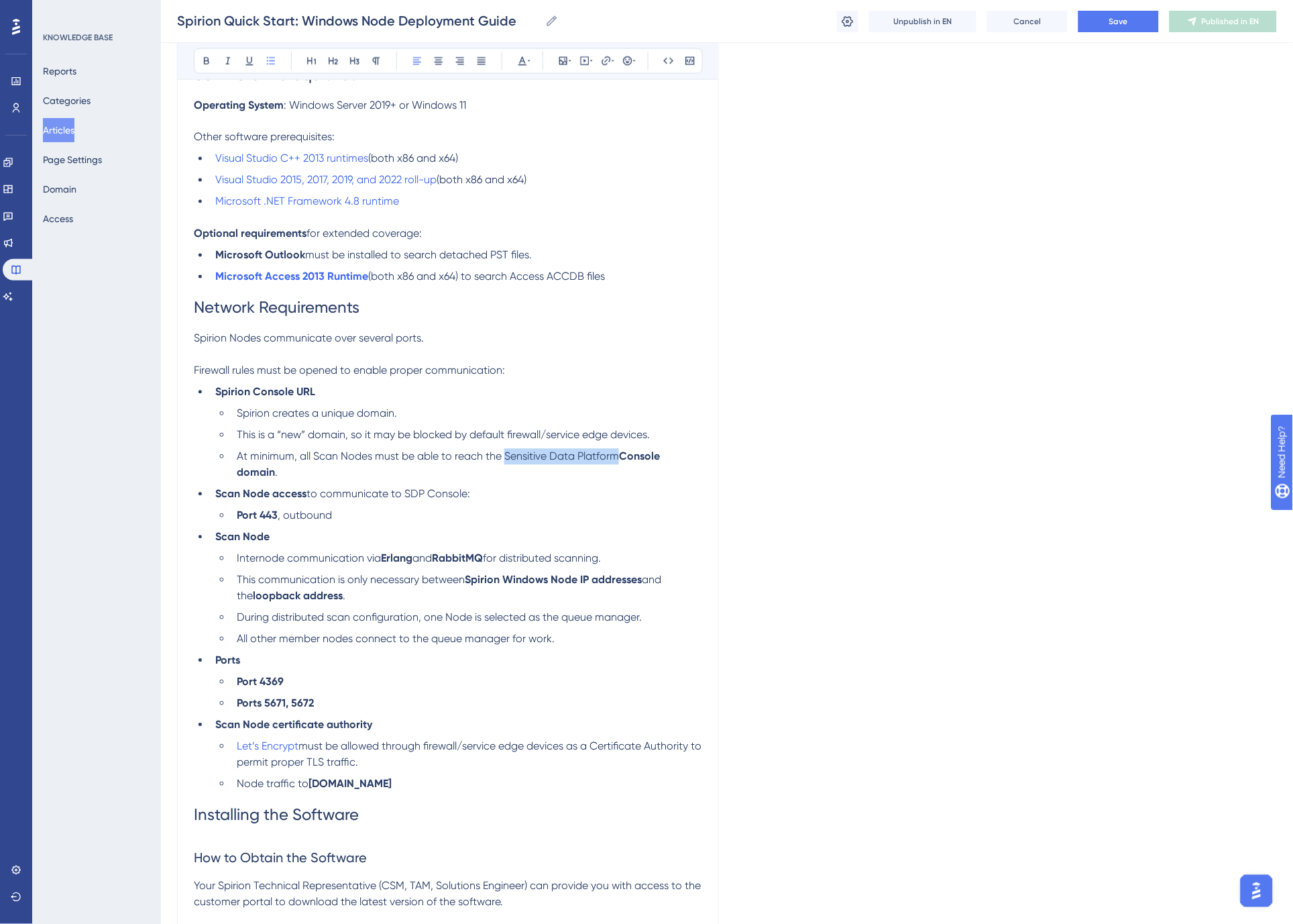
drag, startPoint x: 618, startPoint y: 456, endPoint x: 506, endPoint y: 463, distance: 112.2
click at [506, 463] on li "At minimum, all Scan Nodes must be able to reach the Sensitive Data Platform Co…" at bounding box center [466, 465] width 471 height 32
click at [491, 488] on li "Scan Node access to communicate to SDP Console:" at bounding box center [455, 494] width 492 height 16
click at [413, 492] on span "to communicate to SDP Console:" at bounding box center [388, 494] width 163 height 13
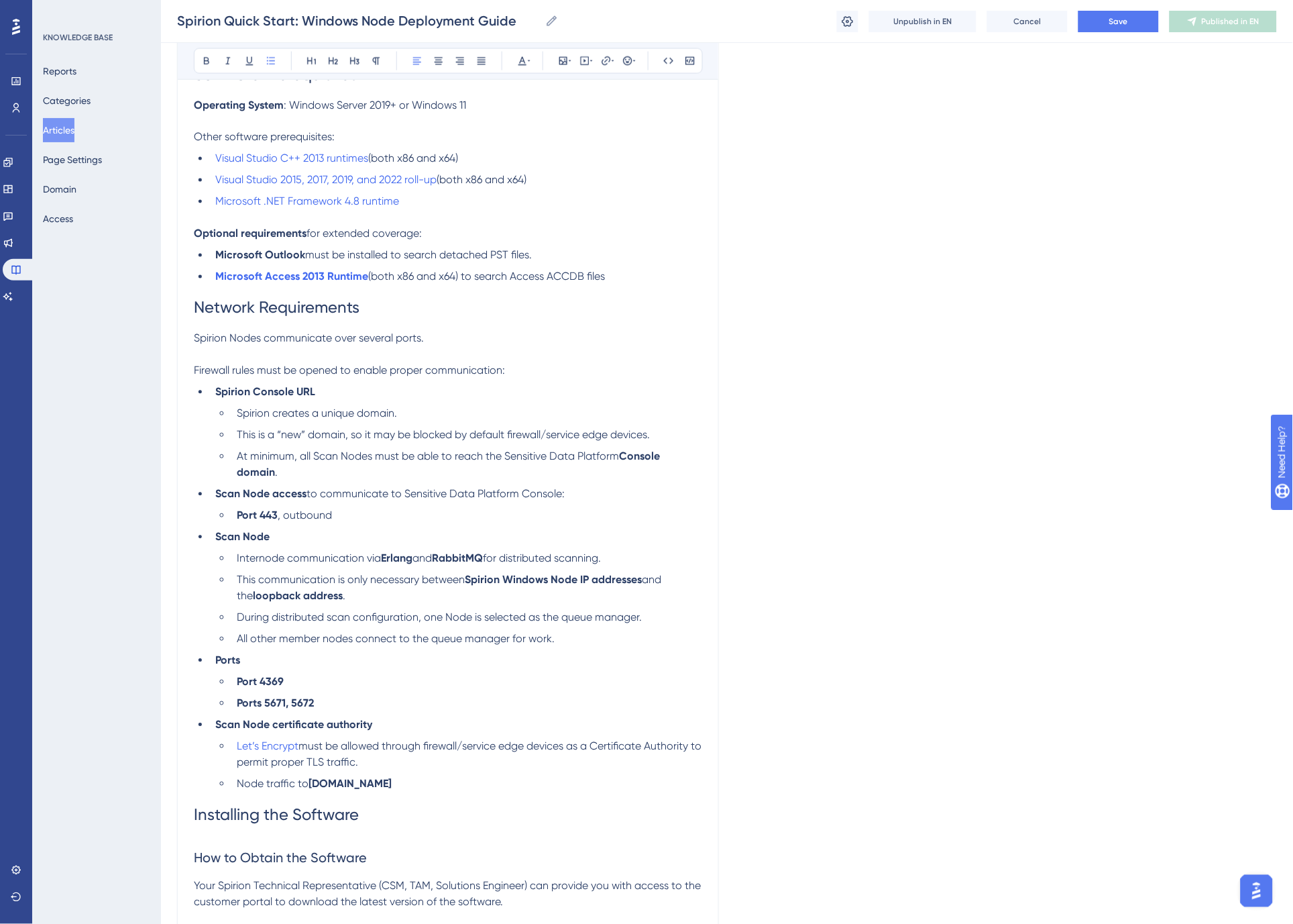
scroll to position [0, 0]
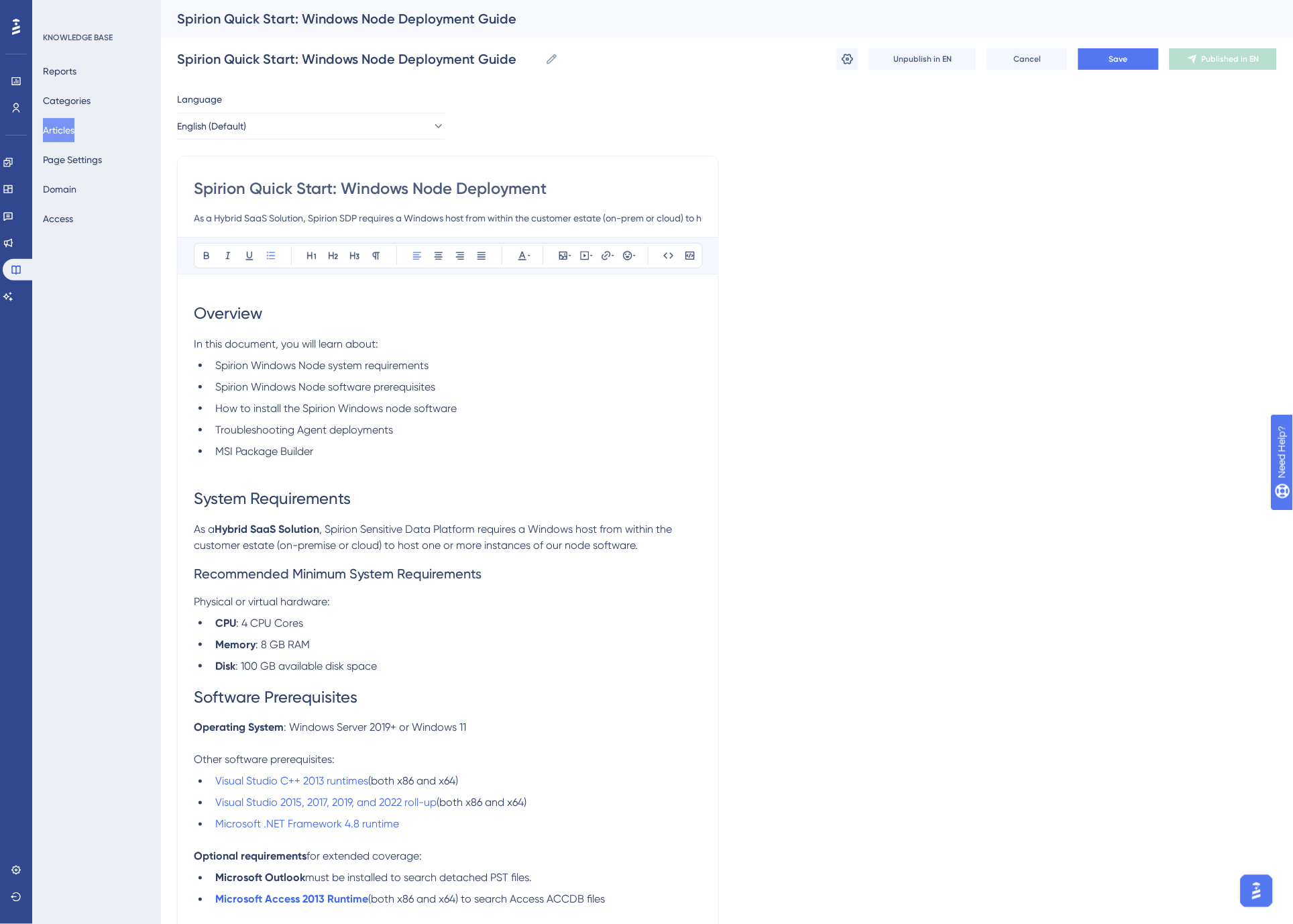
click at [388, 217] on input "As a Hybrid SaaS Solution, Spirion SDP requires a Windows host from within the …" at bounding box center [448, 217] width 508 height 16
click at [344, 218] on input "As a Hybrid SaaS Solution, Spirion SDP requires a Windows host from within the …" at bounding box center [448, 217] width 508 height 16
paste input "ensitive Data Platform"
type input "As a Hybrid SaaS Solution, Spirion Sensitive Data Platform requires a Windows h…"
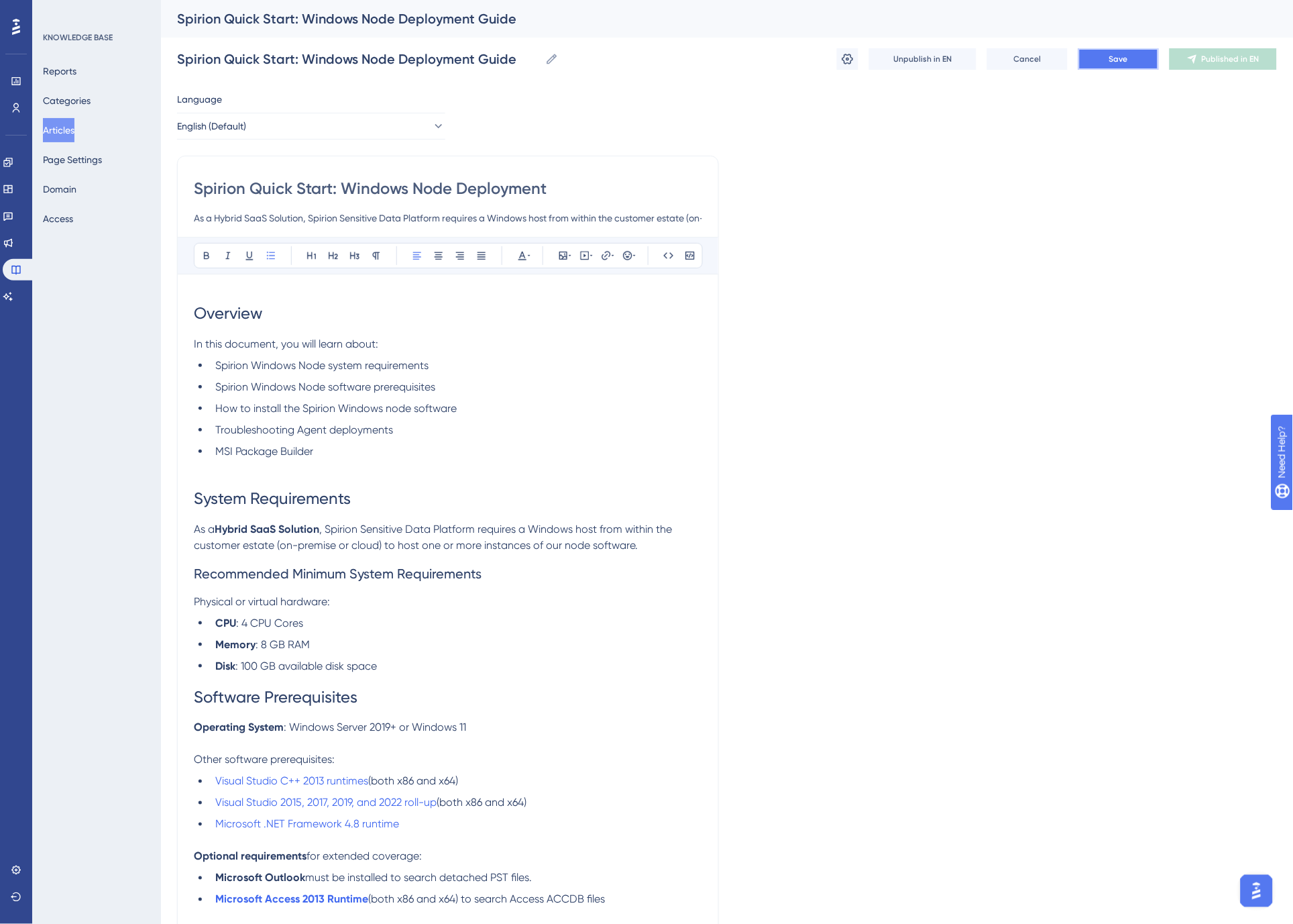
click at [1113, 58] on span "Save" at bounding box center [1118, 59] width 19 height 11
click at [580, 191] on input "Spirion Quick Start: Windows Node Deployment" at bounding box center [448, 188] width 508 height 21
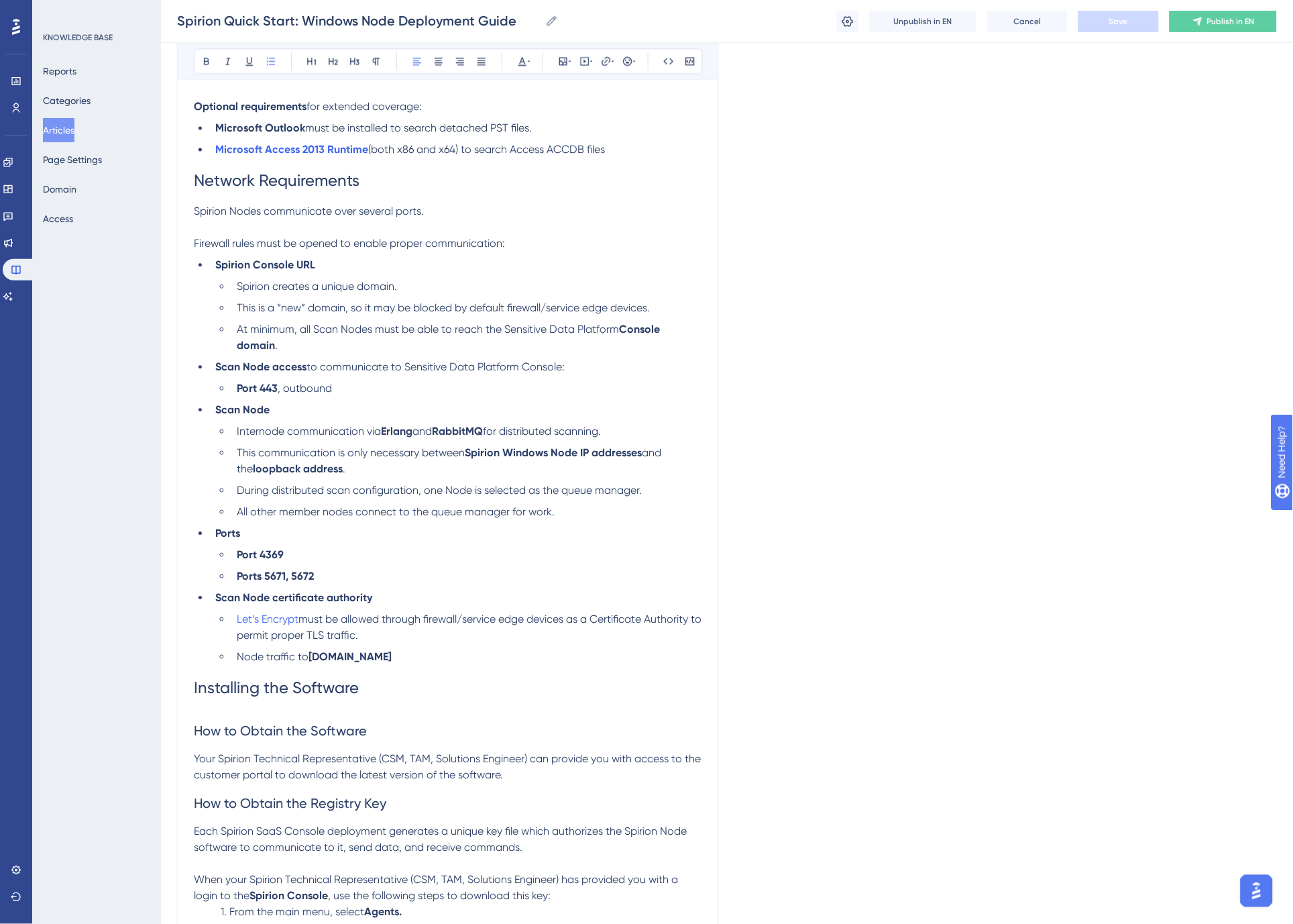
scroll to position [745, 0]
click at [238, 427] on span "Internode communication via" at bounding box center [308, 430] width 144 height 13
drag, startPoint x: 240, startPoint y: 434, endPoint x: 345, endPoint y: 443, distance: 105.4
click at [240, 434] on span "Internode communication via" at bounding box center [308, 430] width 144 height 13
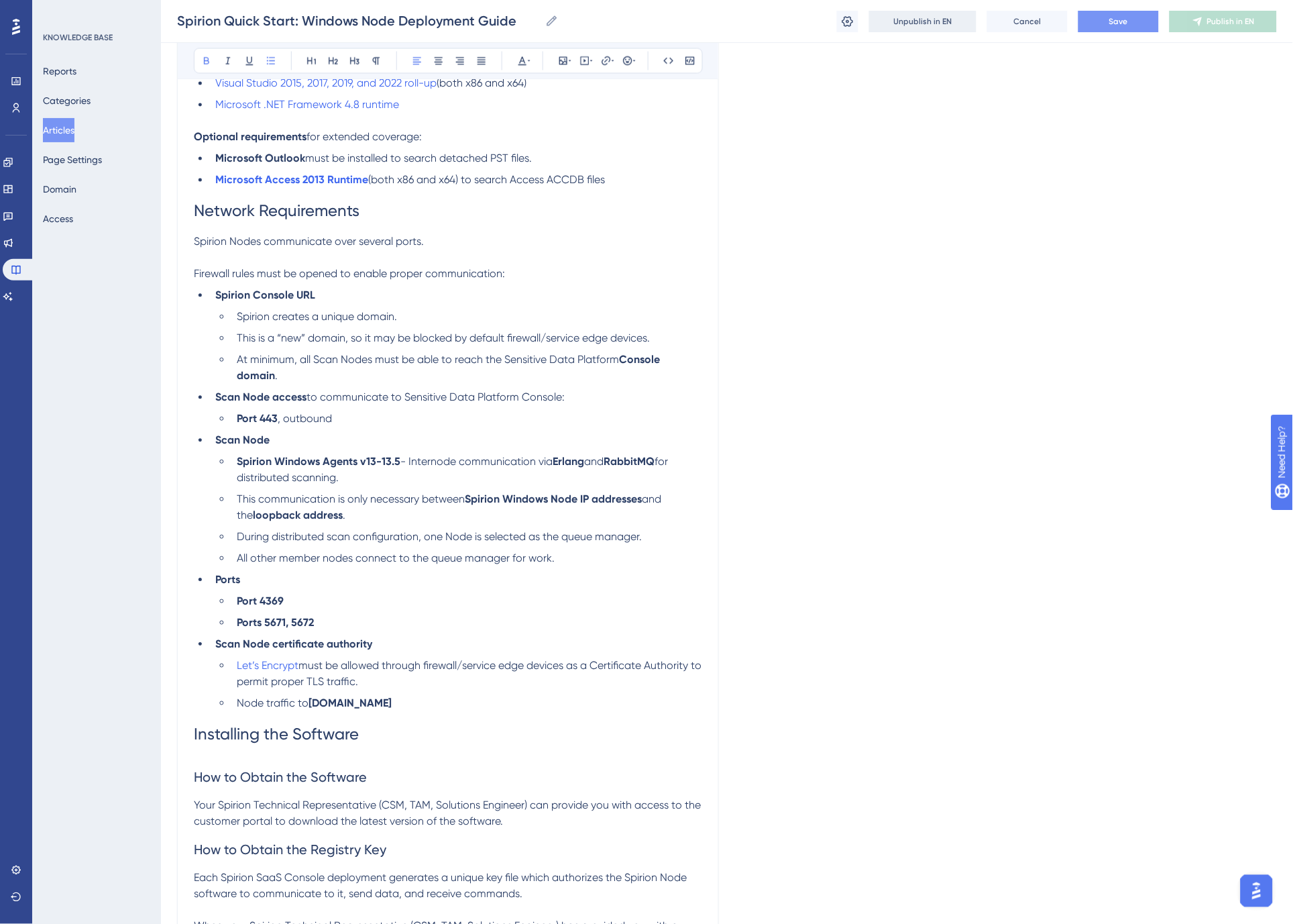
scroll to position [2716, 0]
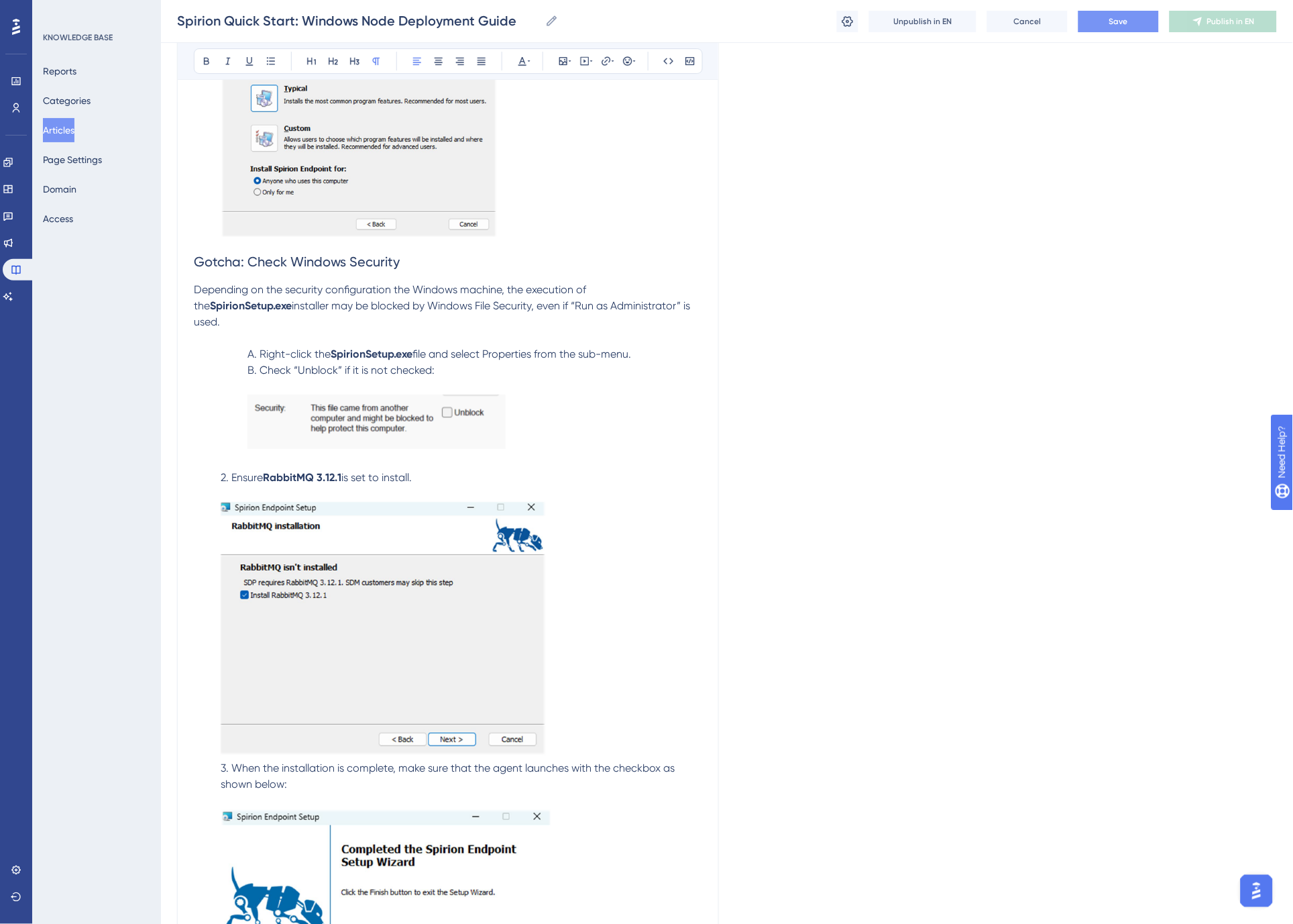
click at [231, 471] on span "2. Ensure" at bounding box center [241, 477] width 42 height 13
drag, startPoint x: 300, startPoint y: 337, endPoint x: 300, endPoint y: 346, distance: 9.0
click at [300, 363] on span "B. Check “Unblock” if it is not checked:" at bounding box center [314, 369] width 187 height 13
click at [228, 347] on span "A. Right-click the" at bounding box center [262, 353] width 83 height 13
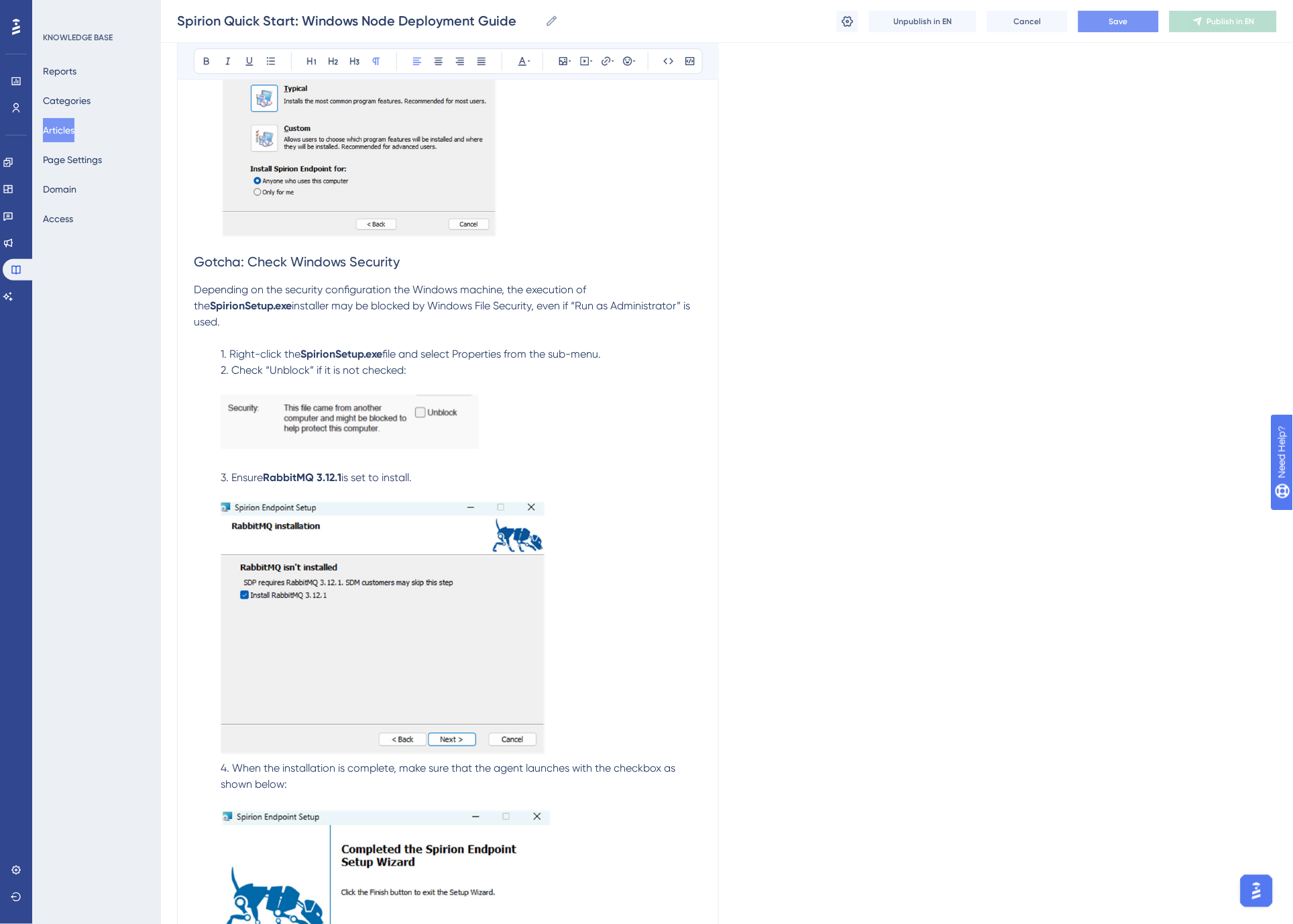
click at [236, 471] on span "3. Ensure" at bounding box center [241, 477] width 42 height 13
click at [232, 471] on span "3. Ensure" at bounding box center [241, 477] width 42 height 13
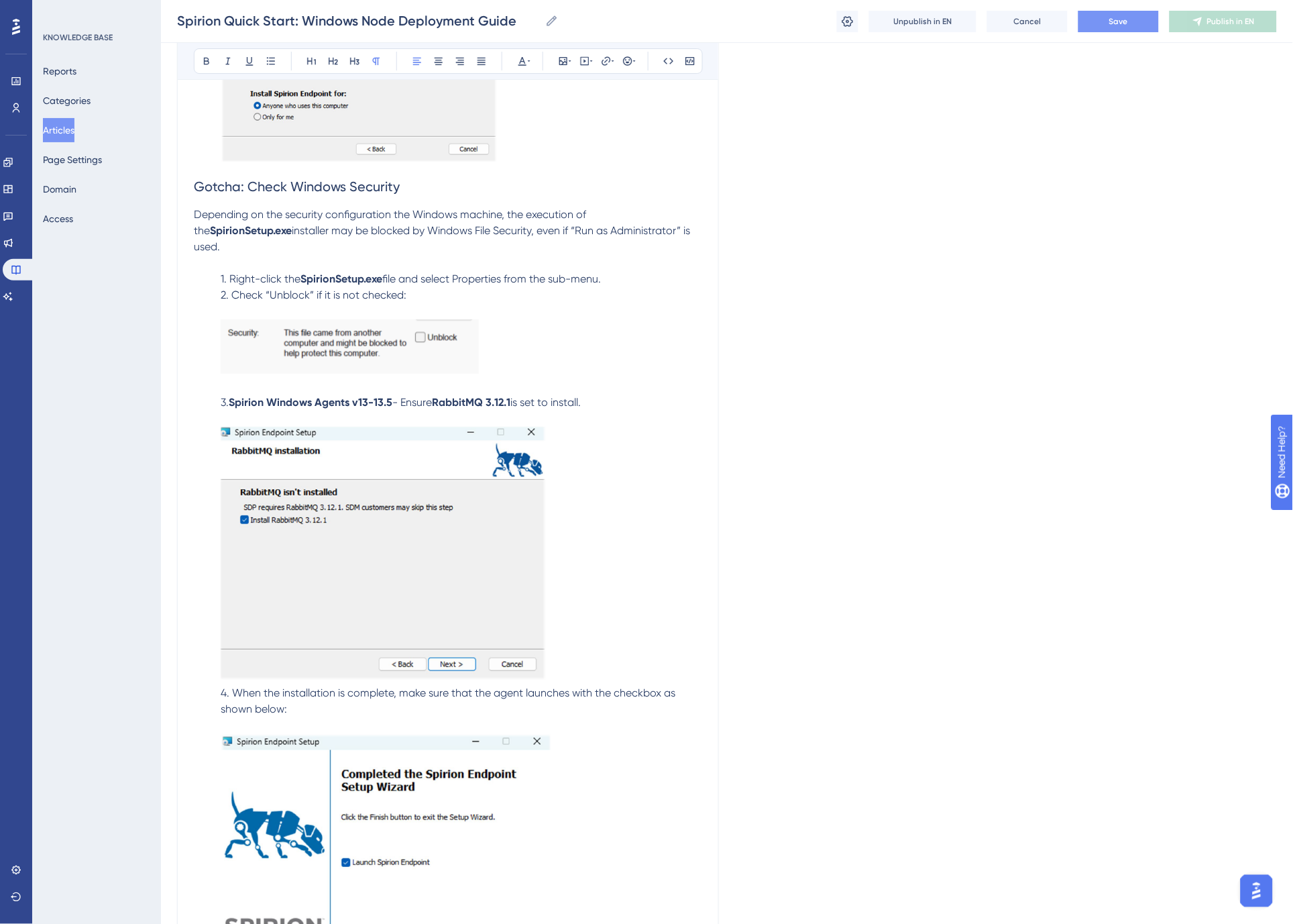
click at [400, 396] on span "- Ensure" at bounding box center [412, 402] width 40 height 13
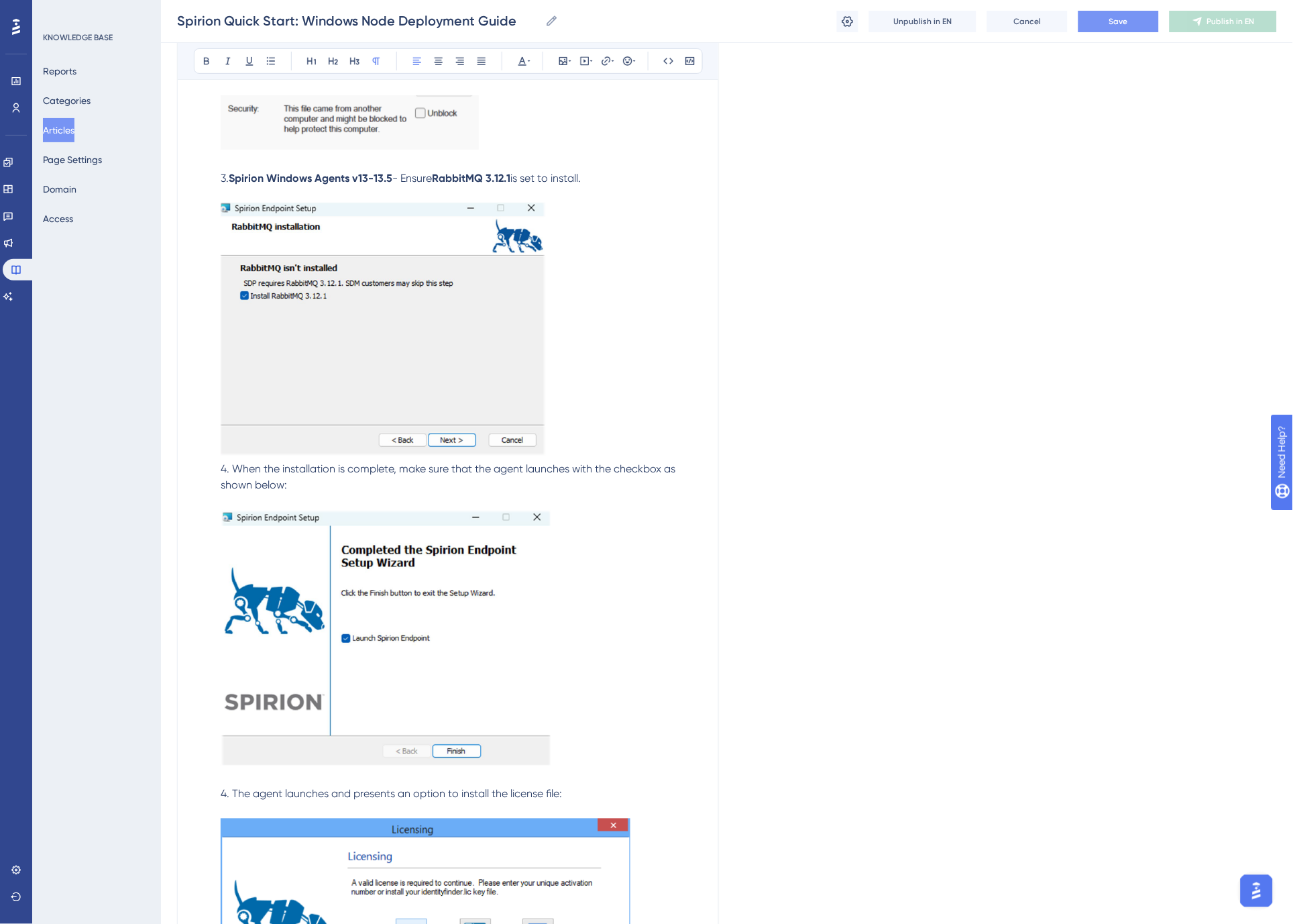
scroll to position [3014, 0]
click at [461, 172] on strong "RabbitMQ 3.12.1" at bounding box center [471, 179] width 79 height 13
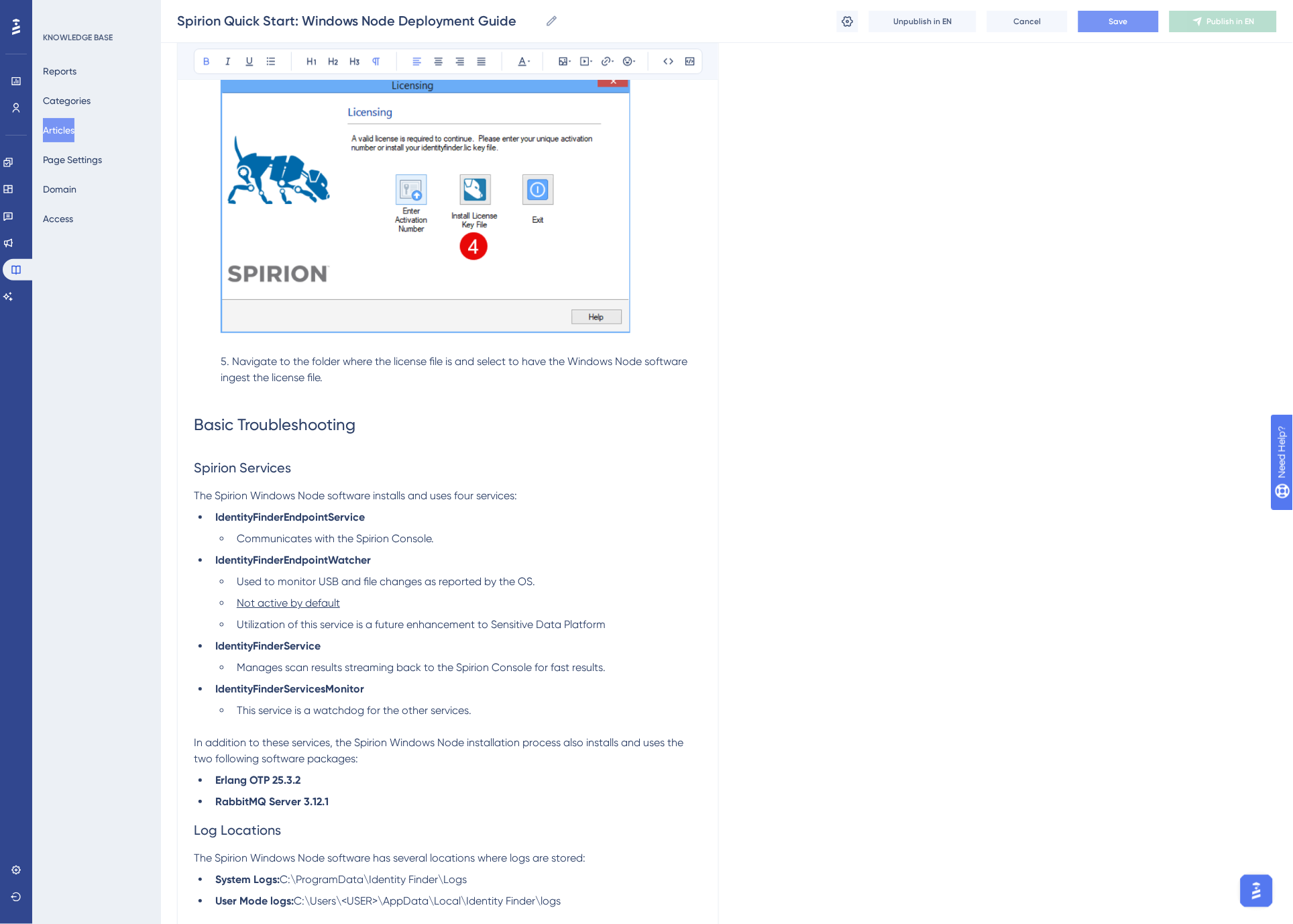
scroll to position [4132, 0]
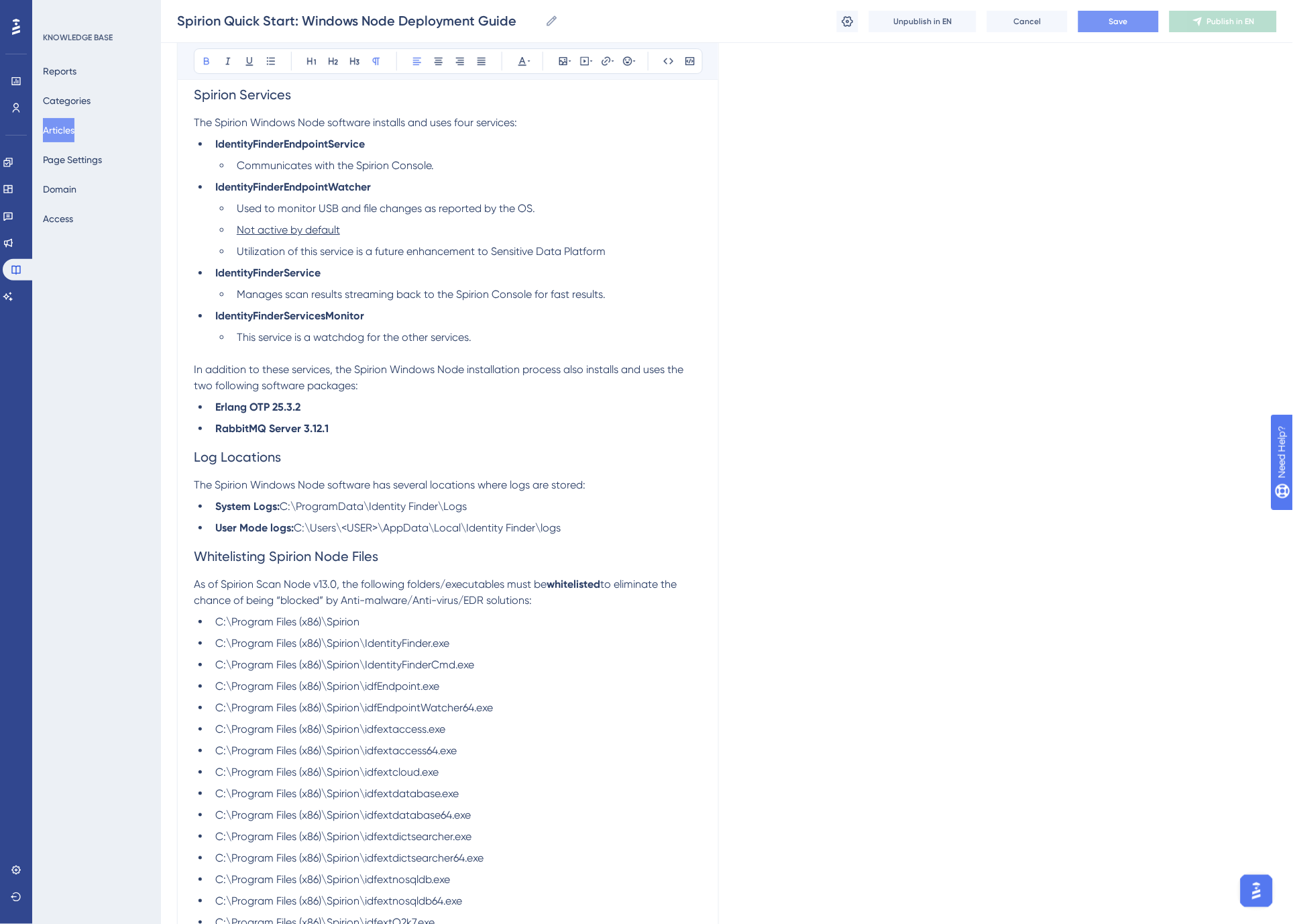
click at [467, 363] on span "In addition to these services, the Spirion Windows Node installation process al…" at bounding box center [439, 378] width 492 height 29
click at [370, 420] on li "RabbitMQ Server 3.12.1" at bounding box center [455, 428] width 492 height 16
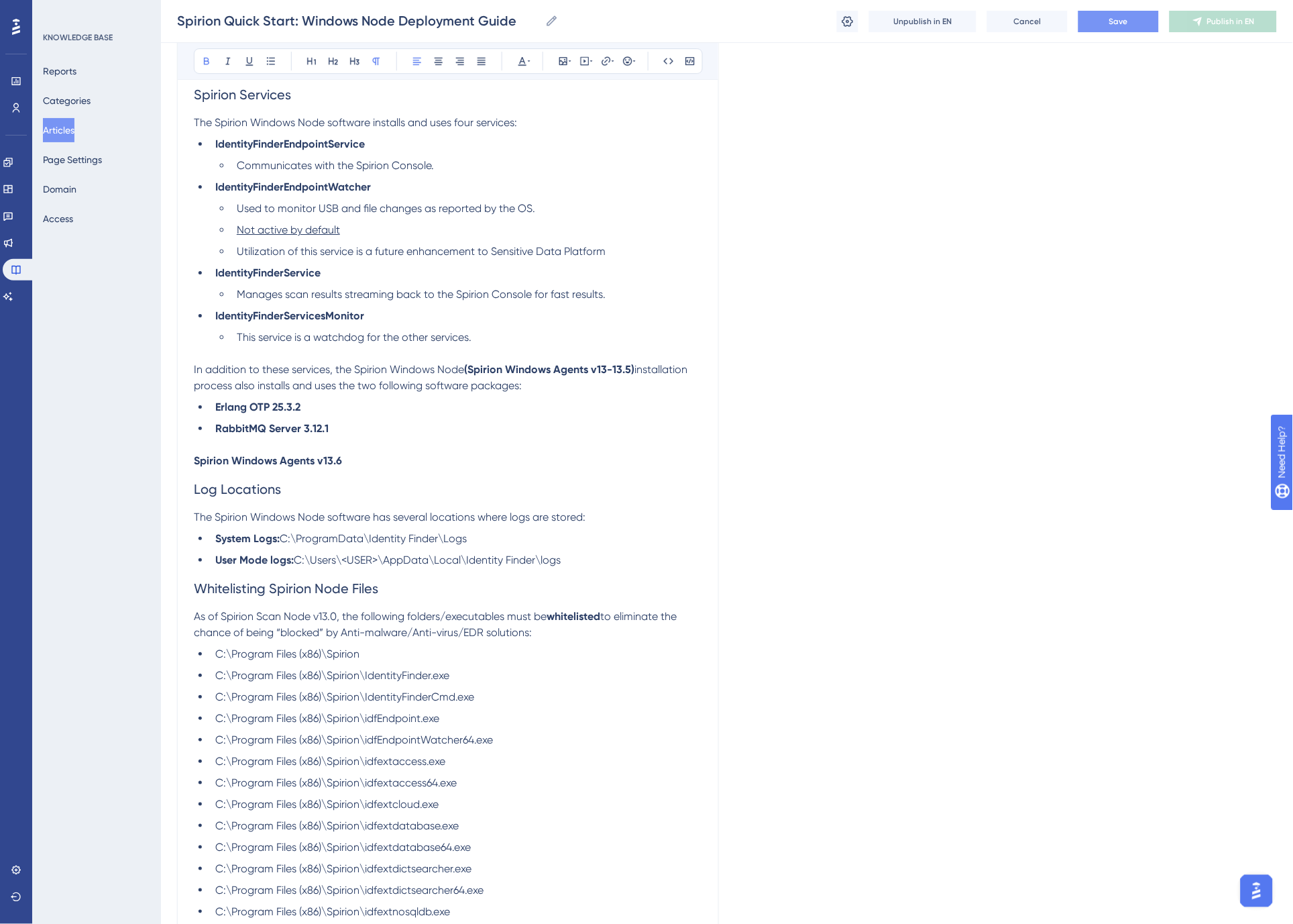
click at [382, 452] on p "Spirion Windows Agents v13.6" at bounding box center [448, 460] width 508 height 16
drag, startPoint x: 404, startPoint y: 445, endPoint x: 184, endPoint y: 440, distance: 220.1
click at [278, 454] on strong "Spirion Windows Agents v13.6 and later" at bounding box center [292, 460] width 197 height 13
click at [413, 452] on p "Spirion Windows Agents v13.6 and later" at bounding box center [448, 460] width 508 height 16
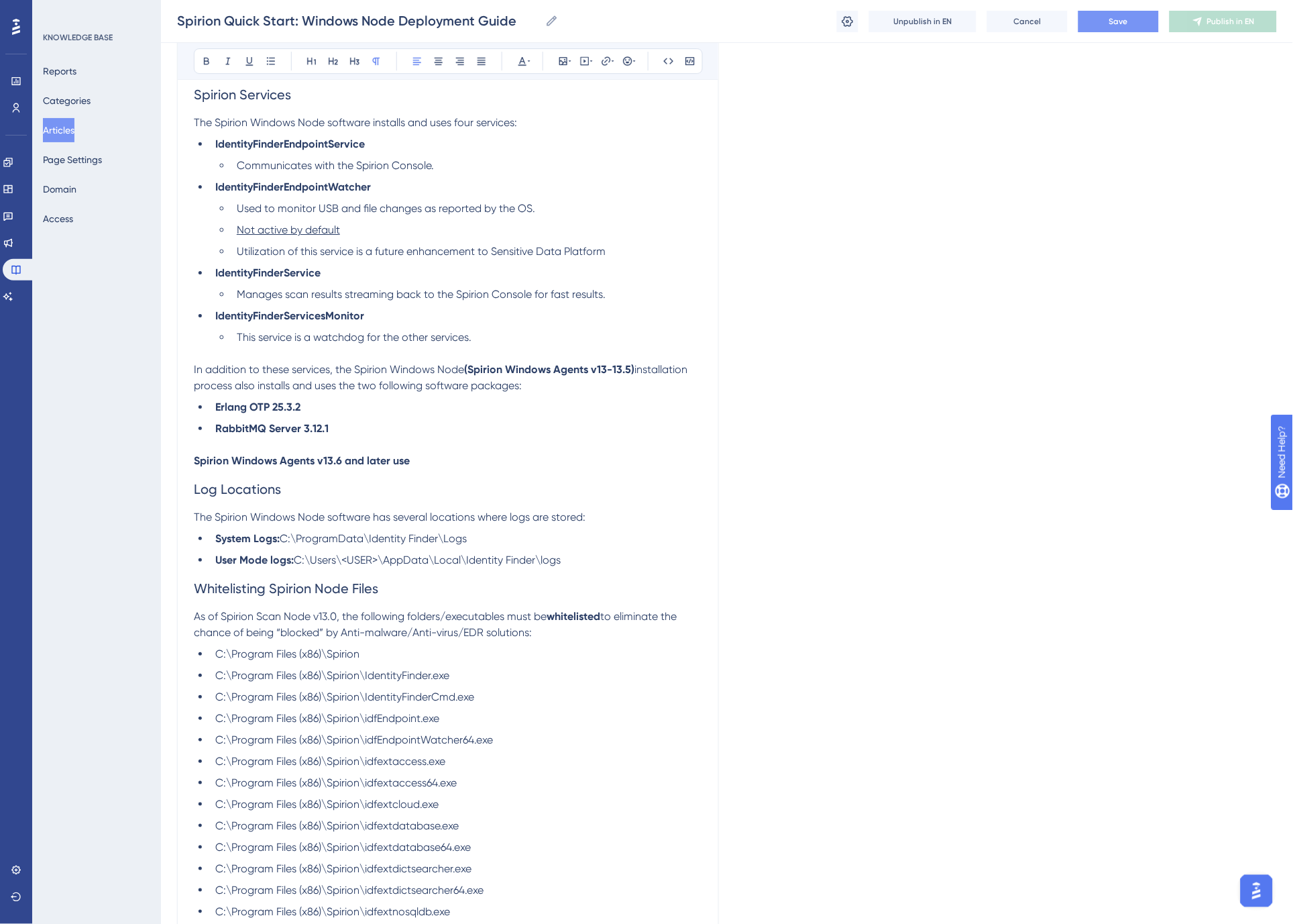
click at [398, 454] on strong "Spirion Windows Agents v13.6 and later use" at bounding box center [301, 460] width 216 height 13
click at [397, 454] on strong "Spirion Windows Agents v13.6 and later use" at bounding box center [301, 460] width 216 height 13
click at [465, 452] on p "Spirion Windows Agents v13.6 and later use" at bounding box center [448, 460] width 508 height 16
click at [440, 454] on strong "PostgreSQL" at bounding box center [436, 460] width 58 height 13
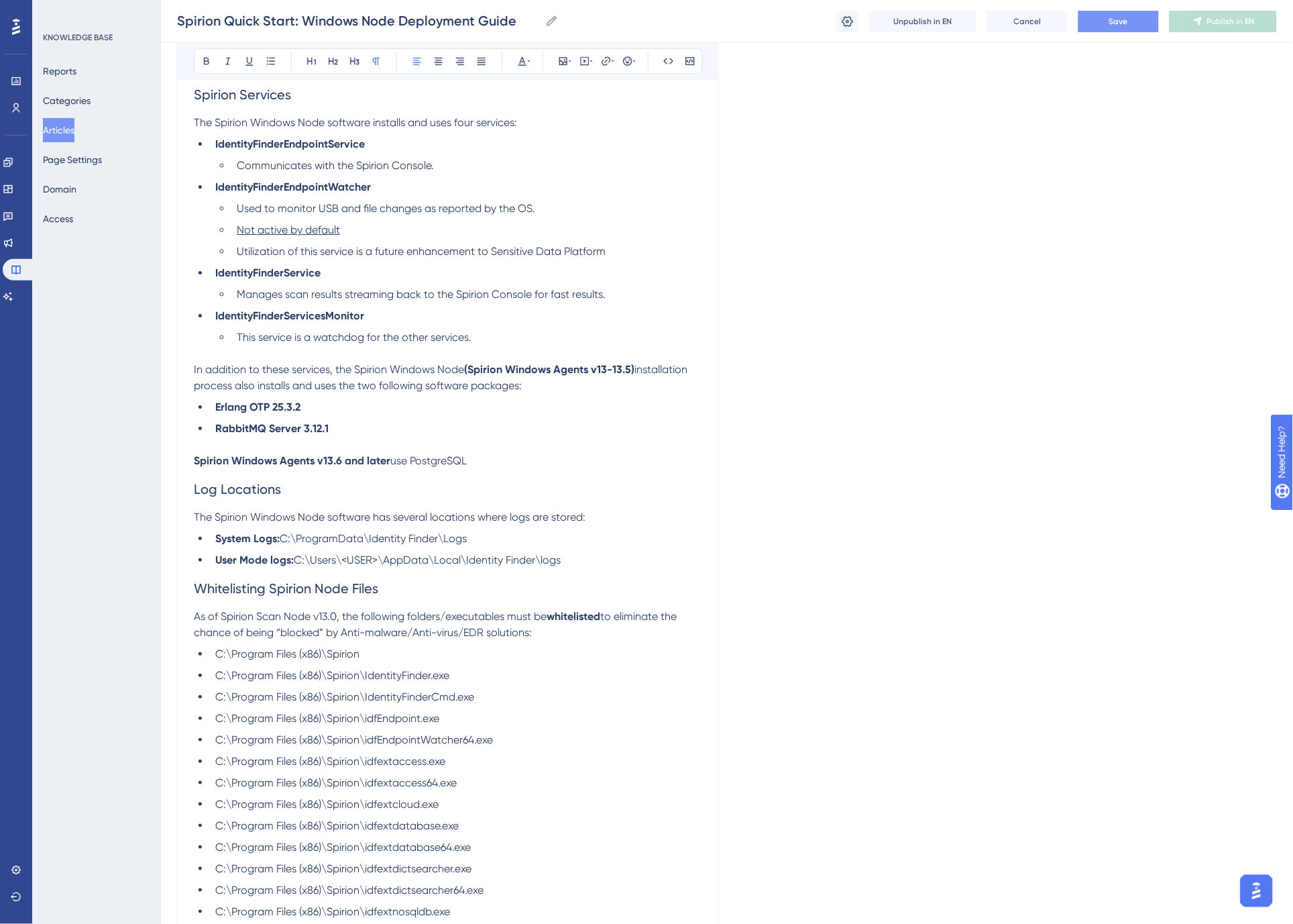
click at [486, 452] on p "Spirion Windows Agents v13.6 and later use PostgreSQL" at bounding box center [448, 460] width 508 height 16
click at [1109, 24] on span "Save" at bounding box center [1118, 21] width 19 height 11
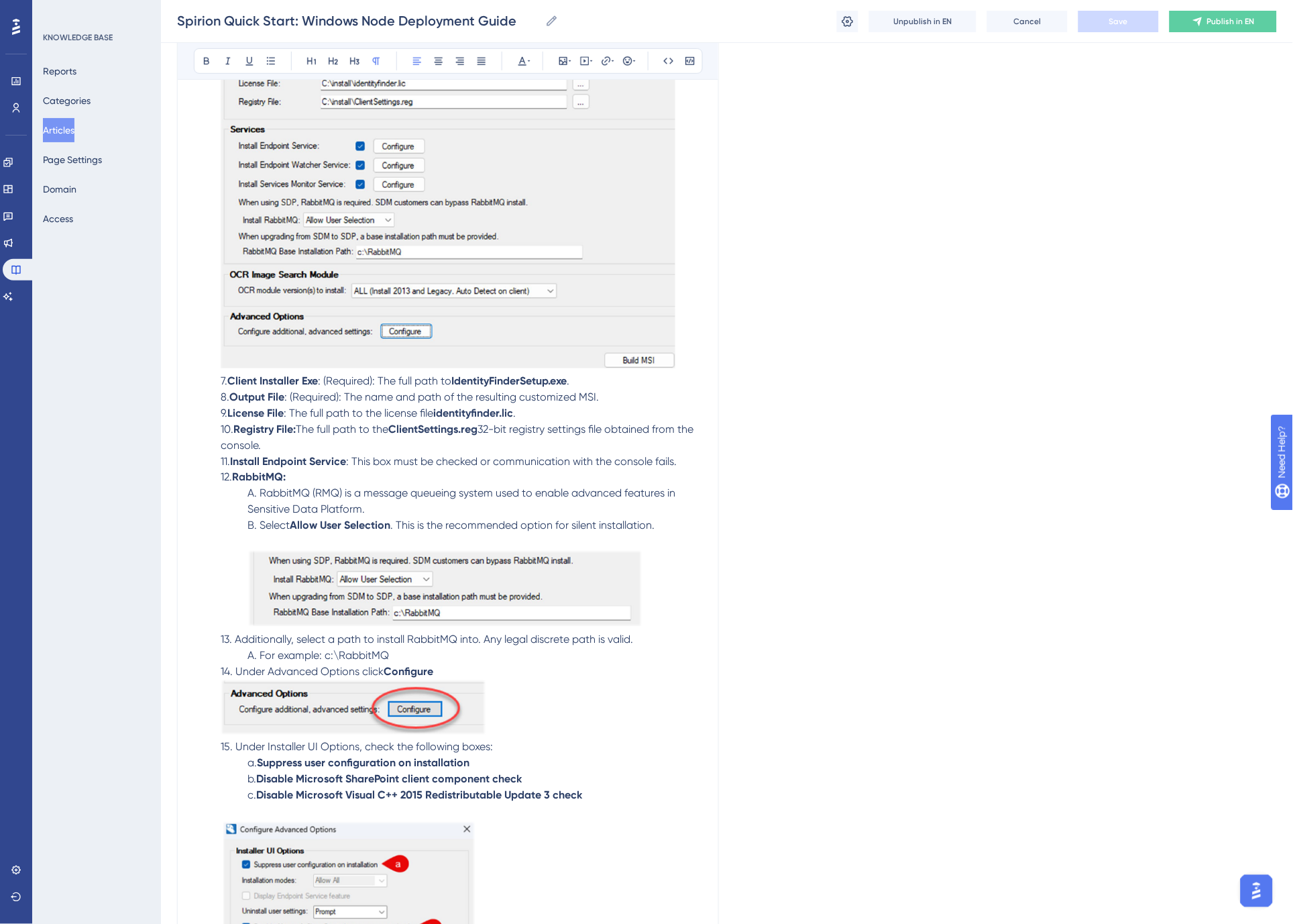
click at [337, 487] on span "A. RabbitMQ (RMQ) is a message queueing system used to enable advanced features…" at bounding box center [462, 501] width 430 height 29
click at [311, 469] on p "12. RabbitMQ:" at bounding box center [448, 477] width 508 height 16
click at [1118, 22] on span "Save" at bounding box center [1118, 21] width 19 height 11
click at [238, 633] on span "13. Additionally, select a path to install RabbitMQ into. Any legal discrete pa…" at bounding box center [426, 639] width 413 height 13
click at [217, 664] on p "14. Under Advanced Options click Configure" at bounding box center [448, 701] width 508 height 75
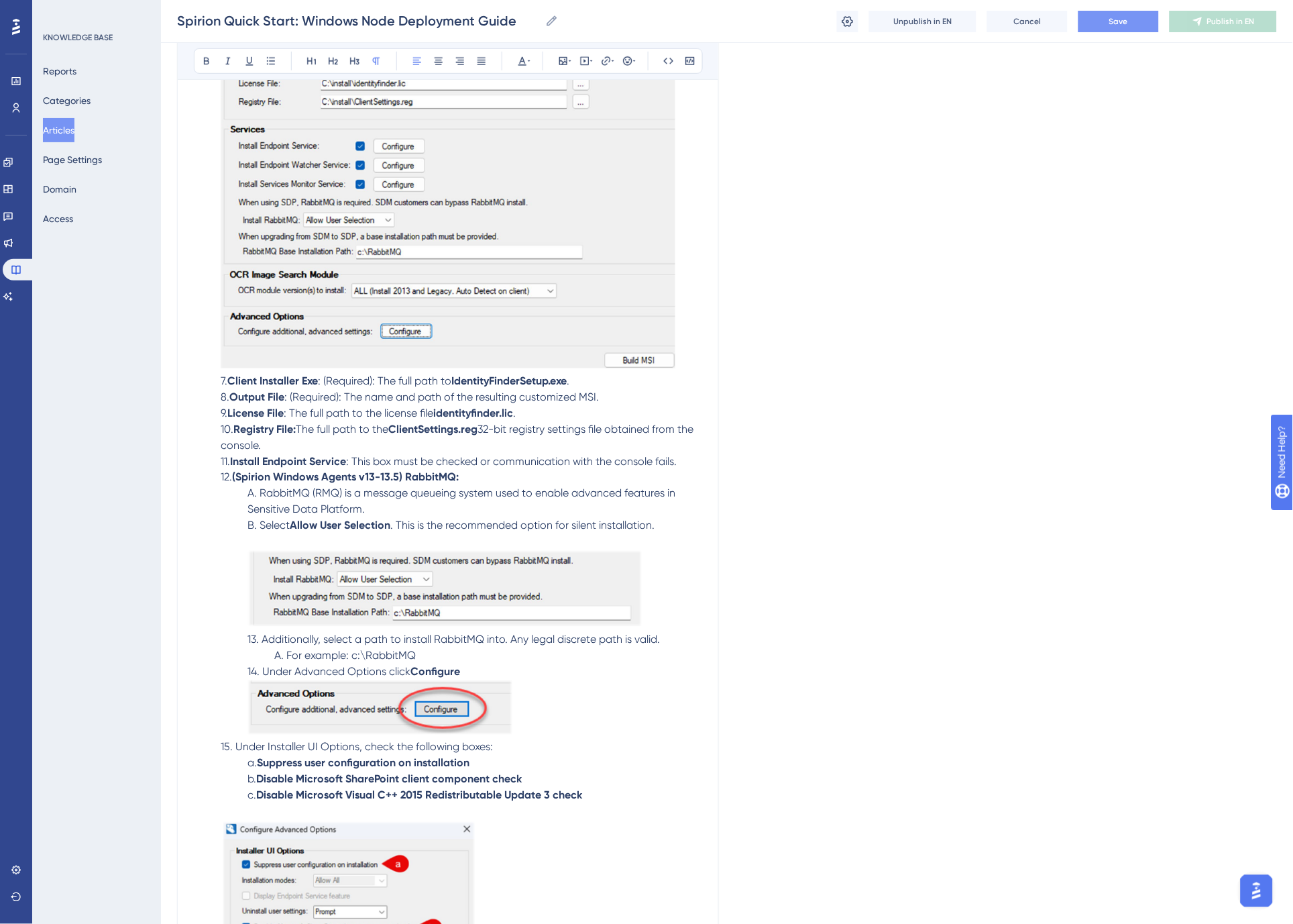
click at [249, 633] on span "13. Additionally, select a path to install RabbitMQ into. Any legal discrete pa…" at bounding box center [453, 639] width 413 height 13
click at [249, 665] on span "14. Under Advanced Options" at bounding box center [317, 671] width 139 height 13
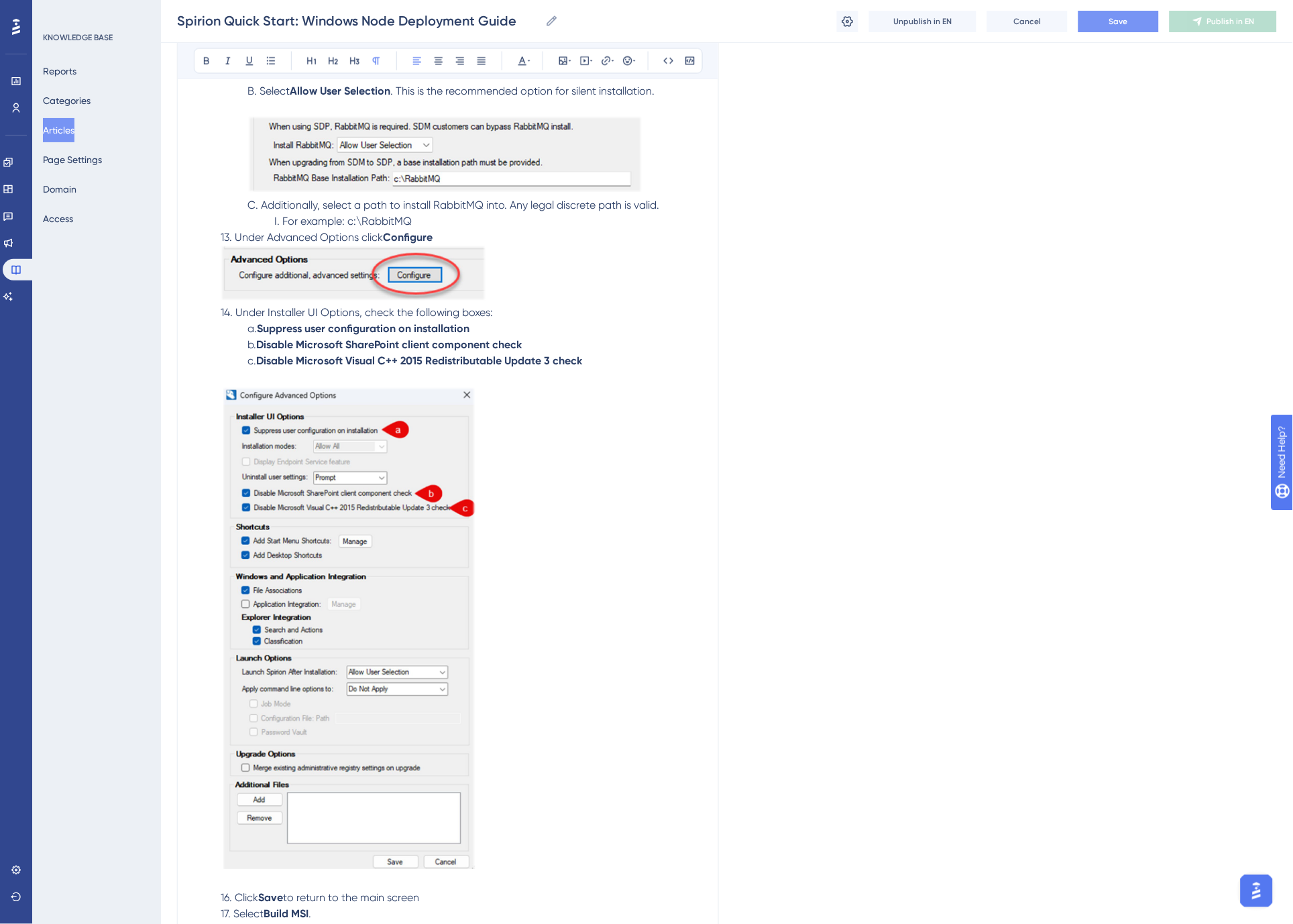
scroll to position [6640, 0]
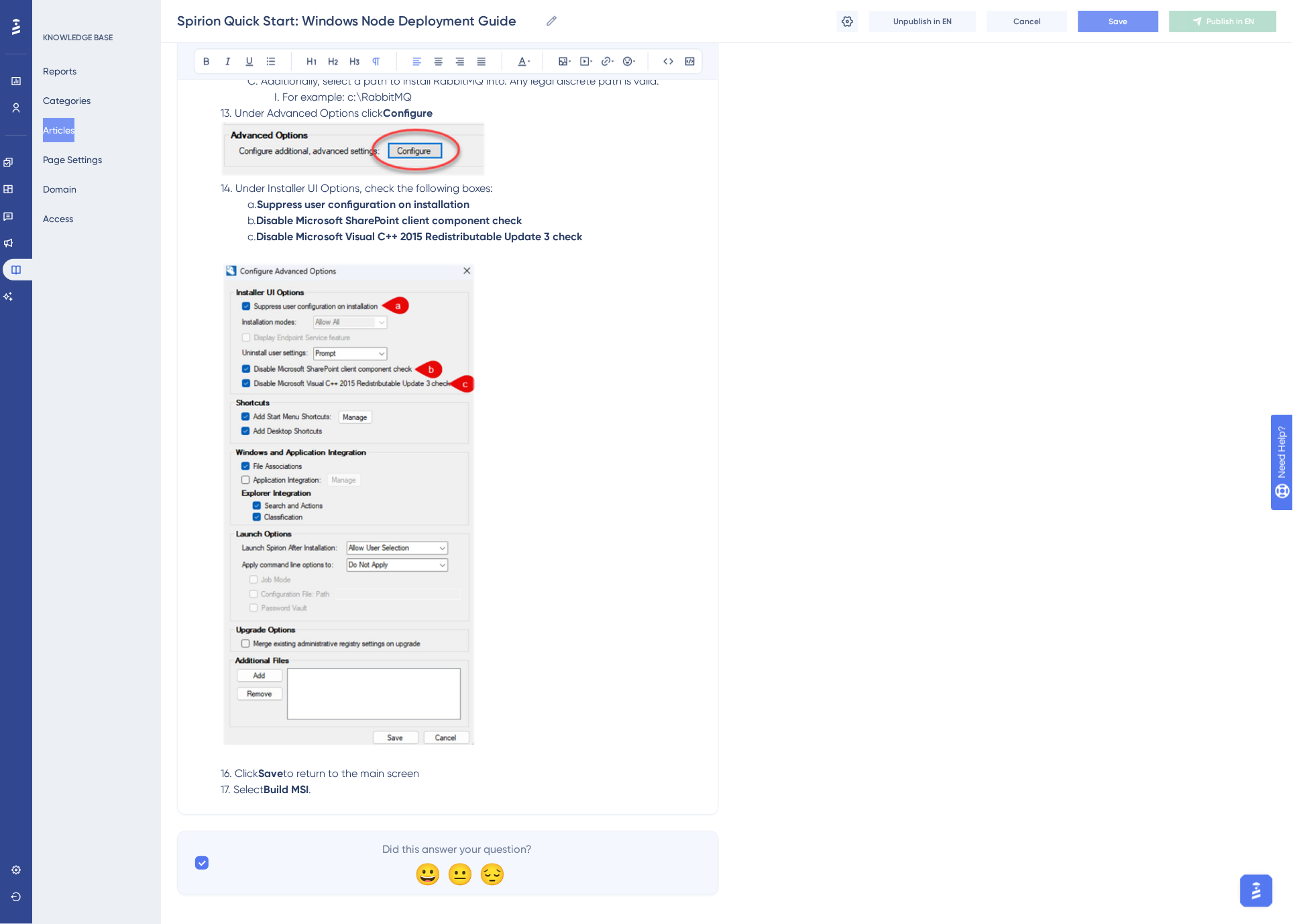
click at [230, 767] on span "16. Click" at bounding box center [239, 773] width 37 height 13
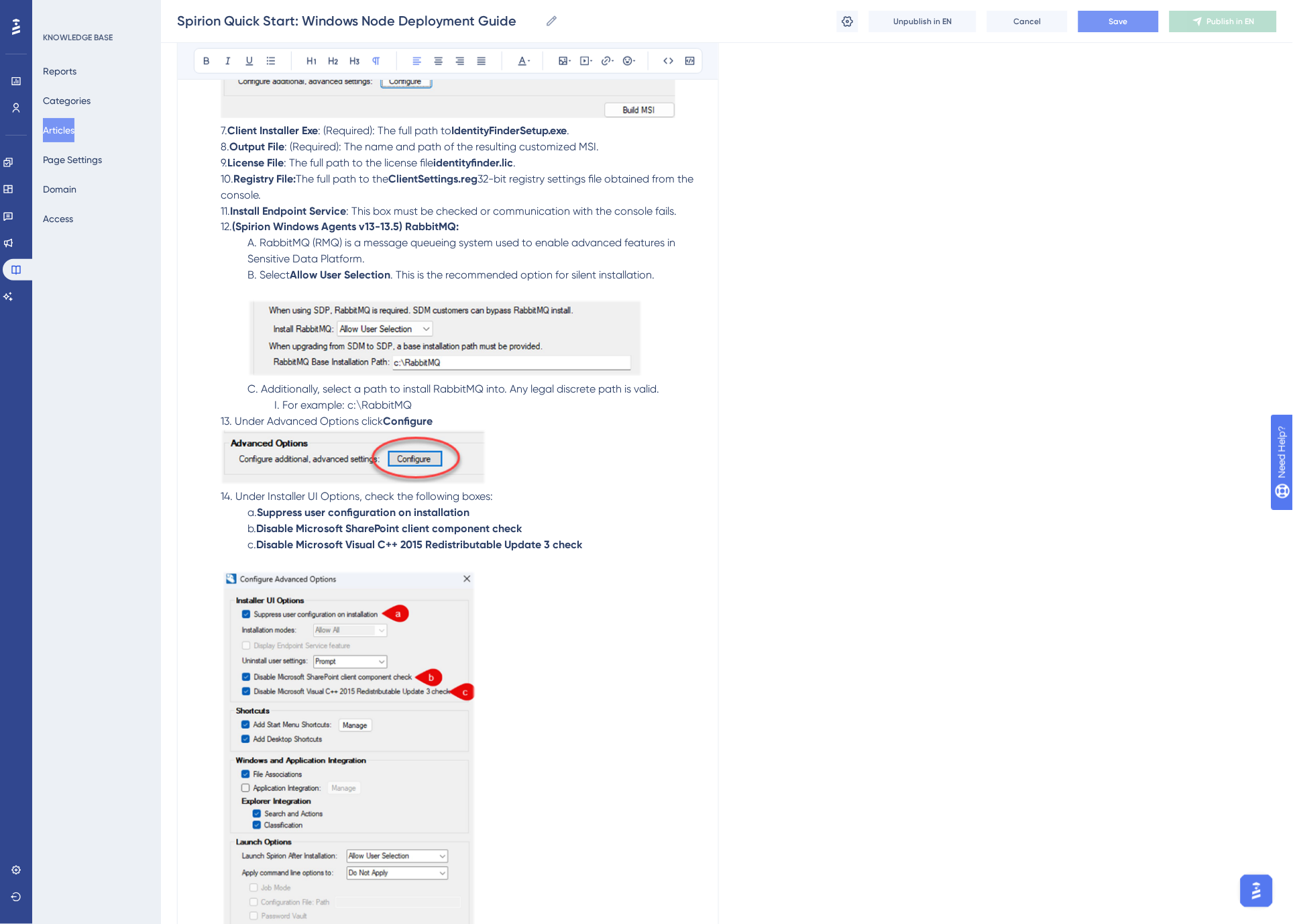
scroll to position [6193, 0]
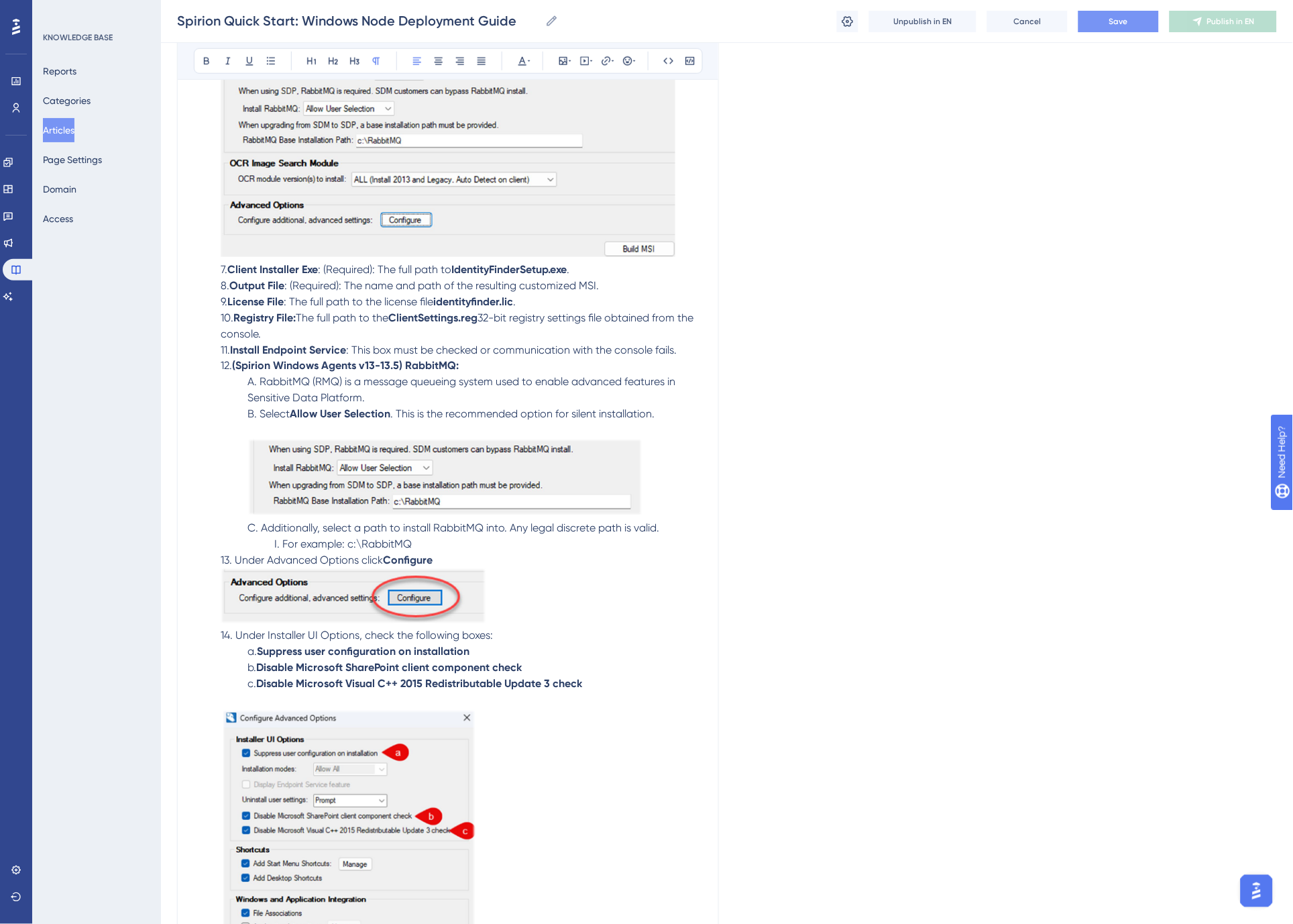
click at [297, 681] on p "c. Disable Microsoft Visual C++ 2015 Redistributable Update 3 check" at bounding box center [448, 692] width 508 height 32
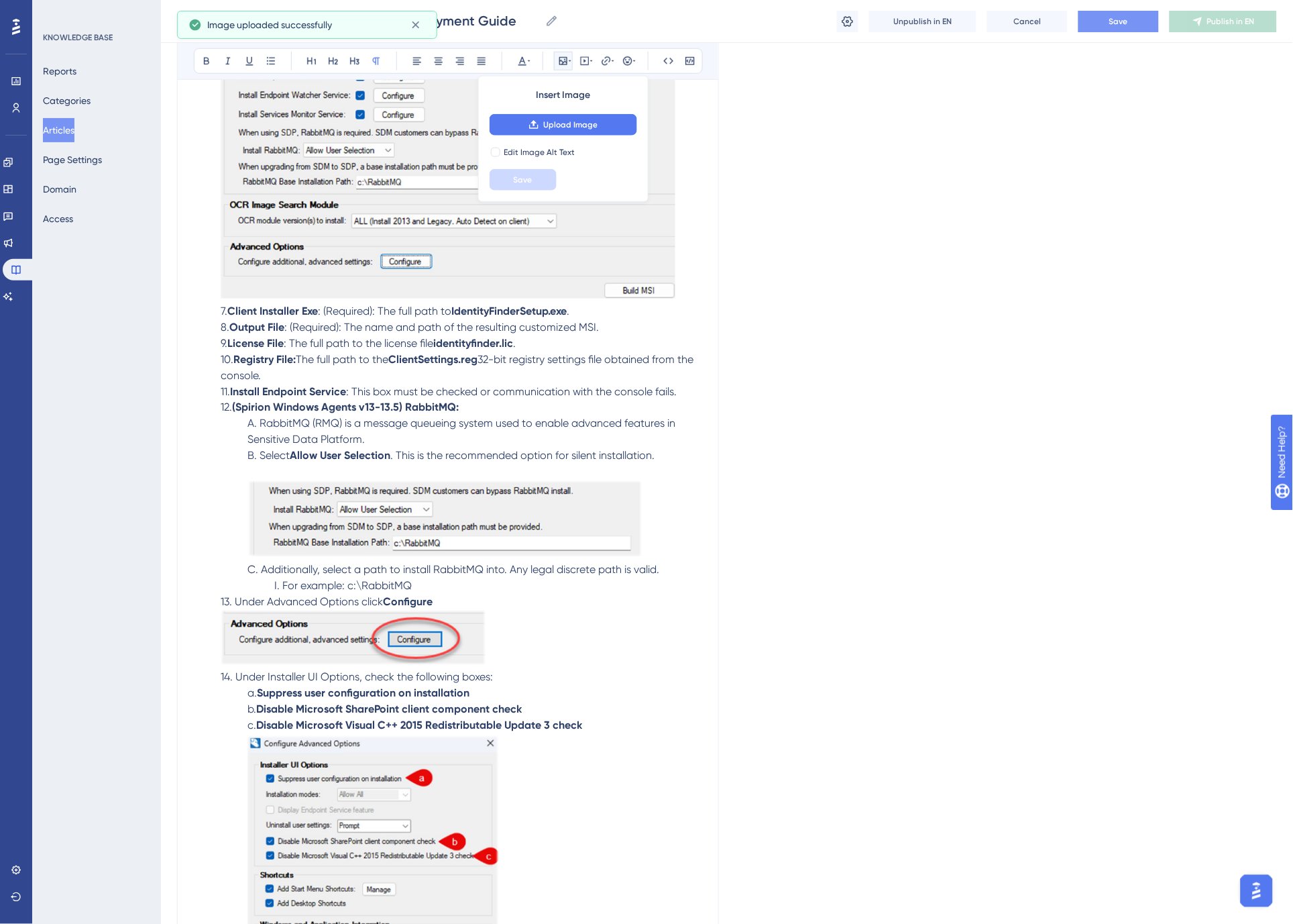
scroll to position [6416, 0]
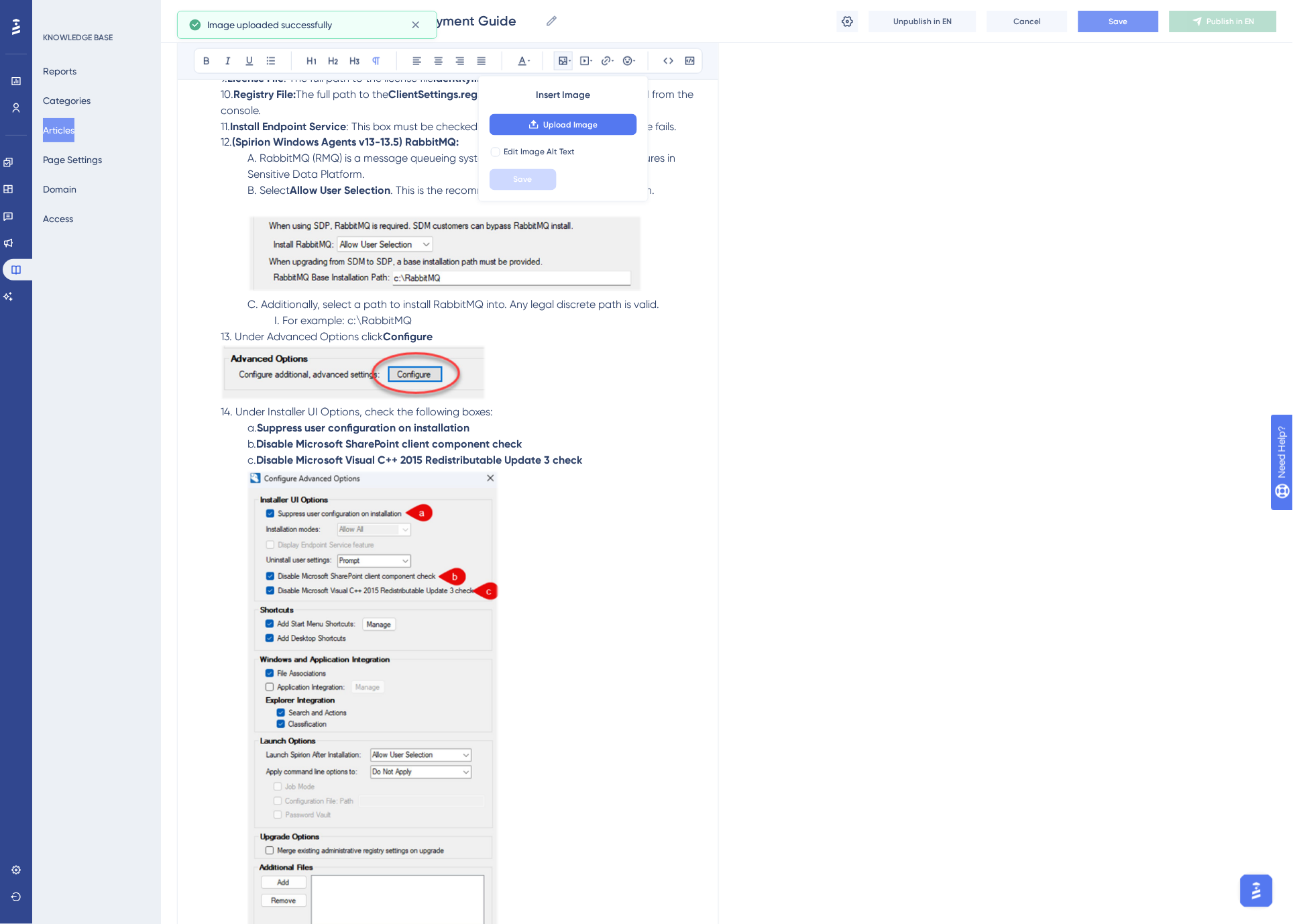
click at [591, 452] on p "c. Disable Microsoft Visual C++ 2015 Redistributable Update 3 check" at bounding box center [448, 712] width 508 height 520
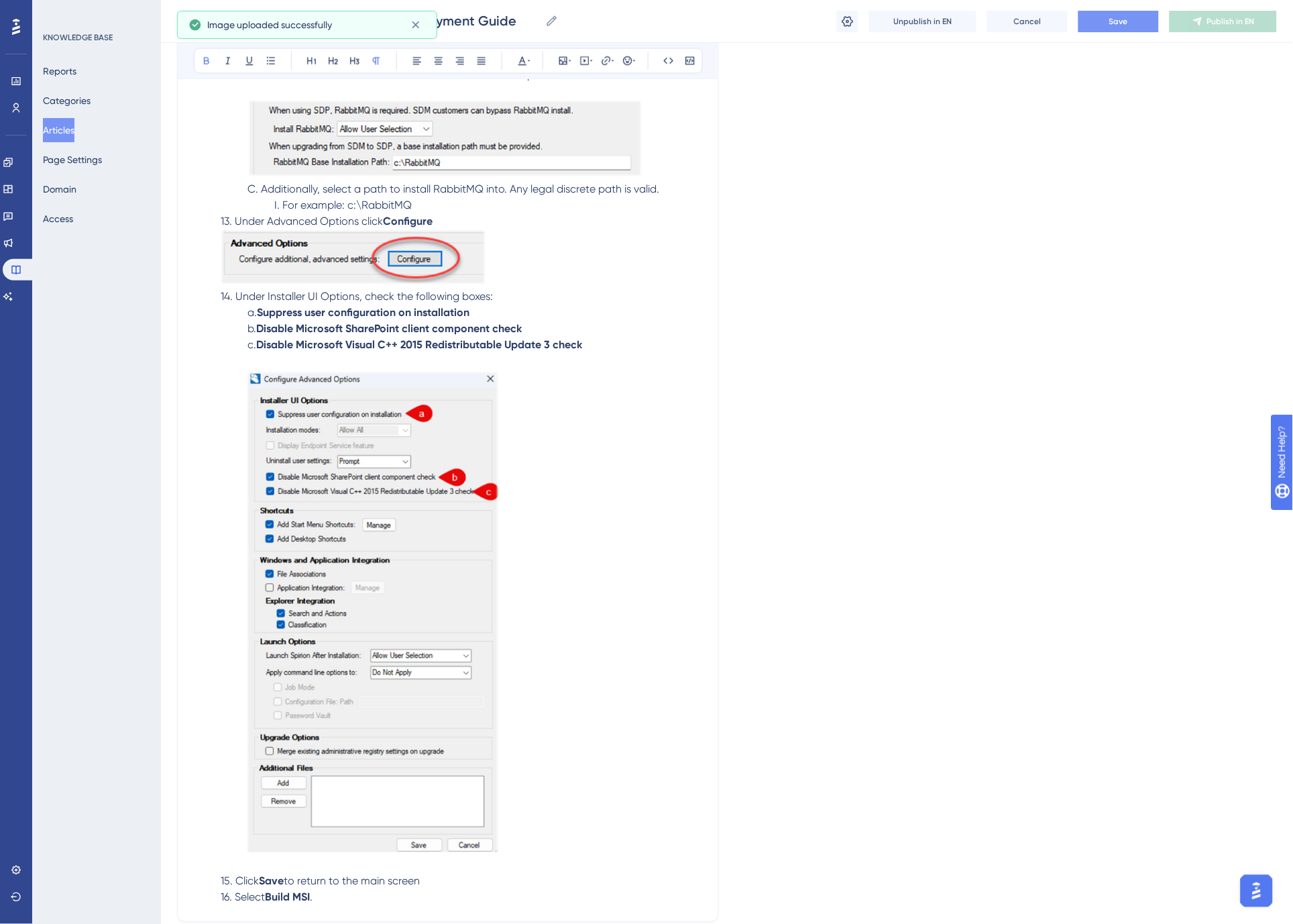
scroll to position [6638, 0]
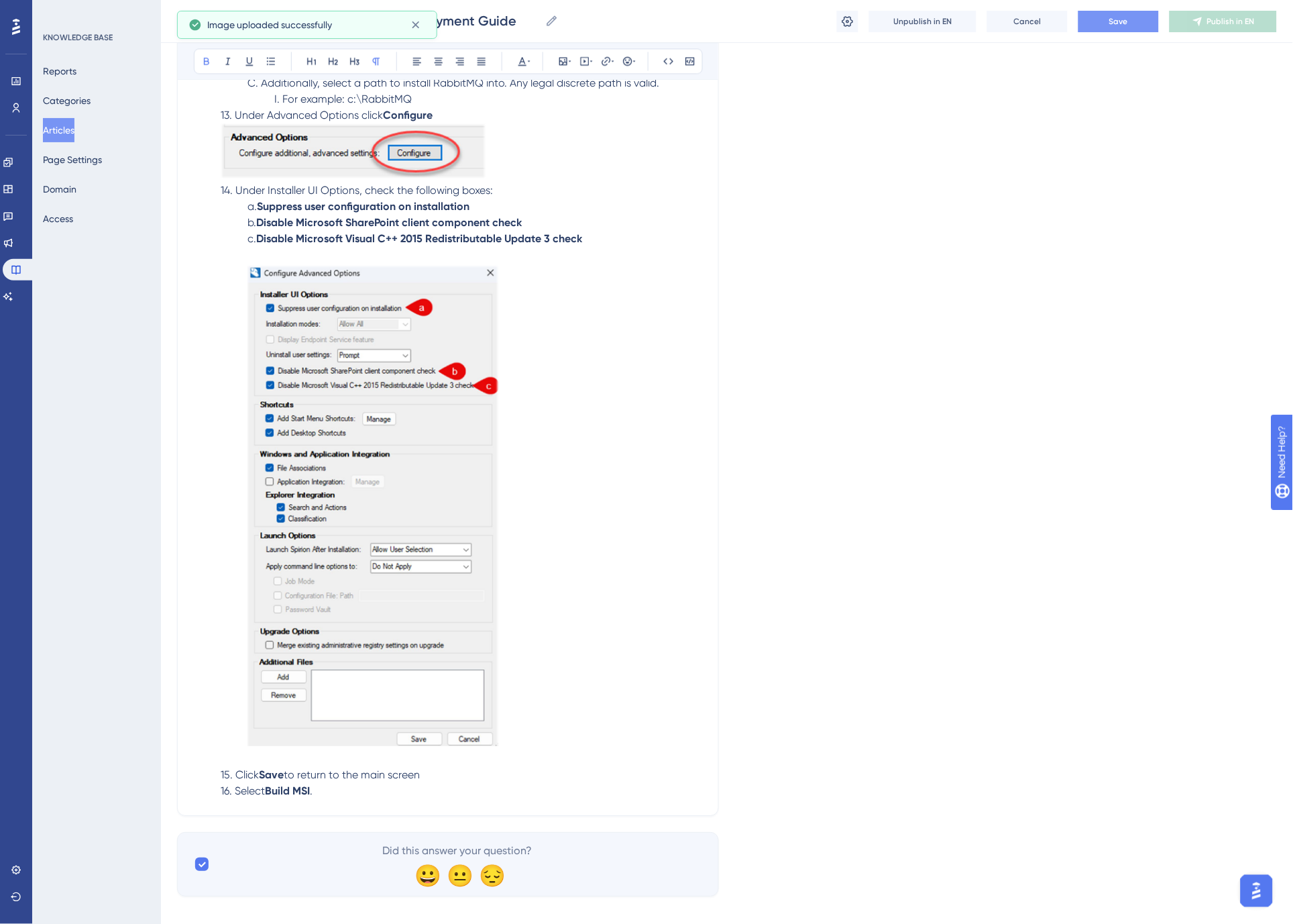
click at [257, 745] on p "c. Disable Microsoft Visual C++ 2015 Redistributable Update 3 check" at bounding box center [448, 498] width 508 height 536
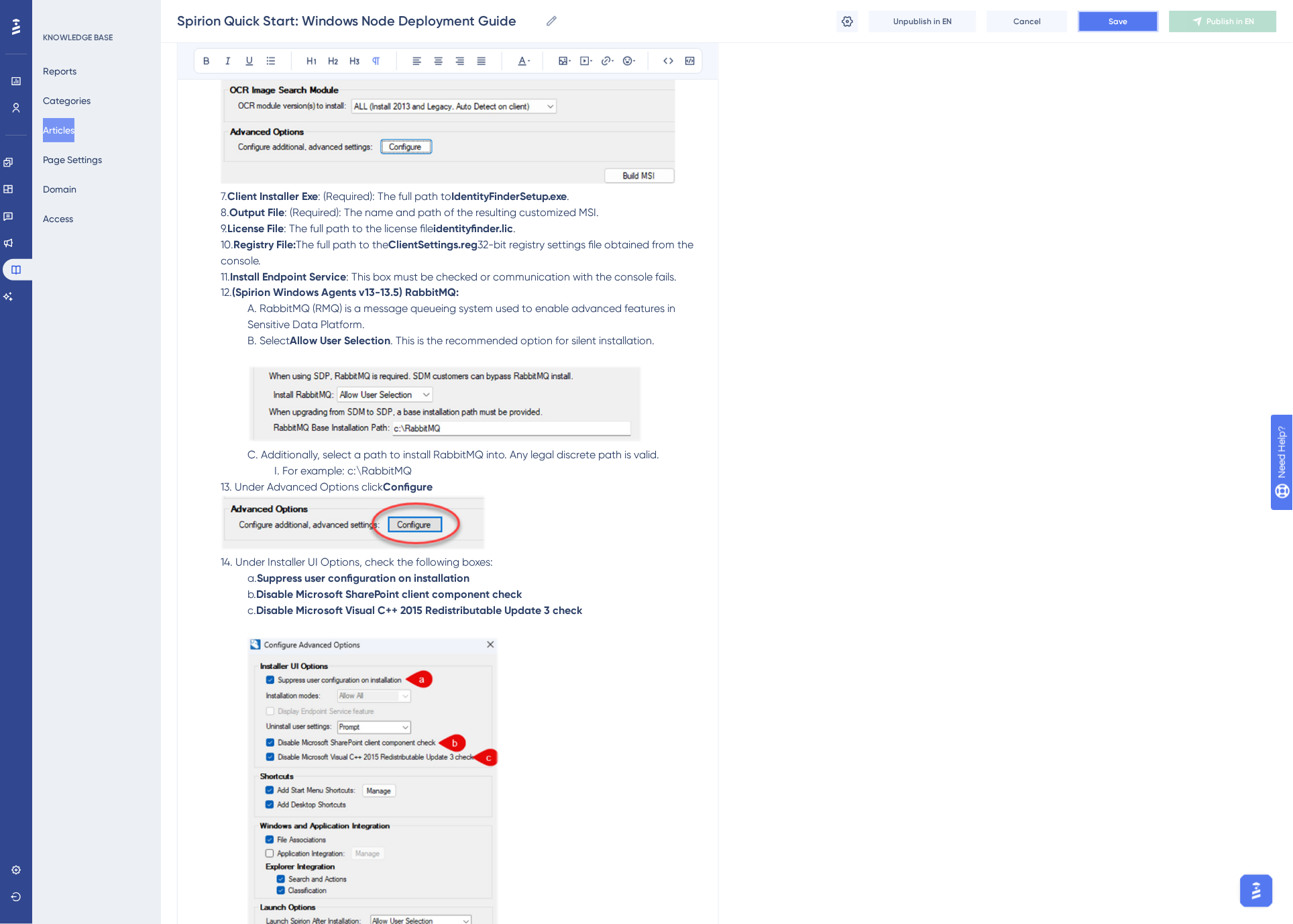
click at [1128, 25] on span "Save" at bounding box center [1118, 21] width 19 height 11
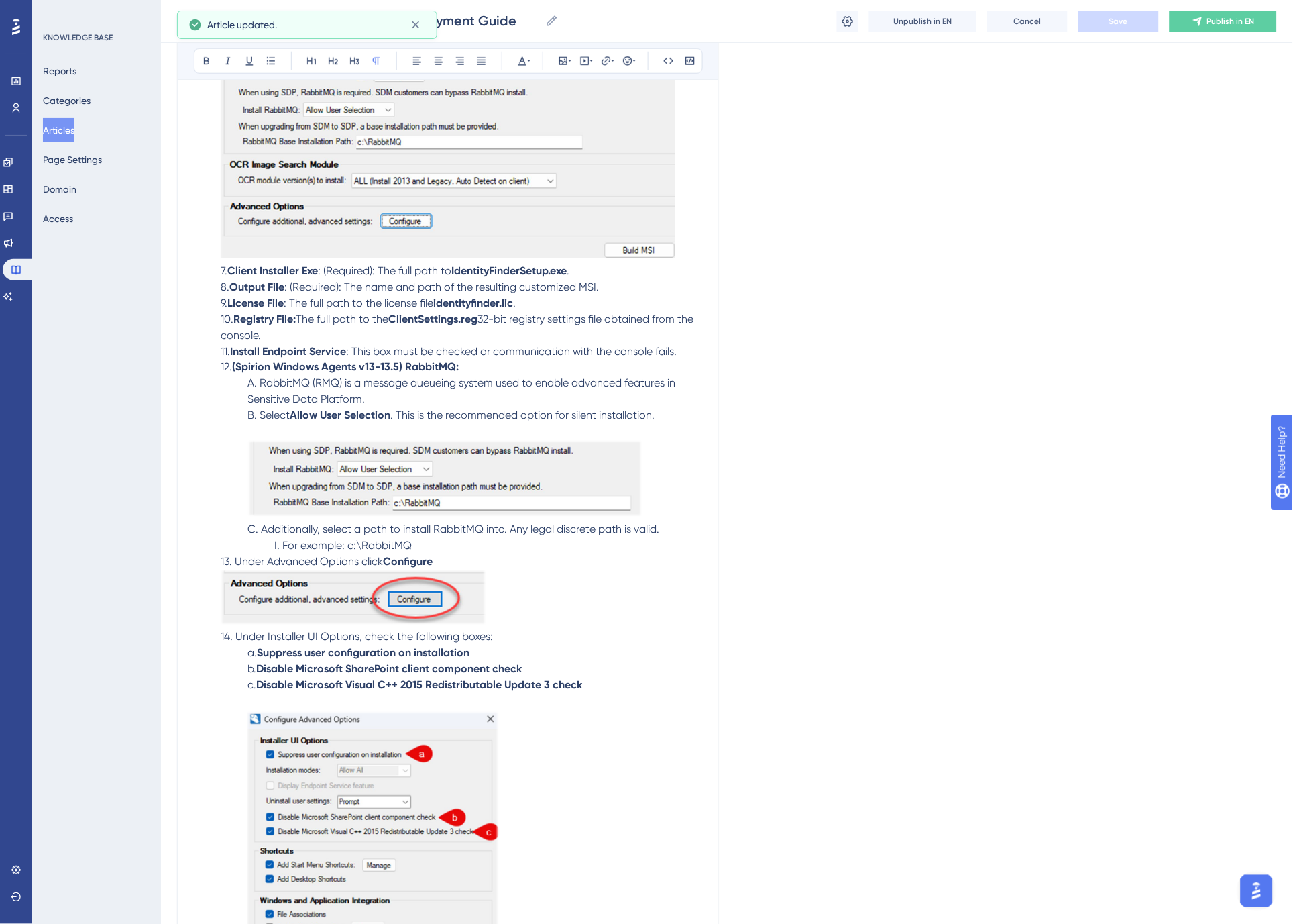
scroll to position [6117, 0]
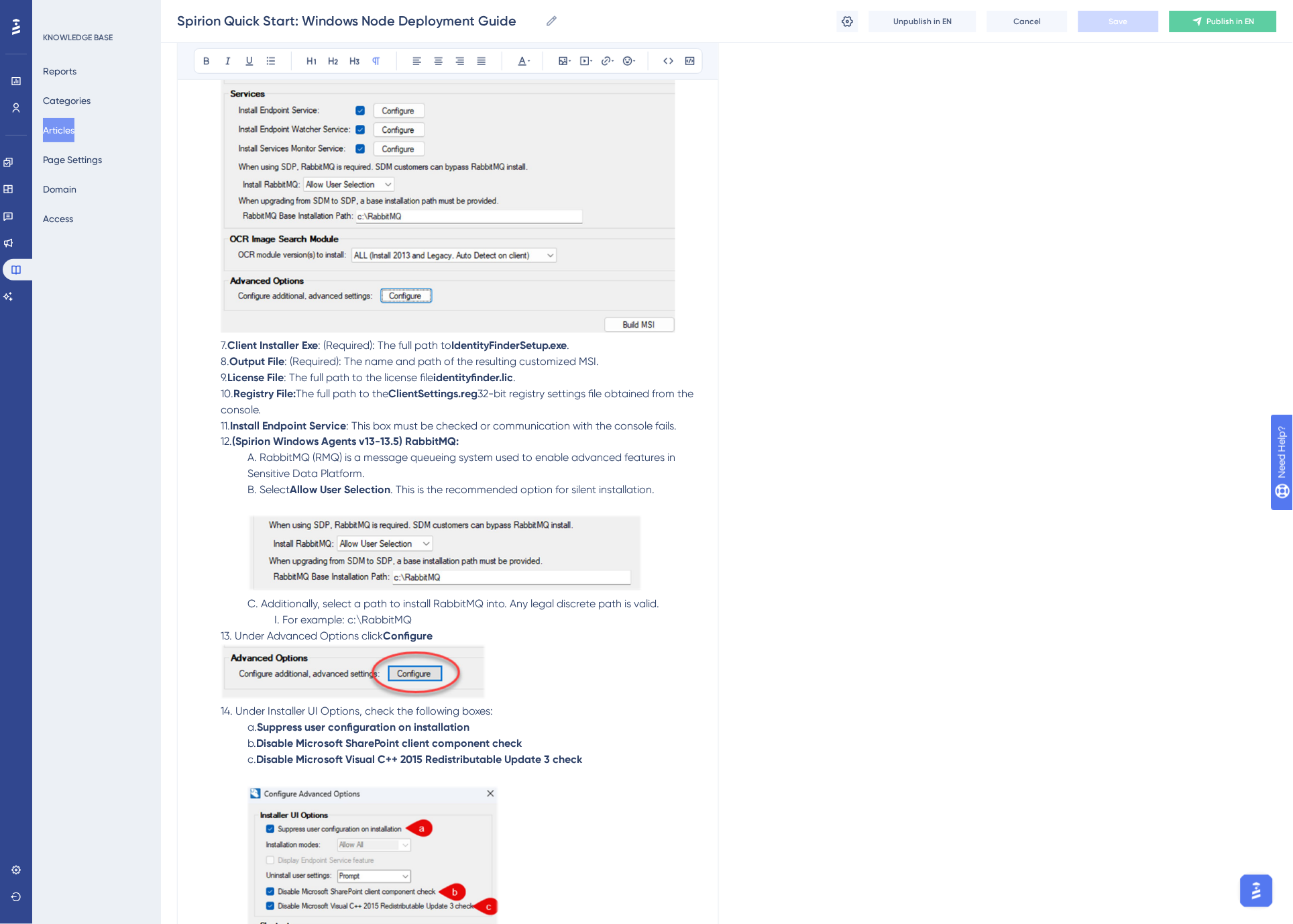
click at [366, 463] on span "A. RabbitMQ (RMQ) is a message queueing system used to enable advanced features…" at bounding box center [462, 466] width 430 height 29
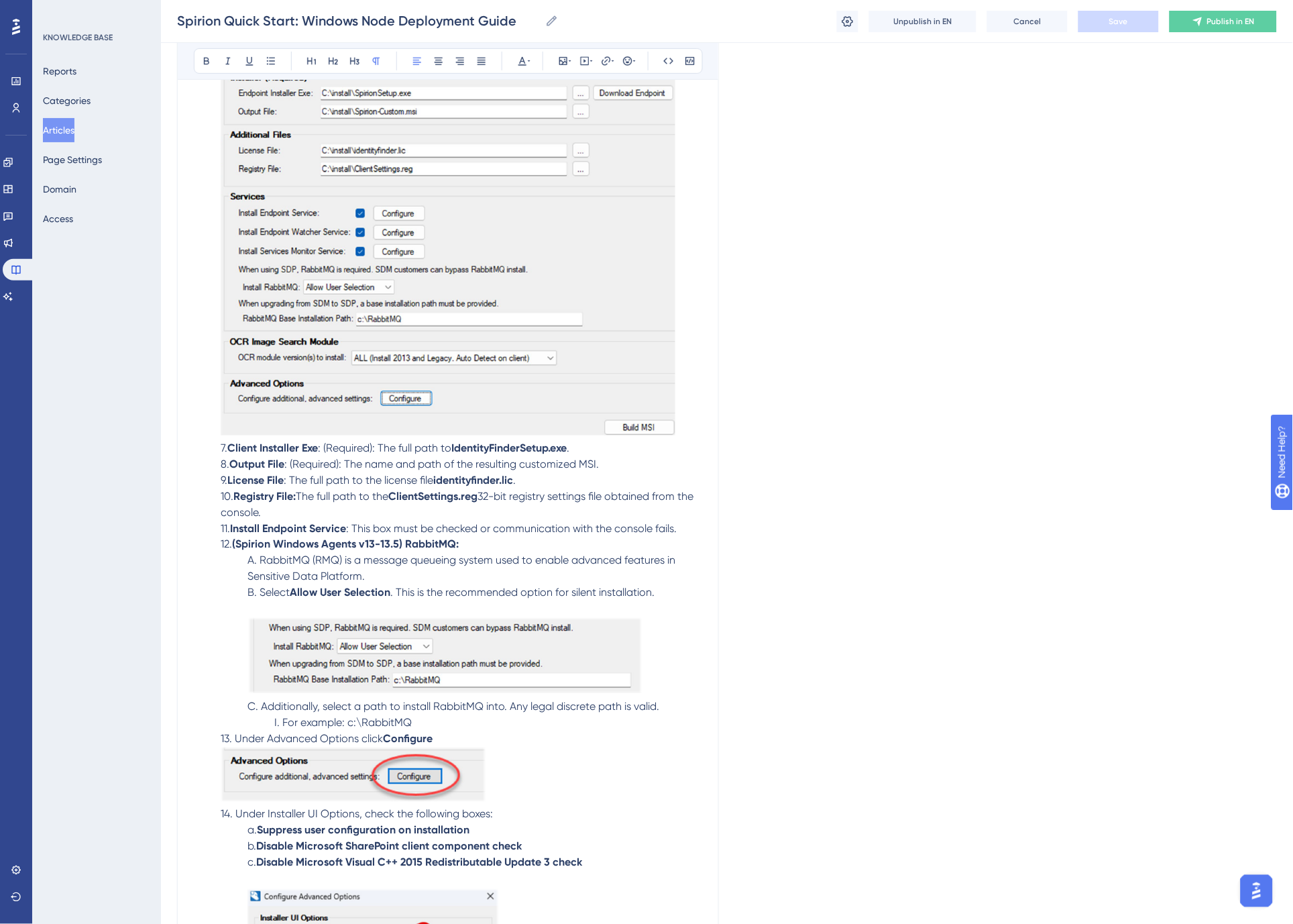
scroll to position [5819, 0]
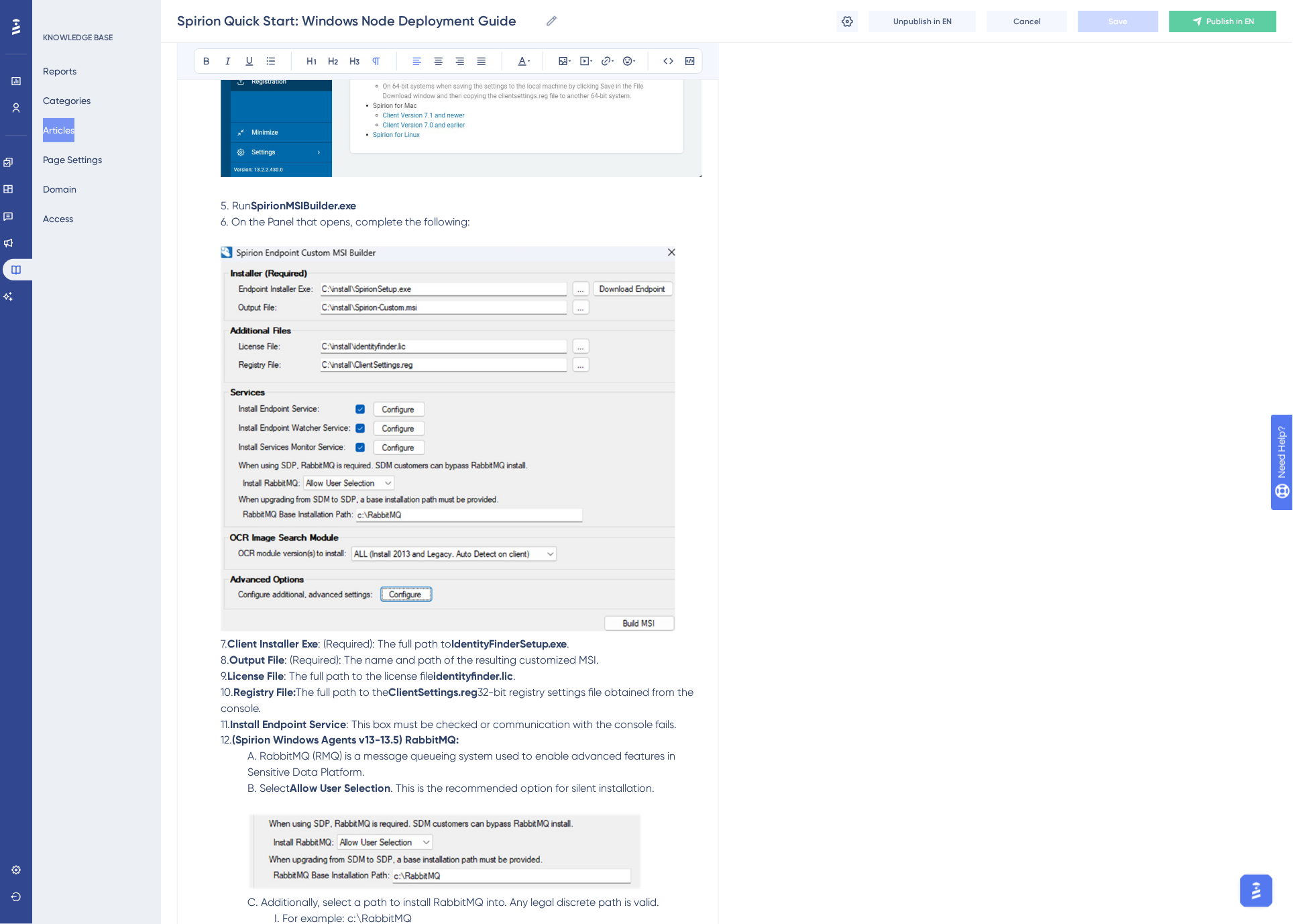
click at [685, 606] on p "6. On the Panel that opens, complete the following:" at bounding box center [448, 424] width 508 height 422
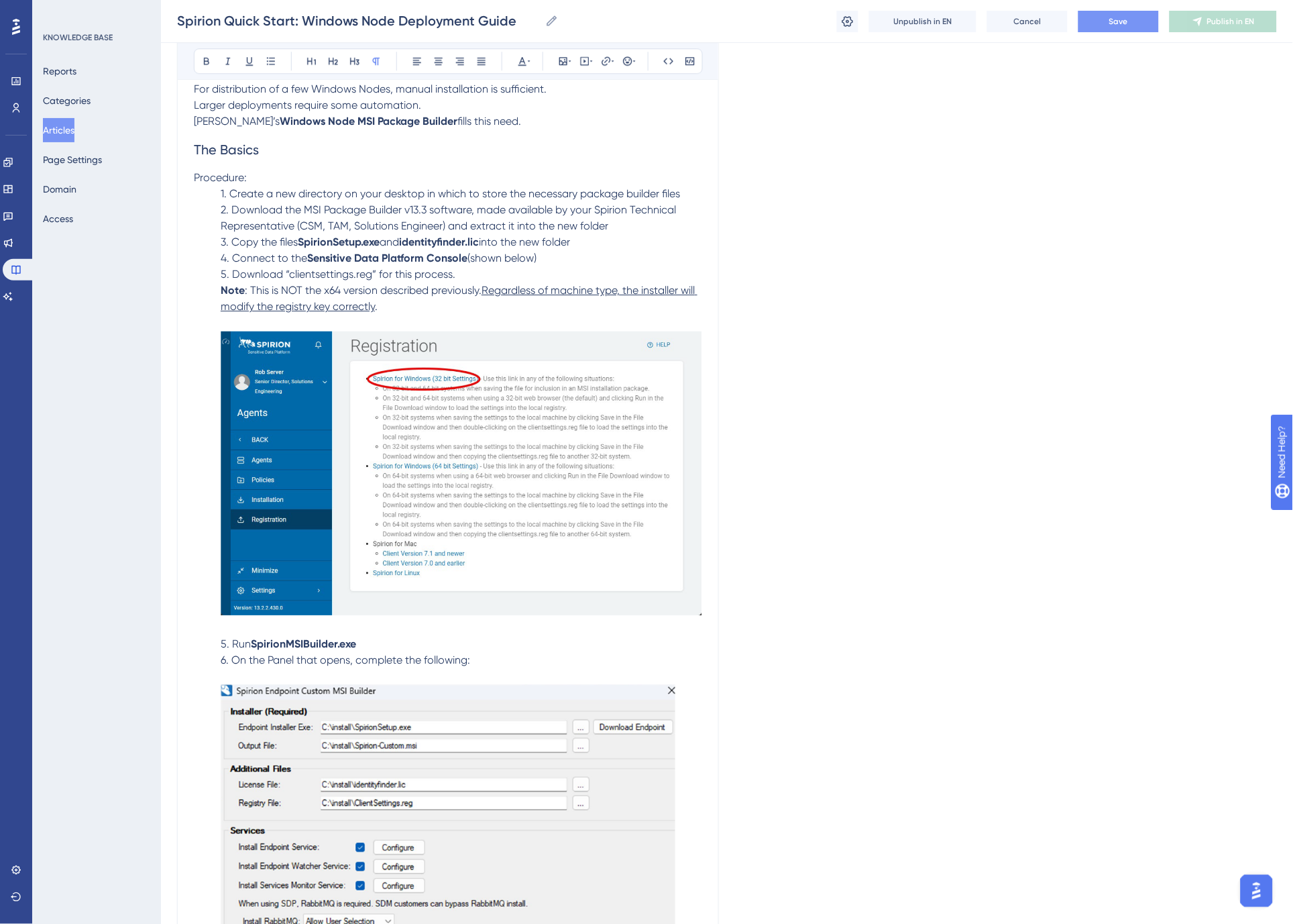
scroll to position [5372, 0]
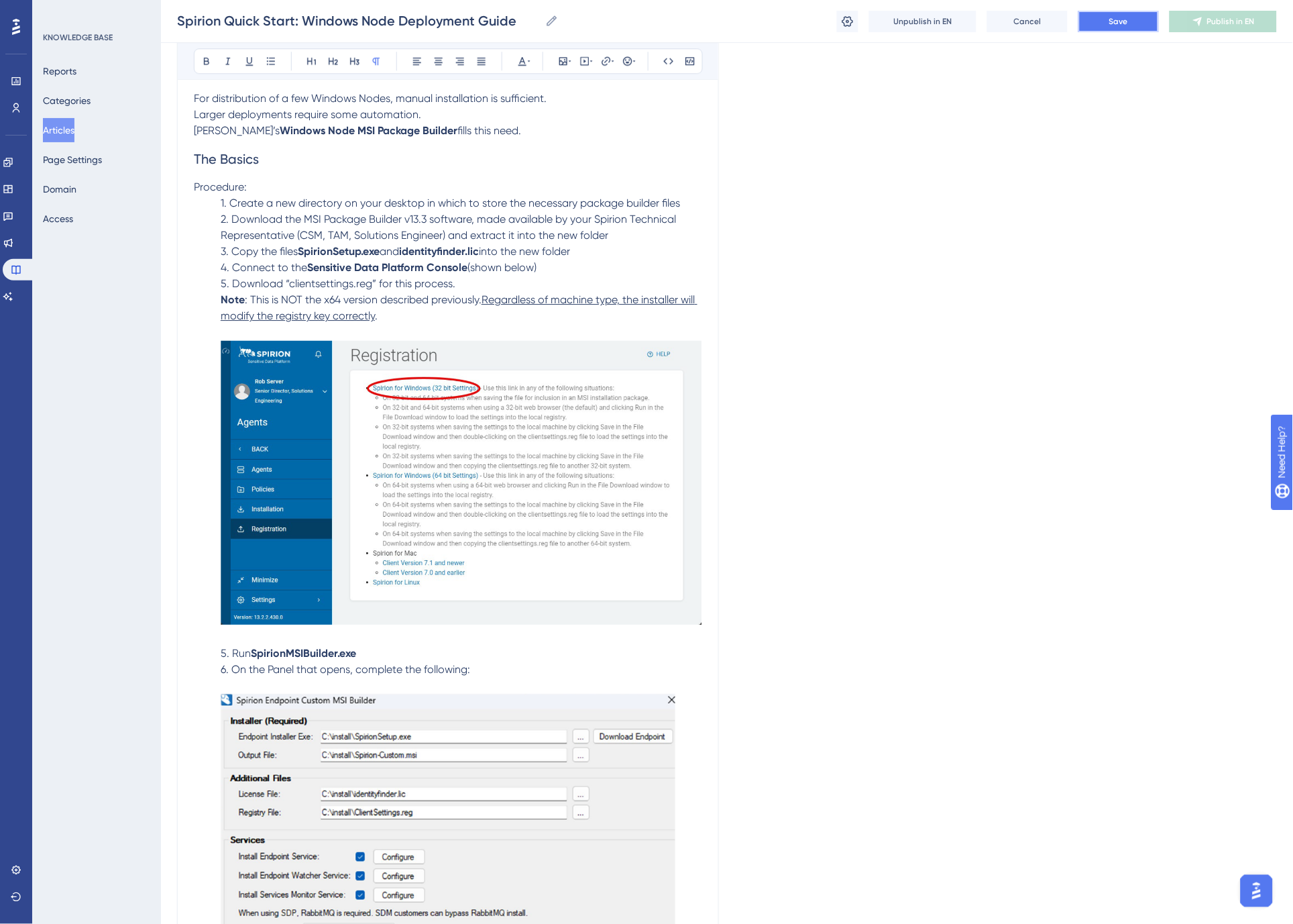
click at [1118, 21] on span "Save" at bounding box center [1118, 21] width 19 height 11
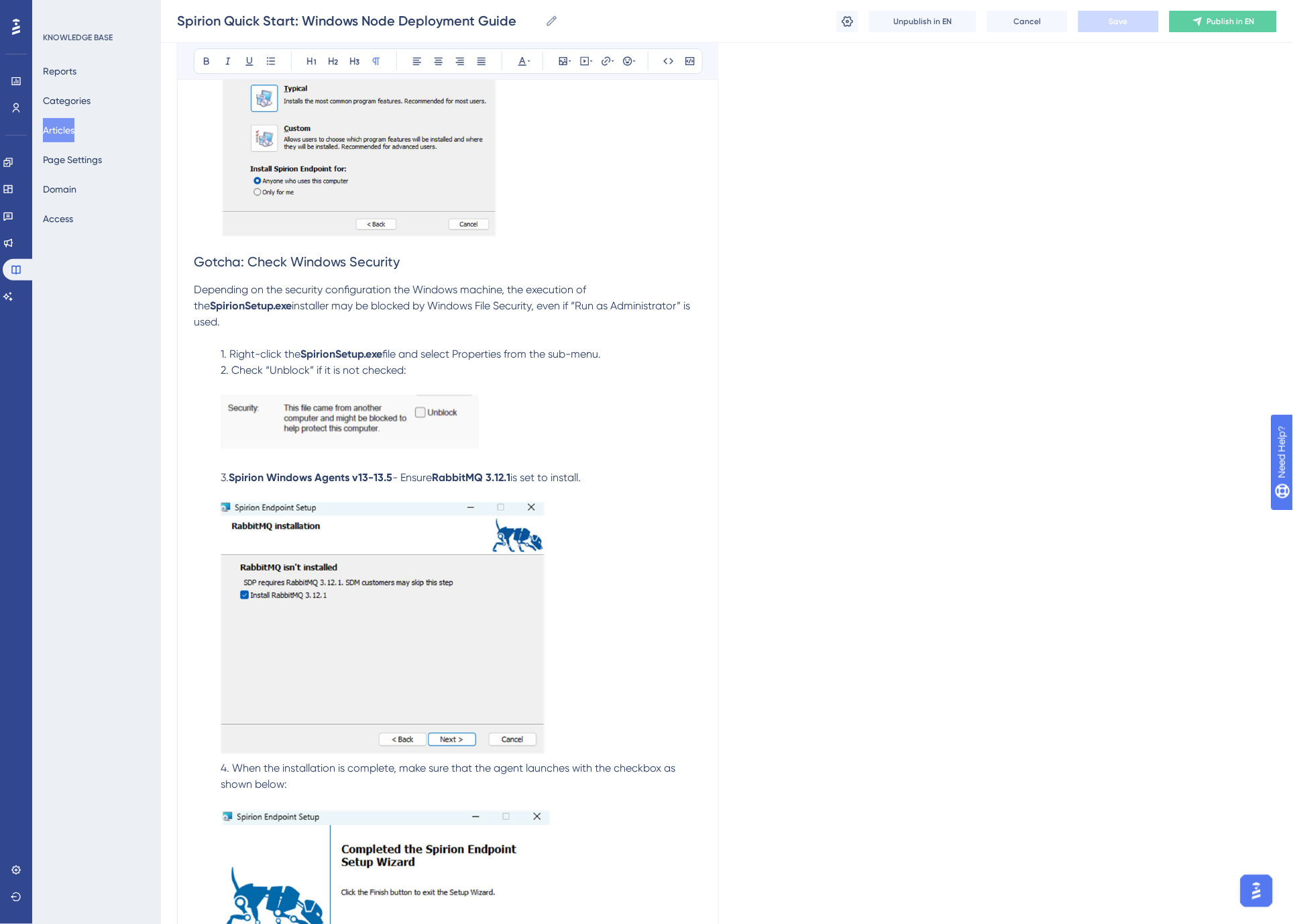
scroll to position [4084, 0]
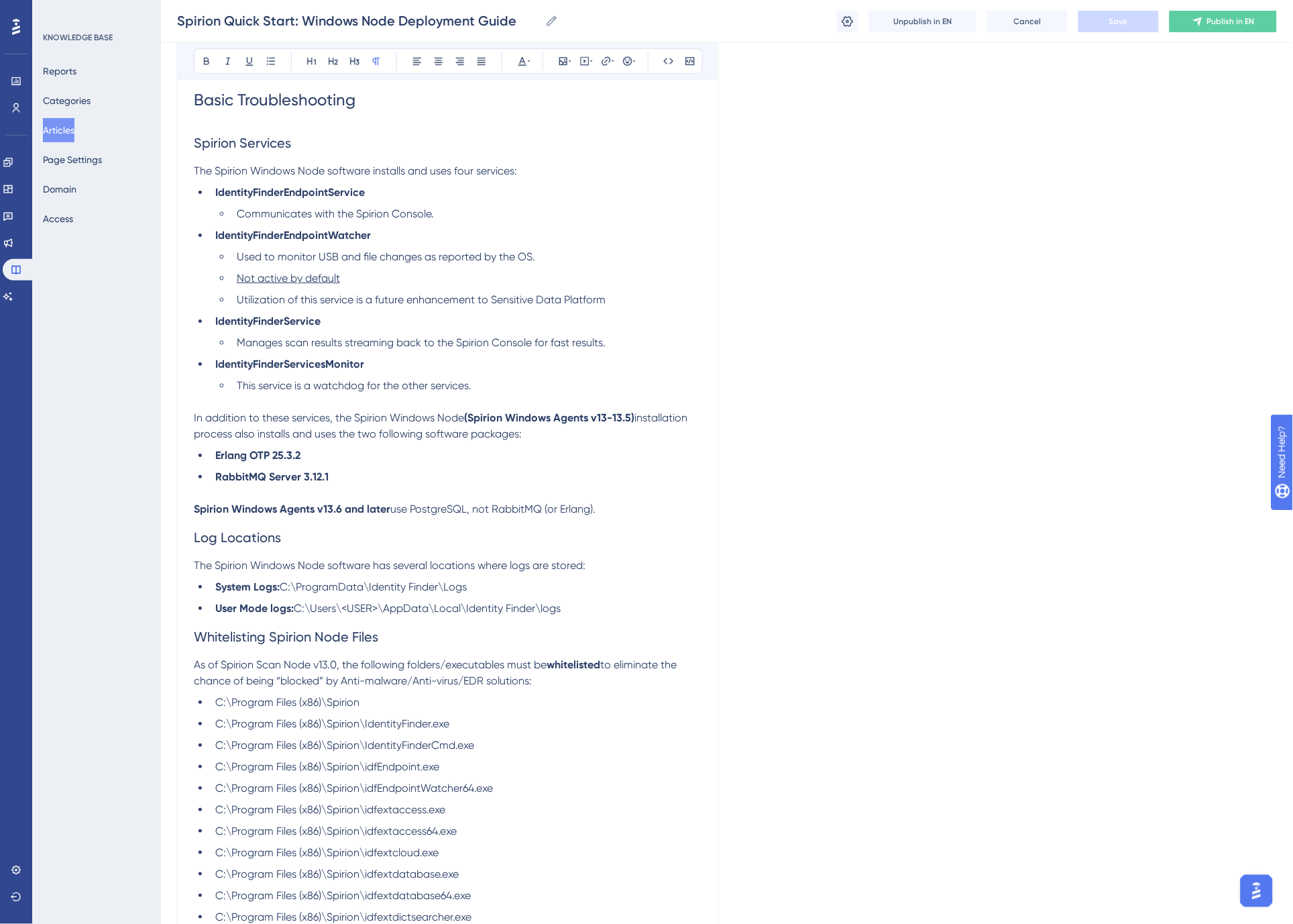
click at [510, 517] on h2 "Log Locations" at bounding box center [448, 537] width 508 height 40
drag, startPoint x: 468, startPoint y: 491, endPoint x: 413, endPoint y: 494, distance: 55.1
click at [413, 502] on span "PostgreSQL, not RabbitMQ (or Erlang)." at bounding box center [503, 508] width 186 height 13
click at [371, 502] on strong "Spirion Windows Agents v13.6 and later" at bounding box center [292, 508] width 197 height 13
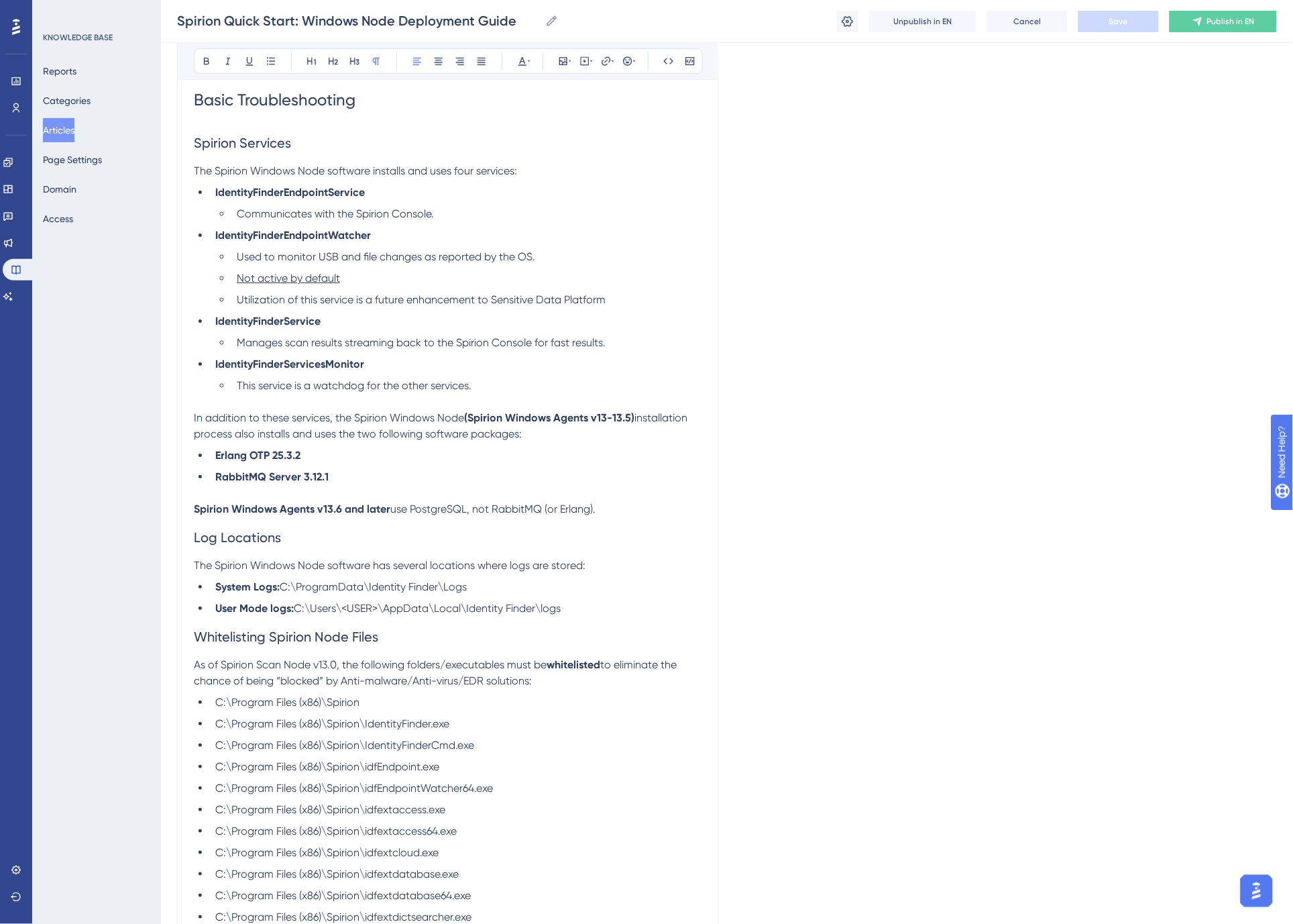
click at [194, 411] on span "In addition to these services, the Spirion Windows Node" at bounding box center [329, 417] width 270 height 13
click at [1217, 16] on span "Publish in EN" at bounding box center [1230, 21] width 47 height 11
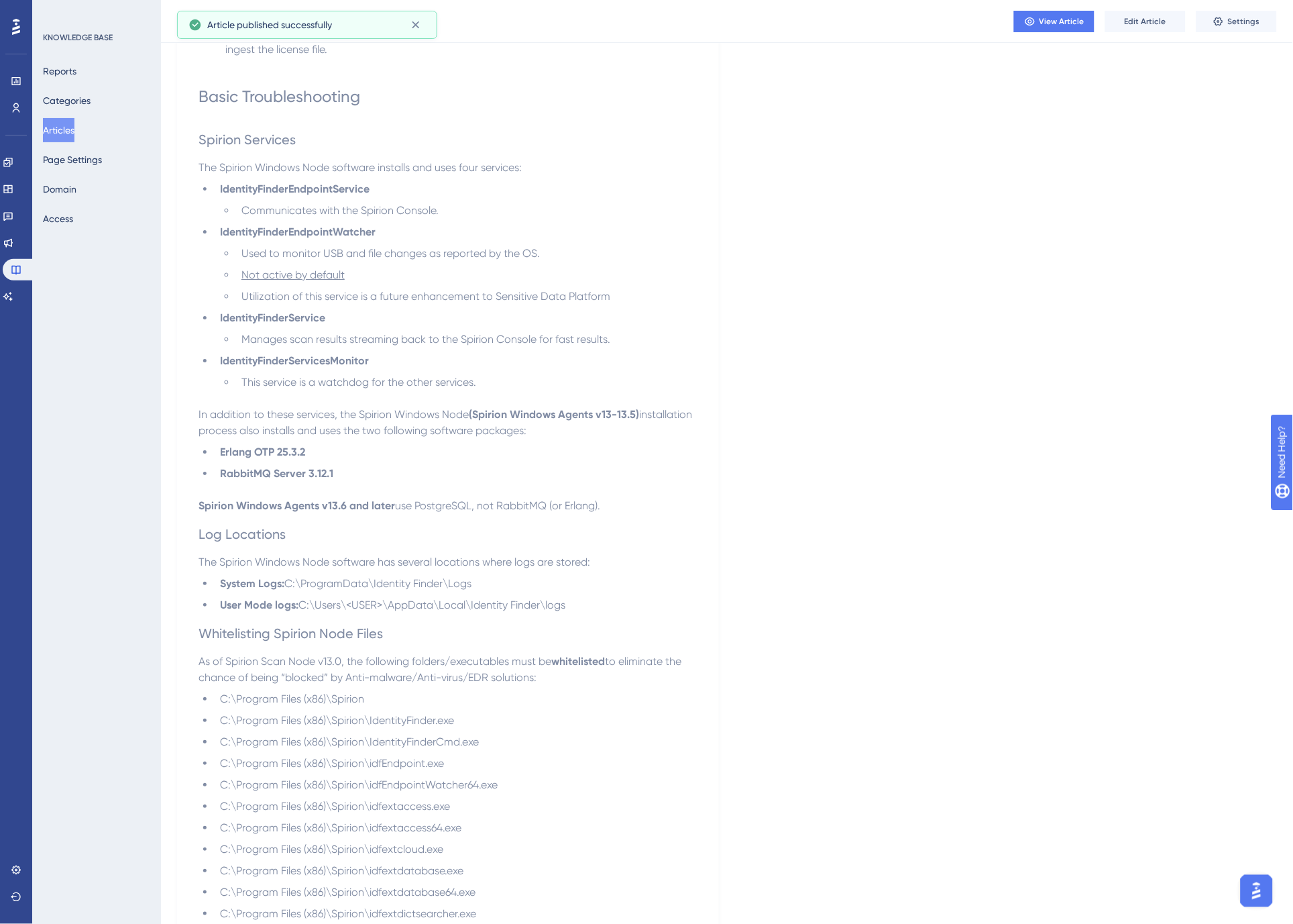
scroll to position [3935, 0]
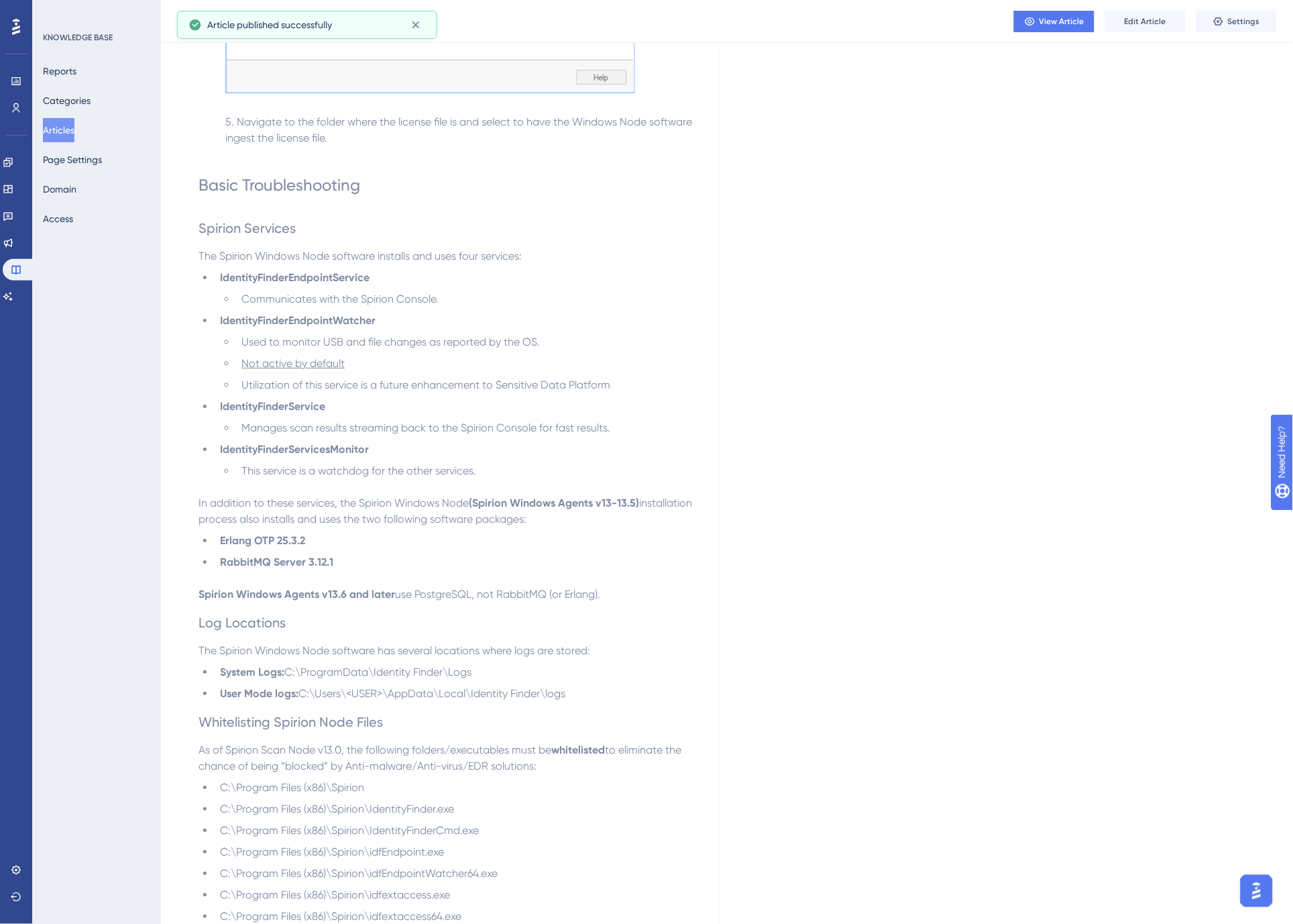
click at [69, 125] on button "Articles" at bounding box center [58, 130] width 31 height 24
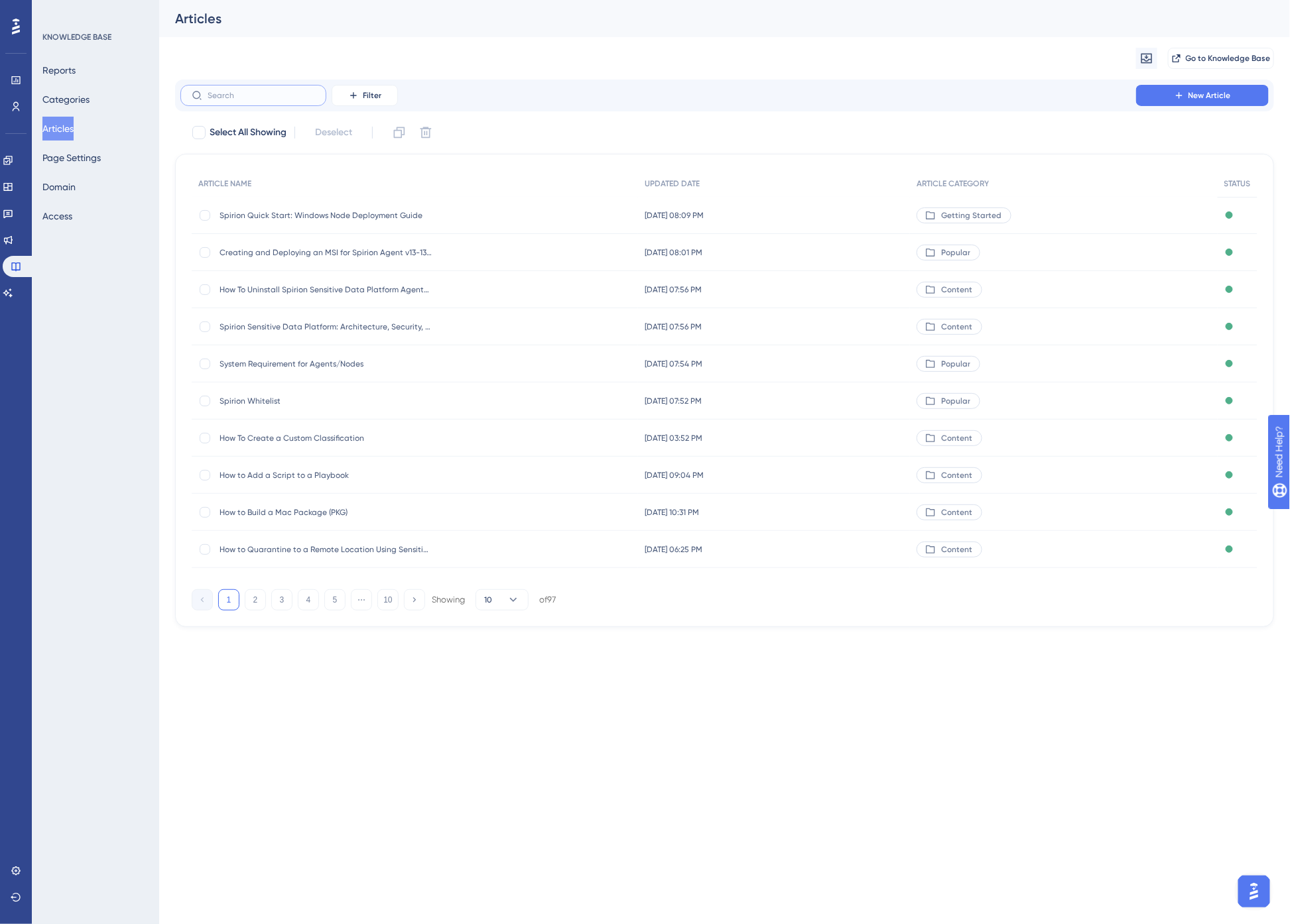
click at [275, 100] on input "text" at bounding box center [261, 95] width 107 height 9
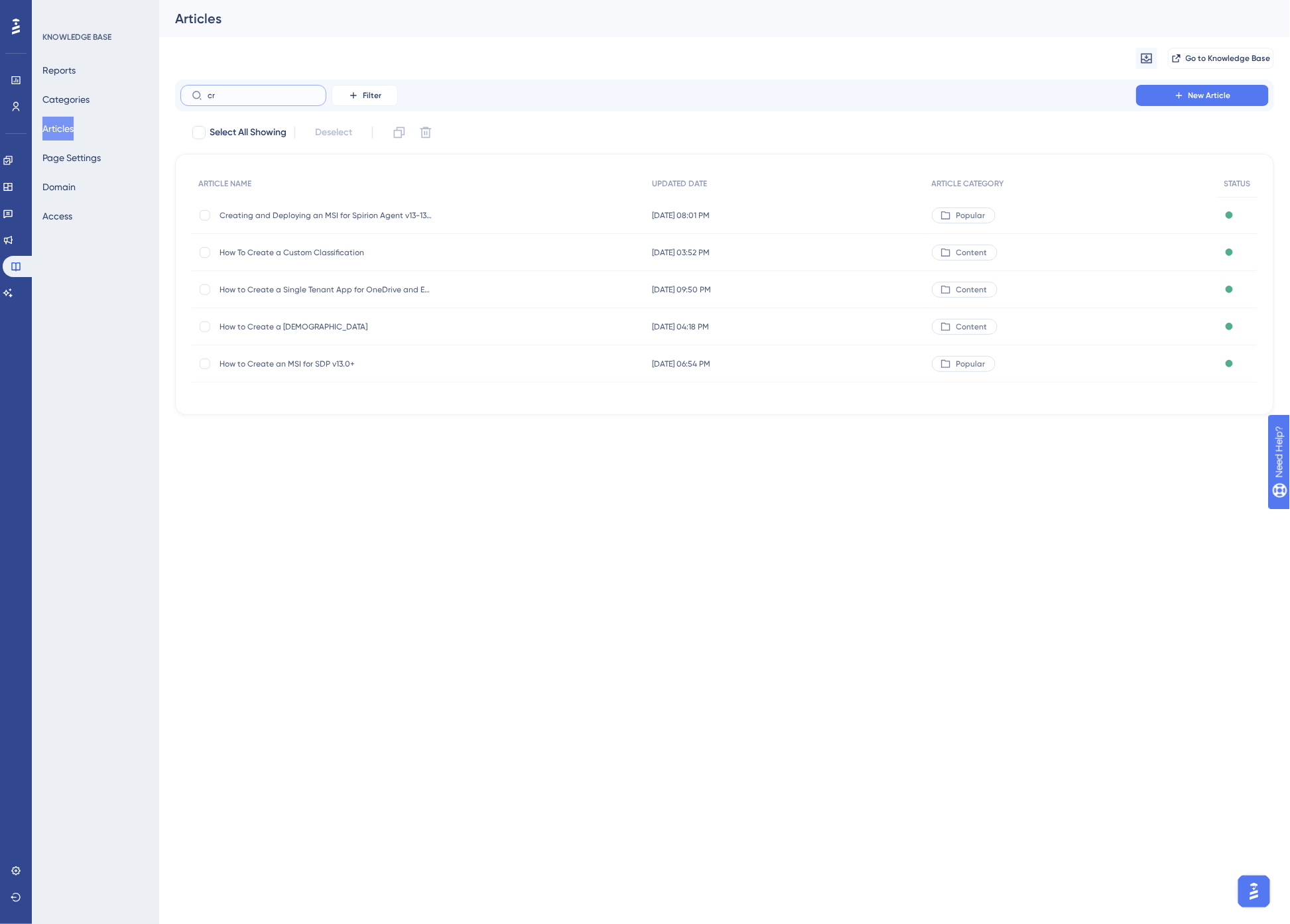
type input "c"
type input "msi"
drag, startPoint x: 213, startPoint y: 97, endPoint x: 127, endPoint y: 100, distance: 86.1
click at [159, 100] on div "Performance Users Engagement Widgets Feedback Product Updates Knowledge Base AI…" at bounding box center [724, 181] width 1131 height 362
click at [310, 287] on span "How to Create an MSI for SDP v13.0+" at bounding box center [325, 290] width 212 height 11
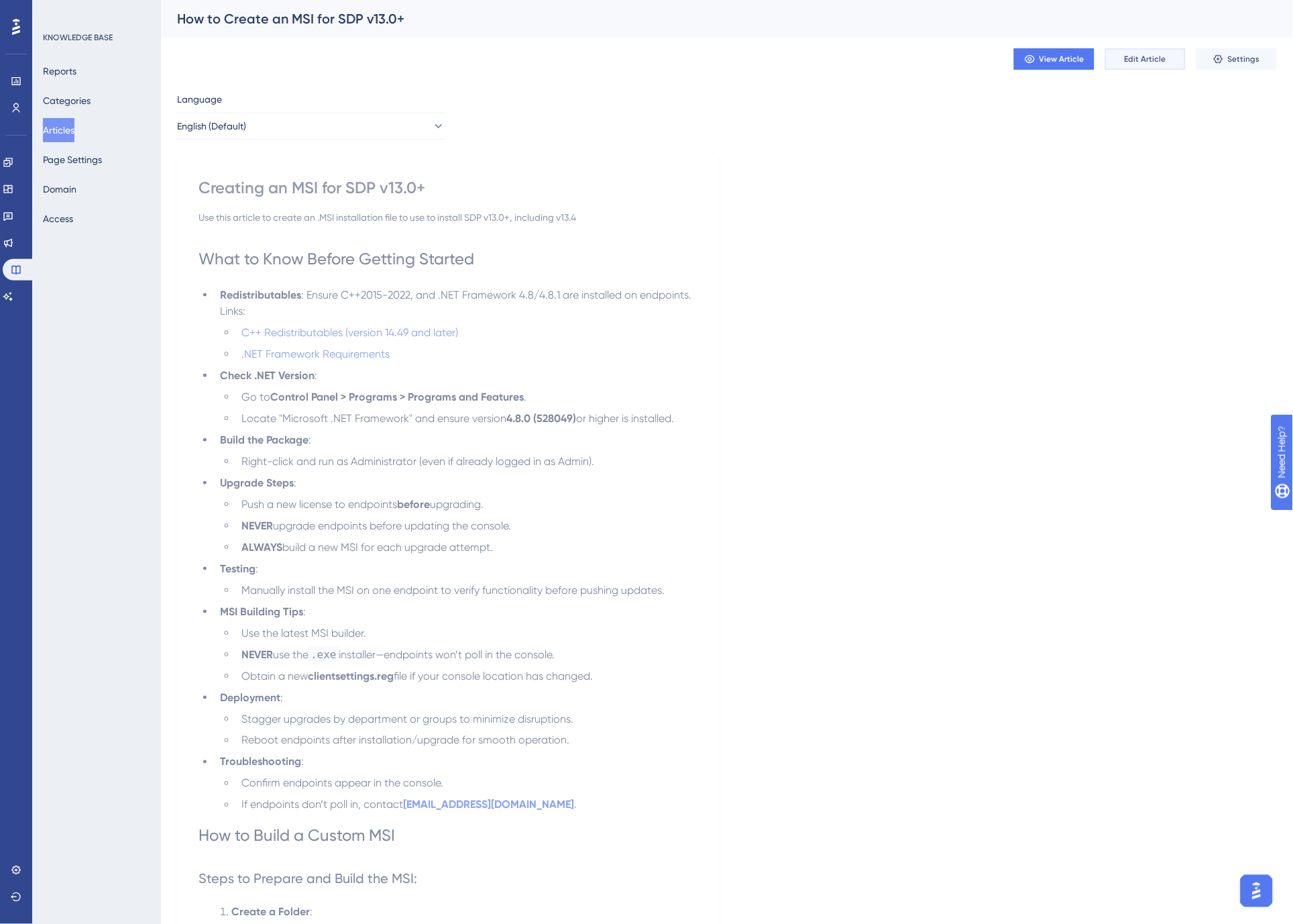
click at [1147, 58] on span "Edit Article" at bounding box center [1145, 59] width 42 height 11
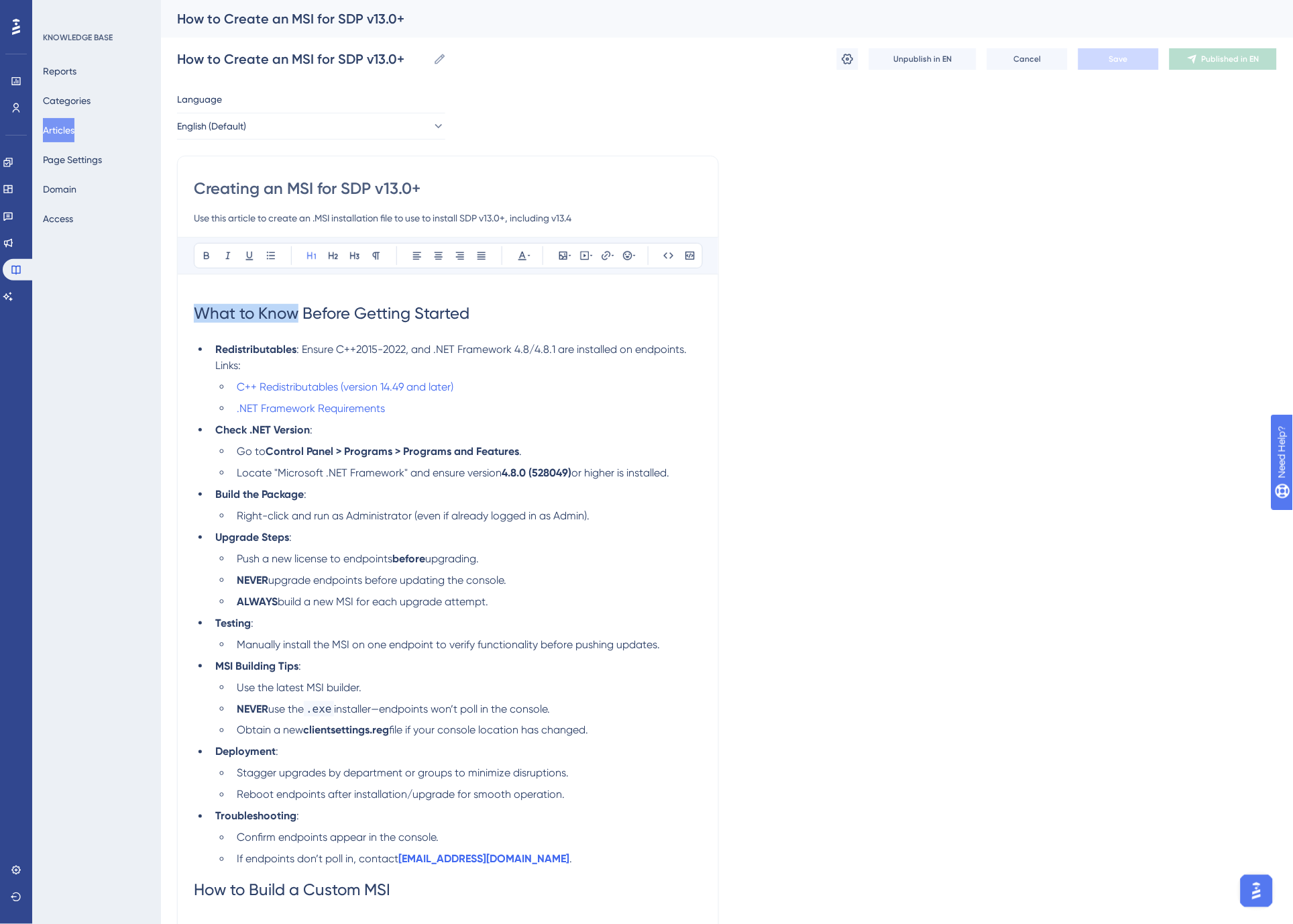
drag, startPoint x: 300, startPoint y: 310, endPoint x: 169, endPoint y: 319, distance: 131.3
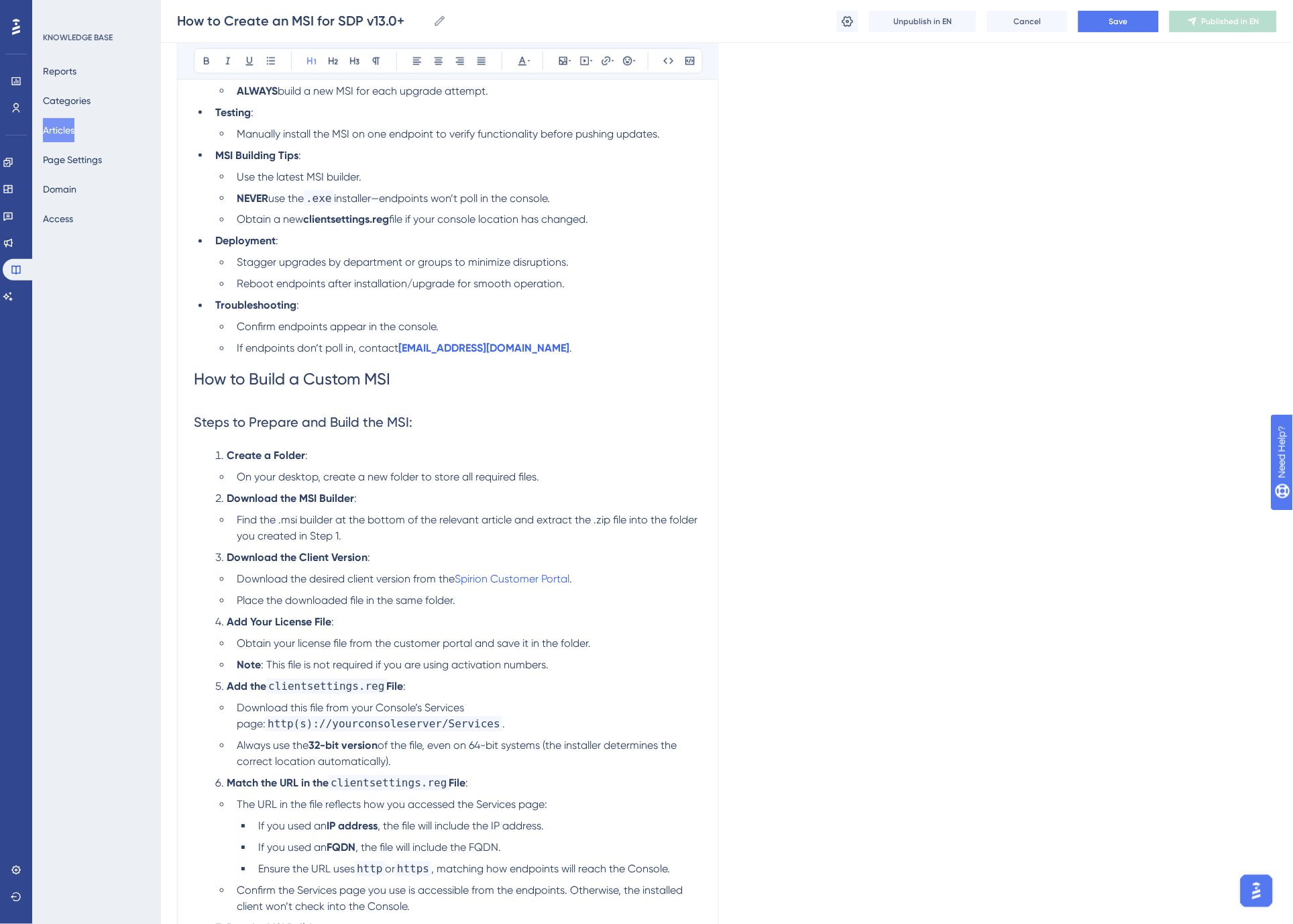
scroll to position [745, 0]
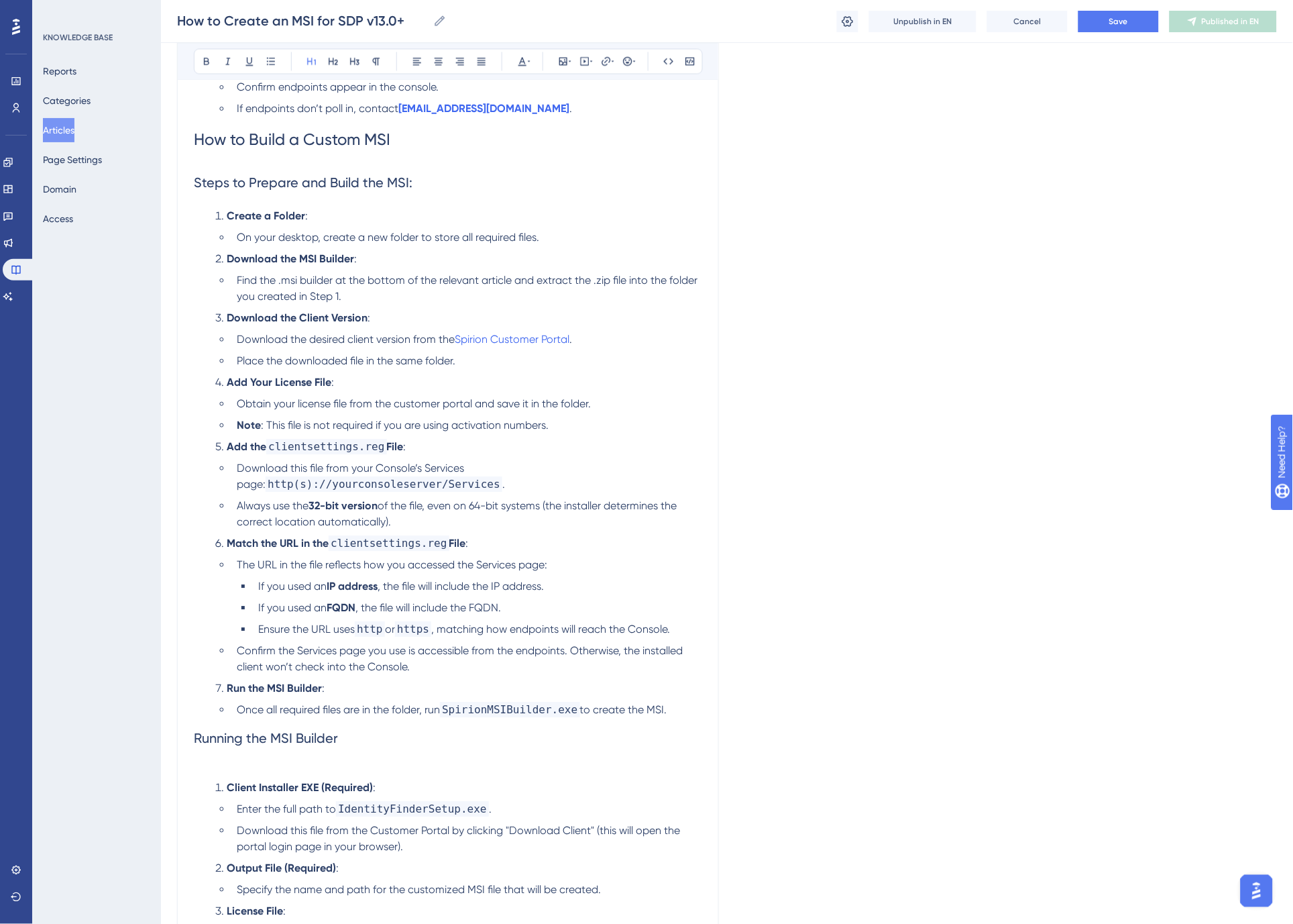
click at [228, 758] on p at bounding box center [448, 765] width 508 height 16
click at [1114, 19] on span "Save" at bounding box center [1118, 21] width 19 height 11
click at [1217, 21] on span "Publish in EN" at bounding box center [1230, 21] width 47 height 11
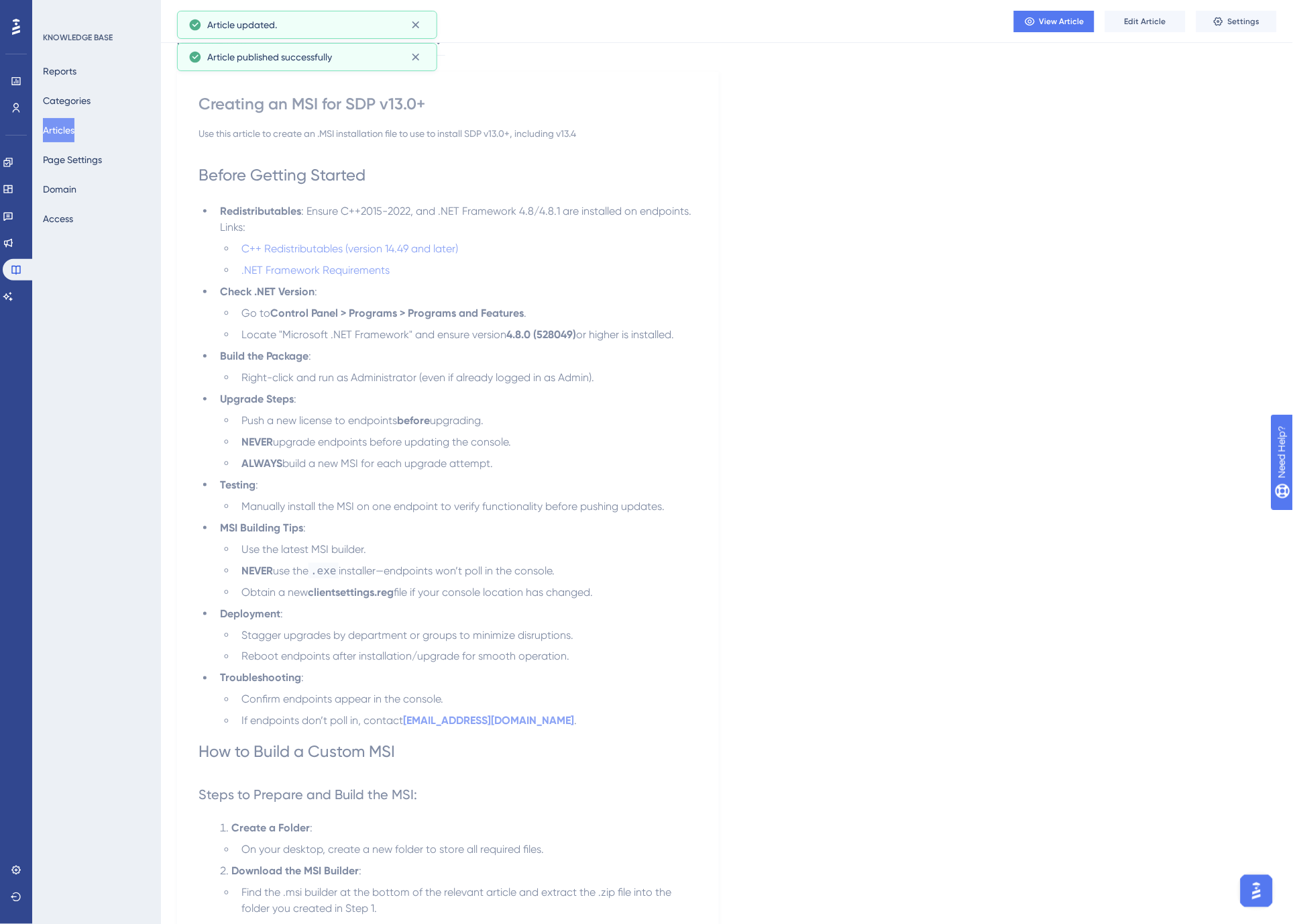
scroll to position [0, 0]
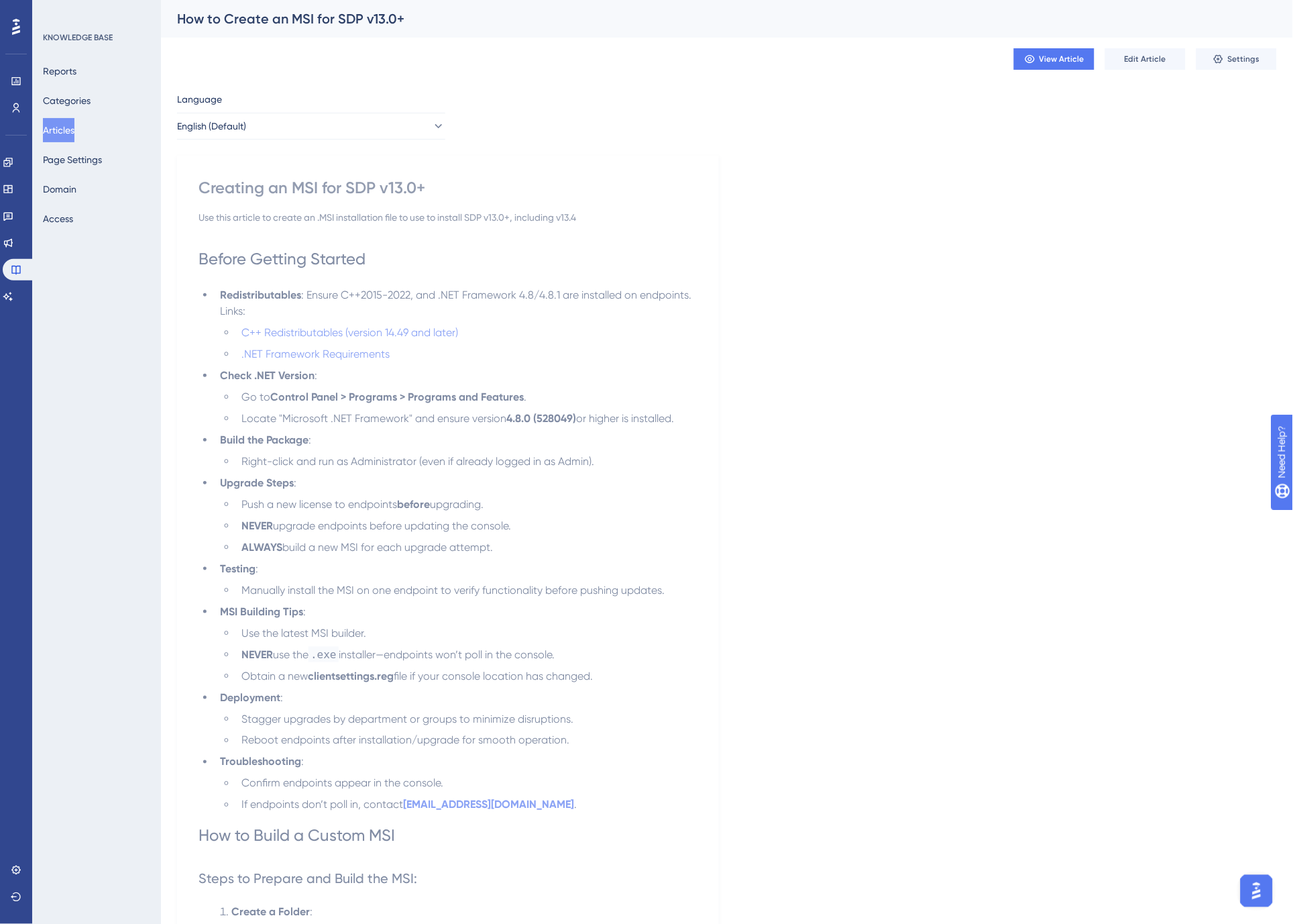
click at [50, 125] on button "Articles" at bounding box center [58, 130] width 31 height 24
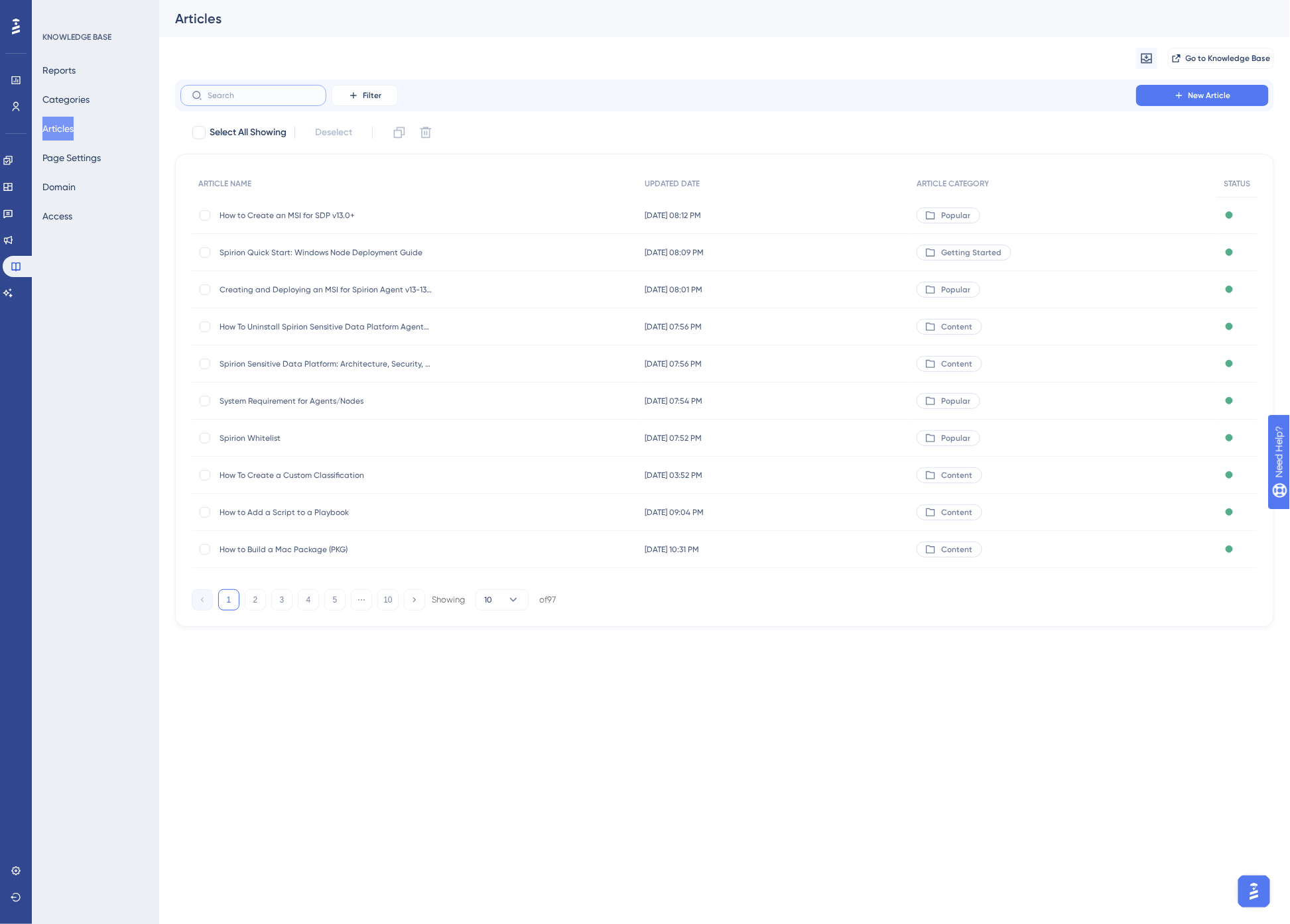
click at [238, 91] on input "text" at bounding box center [261, 95] width 107 height 9
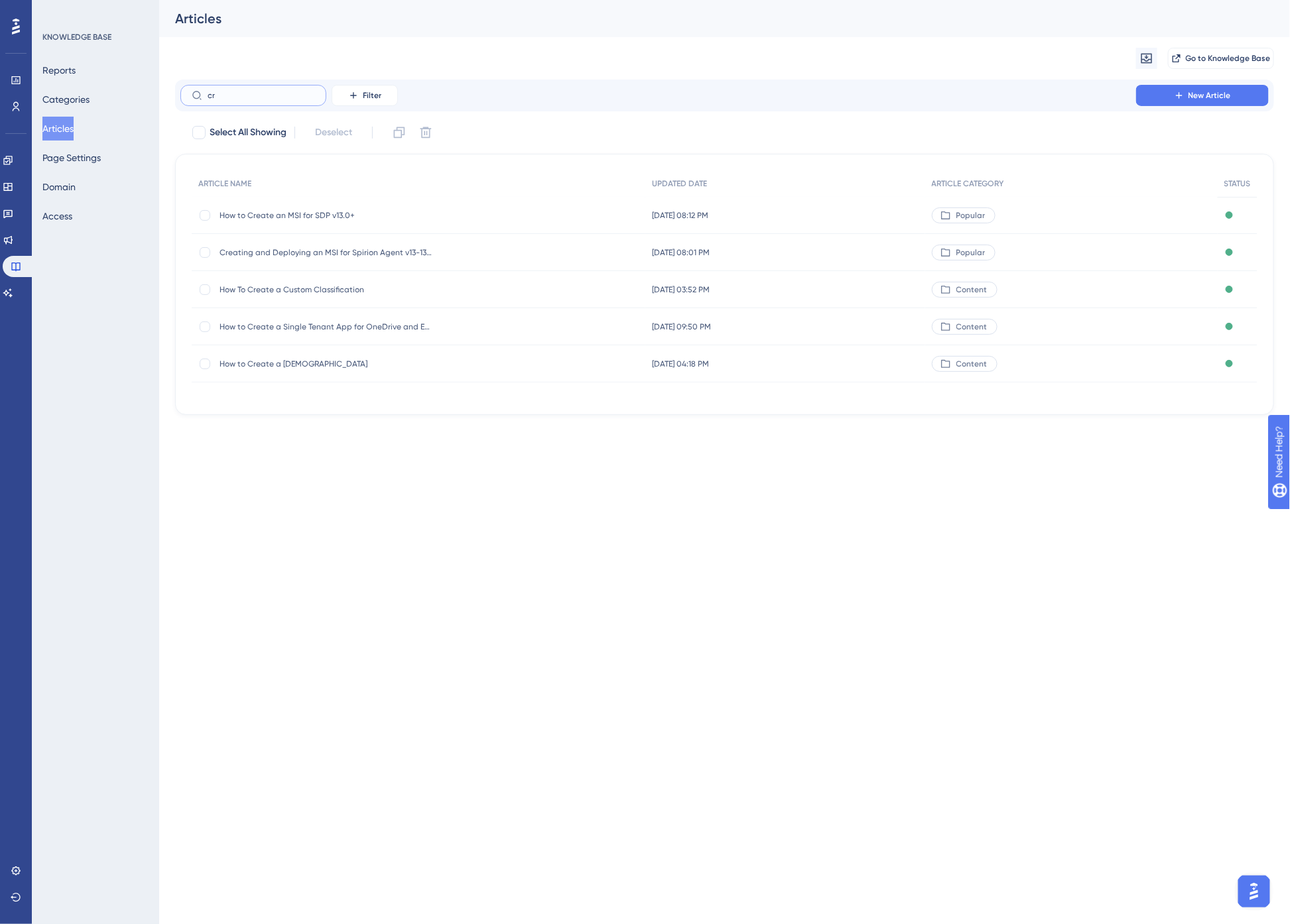
type input "c"
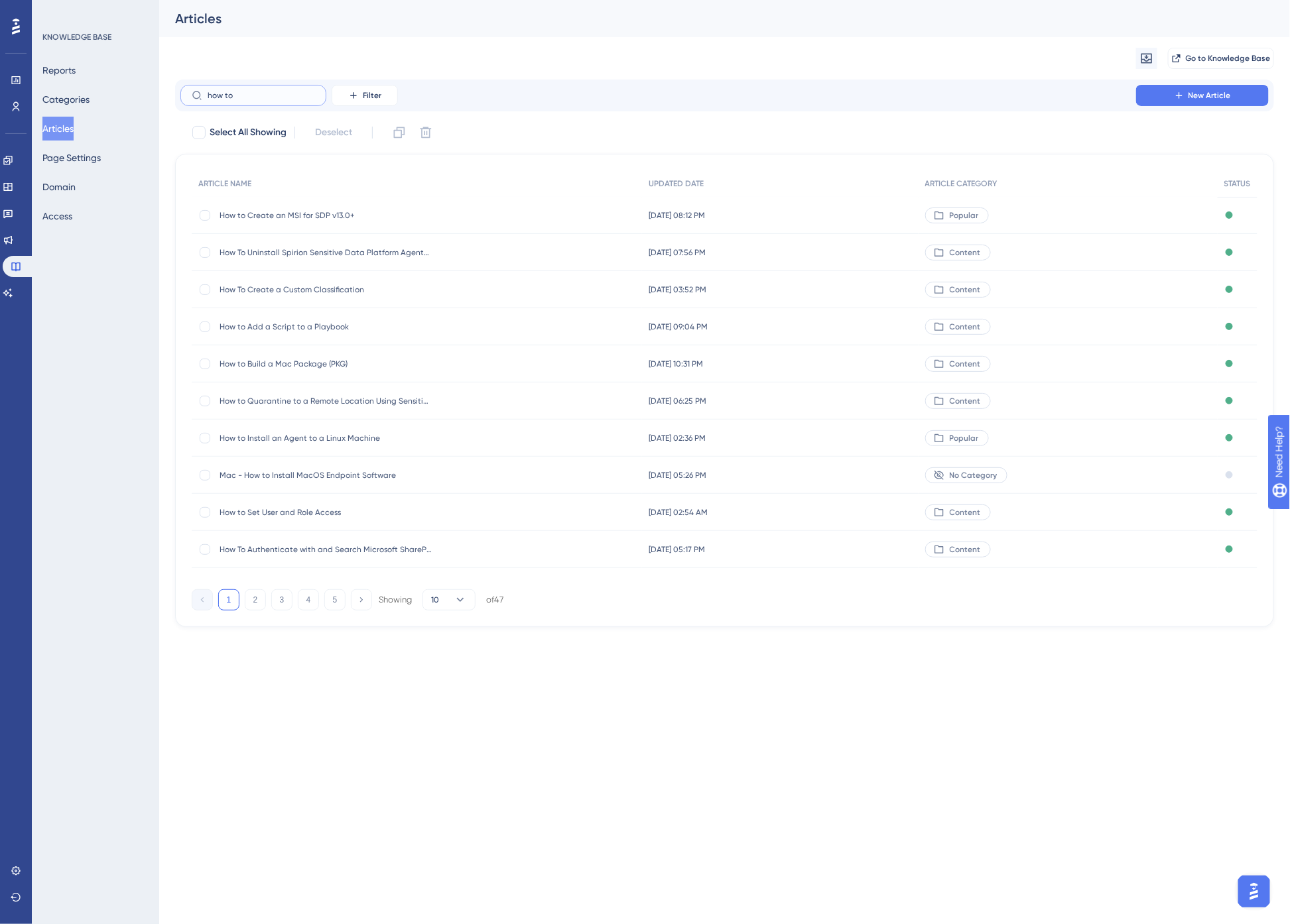
type input "how to"
click at [296, 207] on div "How to Create an MSI for SDP v13.0+ How to Create an MSI for SDP v13.0+" at bounding box center [325, 215] width 212 height 37
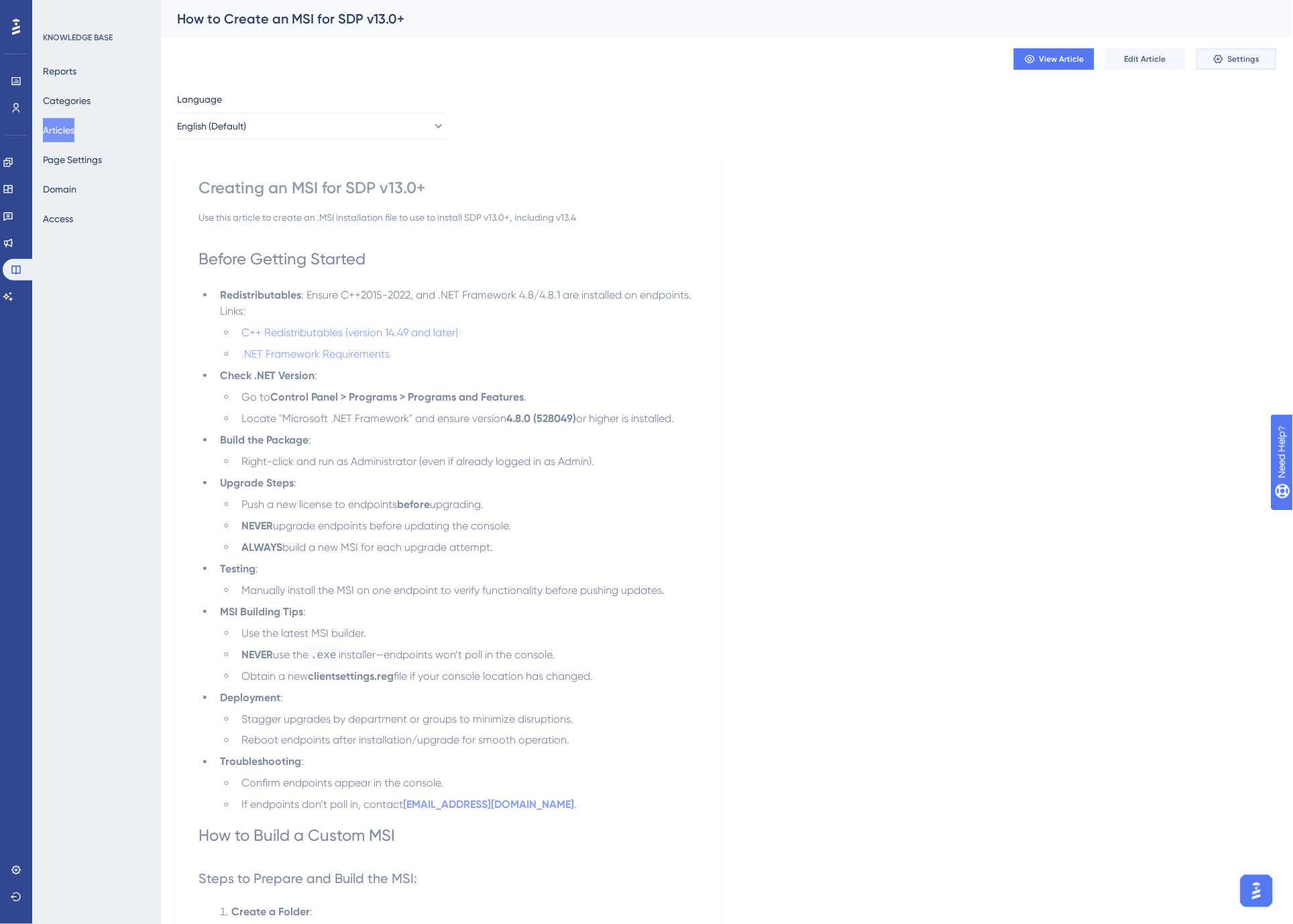
click at [1243, 63] on span "Settings" at bounding box center [1244, 59] width 32 height 11
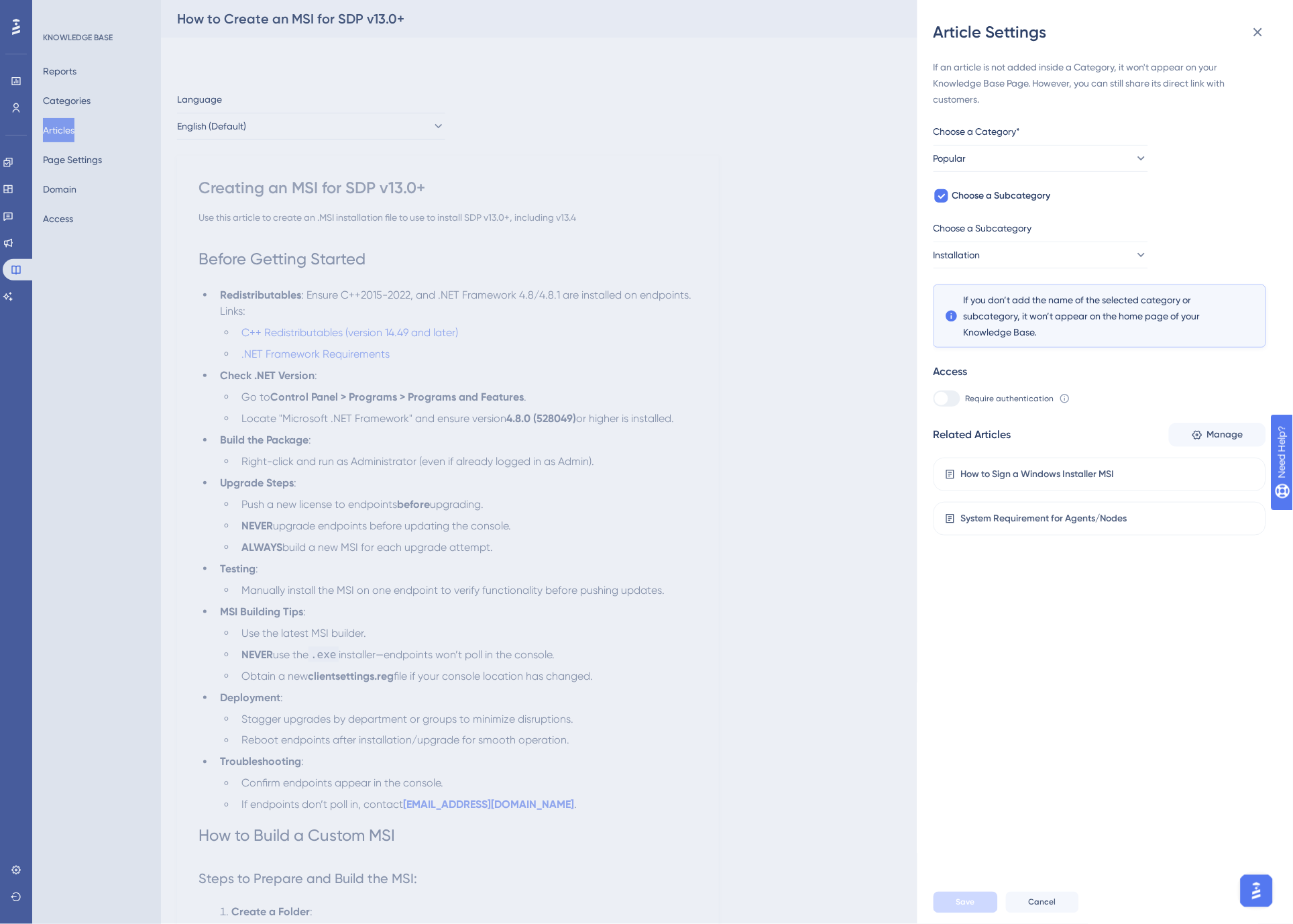
click at [54, 130] on div "Article Settings If an article is not added inside a Category, it won't appear …" at bounding box center [646, 462] width 1293 height 924
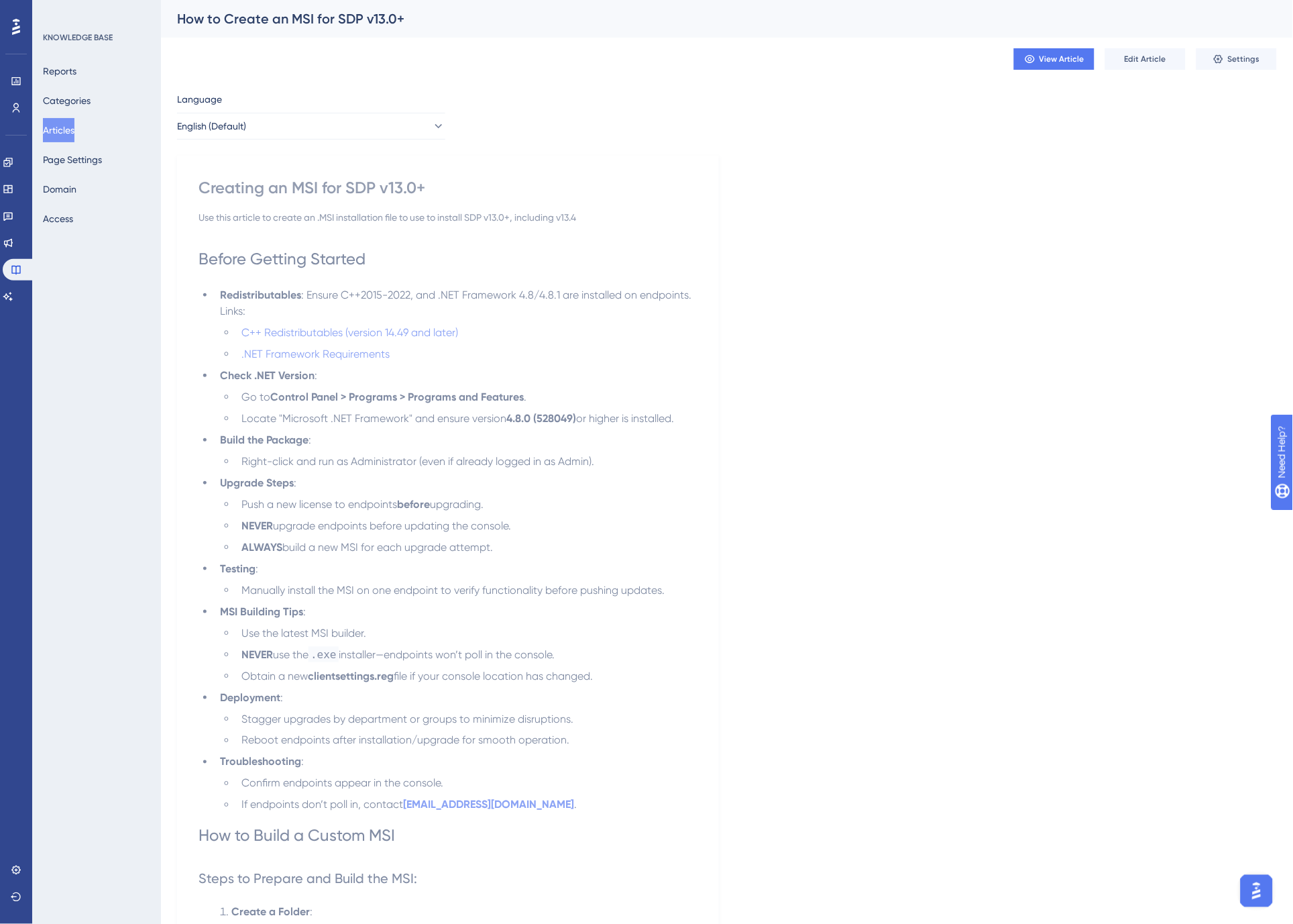
click at [56, 130] on button "Articles" at bounding box center [58, 130] width 31 height 24
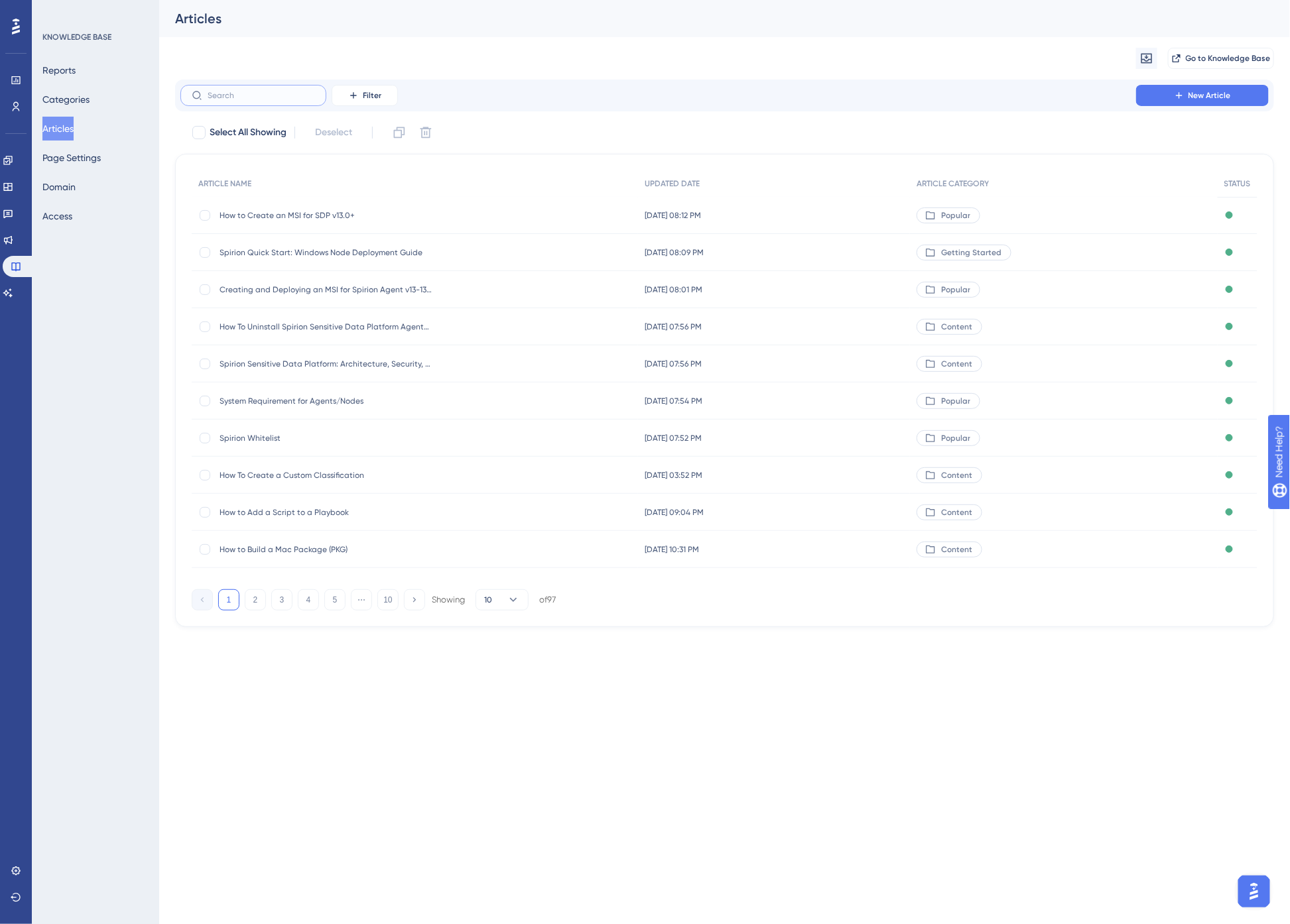
click at [215, 94] on input "text" at bounding box center [261, 95] width 107 height 9
click at [206, 212] on div at bounding box center [205, 216] width 11 height 11
click at [343, 134] on span "Deselect (1)" at bounding box center [333, 132] width 48 height 16
click at [206, 213] on div at bounding box center [205, 216] width 11 height 11
checkbox input "true"
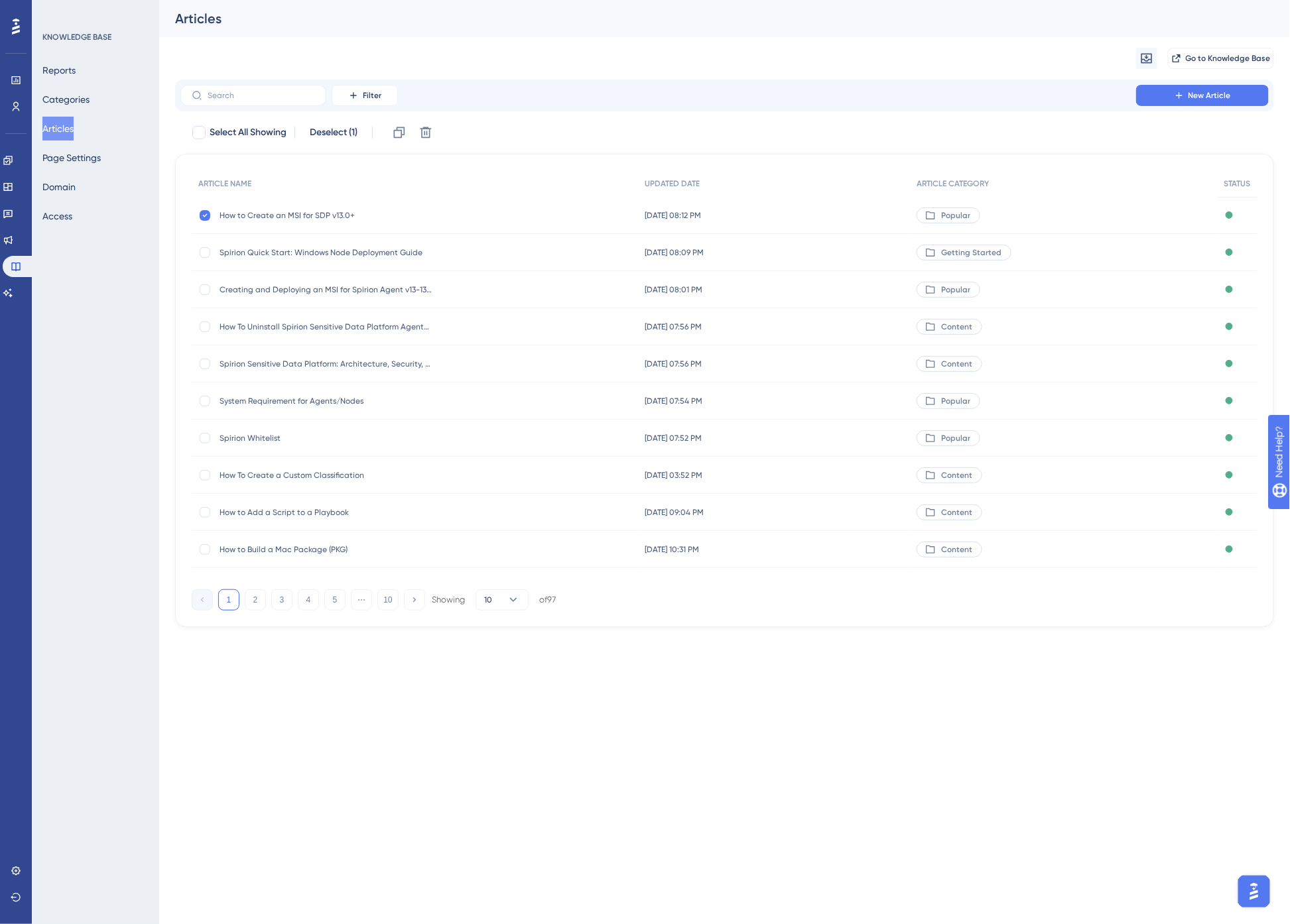
click at [327, 216] on span "How to Create an MSI for SDP v13.0+" at bounding box center [325, 216] width 212 height 11
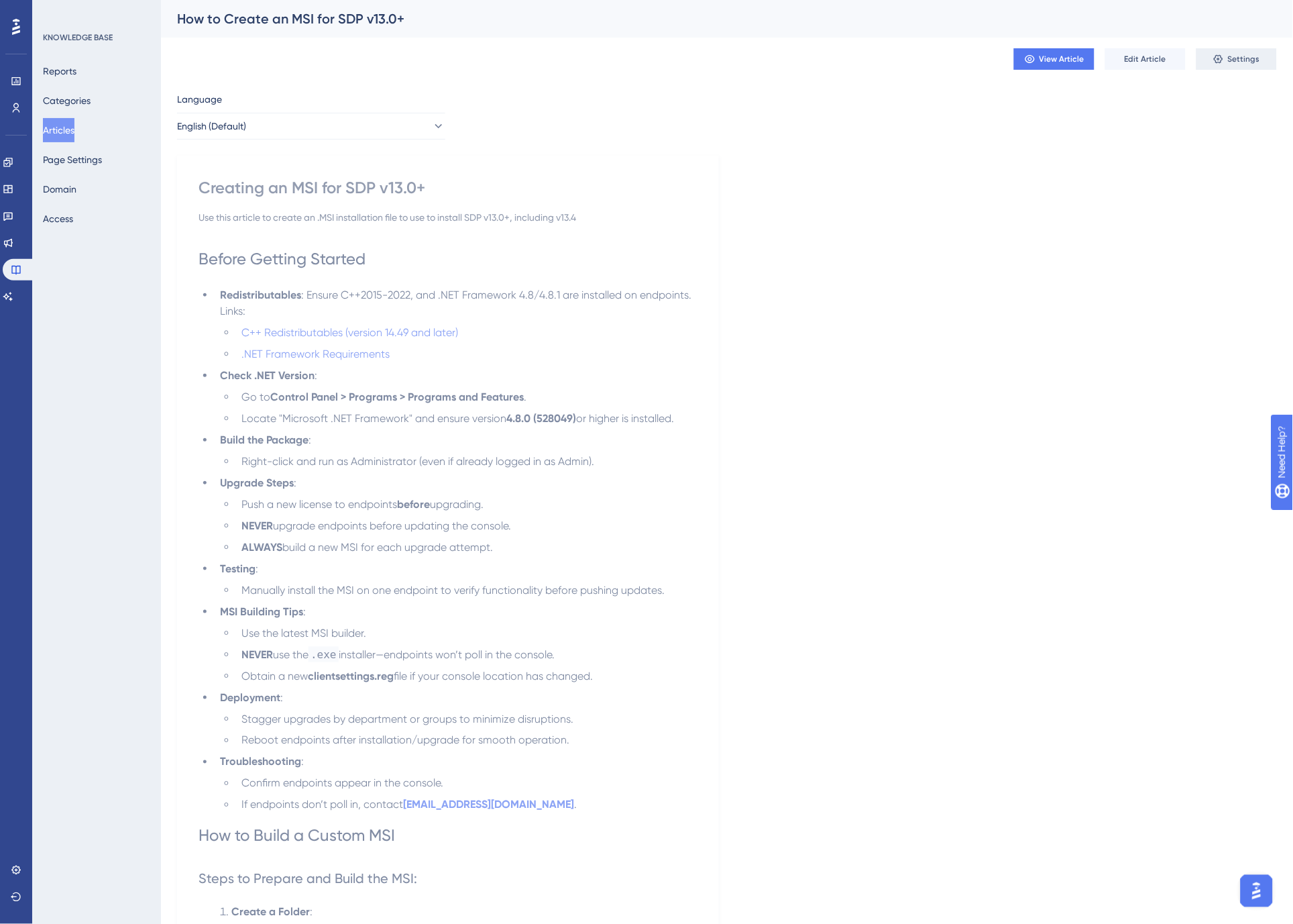
click at [1233, 57] on span "Settings" at bounding box center [1244, 59] width 32 height 11
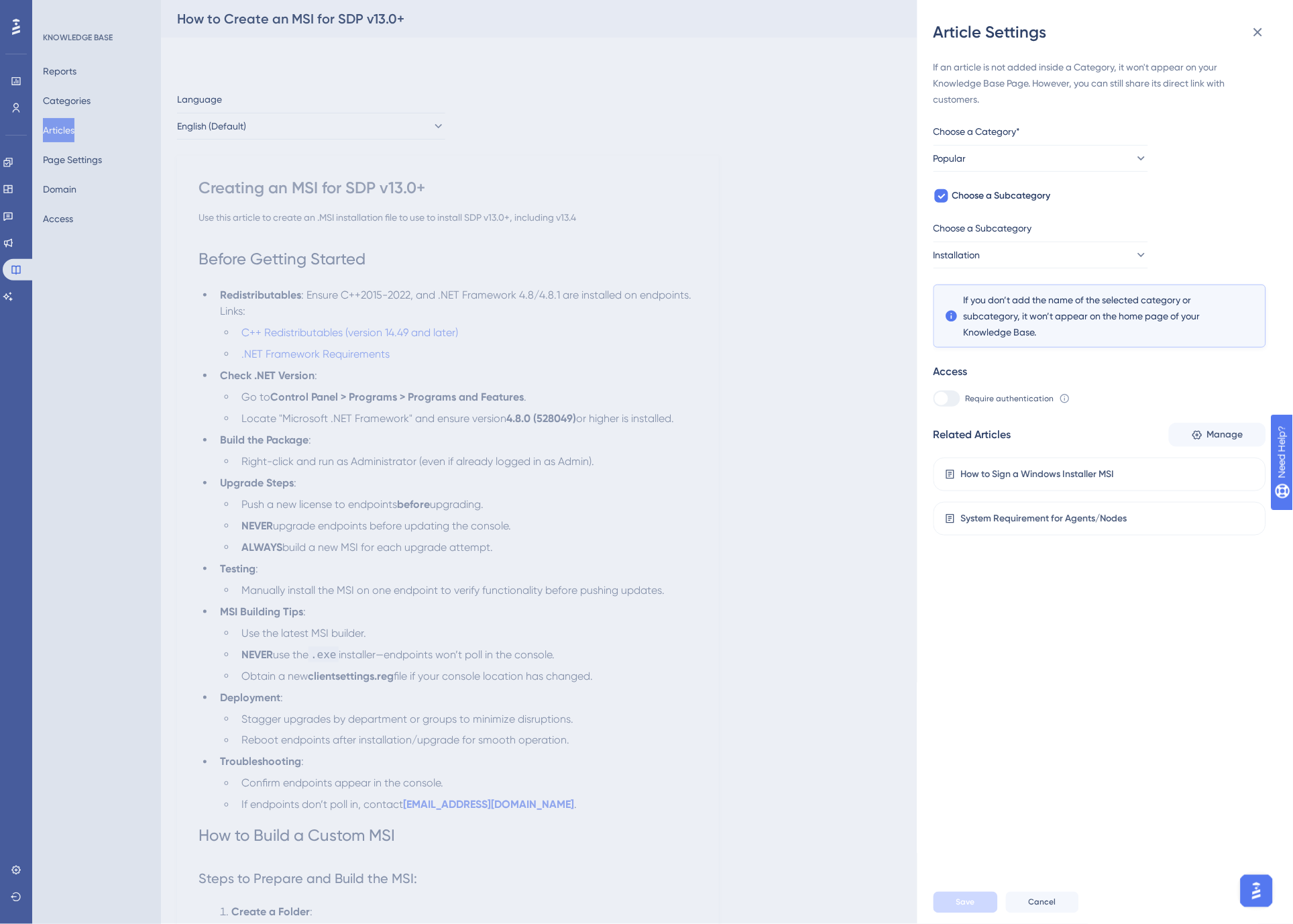
click at [790, 204] on div "Article Settings If an article is not added inside a Category, it won't appear …" at bounding box center [646, 462] width 1293 height 924
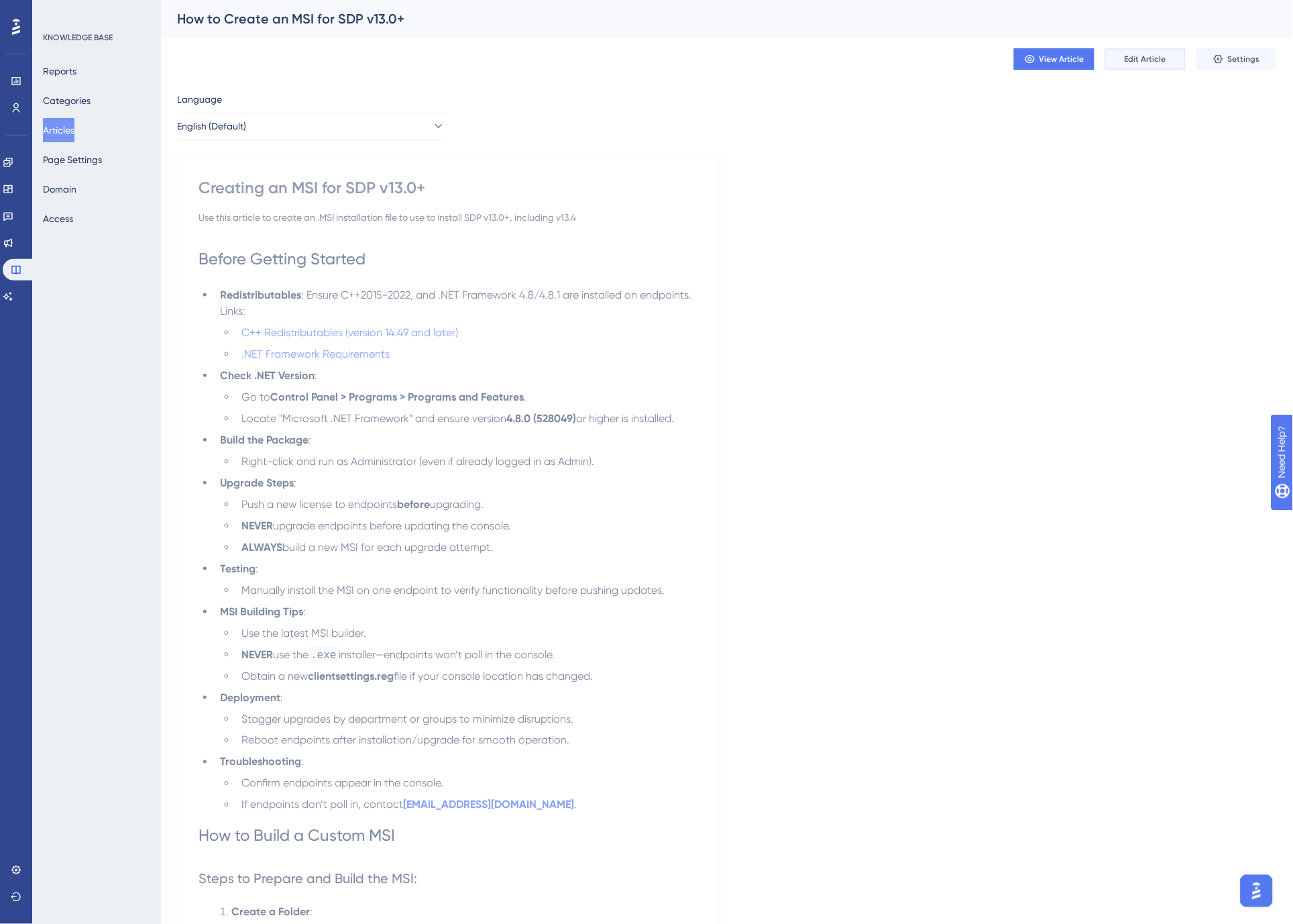
click at [1159, 57] on span "Edit Article" at bounding box center [1145, 59] width 42 height 11
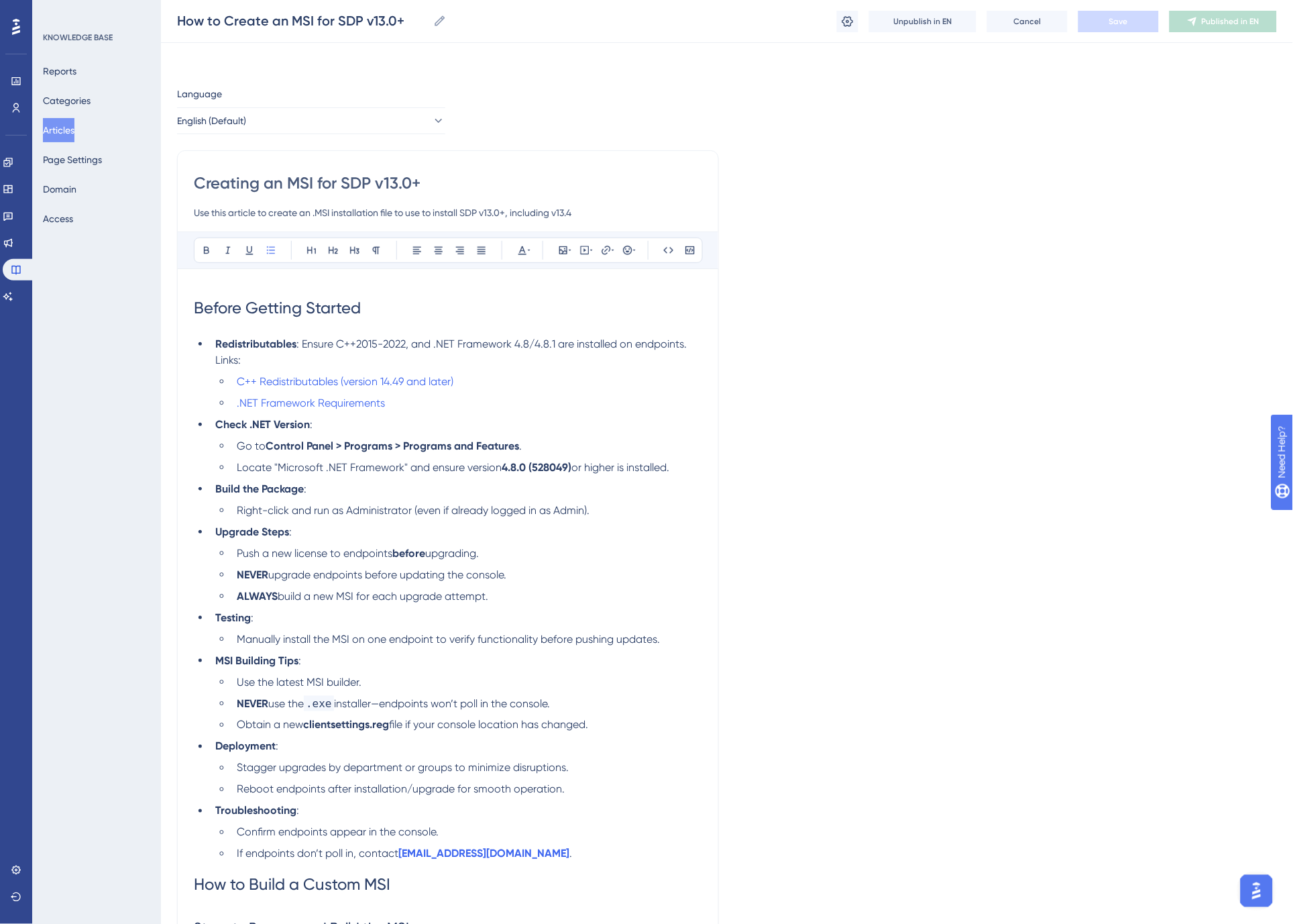
scroll to position [5651, 0]
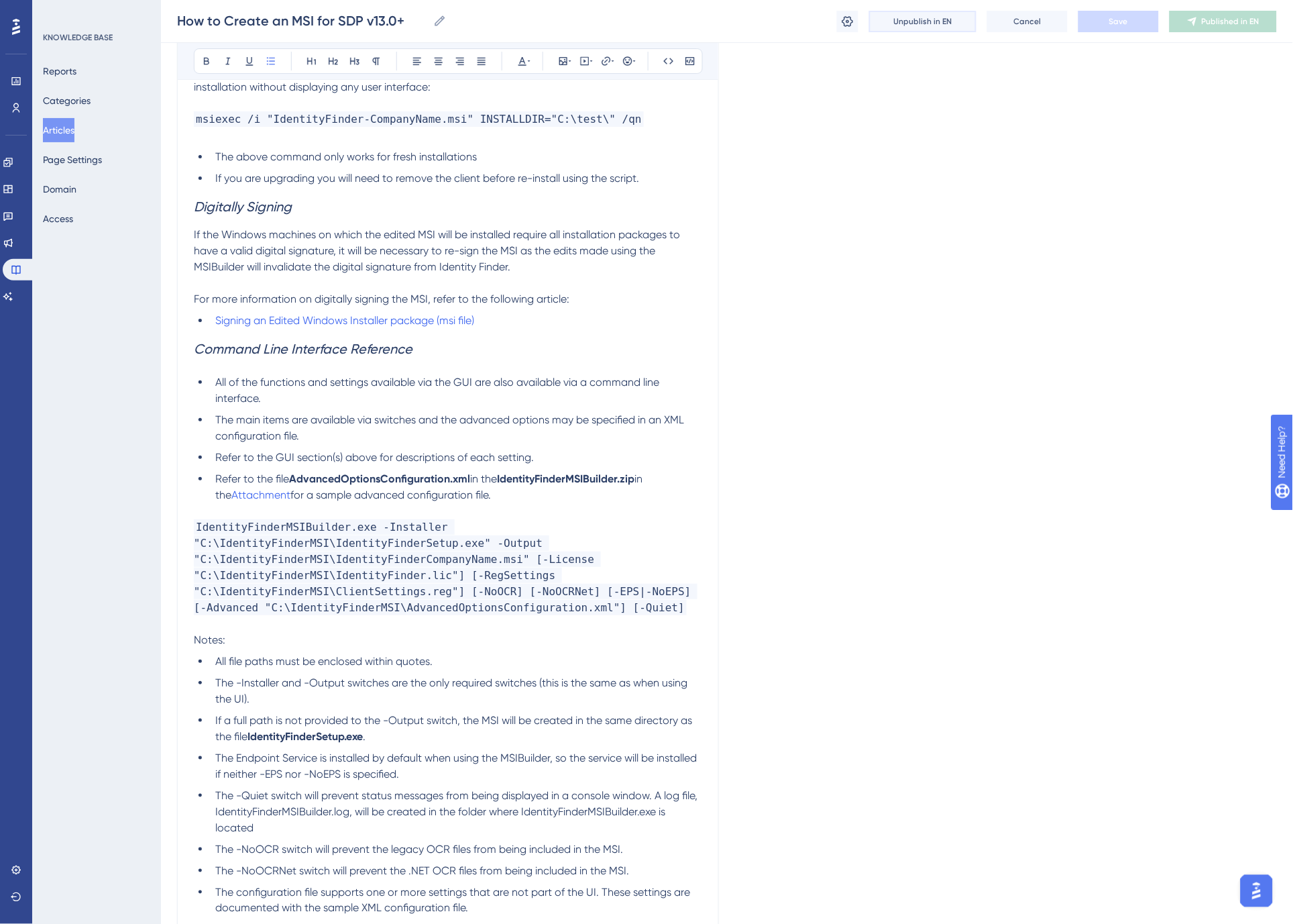
click at [914, 25] on span "Unpublish in EN" at bounding box center [923, 21] width 58 height 11
click at [56, 130] on button "Articles" at bounding box center [58, 130] width 31 height 24
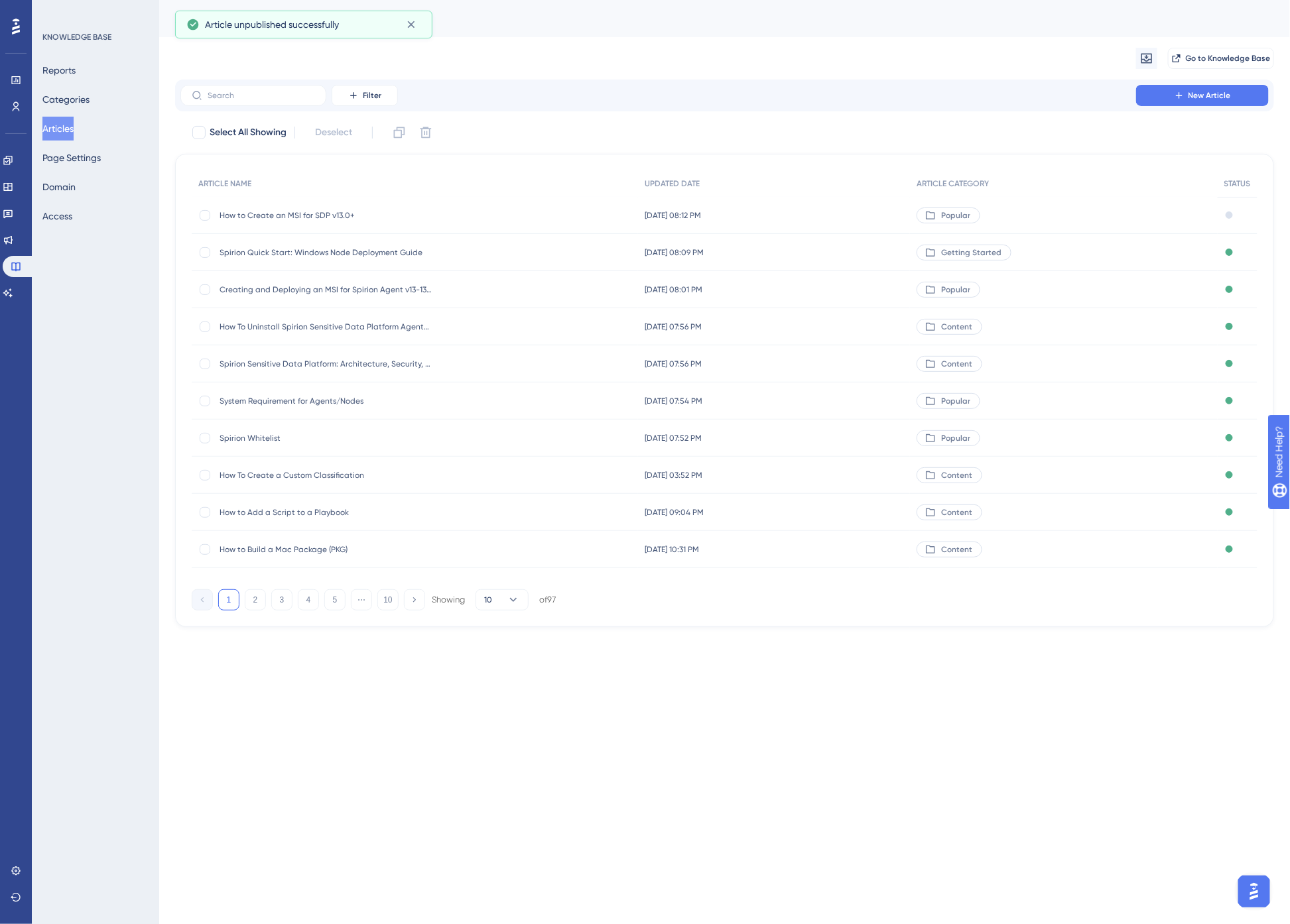
click at [622, 50] on div "Migrate from Go to Knowledge Base" at bounding box center [724, 58] width 1099 height 42
drag, startPoint x: 18, startPoint y: 285, endPoint x: 63, endPoint y: 277, distance: 45.7
click at [14, 285] on link at bounding box center [8, 293] width 11 height 21
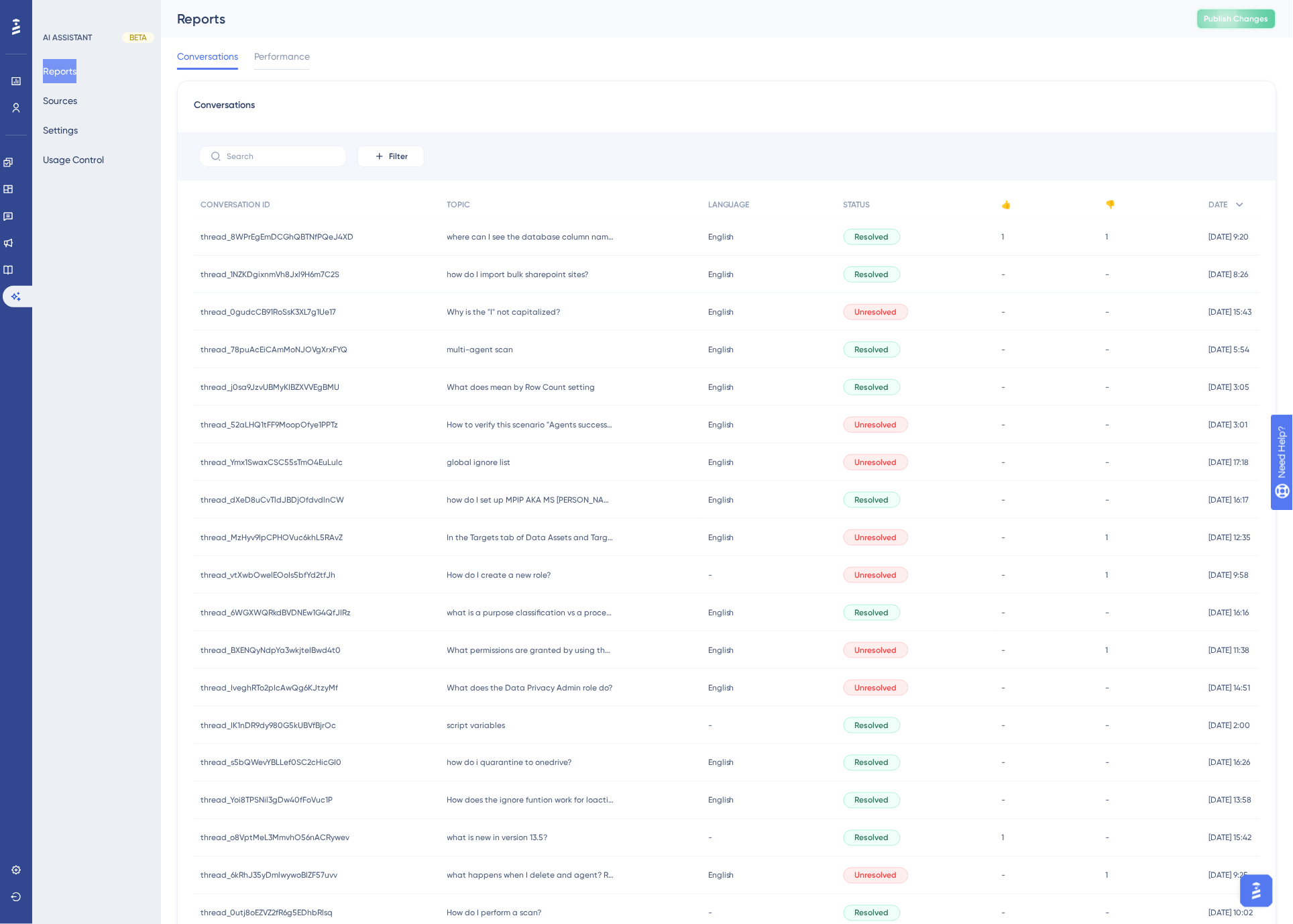
click at [1229, 20] on span "Publish Changes" at bounding box center [1237, 19] width 64 height 11
click at [11, 108] on link at bounding box center [16, 108] width 11 height 21
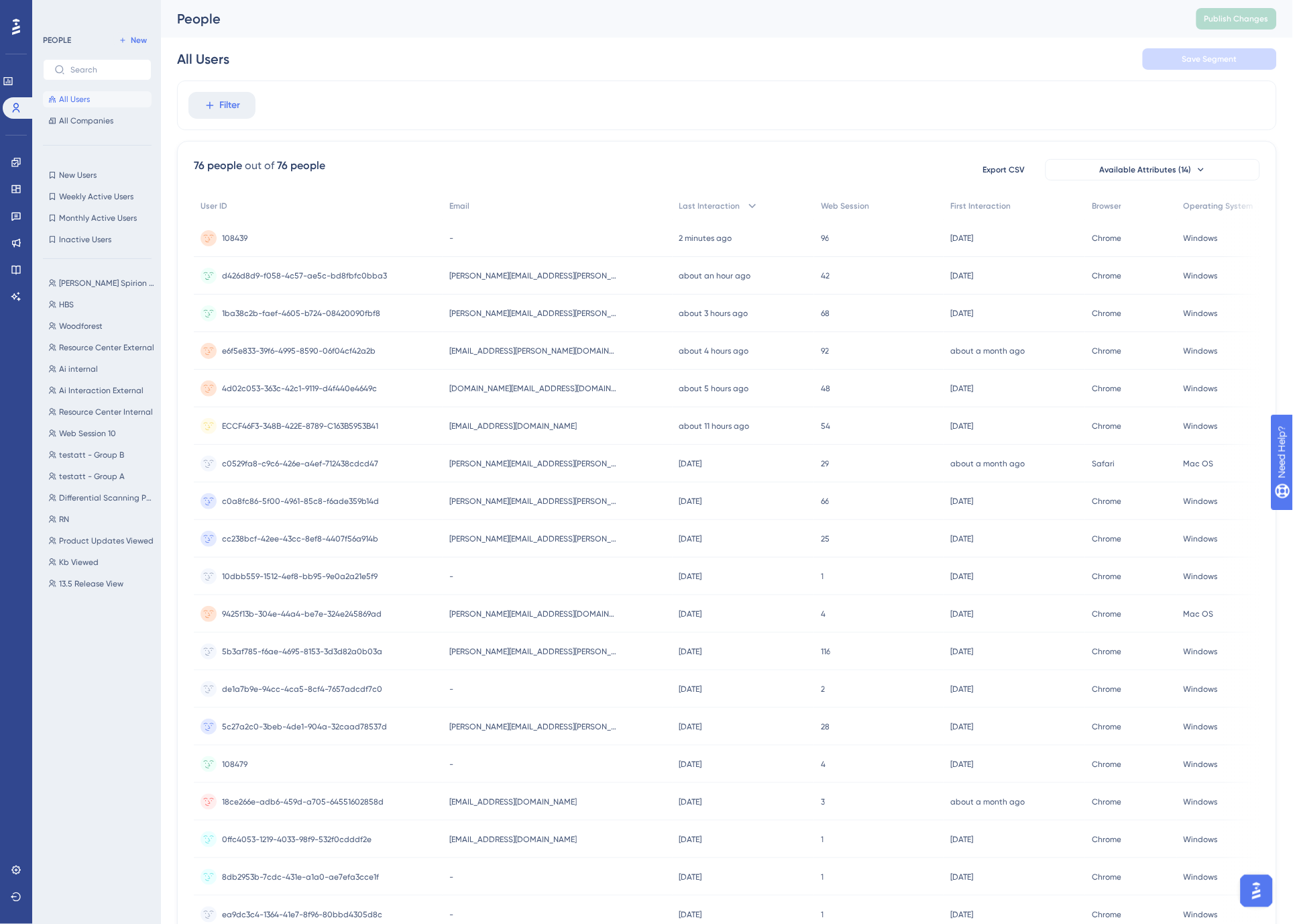
click at [437, 89] on div "Filter" at bounding box center [727, 105] width 1100 height 50
click at [487, 273] on span "[PERSON_NAME][EMAIL_ADDRESS][PERSON_NAME][DOMAIN_NAME]" at bounding box center [533, 275] width 168 height 11
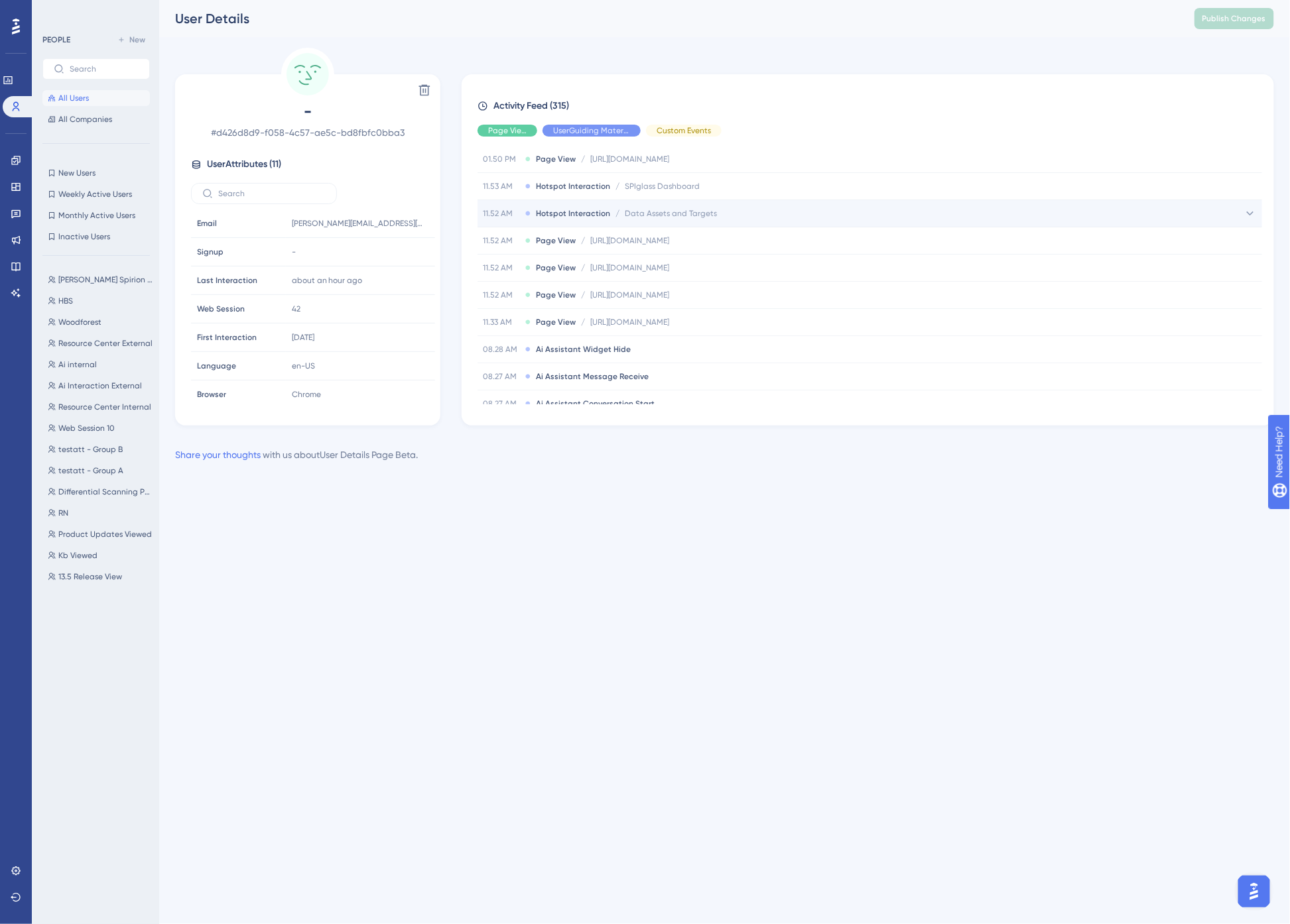
scroll to position [589, 0]
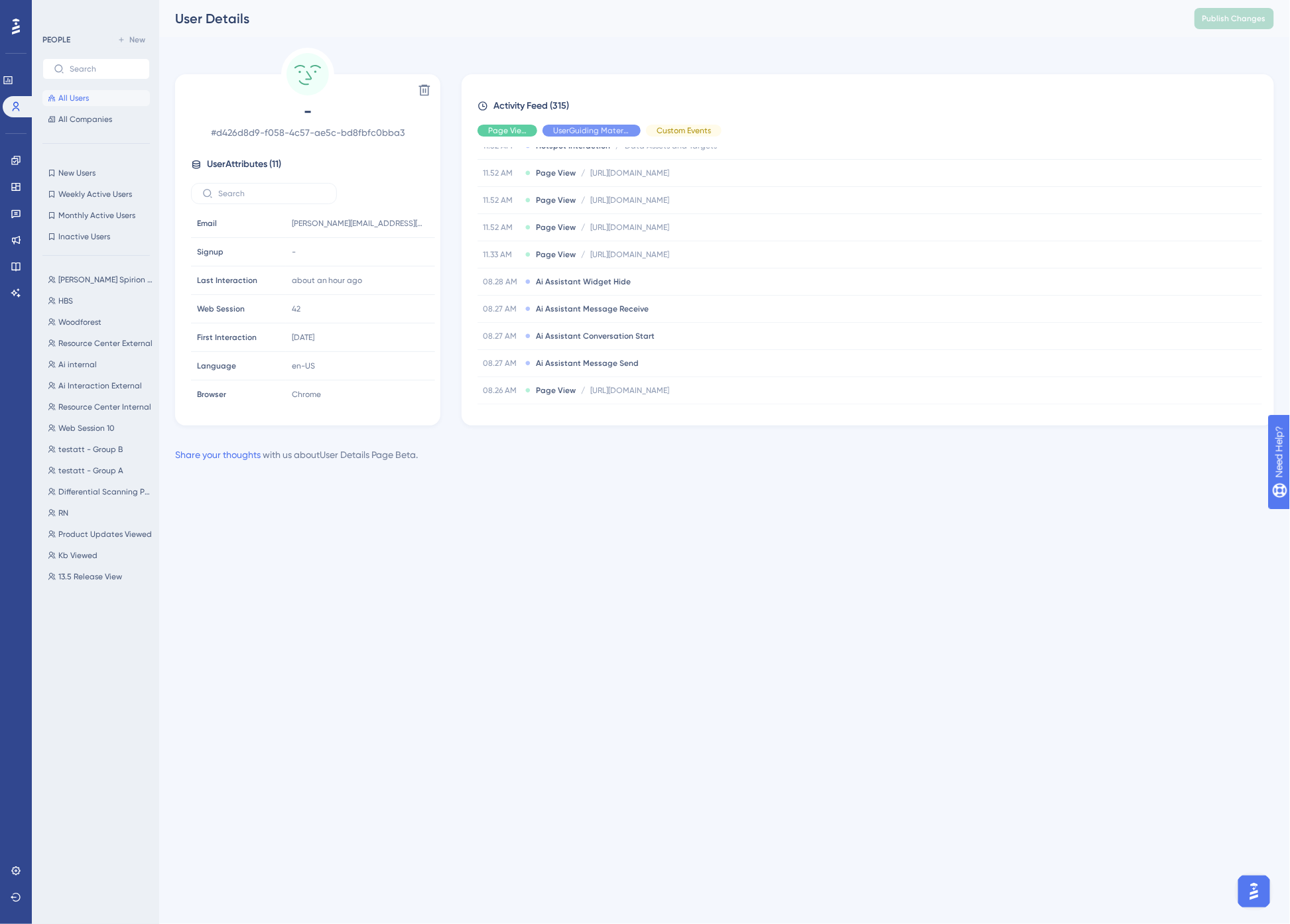
drag, startPoint x: 751, startPoint y: 280, endPoint x: 634, endPoint y: 471, distance: 224.0
click at [622, 499] on div "Performance Users Engagement Widgets Feedback Product Updates Knowledge Base AI…" at bounding box center [645, 253] width 1290 height 505
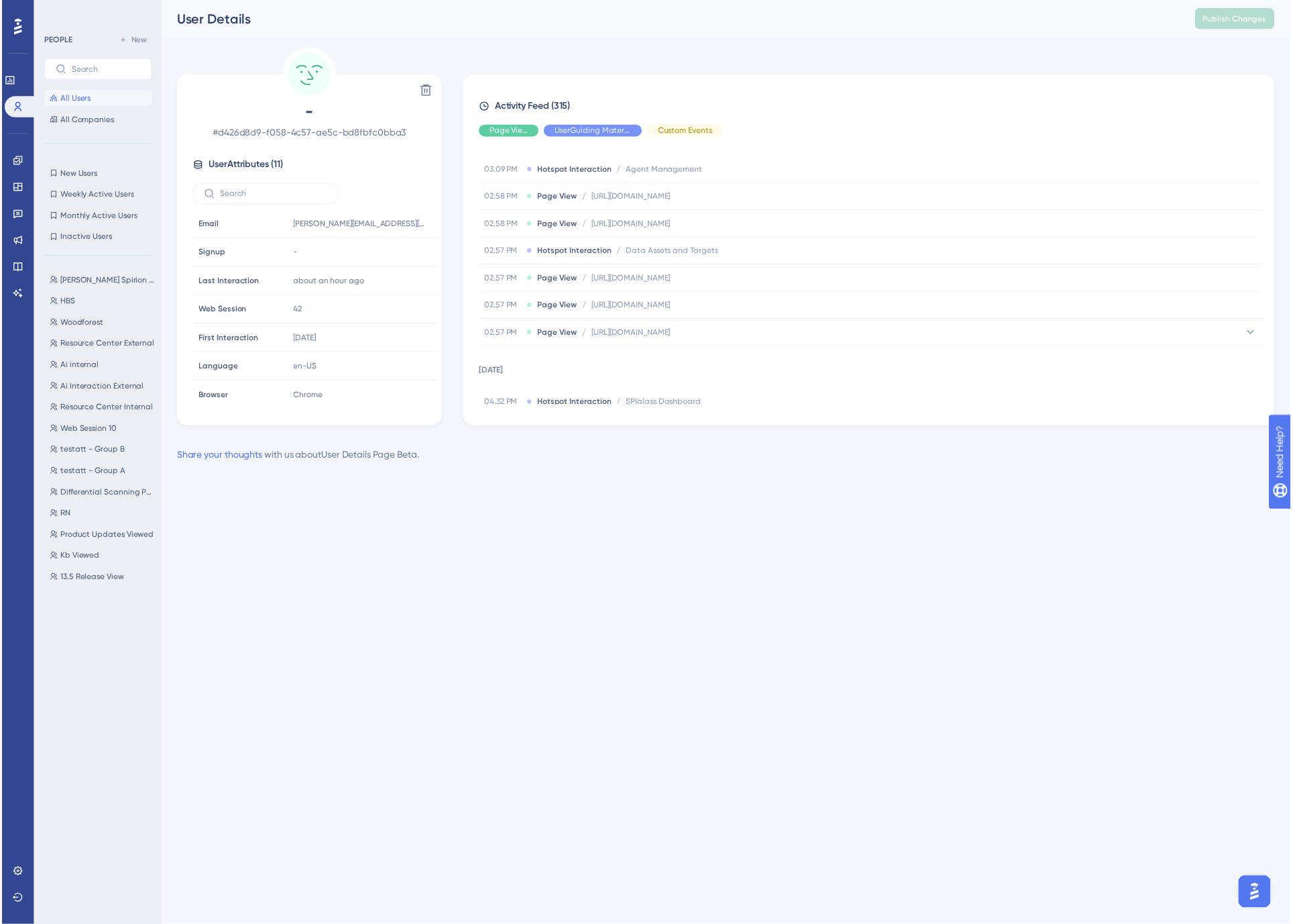
scroll to position [0, 0]
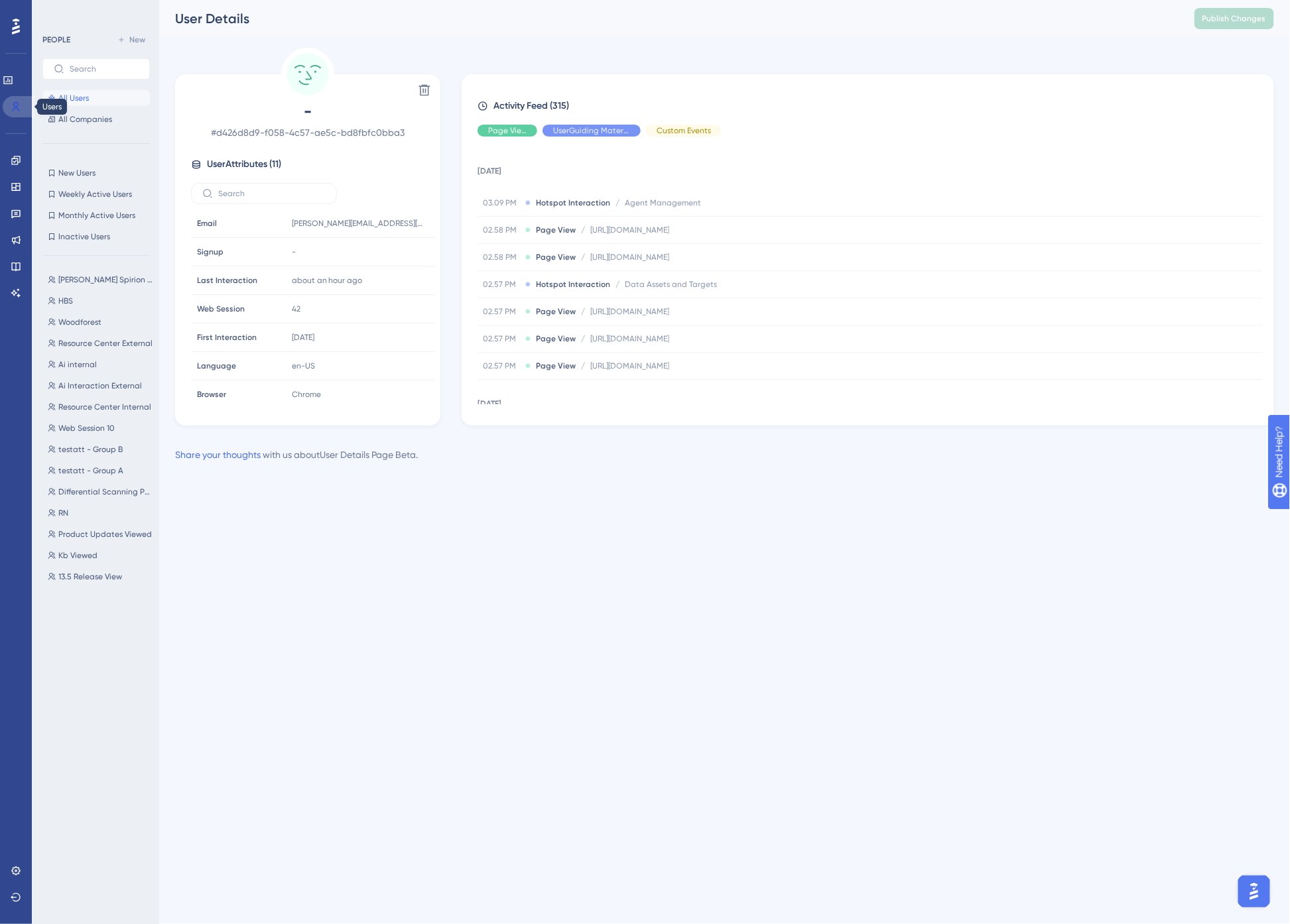
click at [17, 106] on icon at bounding box center [17, 106] width 8 height 9
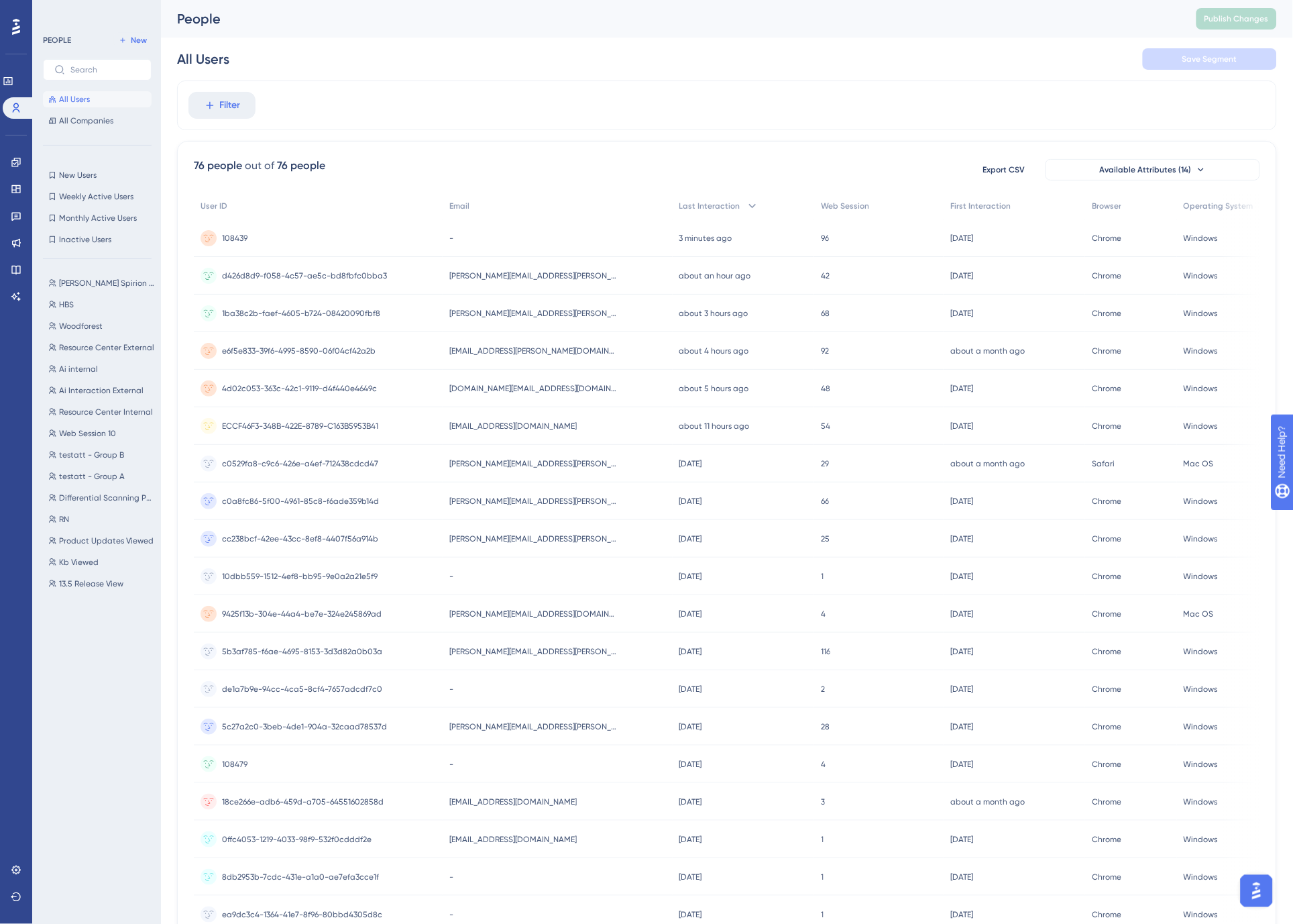
click at [664, 63] on div "All Users Save Segment" at bounding box center [727, 59] width 1100 height 43
click at [548, 27] on div "People" at bounding box center [670, 18] width 986 height 19
